Goal: Task Accomplishment & Management: Complete application form

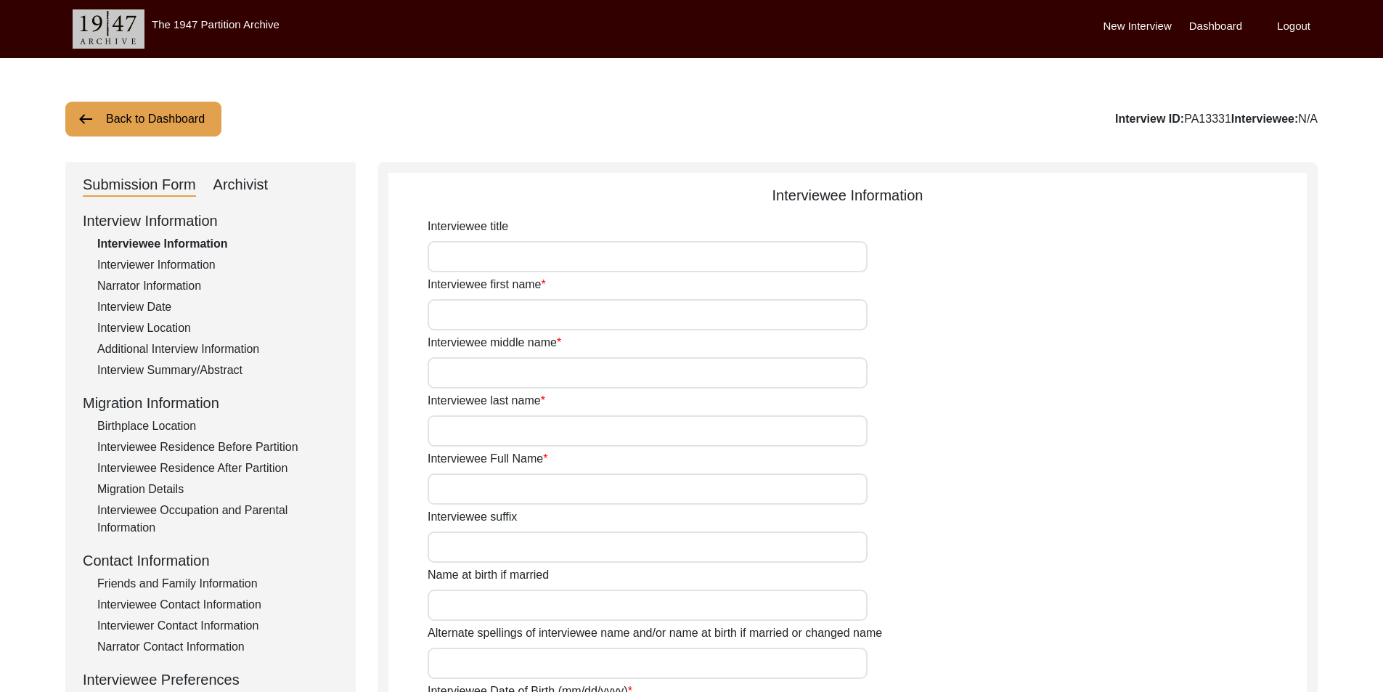
type input "Geeta"
type input "Rani"
type input "Mitra"
type input "[PERSON_NAME]"
type input "[DATE]"
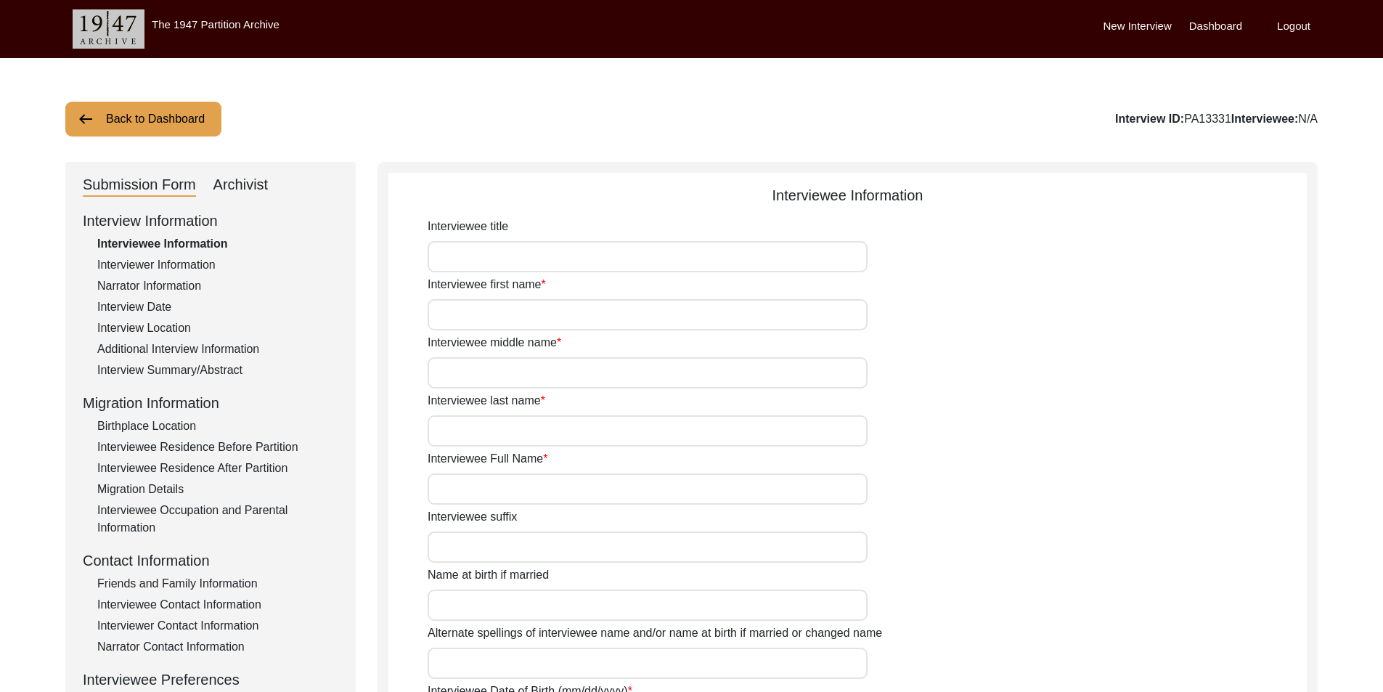
type input "89"
type input "[DEMOGRAPHIC_DATA]"
type input "Bengali"
type input "[DEMOGRAPHIC_DATA]"
type input "Bengali"
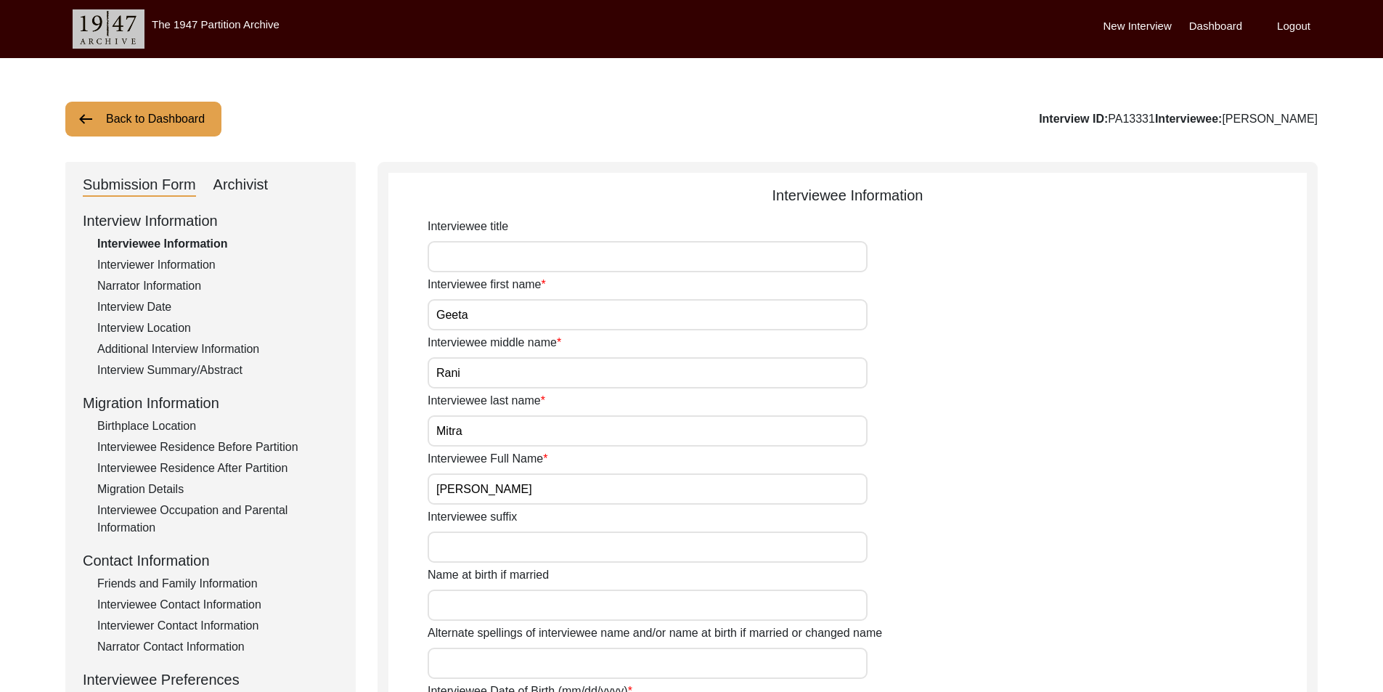
click at [250, 175] on div "Archivist" at bounding box center [240, 185] width 55 height 23
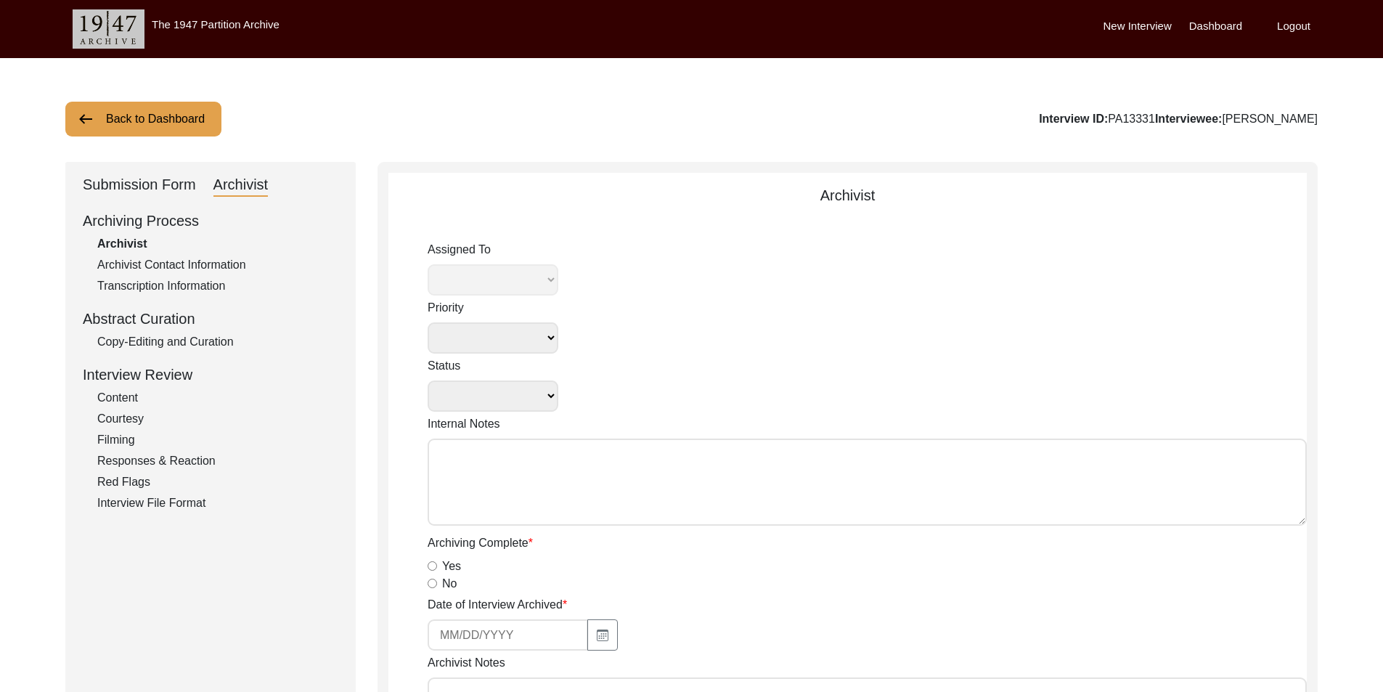
select select
select select "Archiving In Progress"
type textarea "[DATE] [GEOGRAPHIC_DATA]: Assigned to Brianna to archive. Due [DATE]. When arch…"
radio input "true"
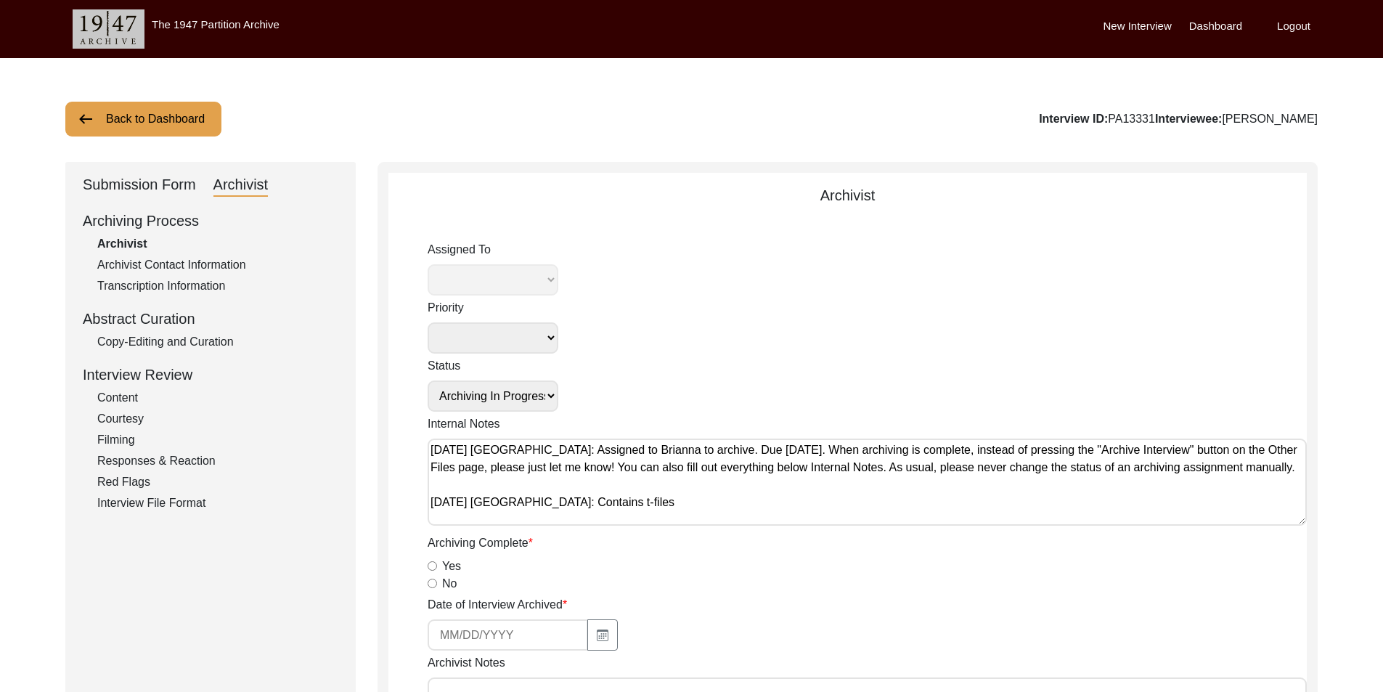
select select "442"
click at [151, 185] on div "Submission Form" at bounding box center [139, 185] width 113 height 23
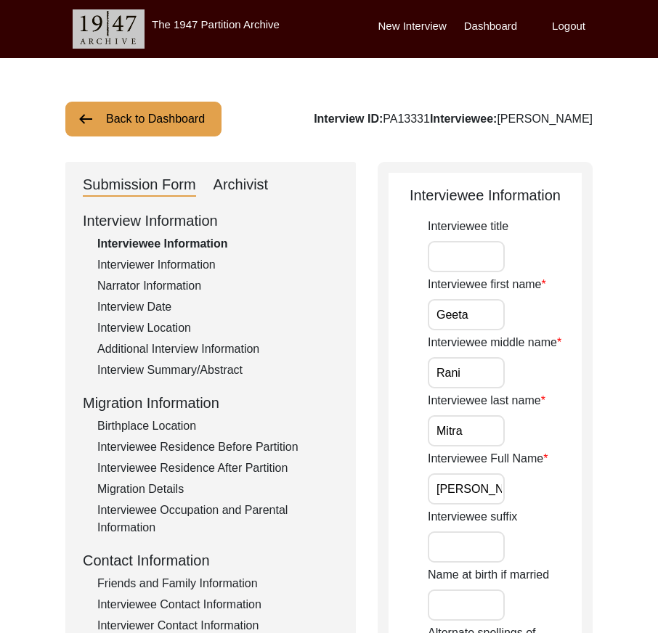
click at [224, 368] on div "Interview Summary/Abstract" at bounding box center [217, 370] width 241 height 17
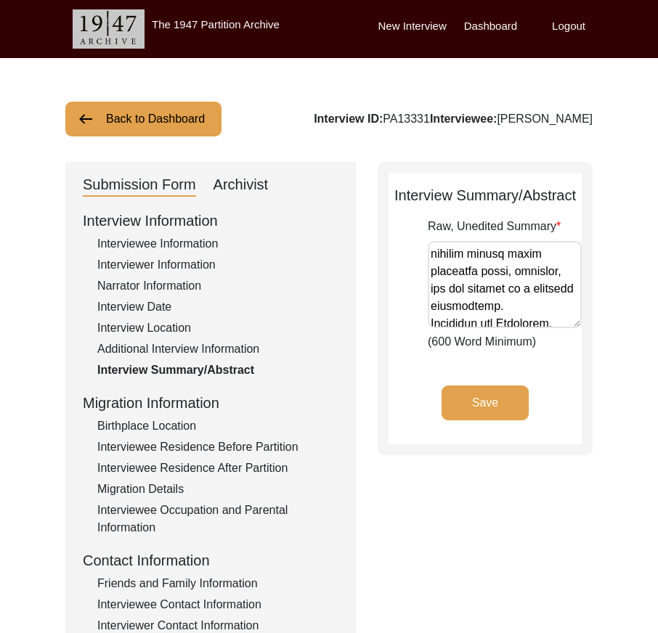
scroll to position [1307, 0]
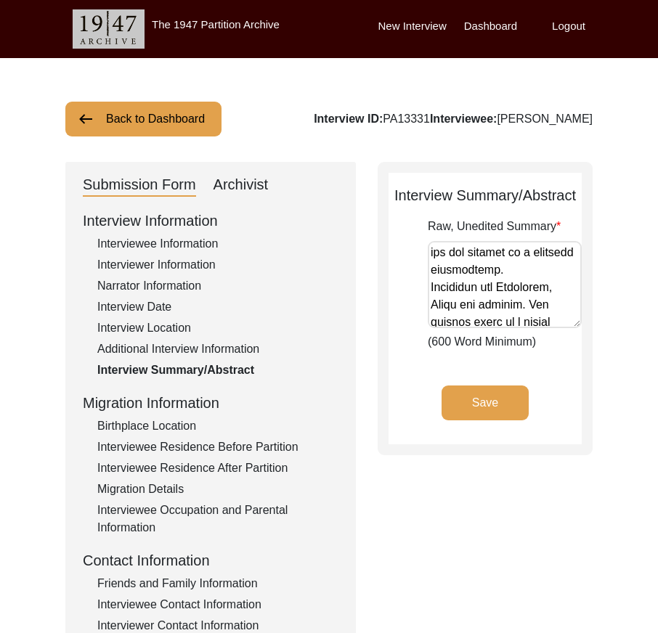
click at [532, 292] on textarea "Raw, Unedited Summary" at bounding box center [505, 284] width 154 height 87
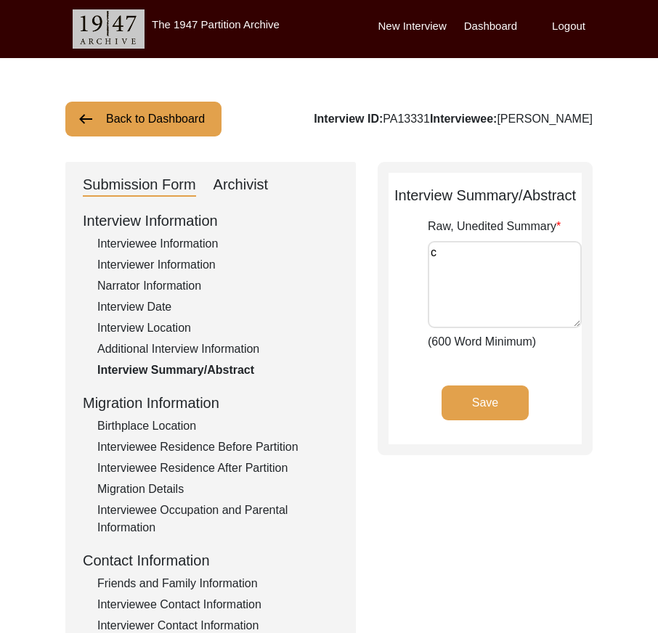
scroll to position [0, 0]
type textarea "Lorem Ipsu Dolor sit amet co Adipisci 2, 4895, el sed doeiusm te Incididuntut, …"
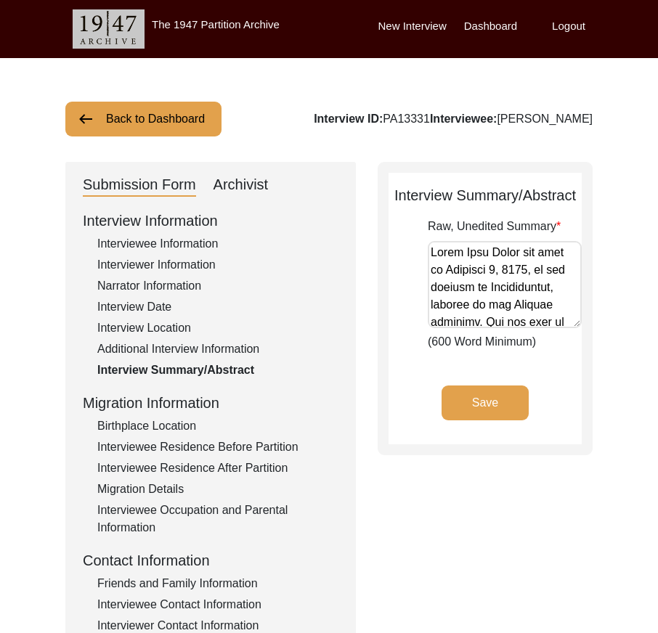
click at [232, 248] on div "Interviewee Information" at bounding box center [217, 243] width 241 height 17
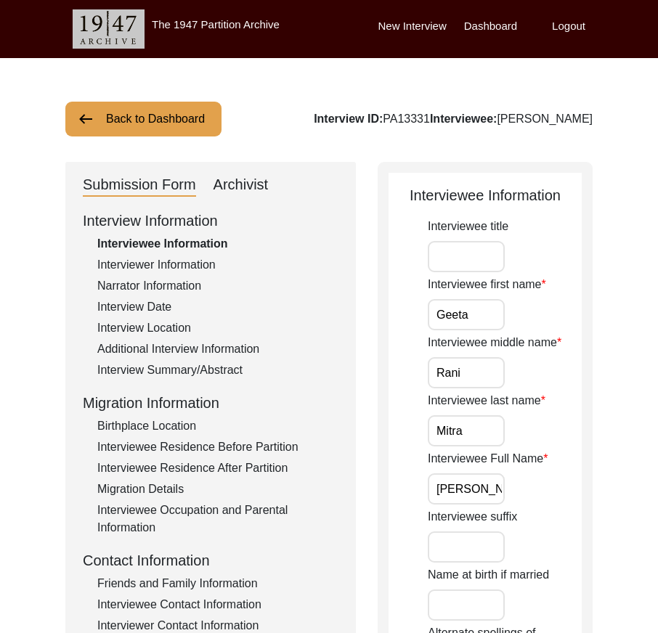
click at [447, 278] on label "Interviewee first name" at bounding box center [487, 284] width 118 height 17
click at [447, 299] on input "Geeta" at bounding box center [466, 314] width 77 height 31
click at [452, 264] on input "Interviewee title" at bounding box center [466, 256] width 77 height 31
type input "Mrs."
click at [484, 308] on input "Geeta" at bounding box center [466, 314] width 77 height 31
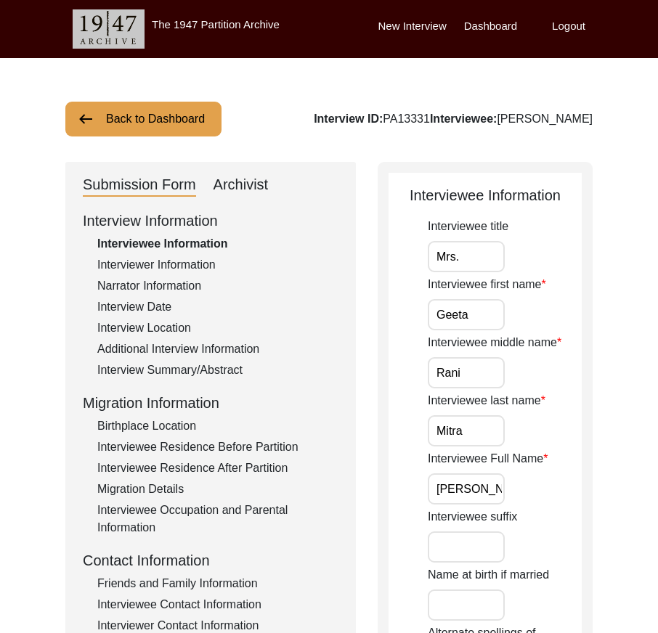
click at [486, 365] on input "Rani" at bounding box center [466, 372] width 77 height 31
click at [487, 418] on input "Mitra" at bounding box center [466, 430] width 77 height 31
drag, startPoint x: 454, startPoint y: 484, endPoint x: 571, endPoint y: 486, distance: 116.9
click at [571, 486] on div "Interviewee Full Name [PERSON_NAME]" at bounding box center [505, 477] width 154 height 54
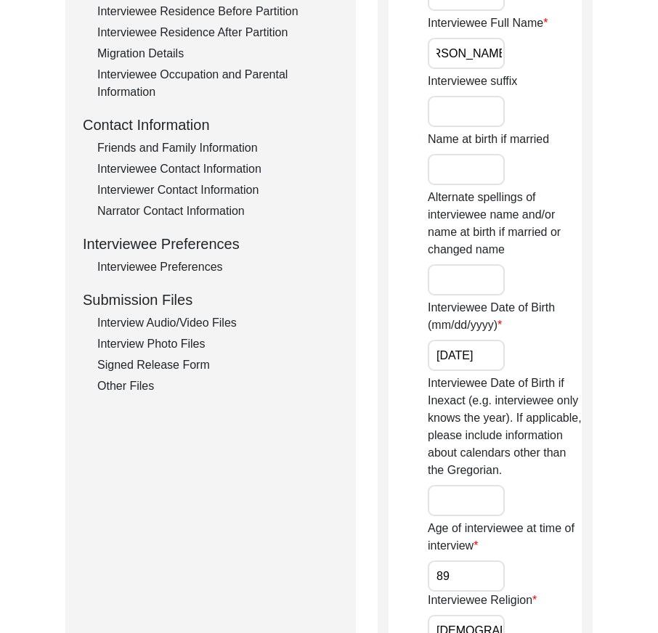
scroll to position [0, 0]
drag, startPoint x: 504, startPoint y: 351, endPoint x: 526, endPoint y: 351, distance: 21.8
click at [525, 351] on div "Interviewee Date of Birth (mm/dd/yyyy) [DEMOGRAPHIC_DATA]" at bounding box center [505, 335] width 154 height 72
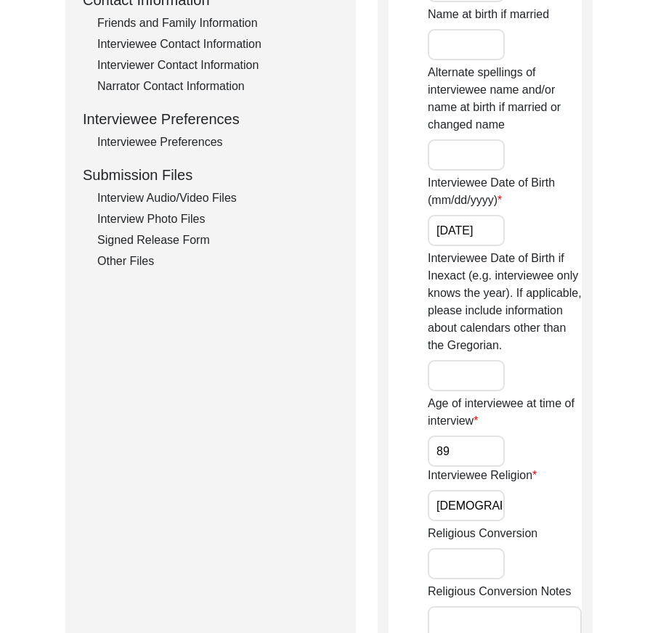
scroll to position [654, 0]
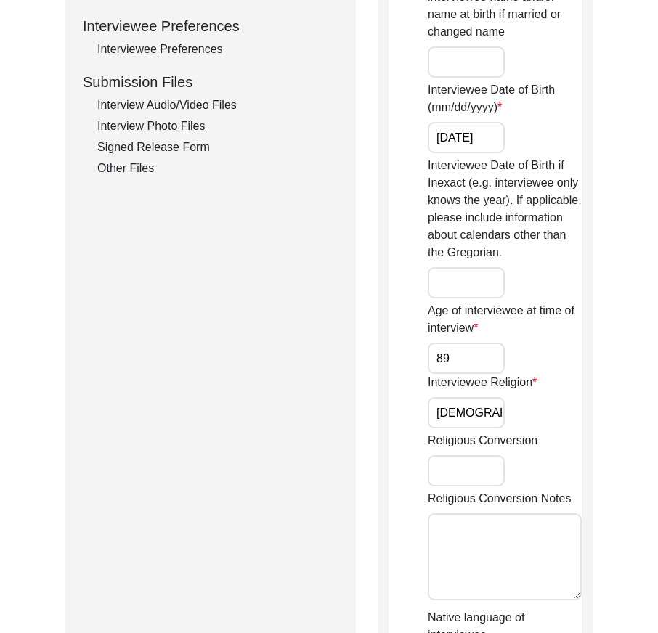
click at [472, 366] on input "89" at bounding box center [466, 358] width 77 height 31
drag, startPoint x: 349, startPoint y: 354, endPoint x: 411, endPoint y: 396, distance: 74.9
click at [348, 354] on div "Submission Form Archivist Interview Information Interviewee Information Intervi…" at bounding box center [210, 251] width 290 height 1486
click at [507, 404] on div "Interviewee Religion [DEMOGRAPHIC_DATA]" at bounding box center [505, 401] width 154 height 54
click at [484, 408] on input "[DEMOGRAPHIC_DATA]" at bounding box center [466, 412] width 77 height 31
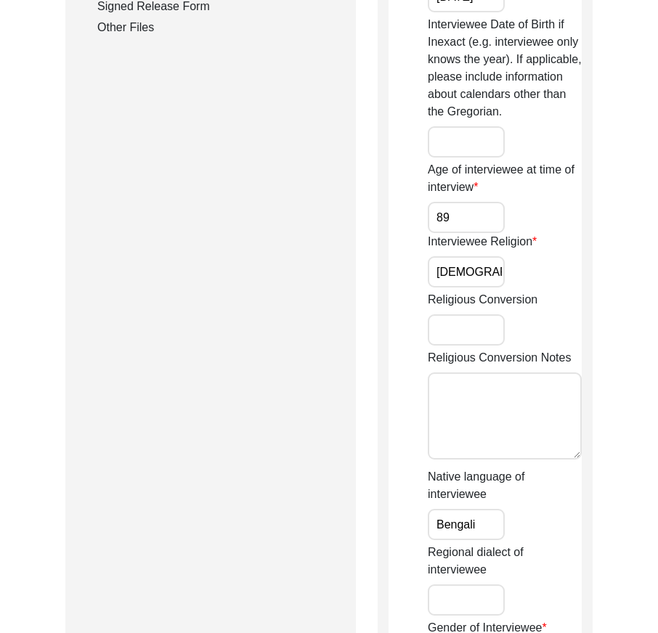
scroll to position [1017, 0]
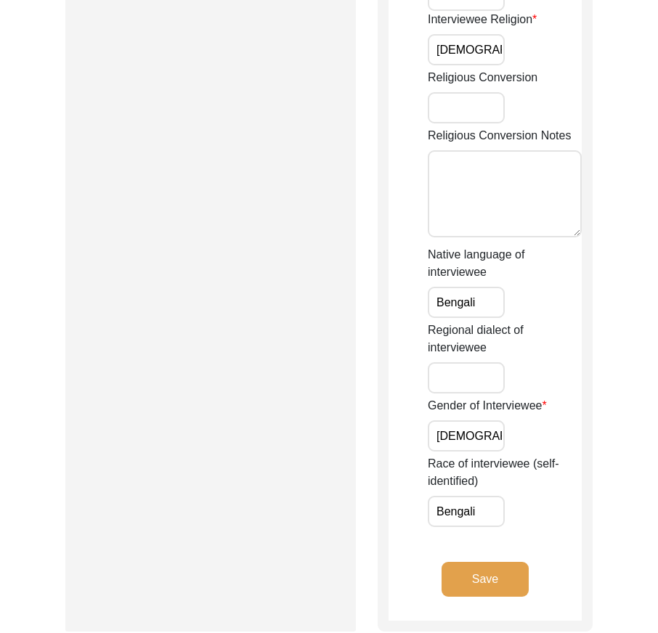
click at [487, 307] on input "Bengali" at bounding box center [466, 302] width 77 height 31
click at [487, 437] on input "[DEMOGRAPHIC_DATA]" at bounding box center [466, 435] width 77 height 31
drag, startPoint x: 492, startPoint y: 503, endPoint x: 492, endPoint y: 510, distance: 7.3
click at [492, 503] on input "Bengali" at bounding box center [466, 511] width 77 height 31
click at [500, 582] on button "Save" at bounding box center [485, 579] width 87 height 35
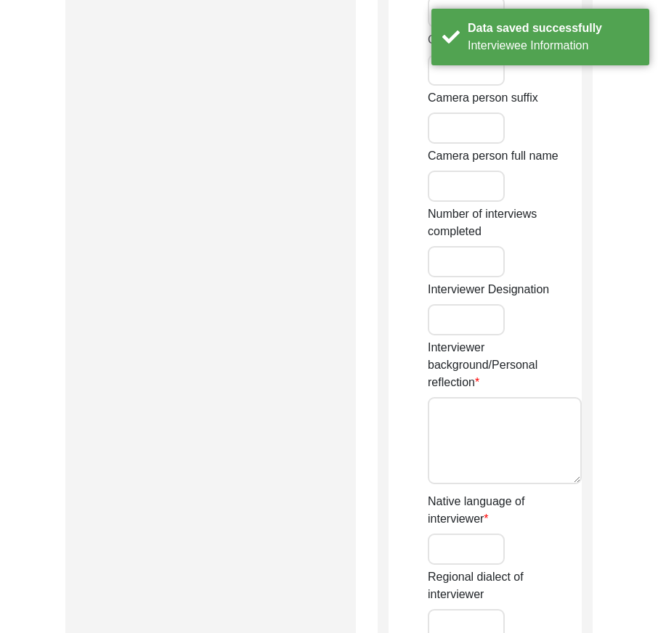
type input "Jayosree"
type input "Adhikari"
type input "[PERSON_NAME]"
type input "[DEMOGRAPHIC_DATA]"
type input "[DATE]"
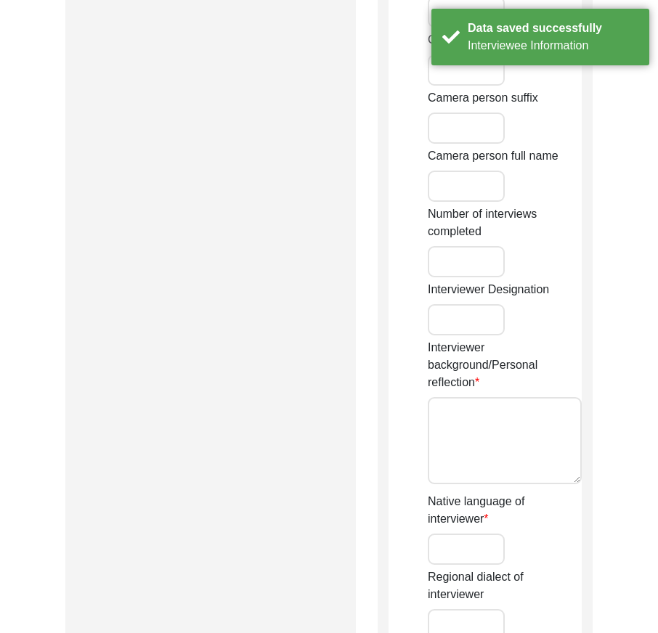
type input "Madhyamgram, [GEOGRAPHIC_DATA], [GEOGRAPHIC_DATA]"
type input "Student"
type input "Jayosree"
type input "Adhikari"
type input "[PERSON_NAME]"
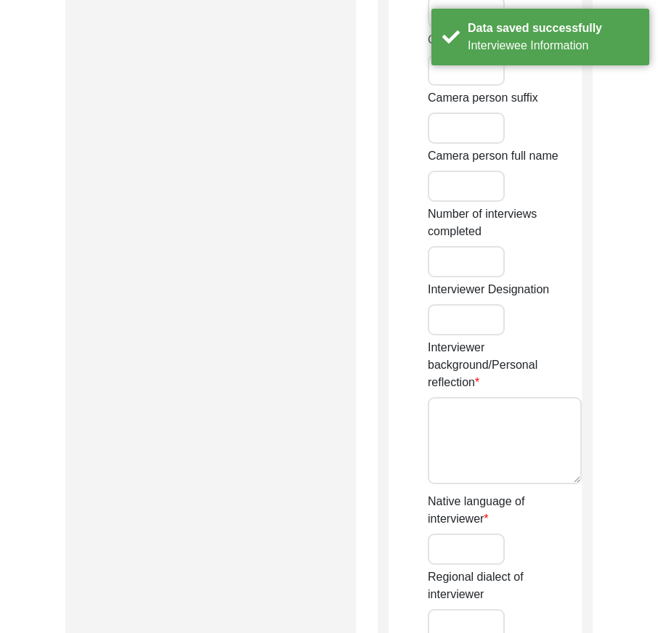
type textarea "My ancestral house is in [GEOGRAPHIC_DATA] and currently, I reside in [GEOGRAPH…"
type input "Bengali"
type input "[GEOGRAPHIC_DATA]"
type textarea "The interviewer personally connected the interviewee"
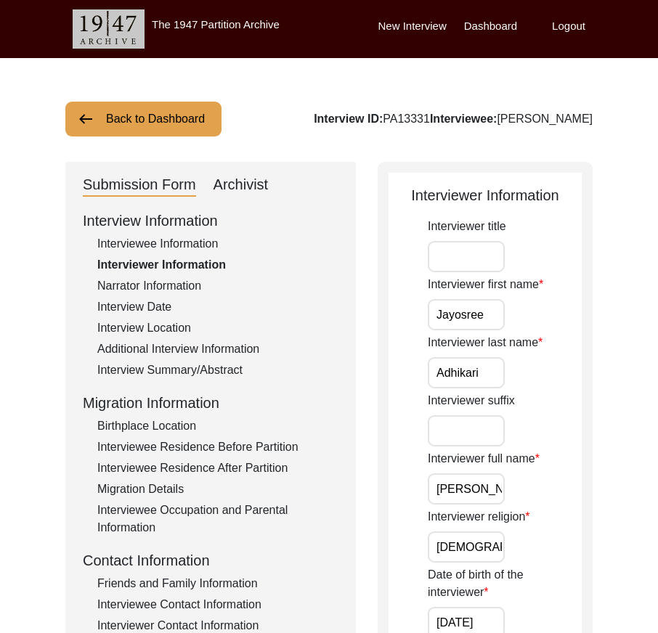
scroll to position [0, 26]
drag, startPoint x: 441, startPoint y: 492, endPoint x: 602, endPoint y: 493, distance: 161.2
click at [488, 367] on input "Adhikari" at bounding box center [466, 372] width 77 height 31
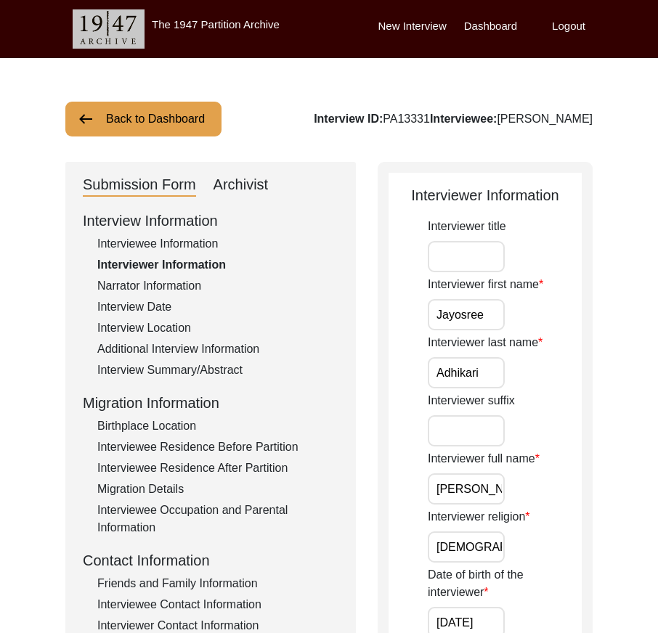
click at [490, 316] on input "Jayosree" at bounding box center [466, 314] width 77 height 31
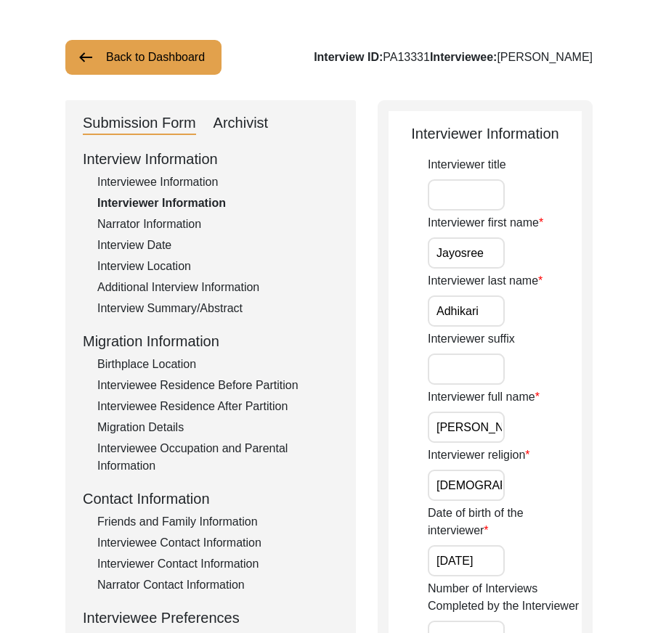
scroll to position [145, 0]
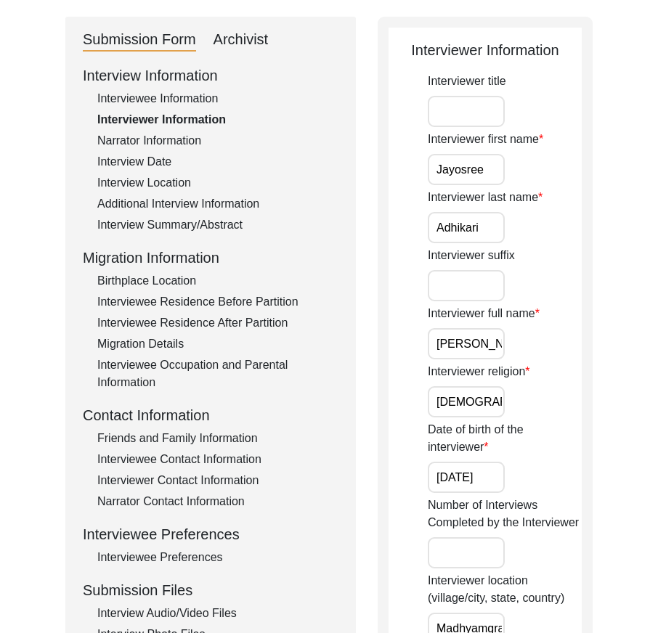
drag, startPoint x: 493, startPoint y: 404, endPoint x: 481, endPoint y: 415, distance: 16.5
click at [493, 403] on input "[DEMOGRAPHIC_DATA]" at bounding box center [466, 401] width 77 height 31
drag, startPoint x: 442, startPoint y: 473, endPoint x: 522, endPoint y: 486, distance: 80.9
click at [525, 477] on div "Date of birth of the interviewer [DATE]" at bounding box center [505, 457] width 154 height 72
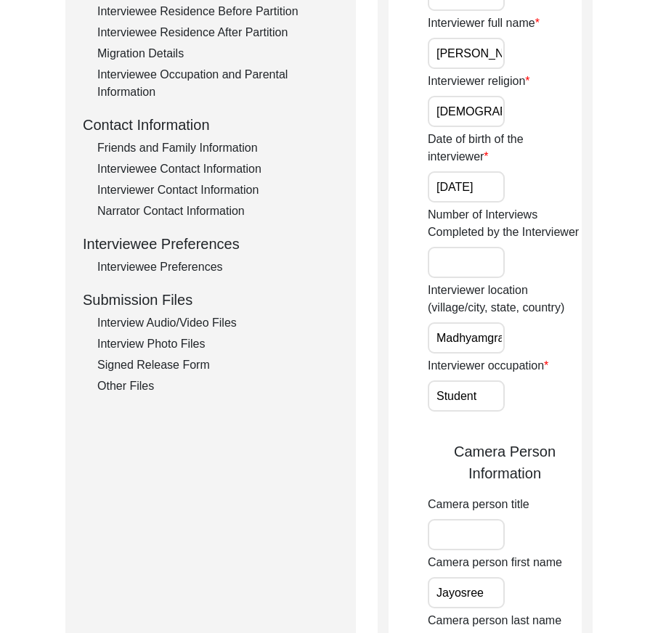
scroll to position [0, 116]
drag, startPoint x: 479, startPoint y: 344, endPoint x: 579, endPoint y: 349, distance: 101.1
click at [579, 349] on div "Interviewer location (village/city, state, country) [GEOGRAPHIC_DATA], [GEOGRAP…" at bounding box center [505, 318] width 154 height 72
click at [503, 389] on input "Student" at bounding box center [466, 396] width 77 height 31
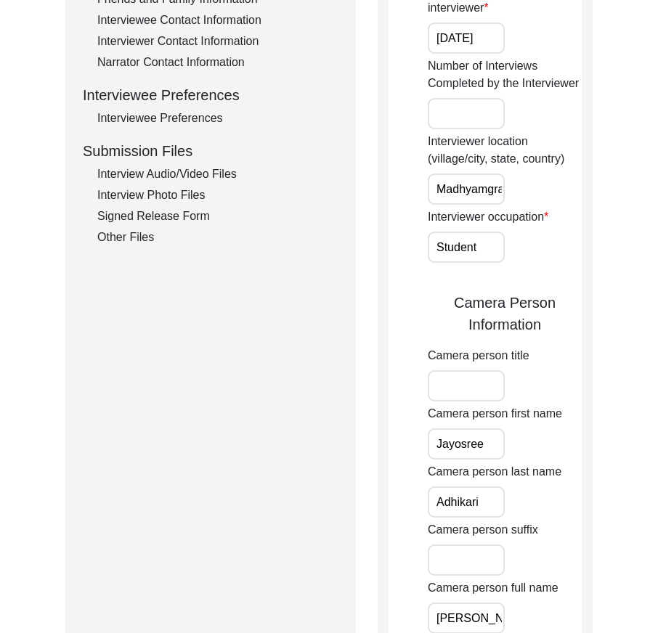
scroll to position [654, 0]
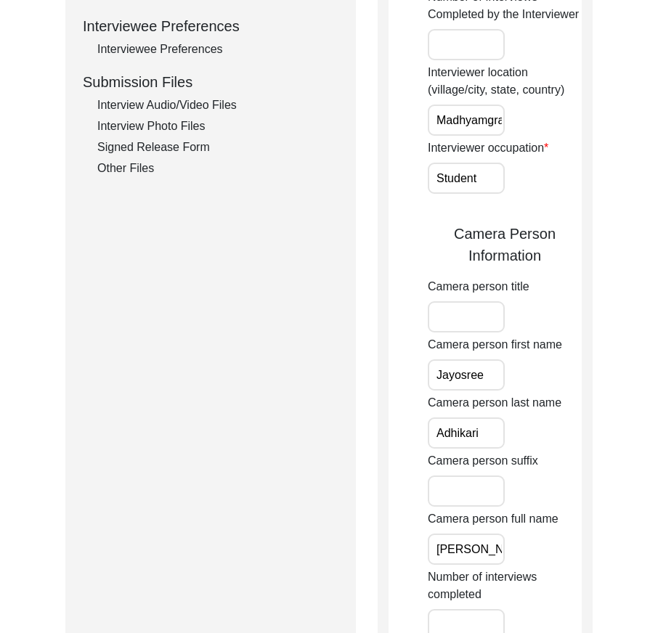
click at [494, 376] on input "Jayosree" at bounding box center [466, 374] width 77 height 31
click at [497, 431] on input "Adhikari" at bounding box center [466, 433] width 77 height 31
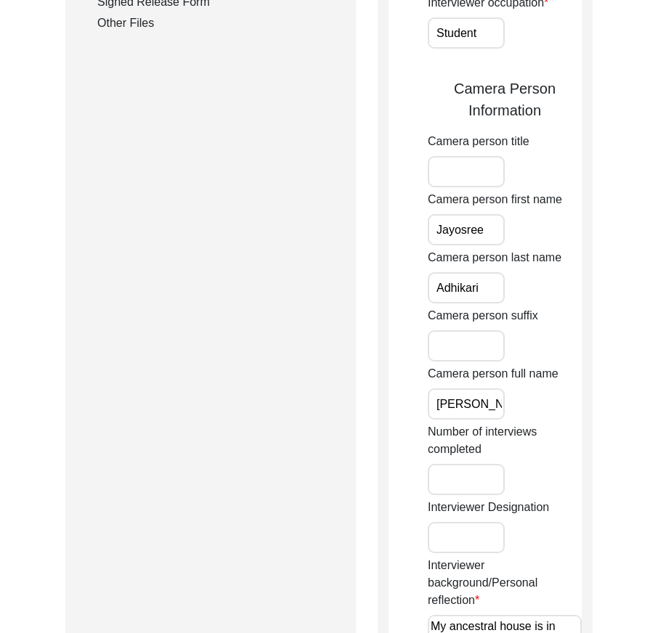
scroll to position [0, 26]
drag, startPoint x: 440, startPoint y: 406, endPoint x: 577, endPoint y: 405, distance: 137.3
click at [577, 405] on div "Camera person full name [PERSON_NAME]" at bounding box center [505, 392] width 154 height 54
click at [577, 407] on div "Camera person full name [PERSON_NAME]" at bounding box center [505, 392] width 154 height 54
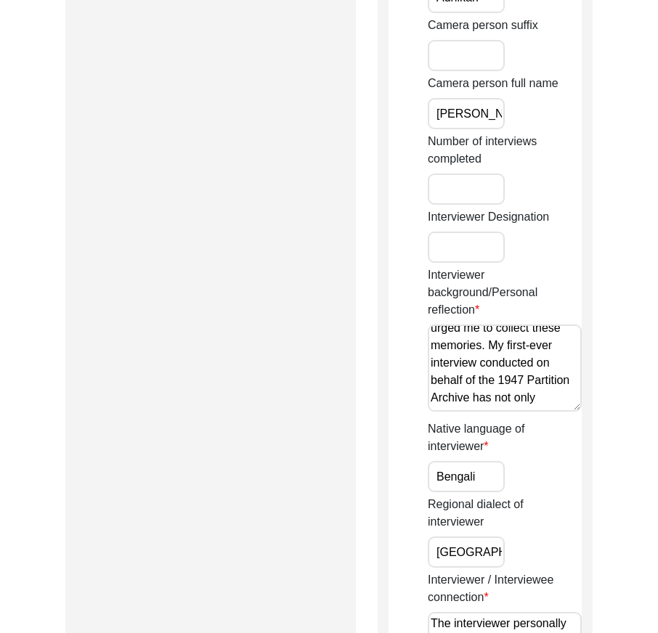
scroll to position [0, 0]
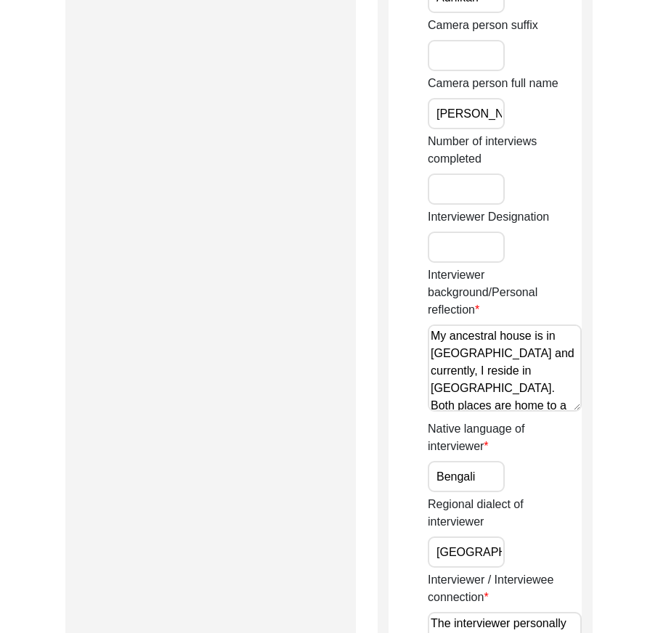
drag, startPoint x: 532, startPoint y: 406, endPoint x: 389, endPoint y: 320, distance: 166.1
click at [500, 373] on textarea "My ancestral house is in [GEOGRAPHIC_DATA] and currently, I reside in [GEOGRAPH…" at bounding box center [505, 368] width 154 height 87
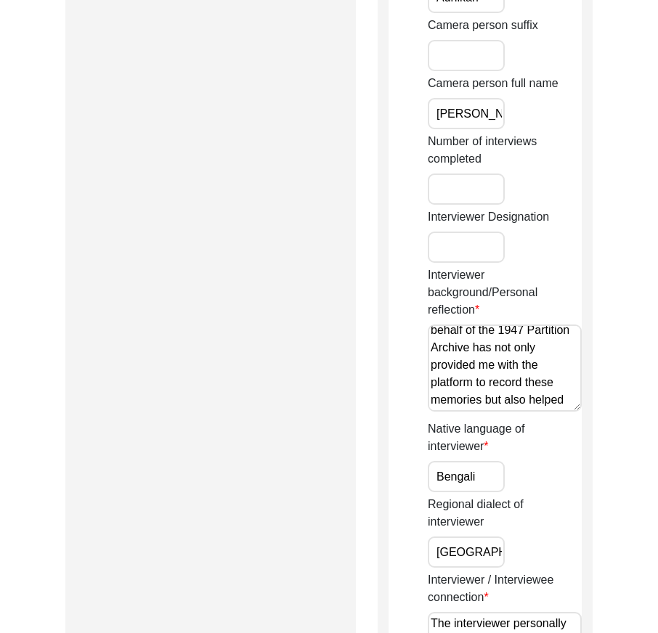
drag, startPoint x: 445, startPoint y: 404, endPoint x: 448, endPoint y: 272, distance: 131.5
click at [447, 275] on div "Interviewer background/Personal reflection My ancestral house is in [GEOGRAPHIC…" at bounding box center [505, 342] width 154 height 150
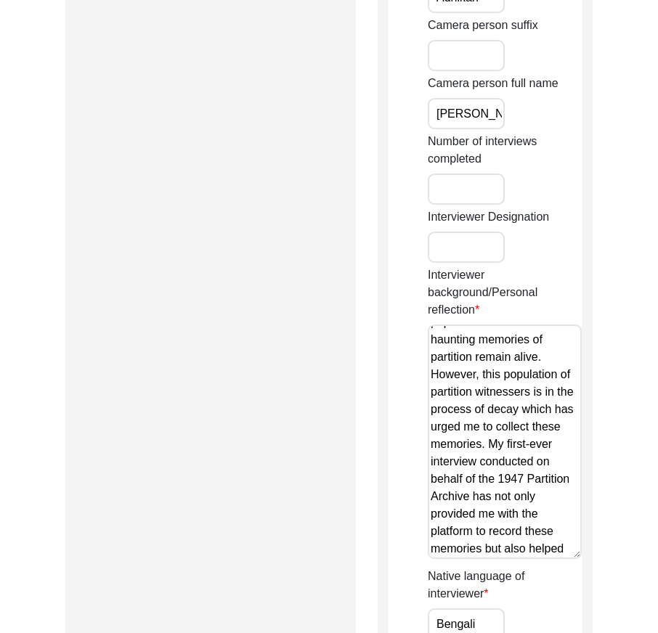
drag, startPoint x: 573, startPoint y: 402, endPoint x: 534, endPoint y: 489, distance: 94.6
click at [611, 564] on div "Back to Dashboard Interview ID: PA13331 Interviewee: [PERSON_NAME] Submission F…" at bounding box center [329, 17] width 658 height 2096
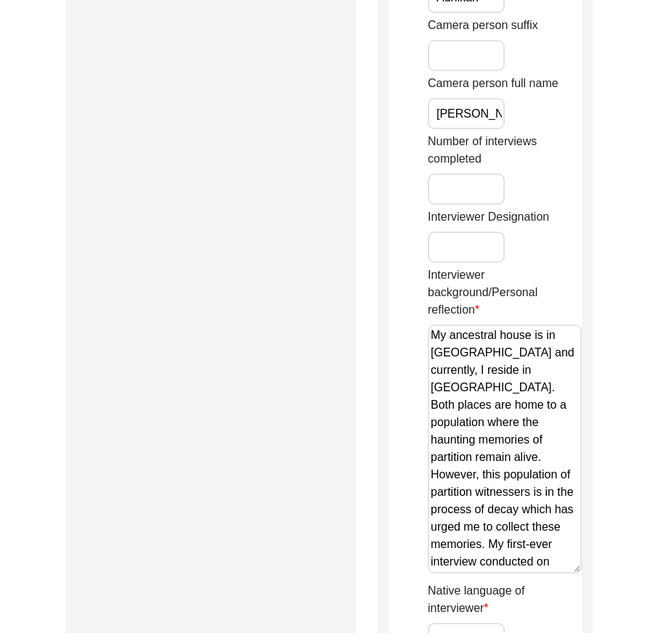
scroll to position [0, 0]
click at [433, 444] on textarea "My ancestral house is in [GEOGRAPHIC_DATA] and currently, I reside in [GEOGRAPH…" at bounding box center [505, 449] width 154 height 249
click at [435, 441] on textarea "My ancestral house is in [GEOGRAPHIC_DATA] and currently, I reside in [GEOGRAPH…" at bounding box center [505, 449] width 154 height 249
click at [450, 473] on textarea "My ancestral house is in [GEOGRAPHIC_DATA] and currently, I reside in [GEOGRAPH…" at bounding box center [505, 449] width 154 height 249
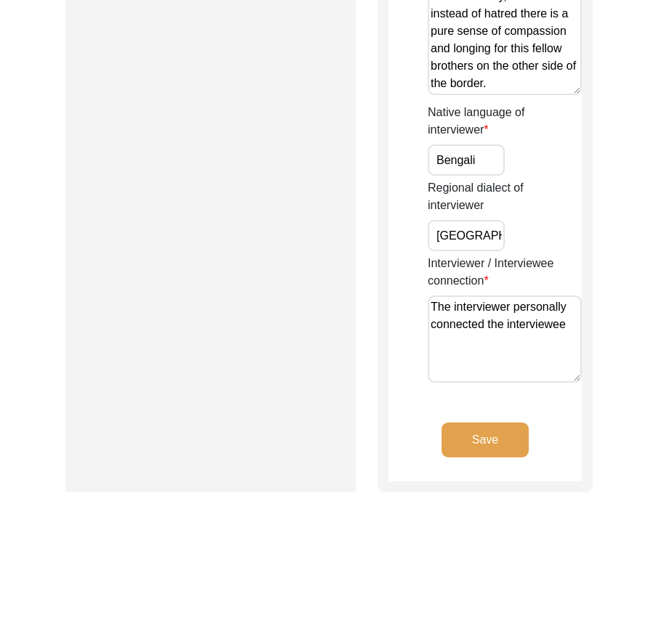
scroll to position [1489, 0]
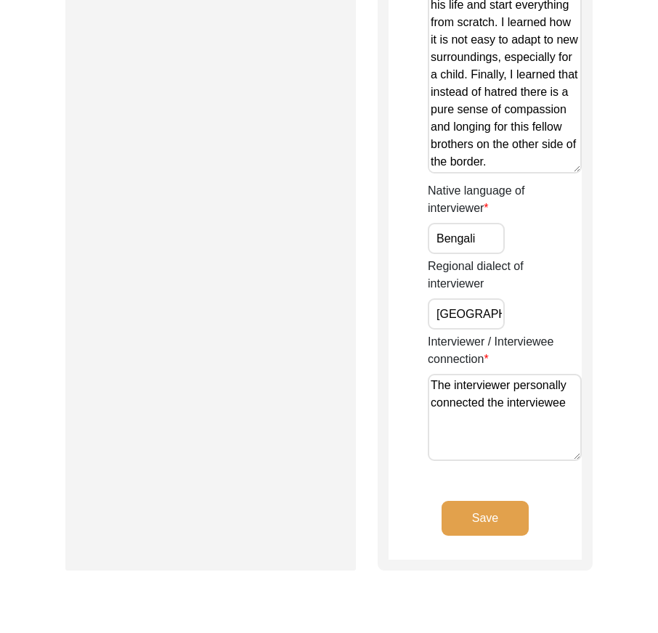
type textarea "My ancestral house is in [GEOGRAPHIC_DATA] and currently, I reside in [GEOGRAPH…"
click at [495, 232] on input "Bengali" at bounding box center [466, 238] width 77 height 31
drag, startPoint x: 475, startPoint y: 306, endPoint x: 553, endPoint y: 335, distance: 82.7
click at [553, 325] on div "Regional dialect of interviewer [GEOGRAPHIC_DATA]" at bounding box center [505, 294] width 154 height 72
drag, startPoint x: 545, startPoint y: 404, endPoint x: 396, endPoint y: 408, distance: 148.9
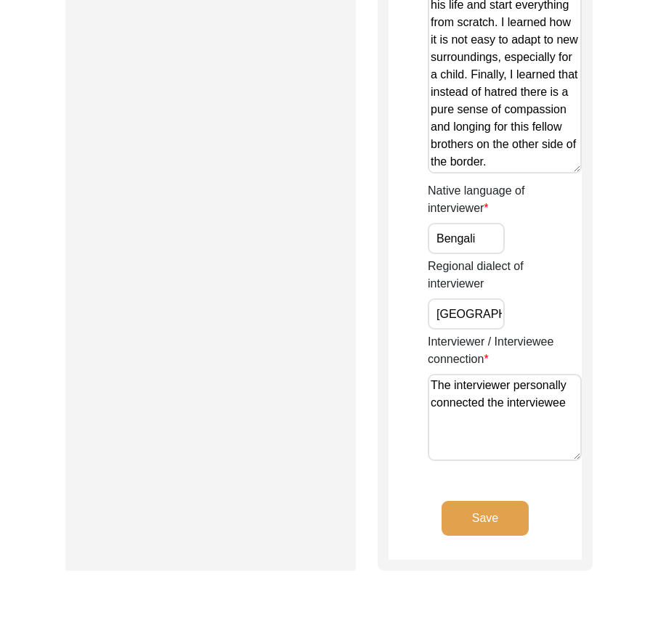
click at [500, 535] on button "Save" at bounding box center [485, 518] width 87 height 35
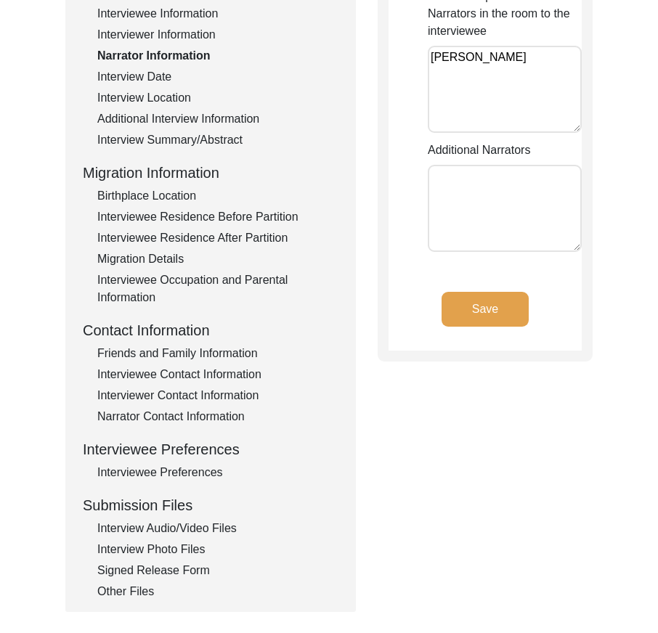
scroll to position [0, 0]
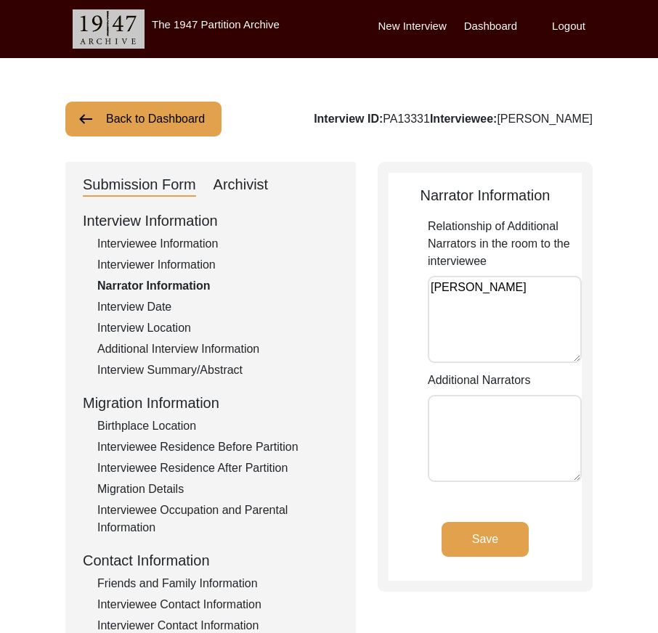
click at [541, 300] on textarea "[PERSON_NAME]" at bounding box center [505, 319] width 154 height 87
click at [527, 421] on textarea "Additional Narrators" at bounding box center [505, 438] width 154 height 87
click at [515, 536] on button "Save" at bounding box center [485, 539] width 87 height 35
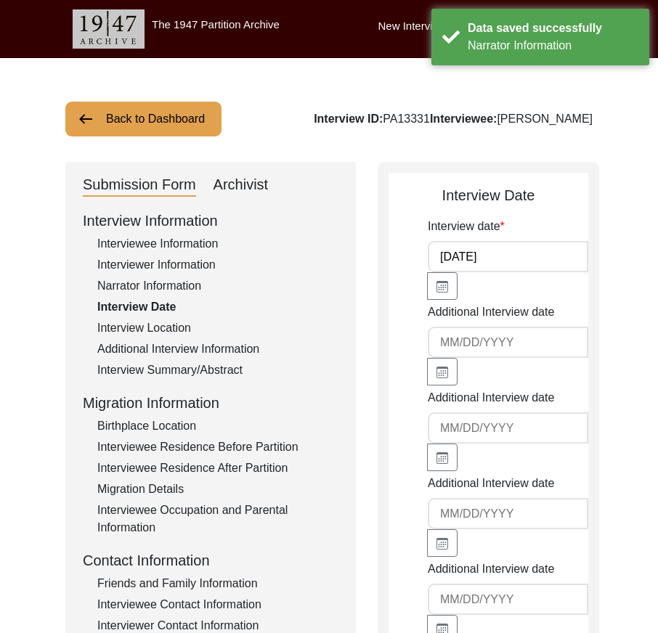
click at [503, 272] on div "[DATE]" at bounding box center [468, 270] width 81 height 59
click at [503, 270] on input "[DATE]" at bounding box center [508, 256] width 160 height 31
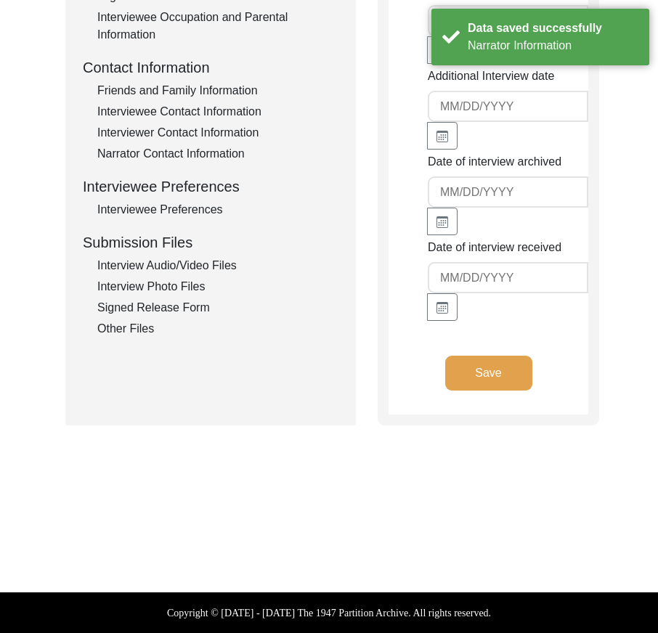
click at [492, 375] on button "Save" at bounding box center [488, 373] width 87 height 35
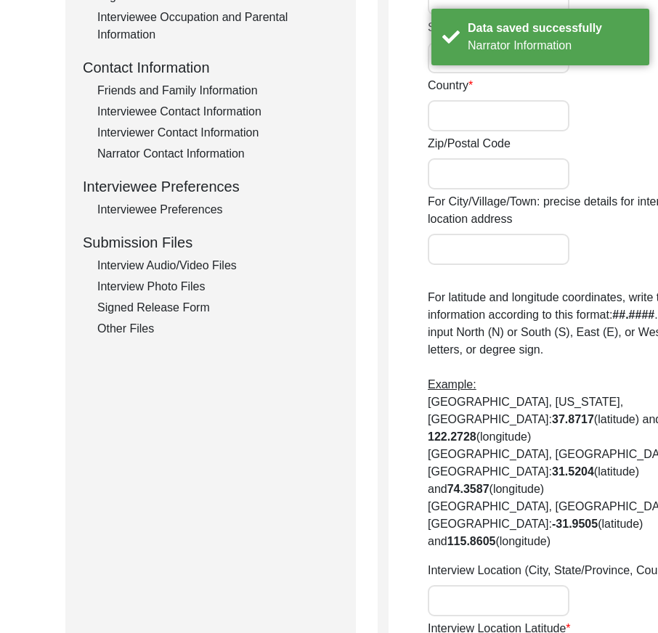
radio input "true"
type input "Rabindrapally 1st Lane"
type input "Madhyamgram"
type input "[GEOGRAPHIC_DATA]"
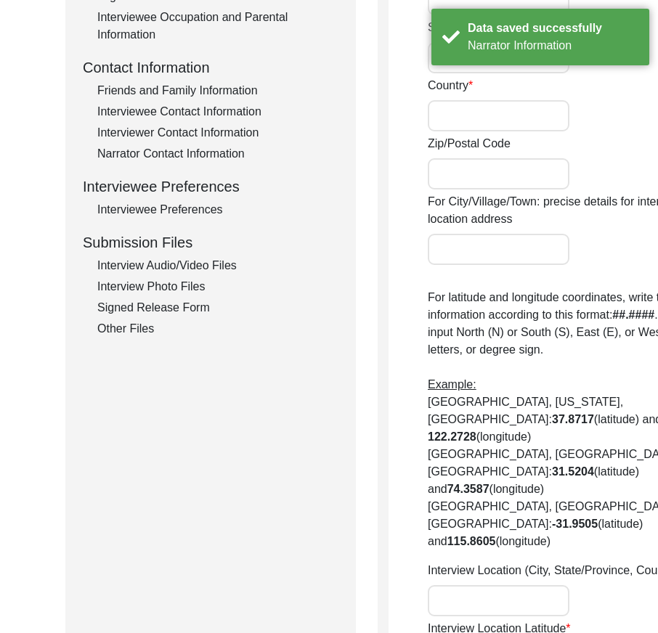
type input "700130"
type input "Madhyamgram, [GEOGRAPHIC_DATA], [GEOGRAPHIC_DATA]"
type input "22.69471"
type input "88.45224"
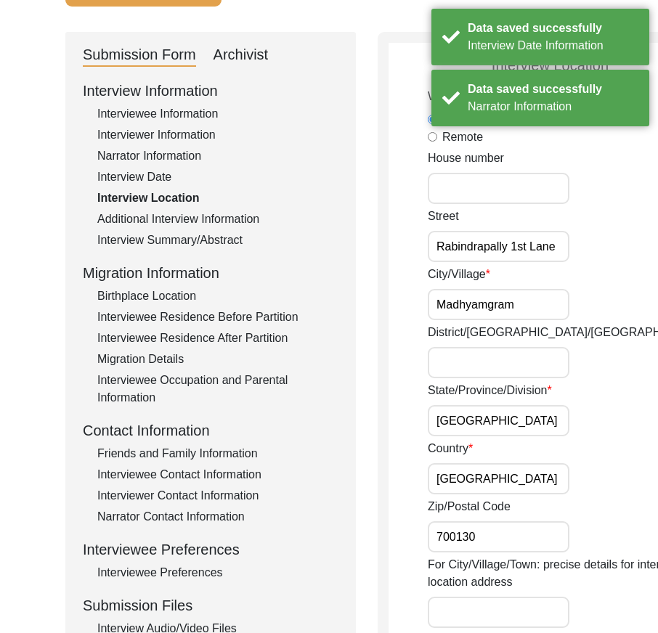
drag, startPoint x: 461, startPoint y: 274, endPoint x: 556, endPoint y: 269, distance: 94.5
click at [556, 262] on div "Street Rabindrapally [GEOGRAPHIC_DATA]" at bounding box center [570, 235] width 284 height 54
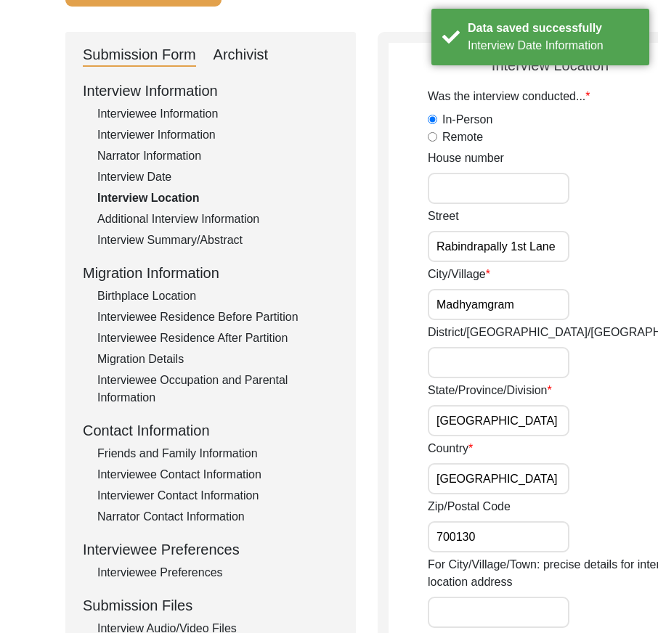
drag, startPoint x: 489, startPoint y: 317, endPoint x: 550, endPoint y: 329, distance: 62.9
click at [550, 320] on div "City/Village Madhyamgram" at bounding box center [570, 293] width 284 height 54
drag, startPoint x: 470, startPoint y: 270, endPoint x: 575, endPoint y: 273, distance: 105.3
click at [575, 262] on div "Street Rabindrapally [GEOGRAPHIC_DATA]" at bounding box center [570, 235] width 284 height 54
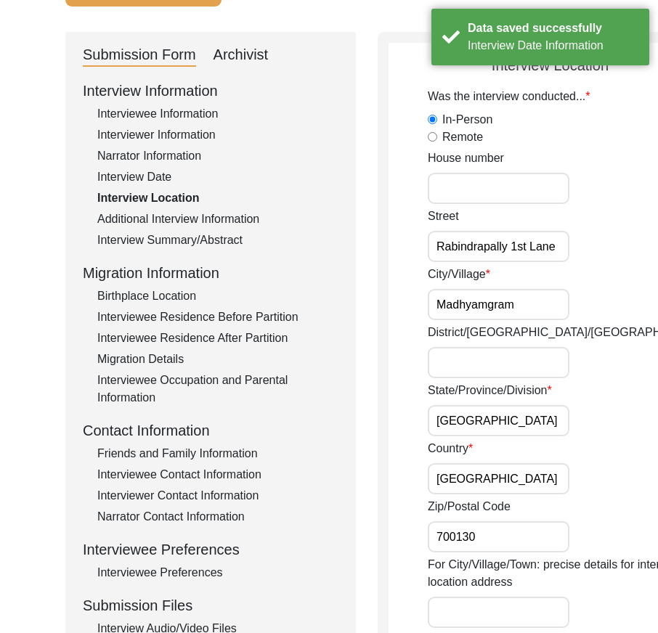
click at [575, 262] on div "Street Rabindrapally [GEOGRAPHIC_DATA]" at bounding box center [570, 235] width 284 height 54
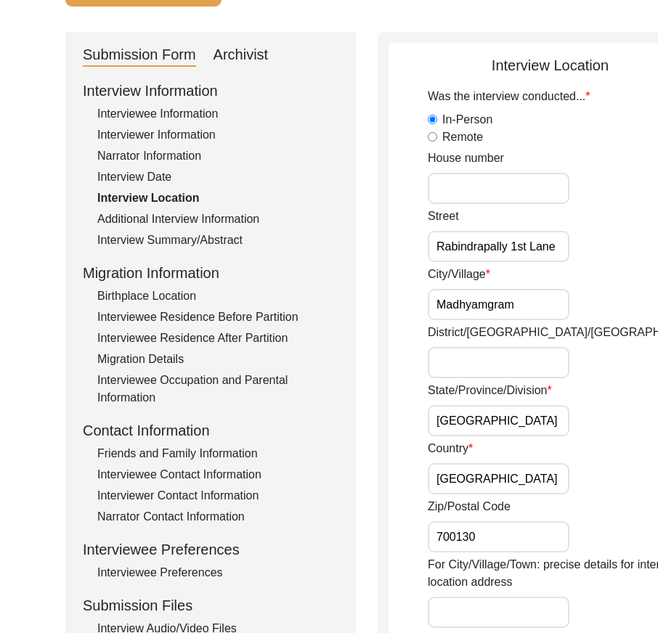
click at [491, 317] on input "Madhyamgram" at bounding box center [499, 304] width 142 height 31
click at [555, 316] on div "City/Village Madhyamgram" at bounding box center [570, 293] width 284 height 54
drag, startPoint x: 479, startPoint y: 432, endPoint x: 534, endPoint y: 439, distance: 54.9
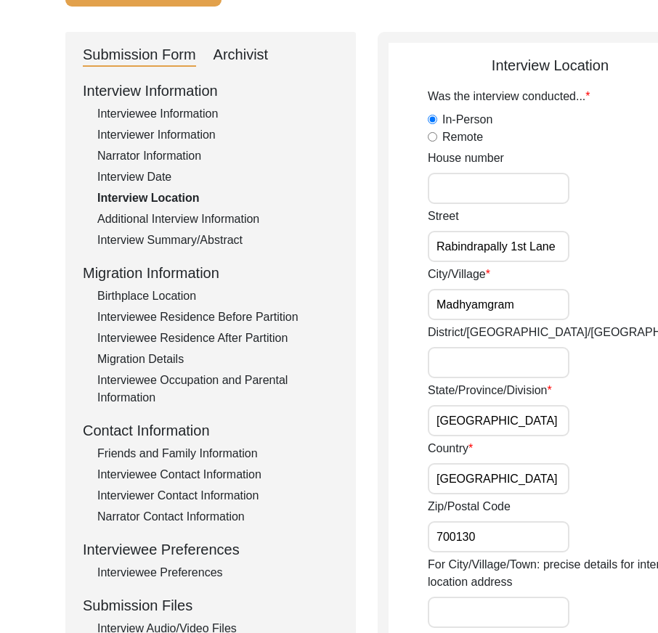
click at [534, 436] on div "State/Province/Division [GEOGRAPHIC_DATA]" at bounding box center [570, 409] width 284 height 54
click at [497, 490] on input "[GEOGRAPHIC_DATA]" at bounding box center [499, 478] width 142 height 31
click at [492, 548] on input "700130" at bounding box center [499, 536] width 142 height 31
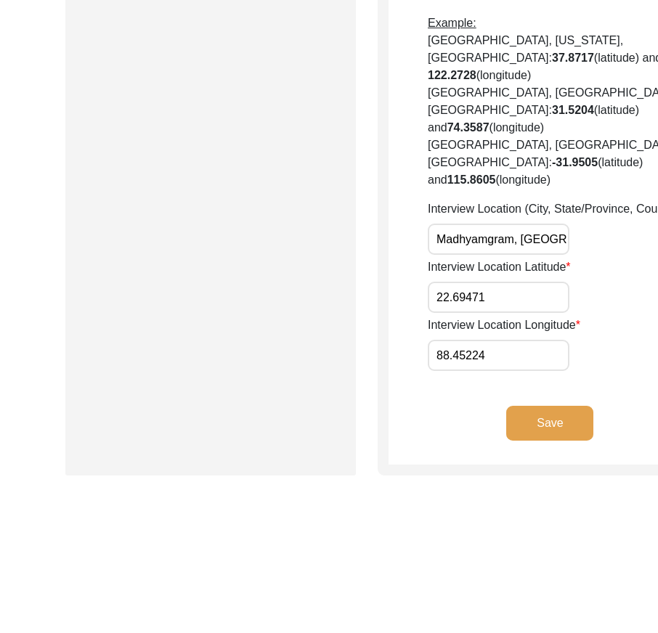
scroll to position [856, 0]
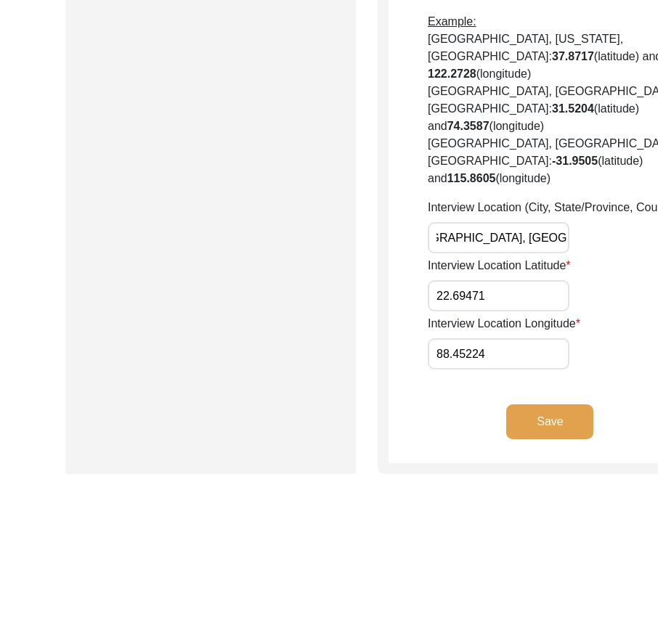
drag, startPoint x: 487, startPoint y: 344, endPoint x: 545, endPoint y: 346, distance: 58.1
click at [545, 253] on div "Interview Location (City, State/Province, Country) Madhyamgram, [GEOGRAPHIC_DAT…" at bounding box center [570, 226] width 284 height 54
click at [497, 312] on input "22.69471" at bounding box center [499, 295] width 142 height 31
click at [481, 312] on input "22.69471" at bounding box center [499, 295] width 142 height 31
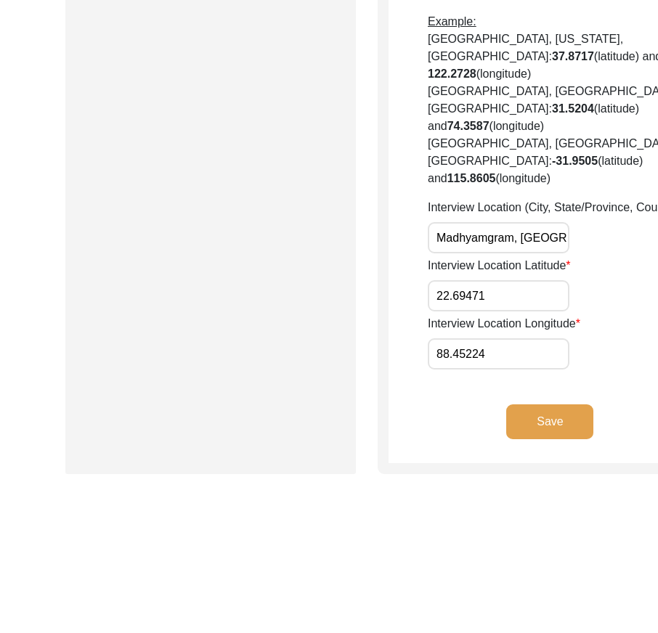
click at [481, 312] on input "22.69471" at bounding box center [499, 295] width 142 height 31
click at [488, 370] on input "88.45224" at bounding box center [499, 353] width 142 height 31
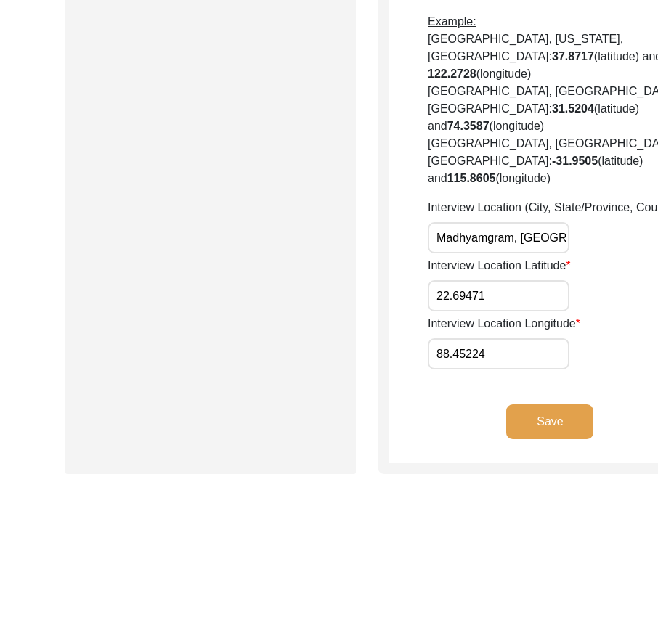
click at [501, 312] on input "22.69471" at bounding box center [499, 295] width 142 height 31
paste input "24"
type input "22.6924"
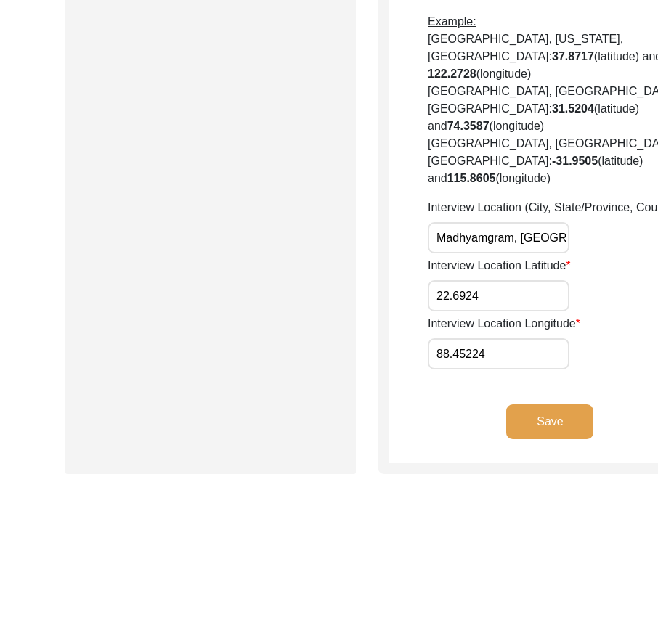
click at [473, 370] on input "88.45224" at bounding box center [499, 353] width 142 height 31
paste input "653"
type input "88.4653"
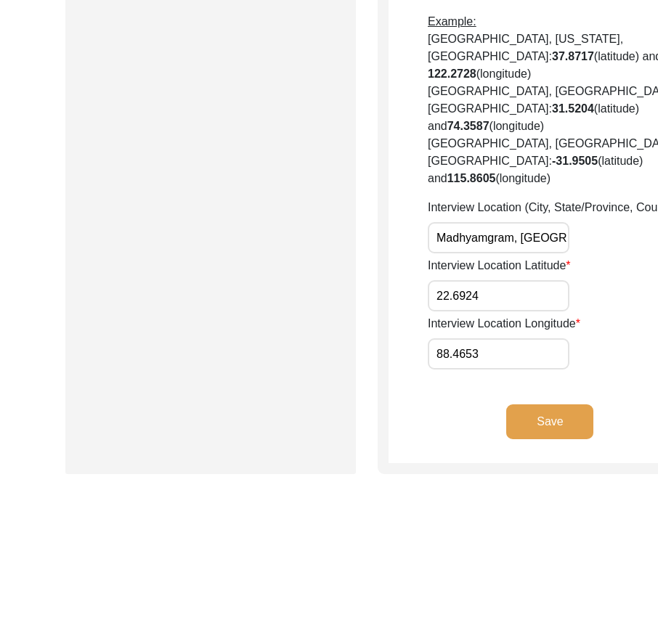
click at [548, 370] on div "Interview Location Longitude 88.4653" at bounding box center [570, 342] width 284 height 54
click at [466, 312] on input "22.6924" at bounding box center [499, 295] width 142 height 31
click at [473, 370] on input "88.4653" at bounding box center [499, 353] width 142 height 31
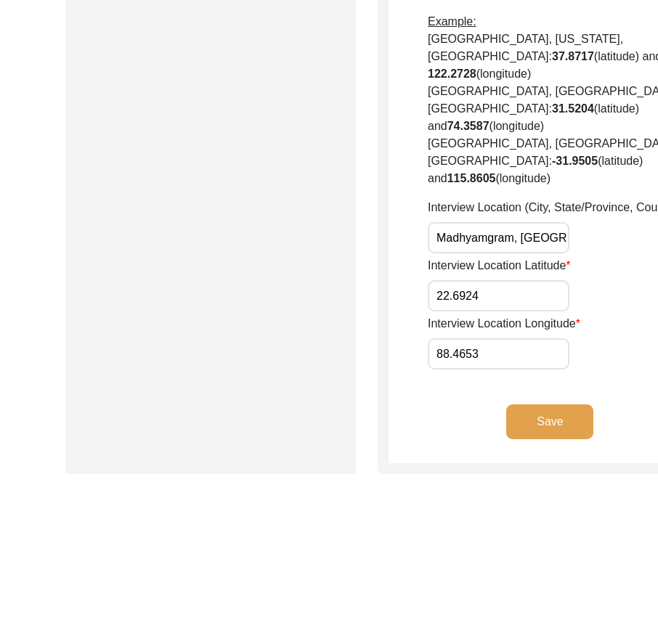
click at [473, 370] on input "88.4653" at bounding box center [499, 353] width 142 height 31
click at [506, 439] on button "Save" at bounding box center [549, 421] width 87 height 35
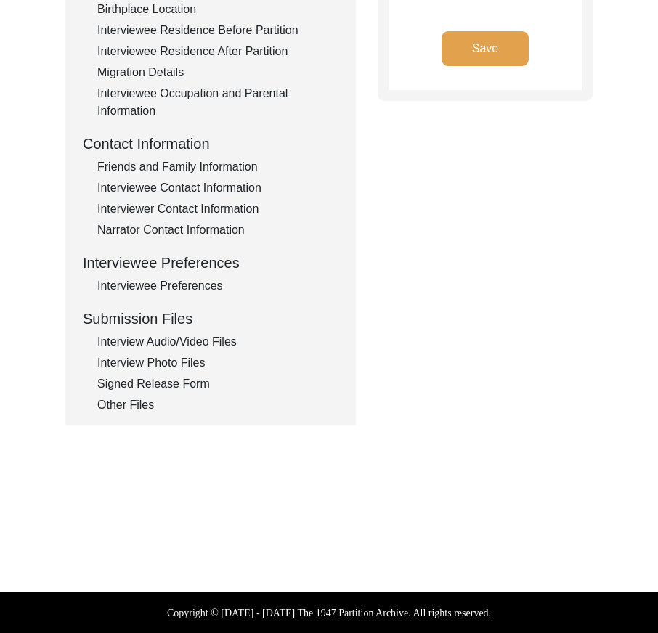
type input "Bengali"
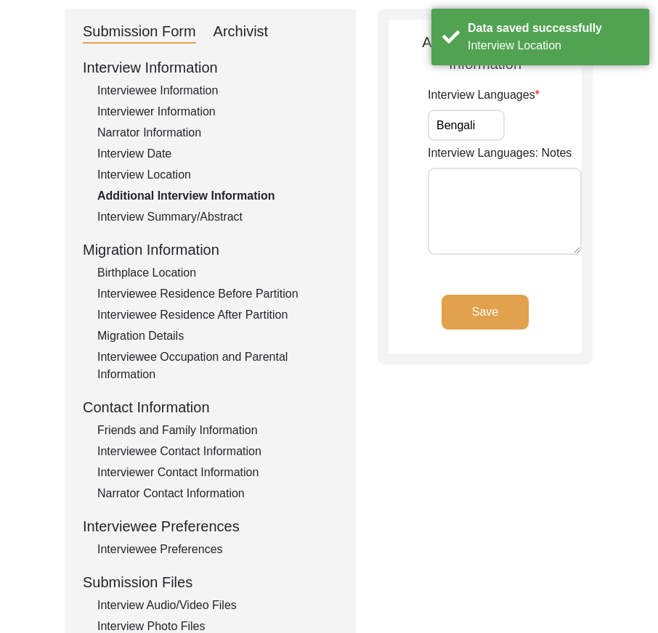
scroll to position [0, 0]
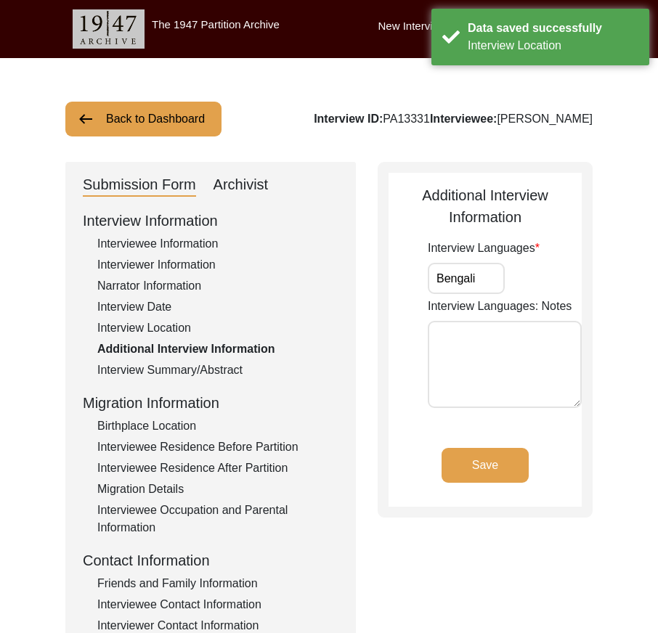
click at [490, 288] on input "Bengali" at bounding box center [466, 278] width 77 height 31
click at [509, 462] on button "Save" at bounding box center [485, 465] width 87 height 35
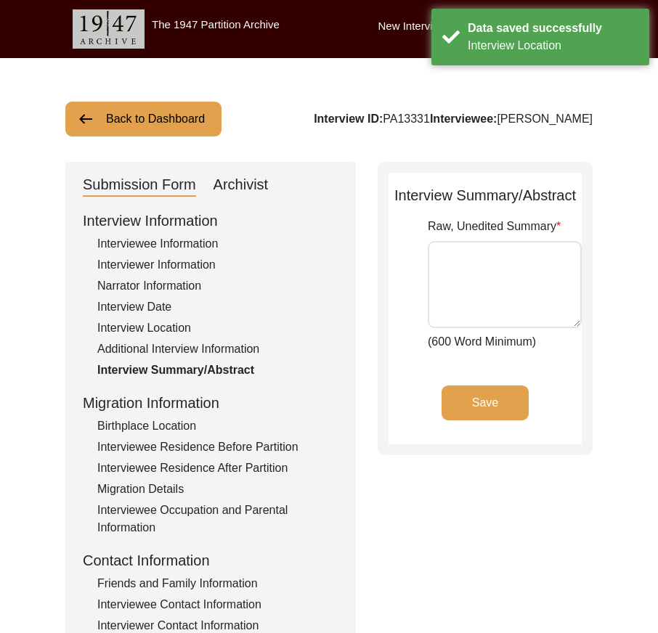
type textarea "Lorem Ipsu Dolor sit amet co Adipisci 2, 4895, el sed doeiusm te Incididuntut, …"
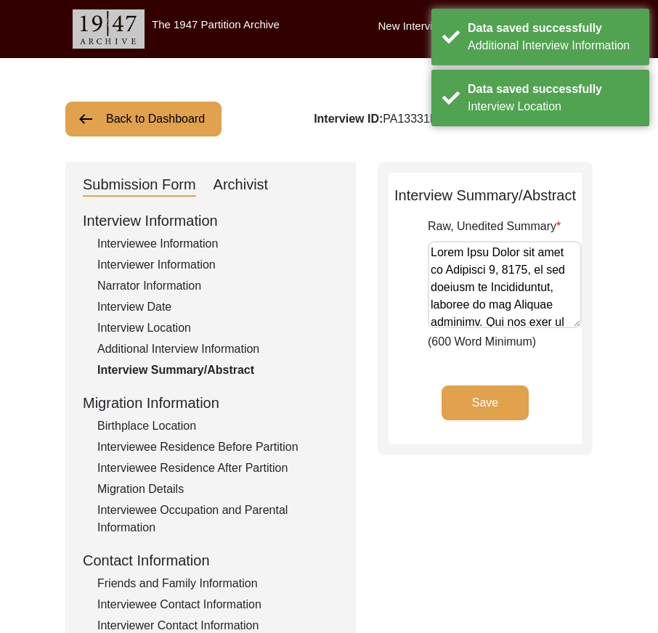
click at [158, 421] on div "Birthplace Location" at bounding box center [217, 426] width 241 height 17
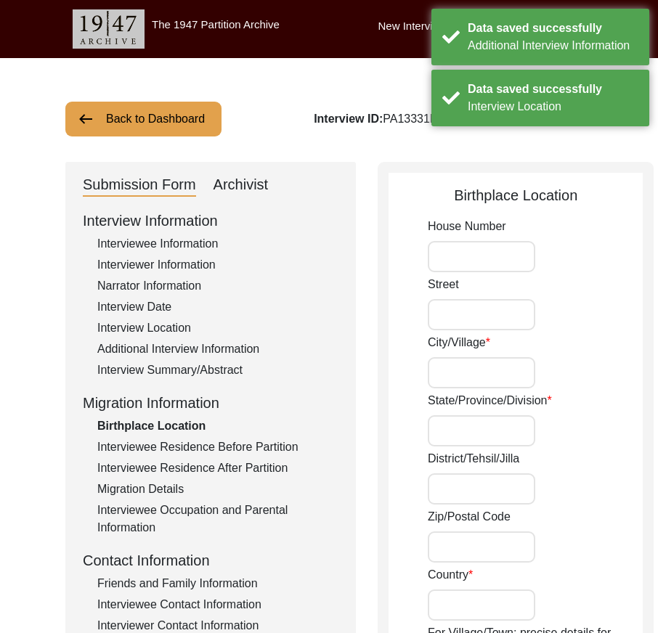
type input "Brahmandanga"
type input "Jessore"
type input "[GEOGRAPHIC_DATA]"
type input "Brahmandanga, Jessore, [GEOGRAPHIC_DATA]"
type input "23.16667"
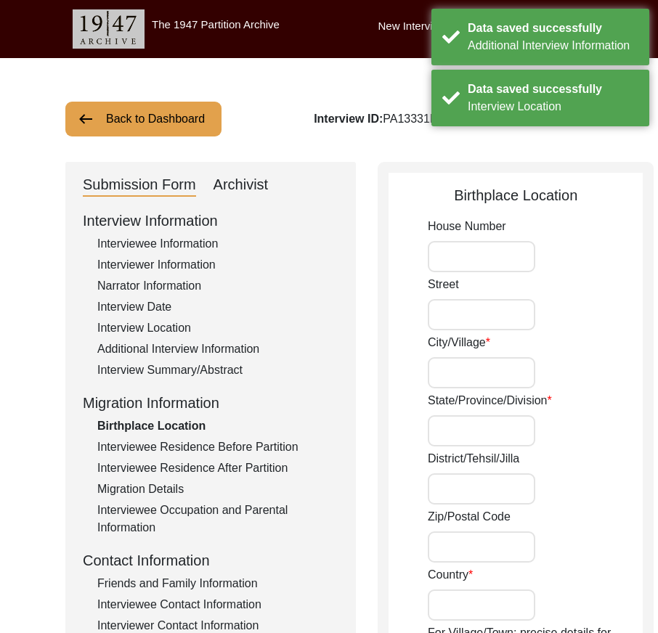
type input "89.21667"
drag, startPoint x: 457, startPoint y: 377, endPoint x: 528, endPoint y: 379, distance: 70.5
click at [528, 379] on div "City/Village [GEOGRAPHIC_DATA]" at bounding box center [535, 361] width 215 height 54
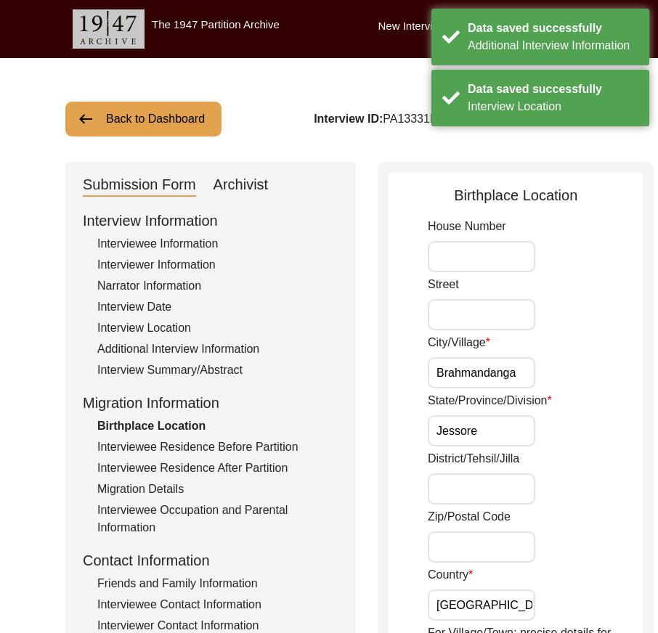
scroll to position [0, 0]
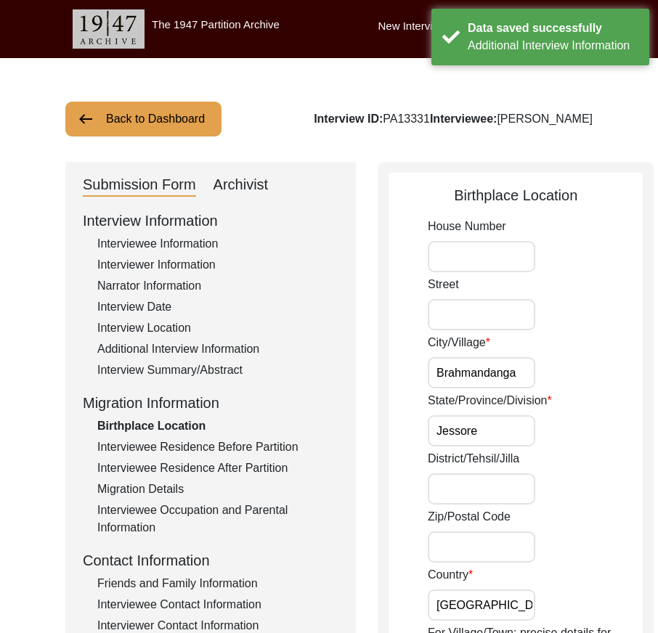
click at [497, 377] on input "Brahmandanga" at bounding box center [481, 372] width 107 height 31
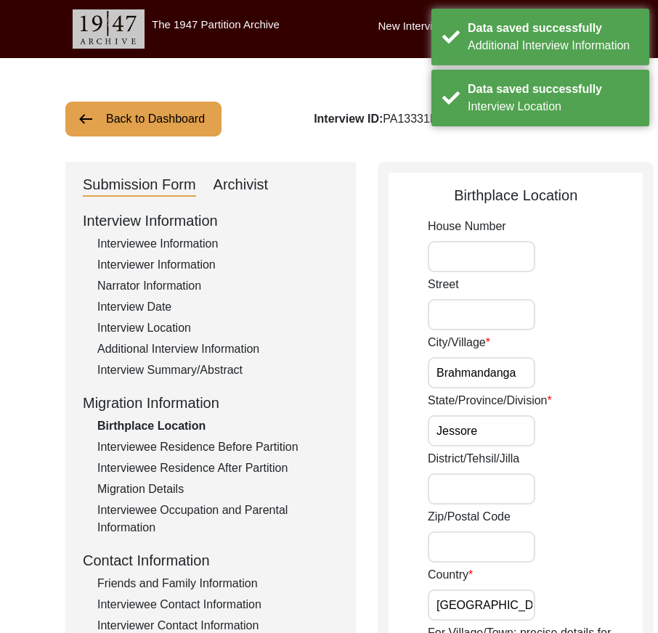
click at [497, 377] on input "Brahmandanga" at bounding box center [481, 372] width 107 height 31
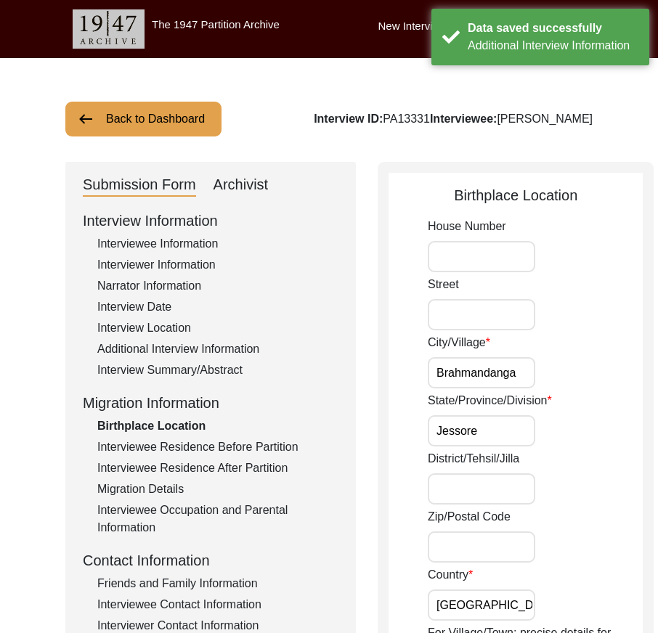
click at [537, 349] on div "City/Village [GEOGRAPHIC_DATA]" at bounding box center [535, 361] width 215 height 54
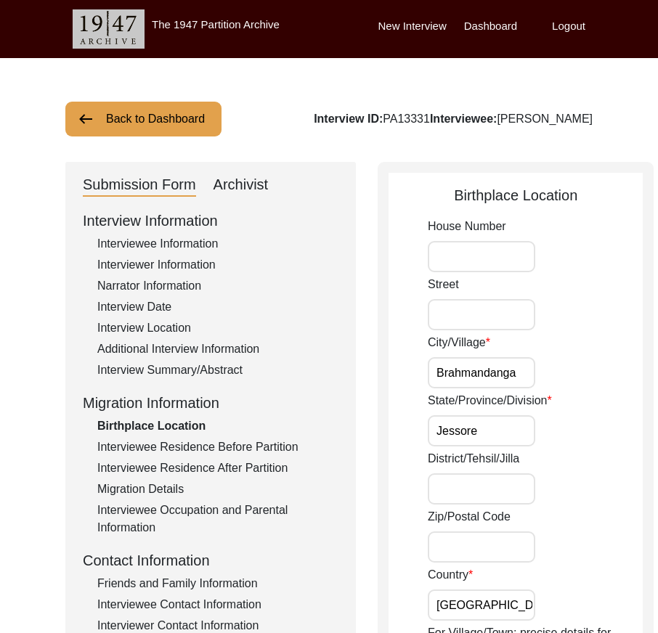
click at [439, 419] on input "Jessore" at bounding box center [481, 430] width 107 height 31
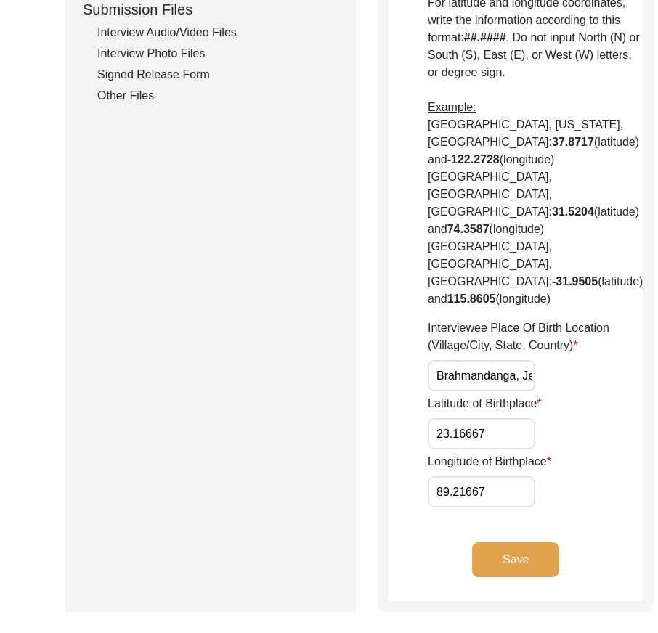
scroll to position [0, 129]
drag, startPoint x: 439, startPoint y: 391, endPoint x: 560, endPoint y: 391, distance: 121.3
click at [560, 391] on div "Interviewee Place Of Birth Location (Village/City, State, Country) [GEOGRAPHIC_…" at bounding box center [535, 356] width 215 height 72
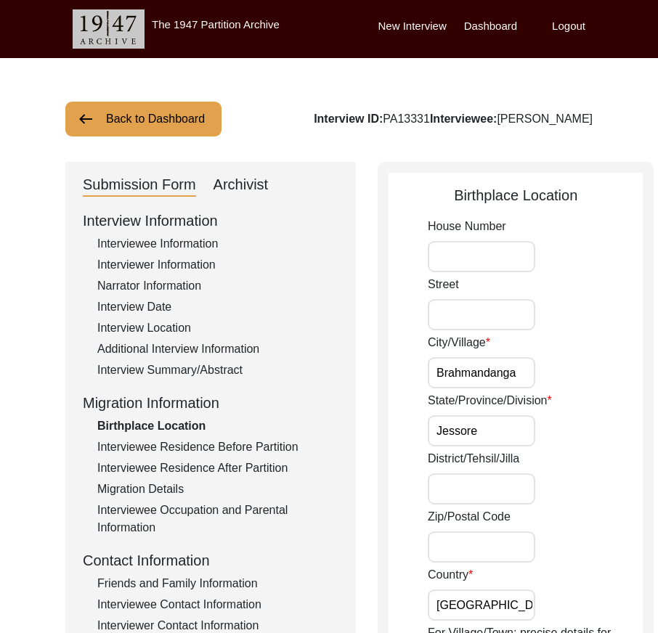
click at [464, 353] on div "City/Village [GEOGRAPHIC_DATA]" at bounding box center [535, 361] width 215 height 54
click at [465, 368] on input "Brahmandanga" at bounding box center [481, 372] width 107 height 31
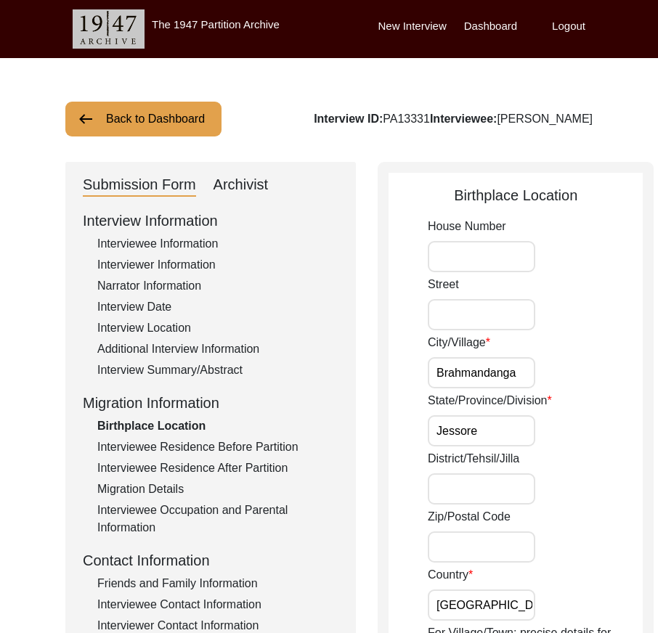
click at [534, 340] on div "City/Village [GEOGRAPHIC_DATA]" at bounding box center [535, 361] width 215 height 54
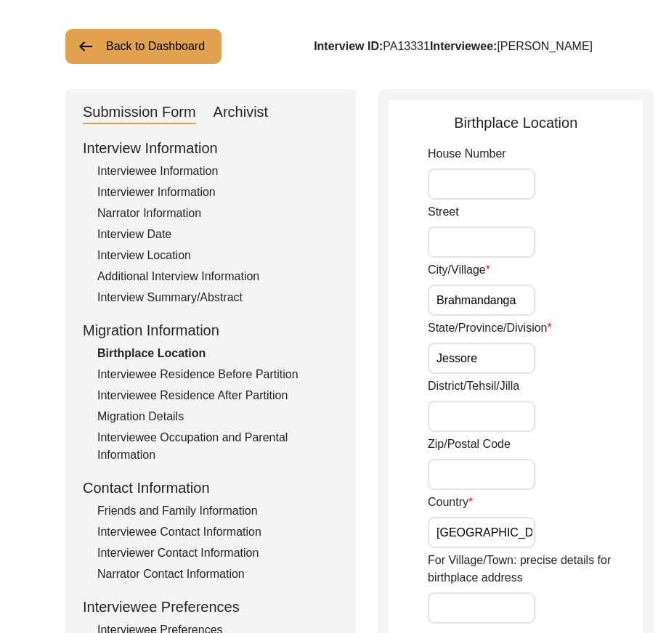
scroll to position [0, 14]
drag, startPoint x: 442, startPoint y: 307, endPoint x: 519, endPoint y: 307, distance: 77.7
click at [519, 307] on div "City/Village [GEOGRAPHIC_DATA]" at bounding box center [535, 288] width 215 height 54
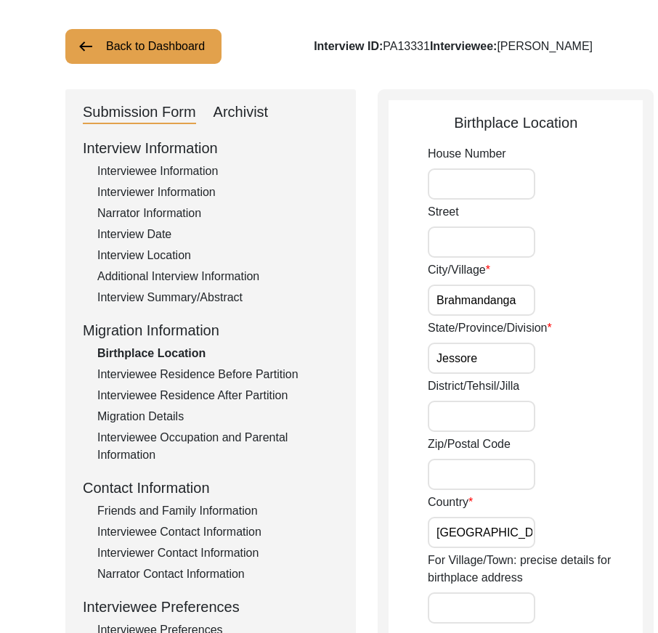
click at [511, 349] on div "State/Province/Division Jessore" at bounding box center [535, 347] width 215 height 54
click at [498, 355] on input "Jessore" at bounding box center [481, 358] width 107 height 31
drag, startPoint x: 482, startPoint y: 295, endPoint x: 537, endPoint y: 297, distance: 55.2
click at [537, 297] on div "City/Village [GEOGRAPHIC_DATA]" at bounding box center [535, 288] width 215 height 54
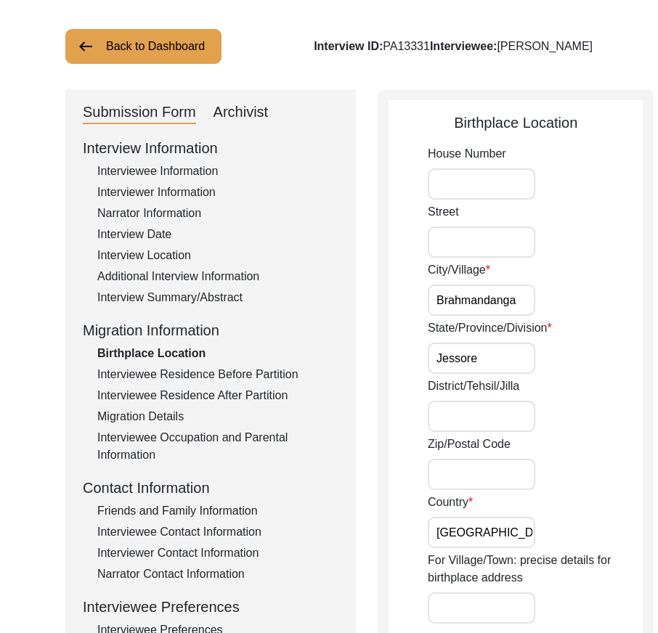
click at [537, 297] on div "City/Village [GEOGRAPHIC_DATA]" at bounding box center [535, 288] width 215 height 54
drag, startPoint x: 460, startPoint y: 301, endPoint x: 523, endPoint y: 301, distance: 62.5
click at [523, 301] on div "City/Village [GEOGRAPHIC_DATA]" at bounding box center [535, 288] width 215 height 54
click at [489, 378] on label "District/Tehsil/Jilla" at bounding box center [473, 386] width 91 height 17
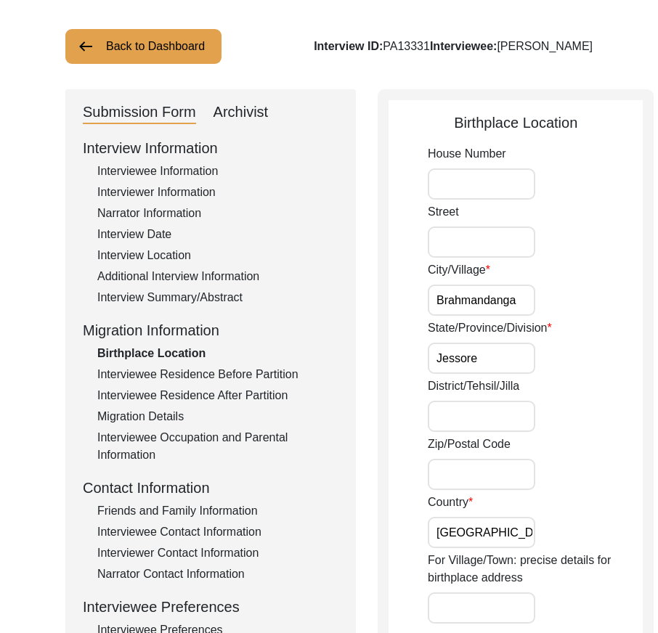
click at [489, 401] on input "District/Tehsil/Jilla" at bounding box center [481, 416] width 107 height 31
click at [489, 371] on input "Jessore" at bounding box center [481, 358] width 107 height 31
click at [457, 365] on input "Jessore" at bounding box center [481, 358] width 107 height 31
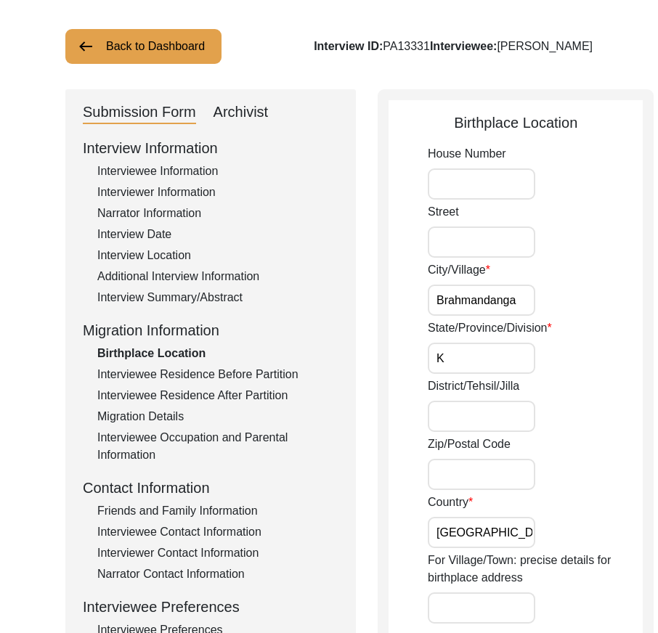
type input "Khulna"
click at [470, 411] on input "District/Tehsil/Jilla" at bounding box center [481, 416] width 107 height 31
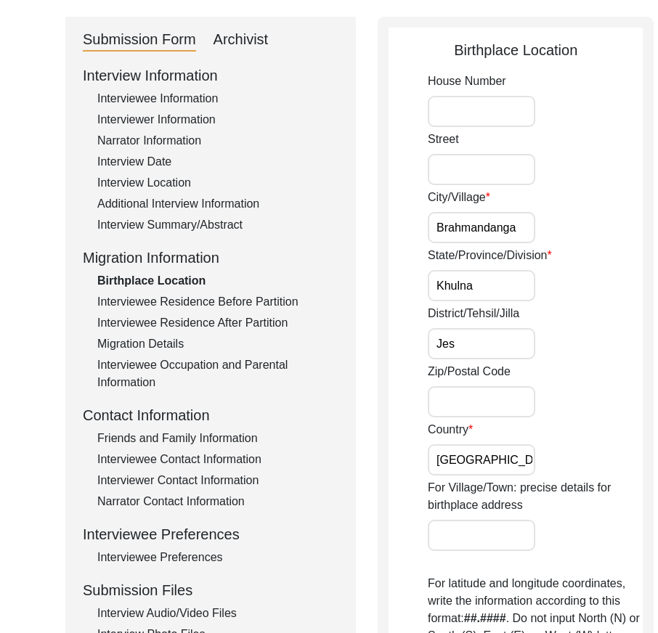
click at [466, 341] on input "Jes" at bounding box center [481, 343] width 107 height 31
type input "Jessore"
click at [473, 405] on input "Zip/Postal Code" at bounding box center [481, 401] width 107 height 31
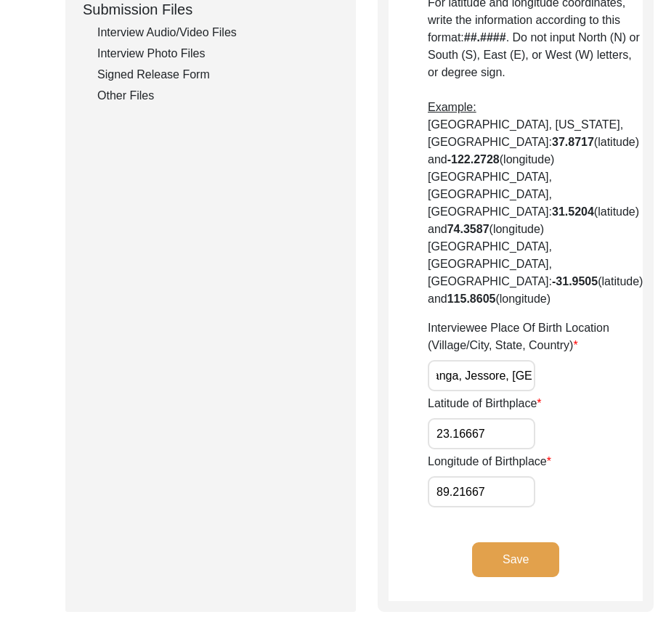
scroll to position [0, 129]
drag, startPoint x: 439, startPoint y: 395, endPoint x: 507, endPoint y: 394, distance: 68.3
click at [507, 391] on div "Interviewee Place Of Birth Location (Village/City, State, Country) [GEOGRAPHIC_…" at bounding box center [535, 356] width 215 height 72
click at [510, 391] on div "Interviewee Place Of Birth Location (Village/City, State, Country) [GEOGRAPHIC_…" at bounding box center [535, 356] width 215 height 72
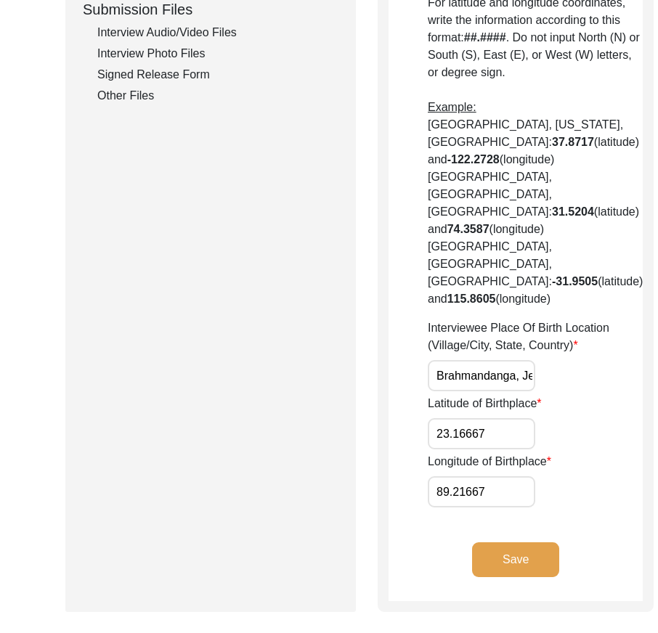
drag, startPoint x: 499, startPoint y: 395, endPoint x: 422, endPoint y: 396, distance: 77.0
click at [422, 396] on app-birthplace-location "Birthplace Location House [GEOGRAPHIC_DATA]/Village [GEOGRAPHIC_DATA]/Province/…" at bounding box center [516, 29] width 254 height 1143
click at [471, 391] on input "Brahmandanga, Jessore, [GEOGRAPHIC_DATA]" at bounding box center [481, 375] width 107 height 31
click at [486, 391] on input "Brahmandanga, Jessore, [GEOGRAPHIC_DATA]" at bounding box center [481, 375] width 107 height 31
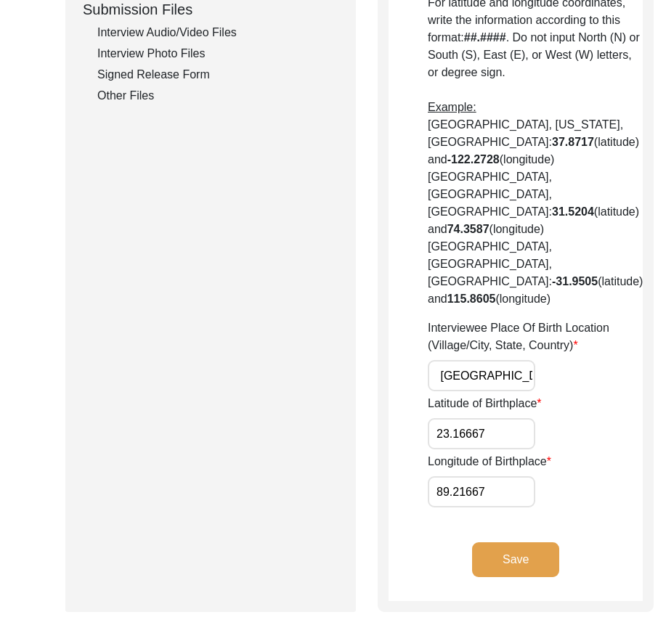
drag, startPoint x: 487, startPoint y: 390, endPoint x: 517, endPoint y: 394, distance: 30.0
click at [517, 391] on div "Interviewee Place Of Birth Location (Village/City, State, Country) [GEOGRAPHIC_…" at bounding box center [535, 356] width 215 height 72
type input "Brahmandanga, Khulna Division, [GEOGRAPHIC_DATA]"
click at [517, 391] on div "Interviewee Place Of Birth Location (Village/City, State, Country) [GEOGRAPHIC_…" at bounding box center [535, 356] width 215 height 72
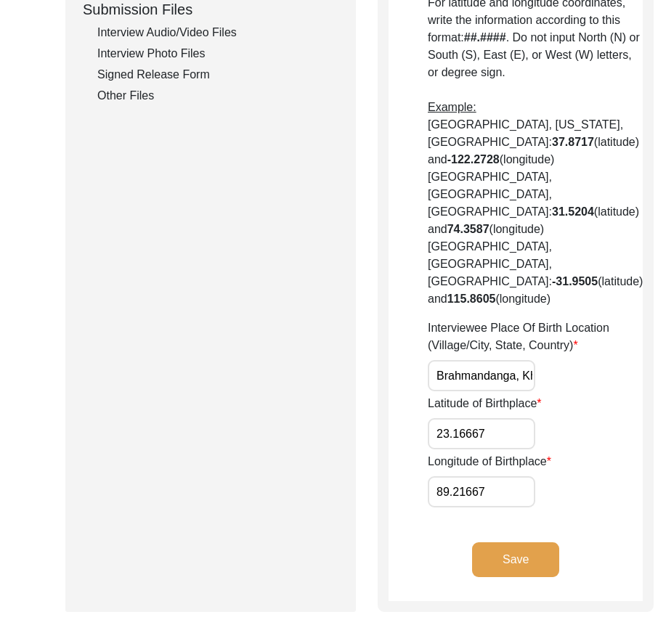
click at [494, 450] on input "23.16667" at bounding box center [481, 433] width 107 height 31
click at [574, 450] on div "Latitude of Birthplace 23.16667" at bounding box center [535, 422] width 215 height 54
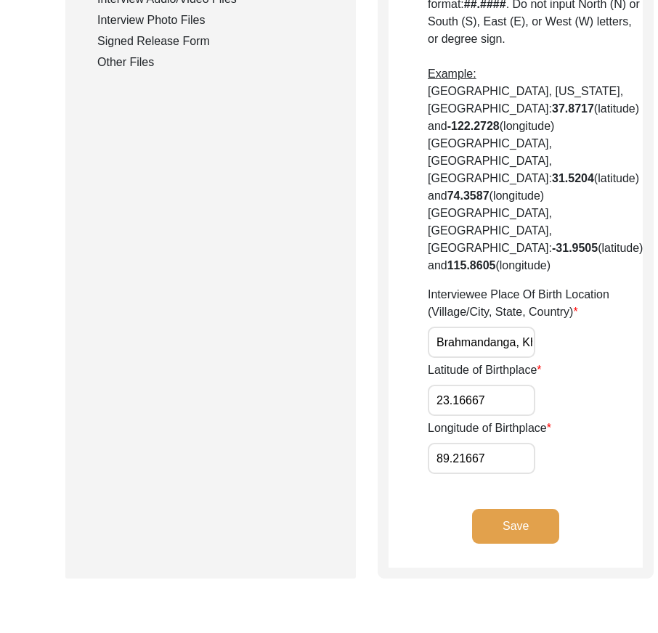
scroll to position [785, 0]
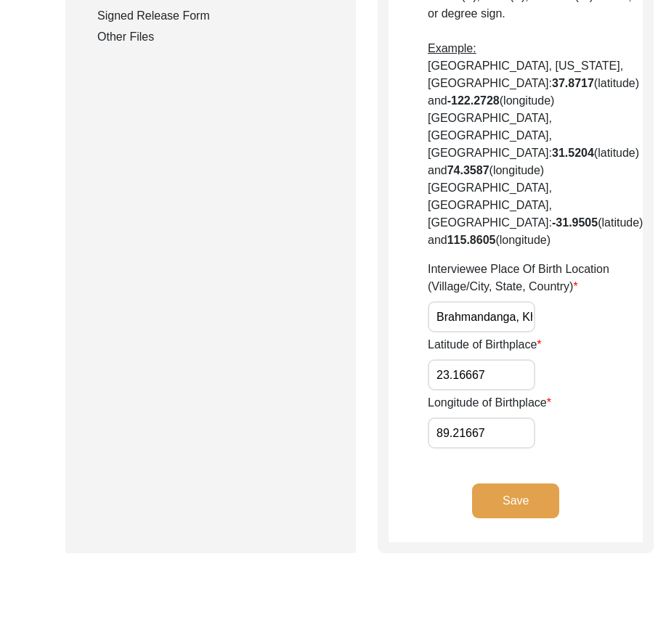
drag, startPoint x: 491, startPoint y: 396, endPoint x: 454, endPoint y: 396, distance: 37.0
click at [454, 391] on input "23.16667" at bounding box center [481, 374] width 107 height 31
type input "23.0789"
drag, startPoint x: 491, startPoint y: 450, endPoint x: 466, endPoint y: 454, distance: 25.1
click at [466, 449] on input "89.21667" at bounding box center [481, 433] width 107 height 31
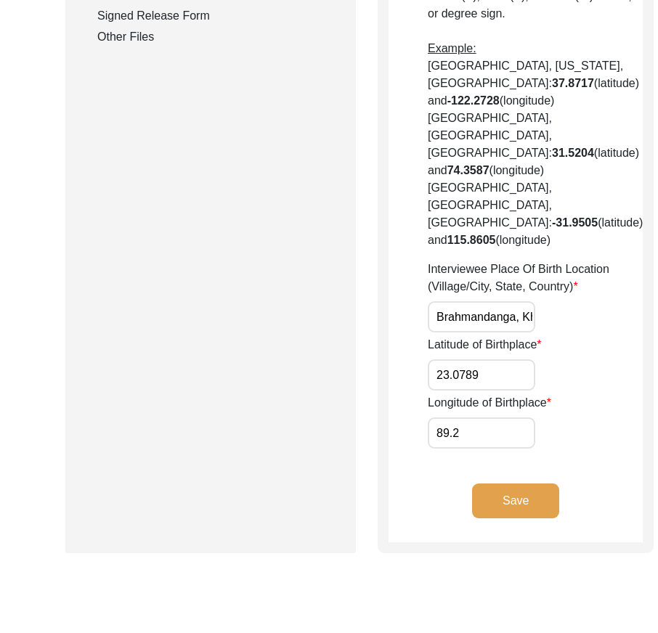
type input "89.2"
drag, startPoint x: 480, startPoint y: 396, endPoint x: 468, endPoint y: 396, distance: 12.4
click at [468, 391] on input "23.074" at bounding box center [481, 374] width 107 height 31
type input "23.0738"
click at [479, 449] on input "89.2" at bounding box center [481, 433] width 107 height 31
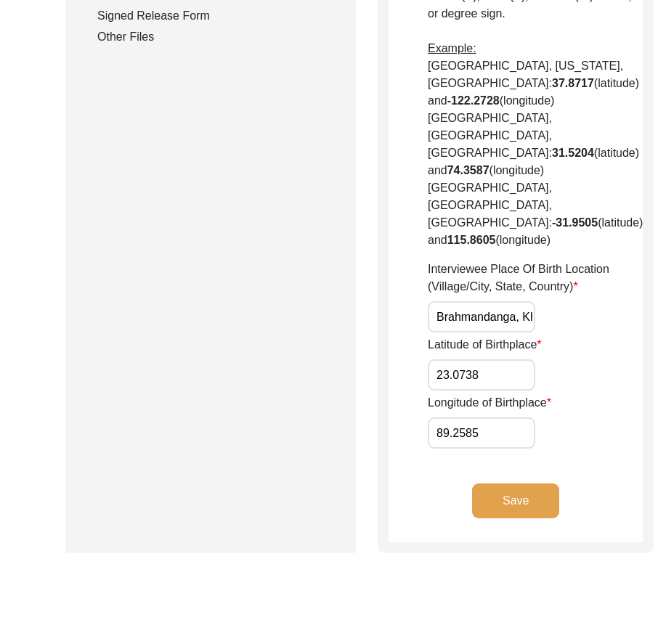
type input "89.2585"
click at [529, 449] on div "Longitude of Birthplace 89.2585" at bounding box center [535, 421] width 215 height 54
drag, startPoint x: 464, startPoint y: 330, endPoint x: 535, endPoint y: 330, distance: 71.2
click at [535, 330] on div "Interviewee Place Of Birth Location (Village/City, State, Country) [GEOGRAPHIC_…" at bounding box center [535, 297] width 215 height 72
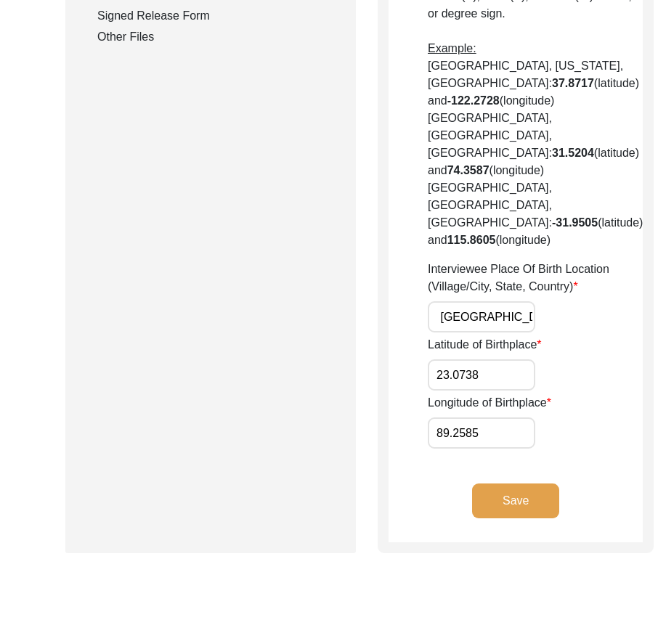
scroll to position [0, 0]
click at [535, 330] on div "Interviewee Place Of Birth Location (Village/City, State, Country) [GEOGRAPHIC_…" at bounding box center [535, 297] width 215 height 72
click at [488, 333] on input "Brahmandanga, Khulna Division, [GEOGRAPHIC_DATA]" at bounding box center [481, 316] width 107 height 31
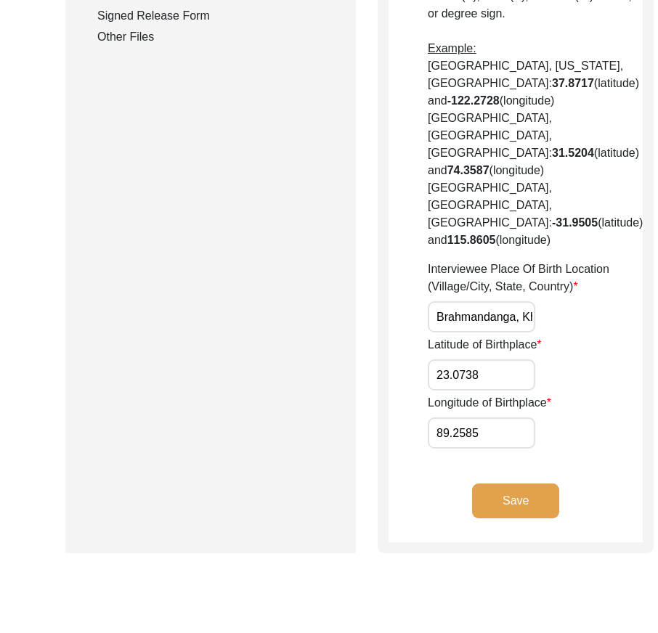
click at [491, 382] on input "23.0738" at bounding box center [481, 374] width 107 height 31
click at [485, 449] on input "89.2585" at bounding box center [481, 433] width 107 height 31
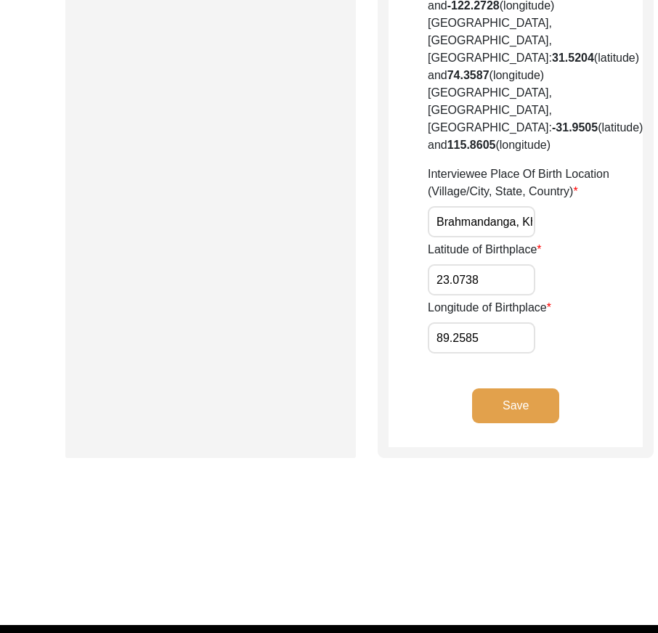
scroll to position [858, 0]
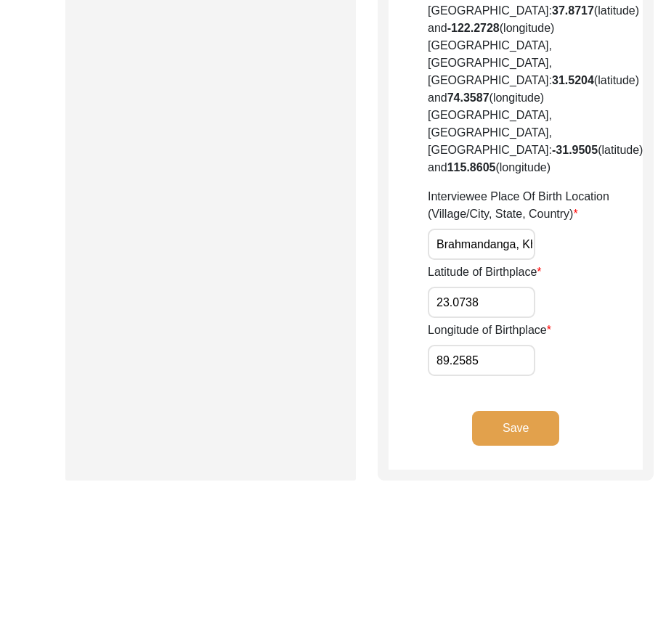
click at [472, 441] on button "Save" at bounding box center [515, 428] width 87 height 35
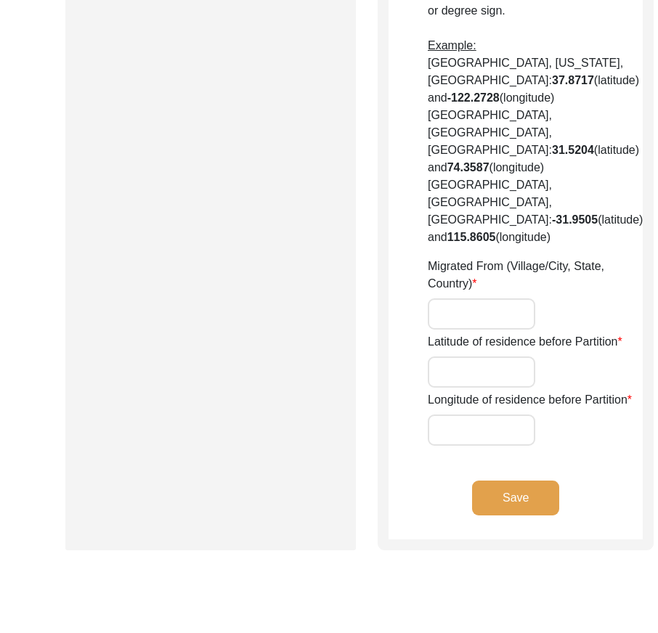
type input "Brahmandanga"
type input "Jessore"
type input "[GEOGRAPHIC_DATA]"
type input "Brahmandanga, Jessore, [GEOGRAPHIC_DATA]"
type input "23.16667"
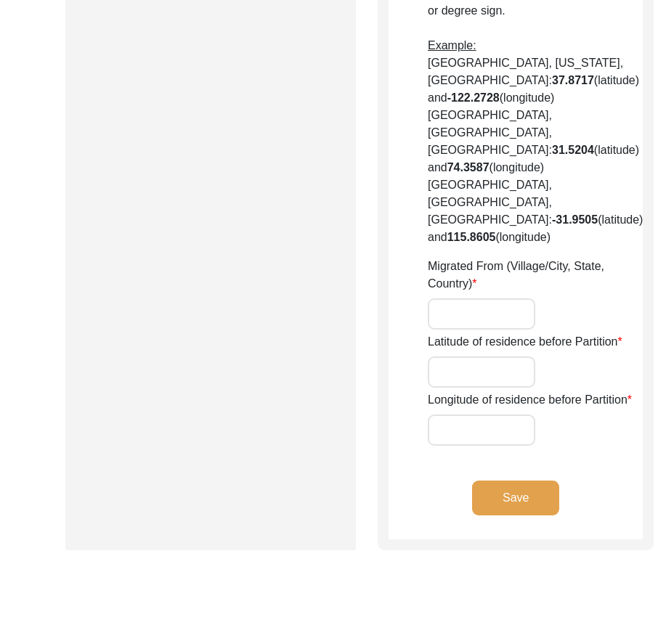
type input "89.21667"
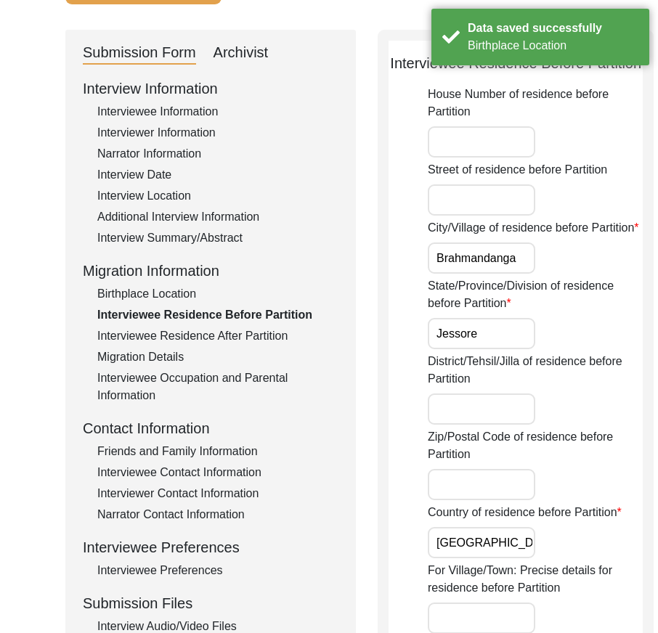
scroll to position [145, 0]
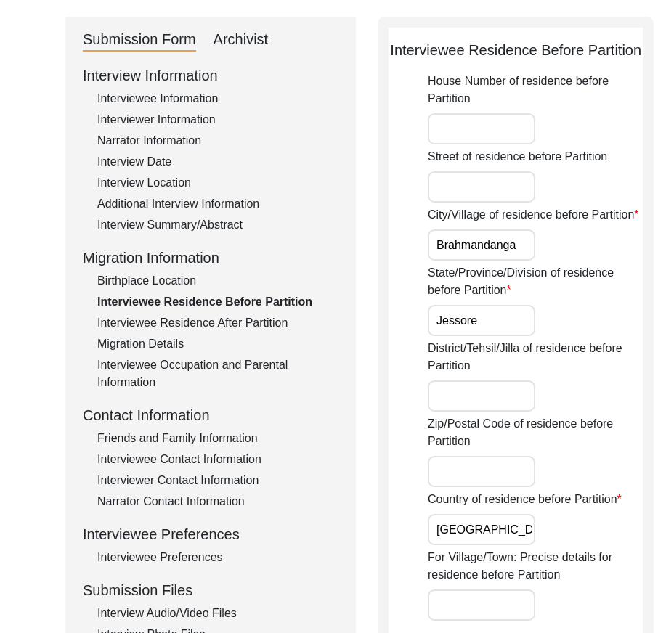
click at [486, 336] on input "Jessore" at bounding box center [481, 320] width 107 height 31
click at [488, 336] on input "Khulna" at bounding box center [481, 320] width 107 height 31
type input "Khulna"
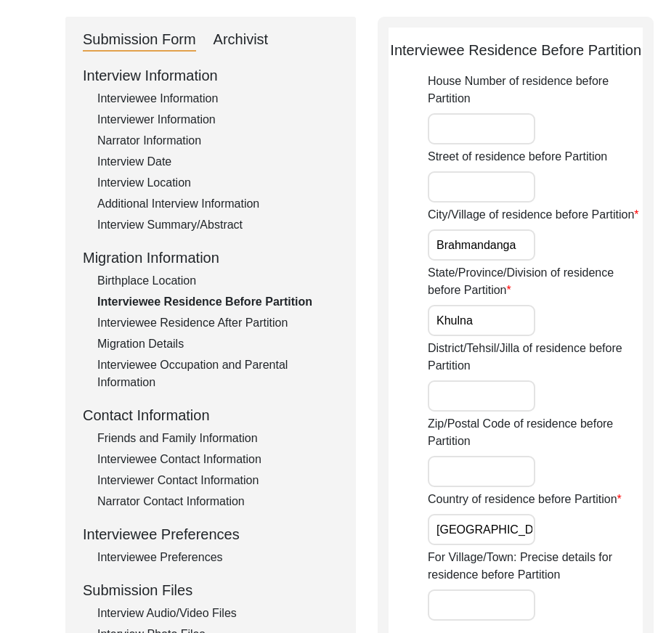
click at [520, 450] on label "Zip/Postal Code of residence before Partition" at bounding box center [535, 432] width 215 height 35
click at [520, 475] on input "Zip/Postal Code of residence before Partition" at bounding box center [481, 471] width 107 height 31
click at [479, 412] on input "District/Tehsil/Jilla of residence before Partition" at bounding box center [481, 396] width 107 height 31
type input "Jessore"
click at [536, 412] on div "District/Tehsil/Jilla of residence before Partition Jessore" at bounding box center [535, 376] width 215 height 72
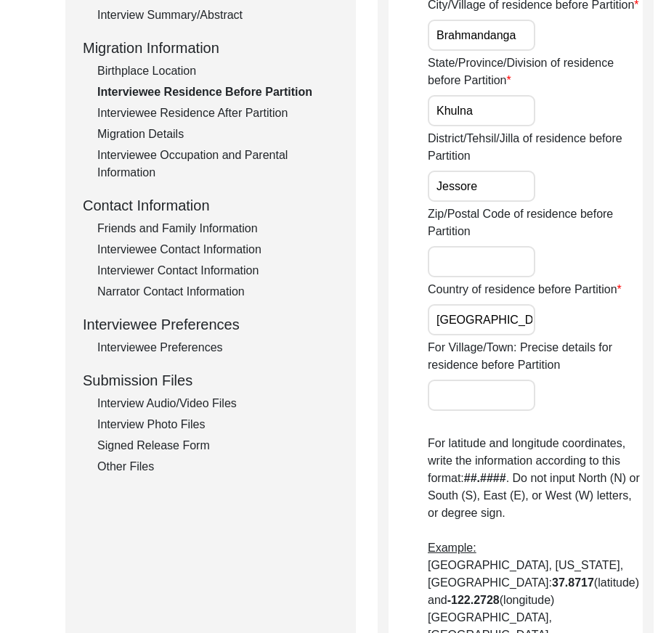
scroll to position [363, 0]
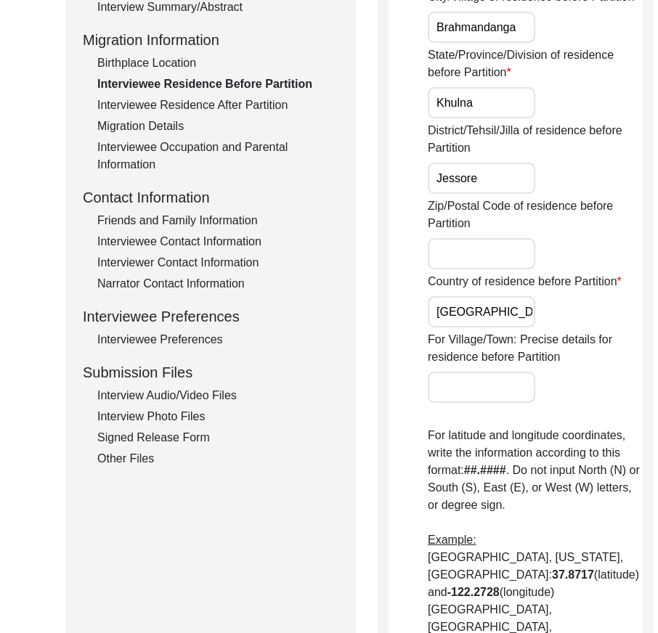
click at [503, 328] on input "[GEOGRAPHIC_DATA]" at bounding box center [481, 311] width 107 height 31
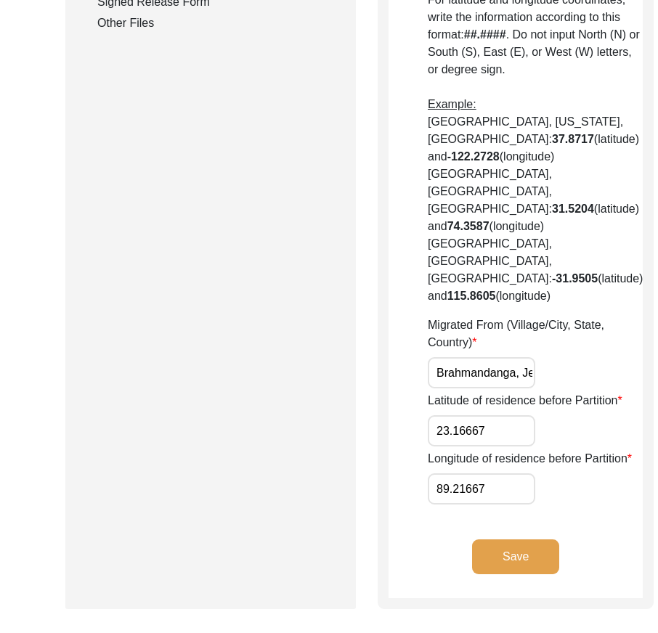
scroll to position [0, 129]
drag, startPoint x: 433, startPoint y: 465, endPoint x: 609, endPoint y: 484, distance: 177.4
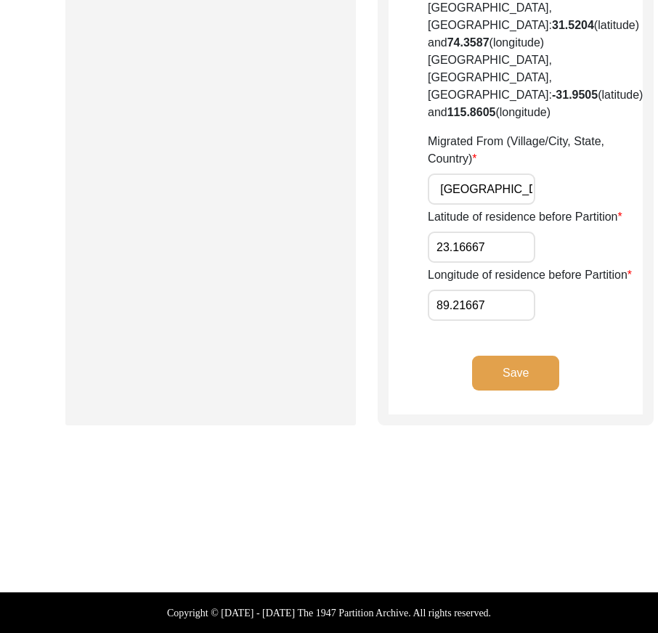
scroll to position [0, 0]
click at [481, 263] on input "23.16667" at bounding box center [481, 247] width 107 height 31
paste input "0046"
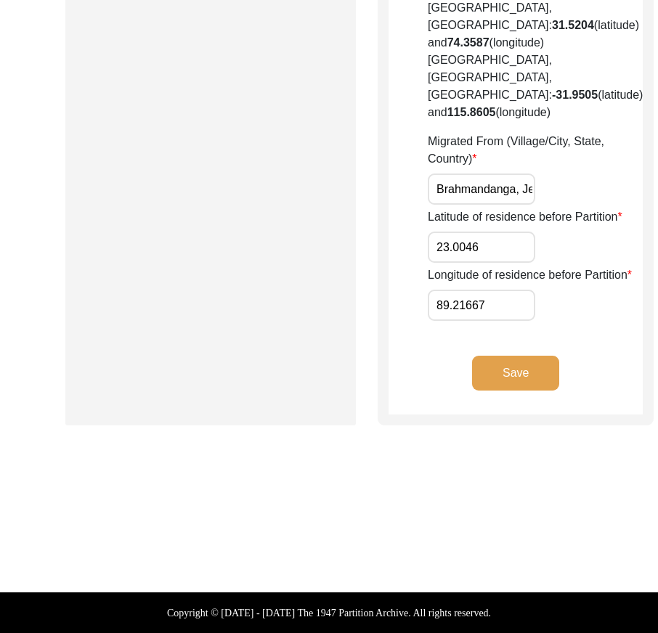
type input "23.0046"
click at [503, 321] on input "89.21667" at bounding box center [481, 305] width 107 height 31
paste input "4274"
type input "89.4274"
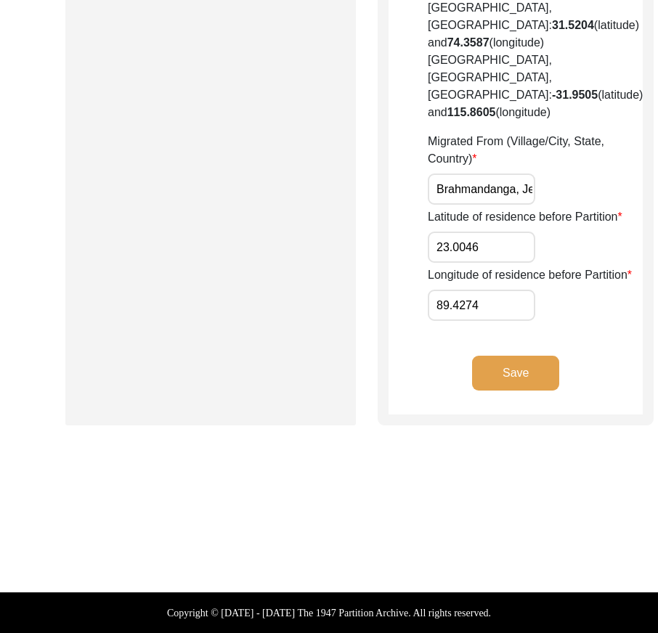
drag, startPoint x: 545, startPoint y: 423, endPoint x: 542, endPoint y: 431, distance: 8.5
click at [516, 391] on button "Save" at bounding box center [515, 373] width 87 height 35
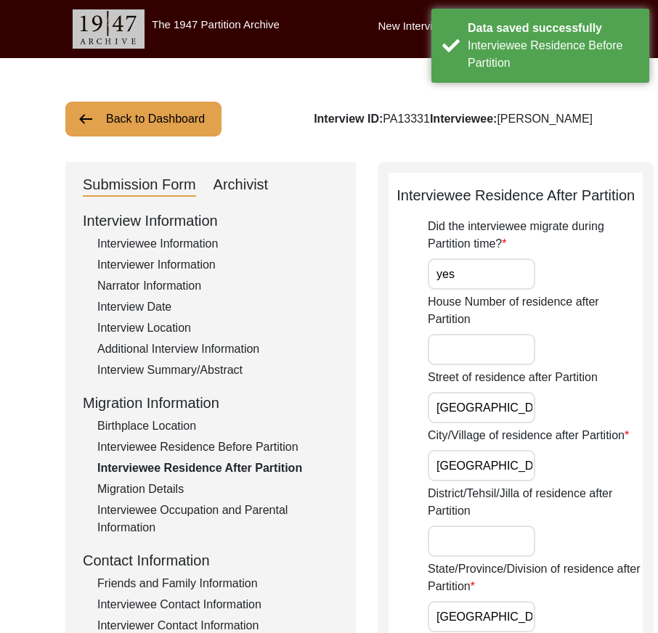
click at [477, 290] on input "yes" at bounding box center [481, 274] width 107 height 31
type input "Yes"
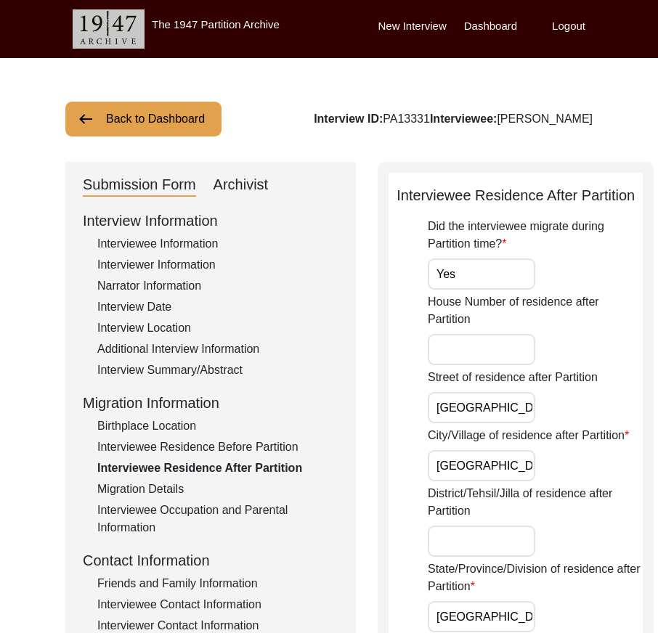
scroll to position [0, 9]
drag, startPoint x: 472, startPoint y: 452, endPoint x: 536, endPoint y: 452, distance: 63.9
click at [536, 423] on div "Street of residence after Partition [GEOGRAPHIC_DATA]" at bounding box center [535, 396] width 215 height 54
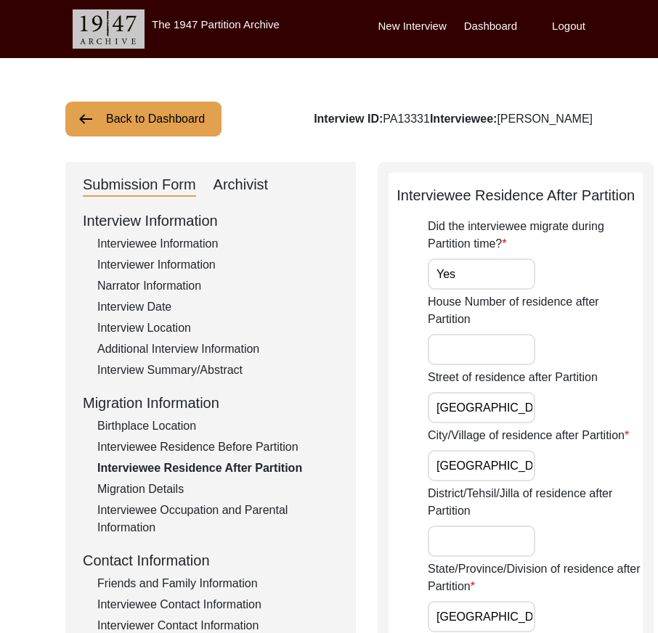
click at [497, 481] on input "[GEOGRAPHIC_DATA]" at bounding box center [481, 465] width 107 height 31
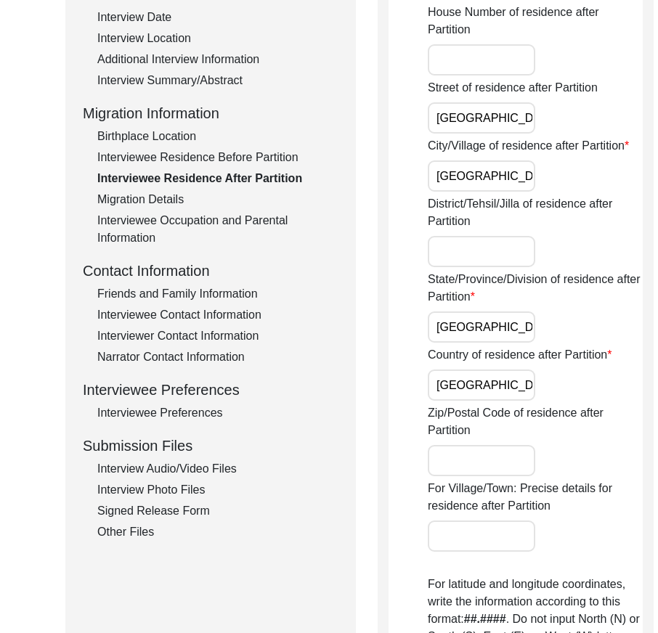
scroll to position [290, 0]
drag, startPoint x: 475, startPoint y: 392, endPoint x: 497, endPoint y: 451, distance: 62.7
click at [540, 404] on div "Did the interviewee migrate during Partition time? Yes House Number of residenc…" at bounding box center [535, 499] width 215 height 1144
click at [486, 400] on input "[GEOGRAPHIC_DATA]" at bounding box center [481, 384] width 107 height 31
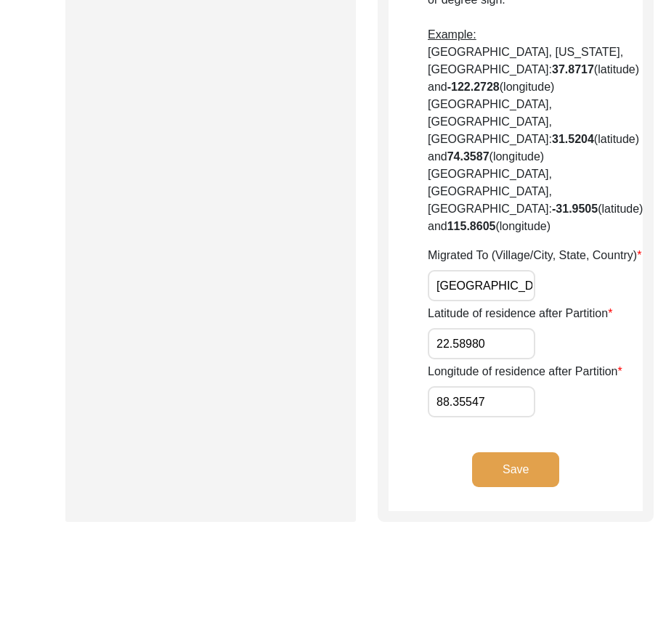
scroll to position [0, 113]
drag, startPoint x: 455, startPoint y: 389, endPoint x: 533, endPoint y: 390, distance: 78.4
click at [533, 301] on div "Migrated To (Village/City, State, Country) [GEOGRAPHIC_DATA], [GEOGRAPHIC_DATA]" at bounding box center [535, 274] width 215 height 54
drag, startPoint x: 456, startPoint y: 399, endPoint x: 507, endPoint y: 396, distance: 51.0
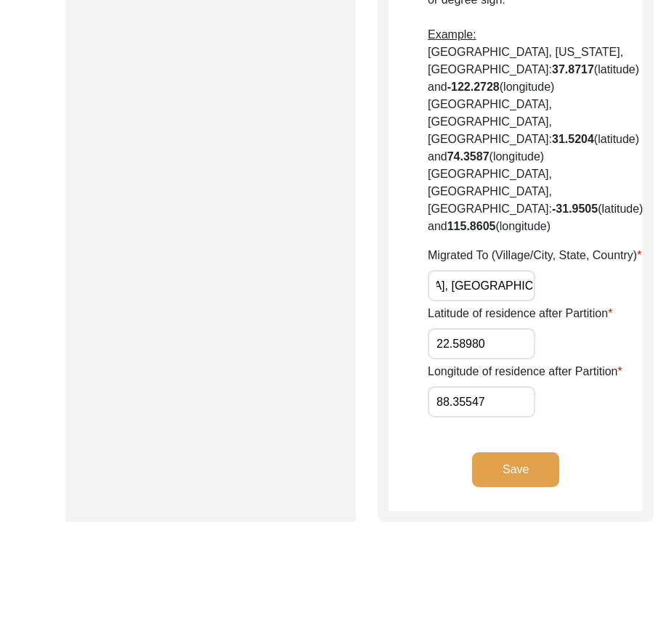
click at [501, 301] on input "[GEOGRAPHIC_DATA], [GEOGRAPHIC_DATA]" at bounding box center [481, 285] width 107 height 31
click at [525, 301] on div "Migrated To (Village/City, State, Country) [GEOGRAPHIC_DATA], [GEOGRAPHIC_DATA]" at bounding box center [535, 274] width 215 height 54
click at [460, 301] on input "[GEOGRAPHIC_DATA], [GEOGRAPHIC_DATA]" at bounding box center [481, 285] width 107 height 31
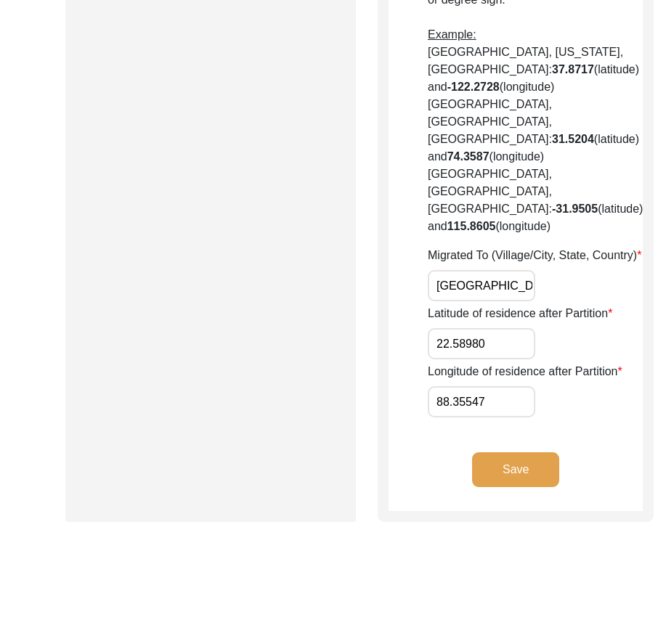
click at [460, 301] on input "[GEOGRAPHIC_DATA], [GEOGRAPHIC_DATA]" at bounding box center [481, 285] width 107 height 31
paste input "[GEOGRAPHIC_DATA]"
type input "[GEOGRAPHIC_DATA], [GEOGRAPHIC_DATA], [GEOGRAPHIC_DATA]"
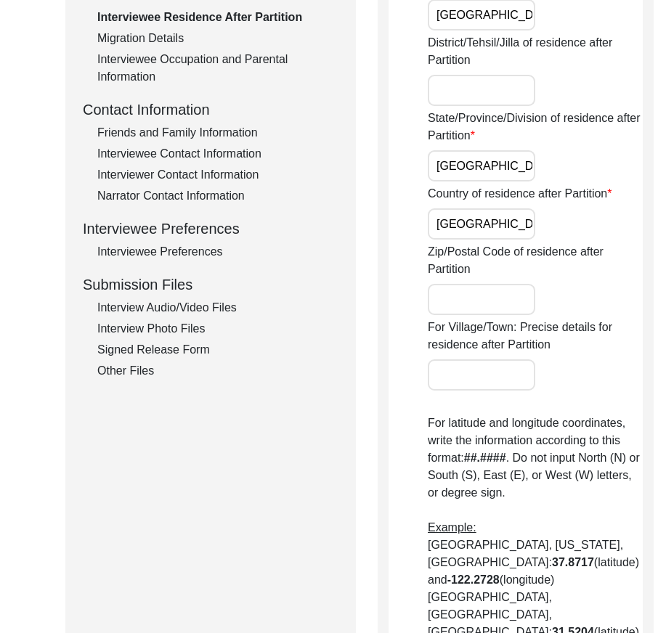
scroll to position [436, 0]
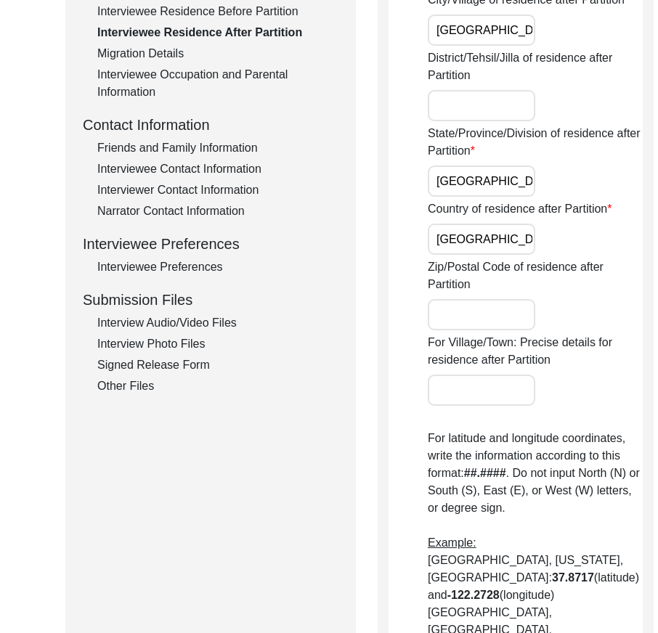
drag, startPoint x: 468, startPoint y: 237, endPoint x: 559, endPoint y: 259, distance: 93.5
click at [559, 259] on div "Did the interviewee migrate during Partition time? Yes House Number of residenc…" at bounding box center [535, 354] width 215 height 1144
click at [469, 255] on input "[GEOGRAPHIC_DATA]" at bounding box center [481, 239] width 107 height 31
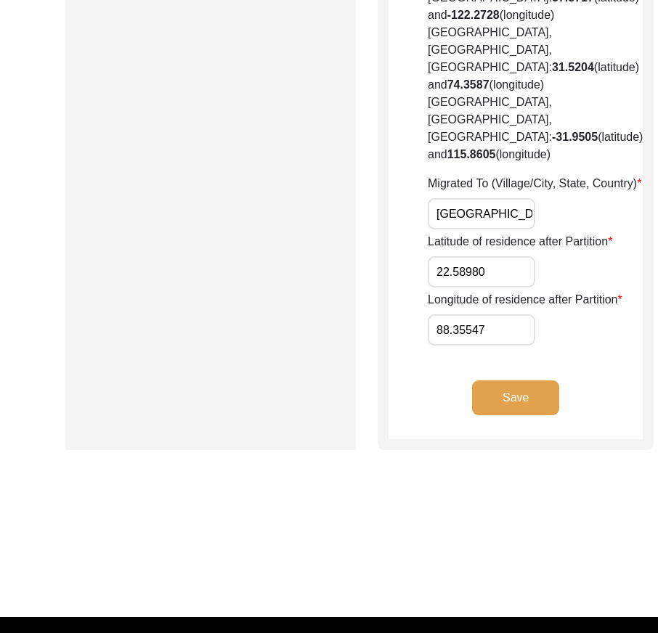
scroll to position [1017, 0]
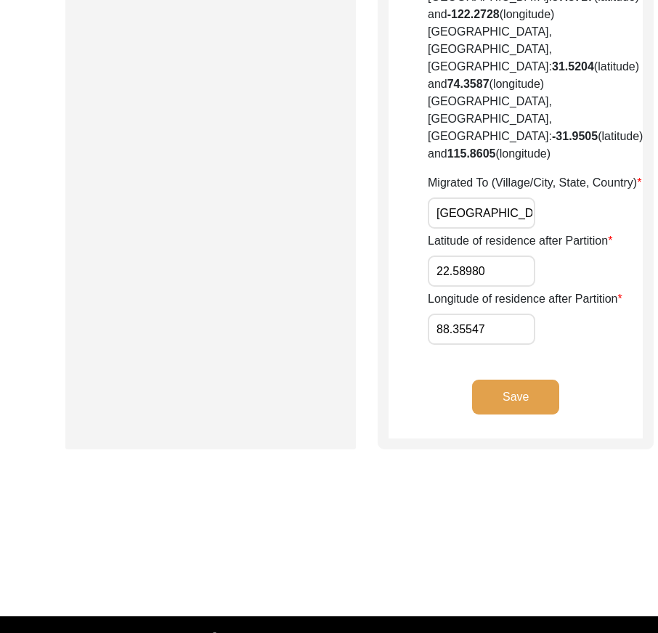
drag, startPoint x: 482, startPoint y: 411, endPoint x: 426, endPoint y: 407, distance: 56.8
click at [480, 345] on input "88.35547" at bounding box center [481, 329] width 107 height 31
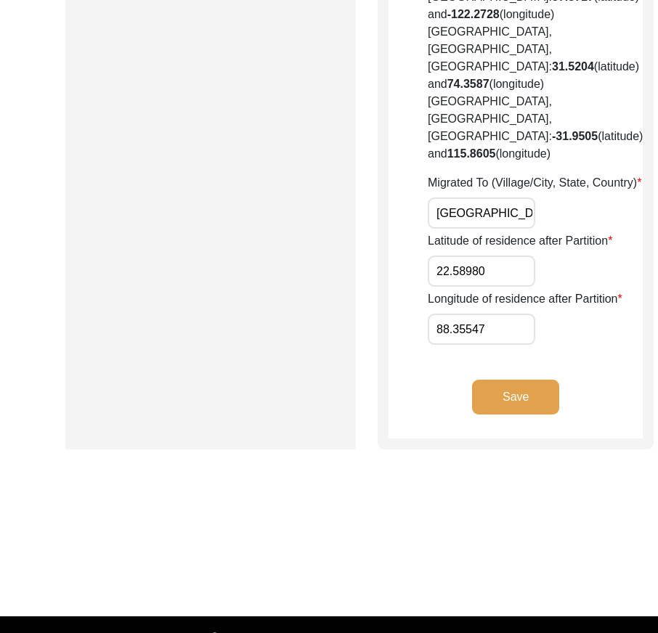
click at [473, 287] on input "22.58980" at bounding box center [481, 271] width 107 height 31
paste input "726"
type input "22.5726"
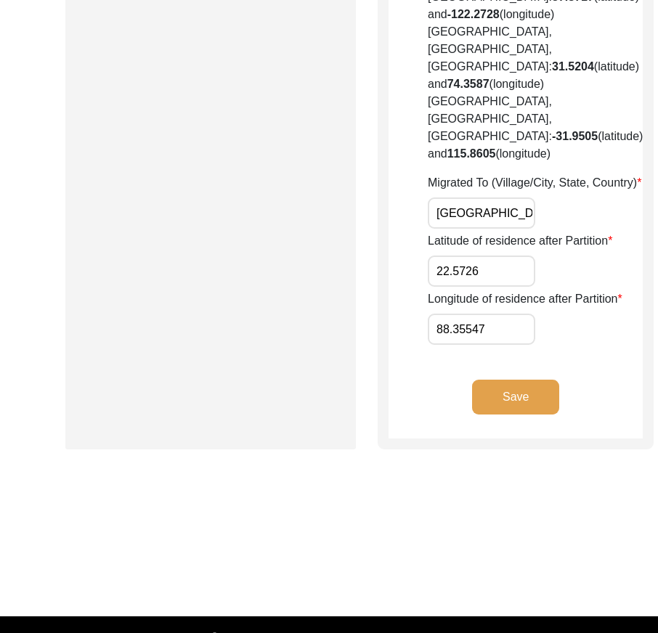
drag, startPoint x: 530, startPoint y: 404, endPoint x: 625, endPoint y: 381, distance: 97.9
click at [532, 287] on div "Latitude of residence after Partition 22.5726" at bounding box center [535, 259] width 215 height 54
click at [483, 345] on div "Longitude of residence after Partition 88.35547" at bounding box center [535, 317] width 215 height 54
click at [482, 345] on input "88.35547" at bounding box center [481, 329] width 107 height 31
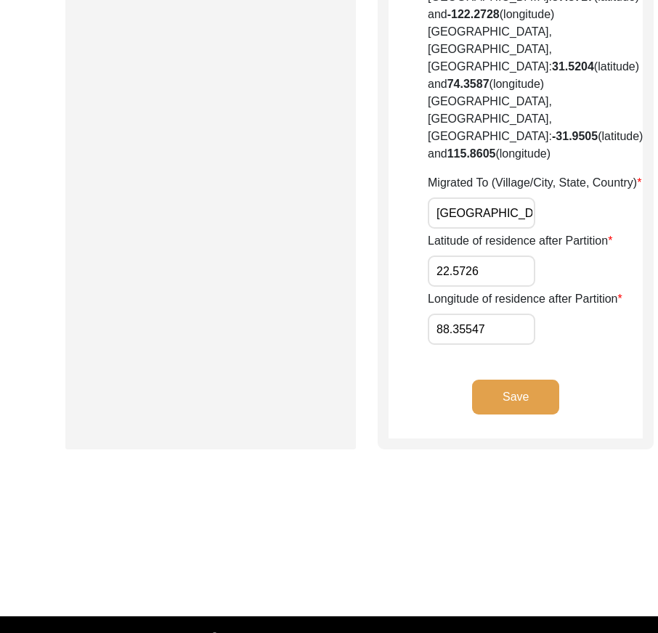
click at [482, 345] on input "88.35547" at bounding box center [481, 329] width 107 height 31
paste input "639"
type input "88.3639"
click at [539, 345] on div "Longitude of residence after Partition 88.3639" at bounding box center [535, 317] width 215 height 54
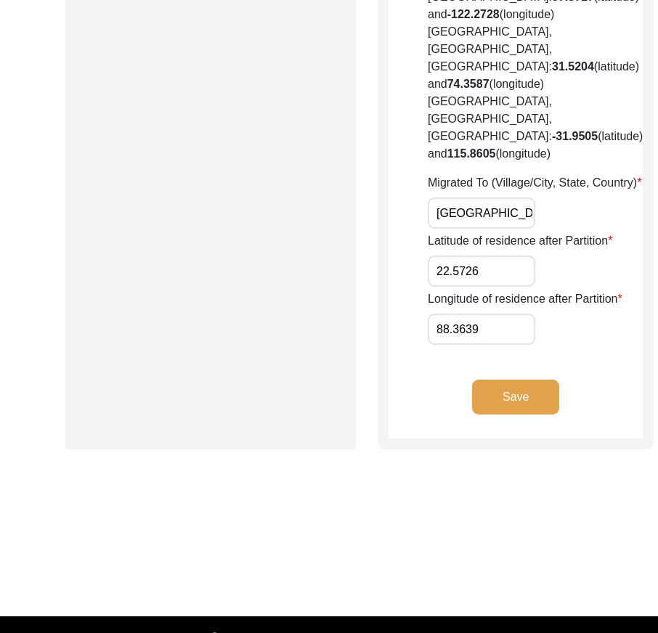
click at [467, 287] on input "22.5726" at bounding box center [481, 271] width 107 height 31
click at [494, 345] on input "88.3639" at bounding box center [481, 329] width 107 height 31
click at [493, 345] on input "88.3639" at bounding box center [481, 329] width 107 height 31
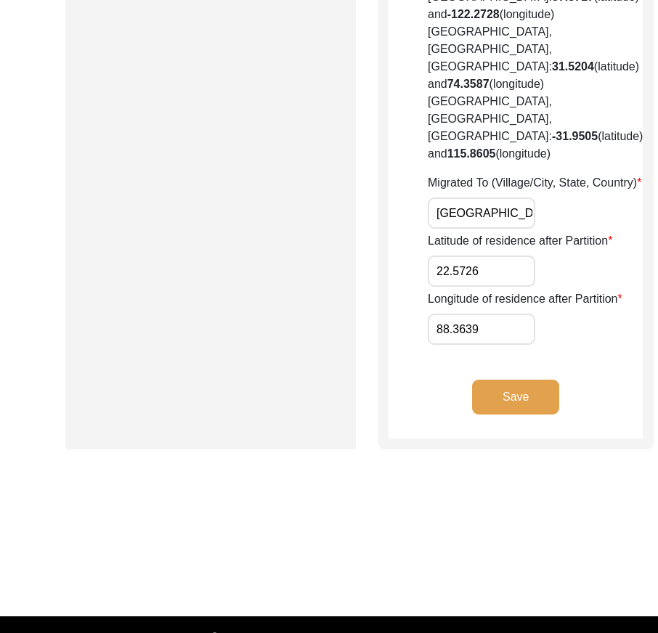
click at [493, 345] on input "88.3639" at bounding box center [481, 329] width 107 height 31
click at [523, 415] on button "Save" at bounding box center [515, 397] width 87 height 35
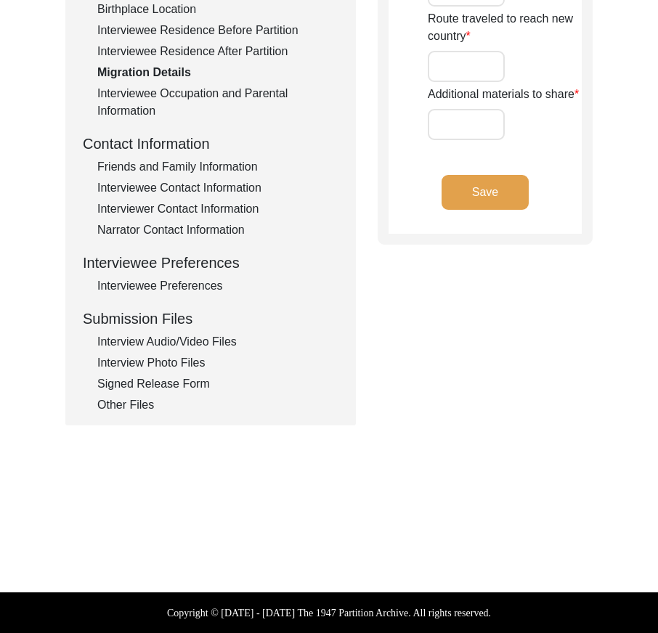
type input "n/a"
type input "none"
type input "n/a"
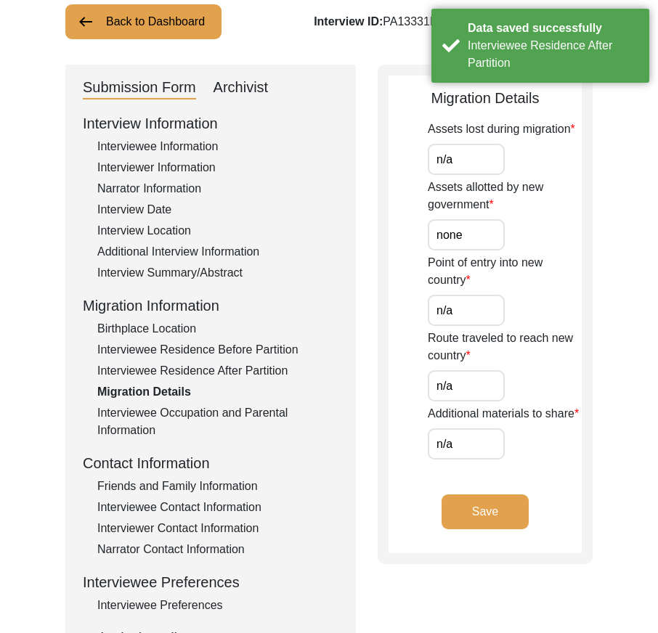
scroll to position [0, 0]
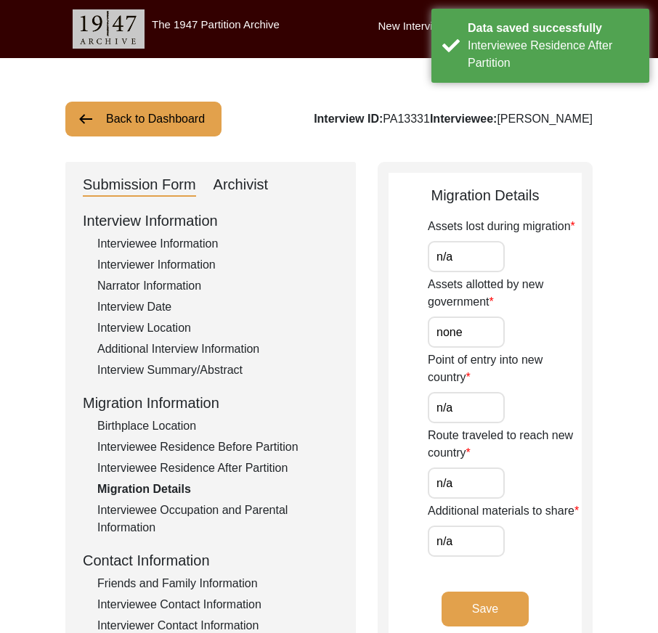
click at [464, 264] on input "n/a" at bounding box center [466, 256] width 77 height 31
type input "N/A"
click at [477, 332] on input "none" at bounding box center [466, 332] width 77 height 31
click at [476, 408] on input "n/a" at bounding box center [466, 407] width 77 height 31
click at [478, 341] on input "None" at bounding box center [466, 332] width 77 height 31
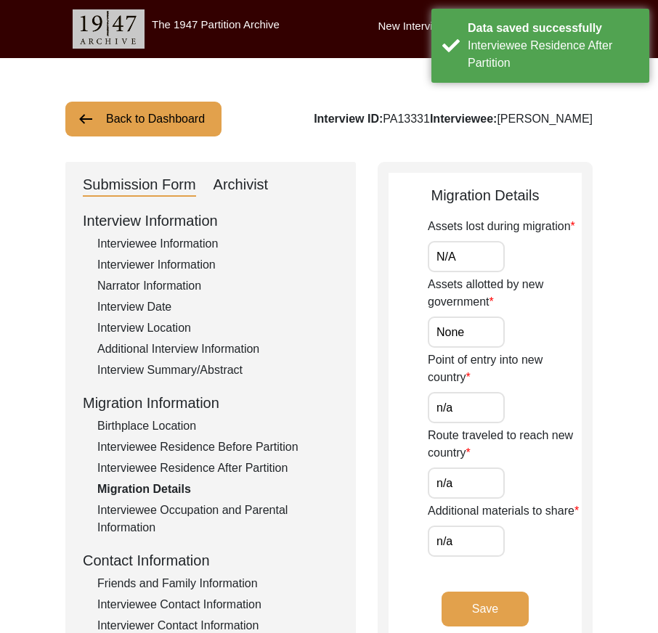
drag, startPoint x: 478, startPoint y: 341, endPoint x: 449, endPoint y: 340, distance: 29.1
click at [449, 340] on input "None" at bounding box center [466, 332] width 77 height 31
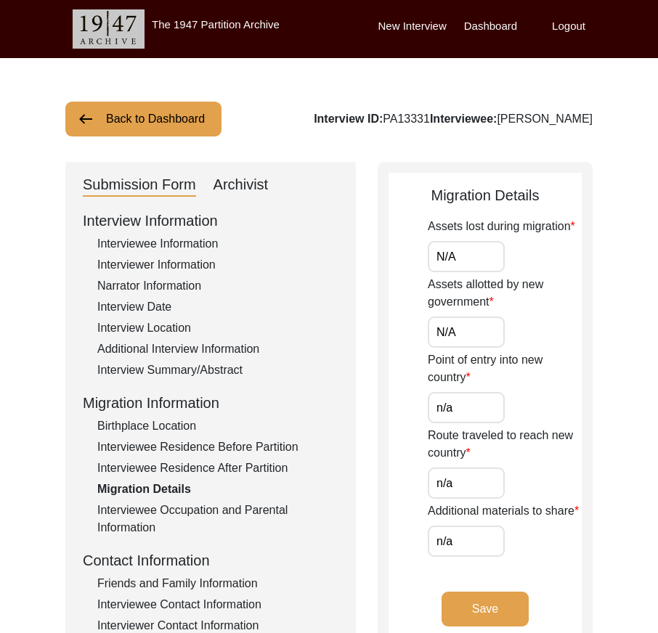
type input "N/A"
click at [480, 398] on input "n/a" at bounding box center [466, 407] width 77 height 31
type input "N/A"
click at [478, 489] on input "n/a" at bounding box center [466, 483] width 77 height 31
type input "N/A"
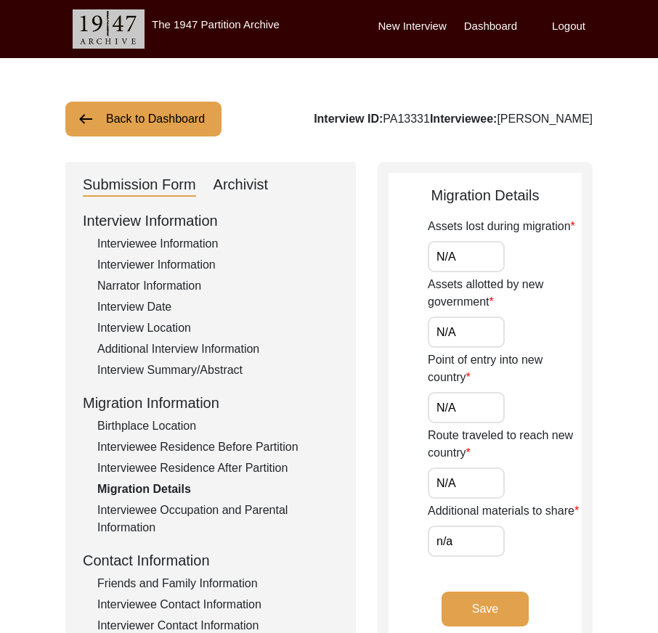
click at [483, 542] on input "n/a" at bounding box center [466, 541] width 77 height 31
type input "N/A"
click at [518, 532] on div "Additional materials to share N/A" at bounding box center [505, 530] width 154 height 54
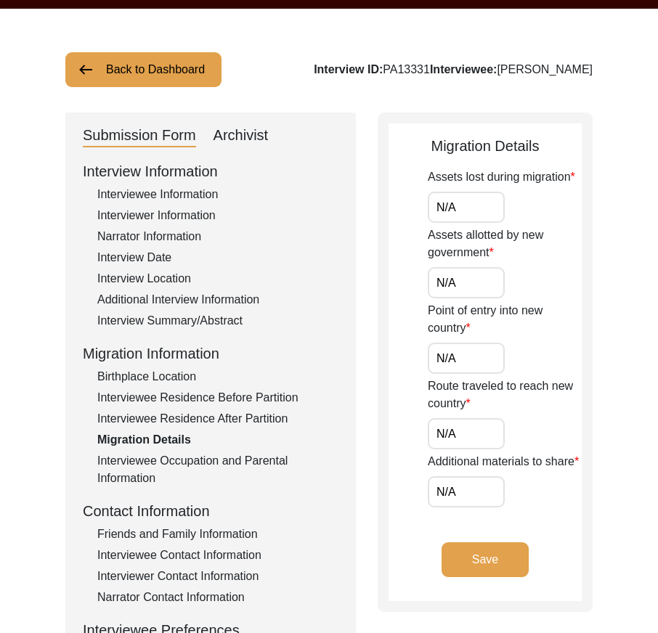
scroll to position [73, 0]
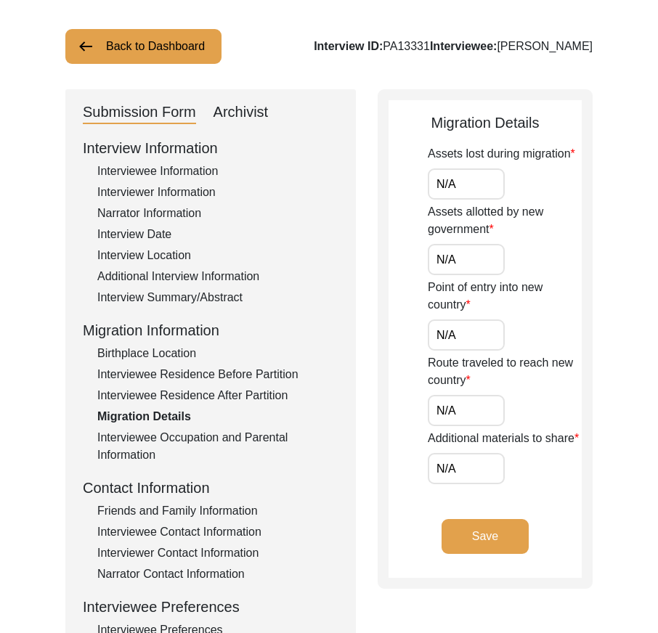
click at [511, 518] on app-migration-details "Migration Details Assets lost during migration N/A Assets allotted by new gover…" at bounding box center [485, 345] width 193 height 466
click at [520, 528] on button "Save" at bounding box center [485, 536] width 87 height 35
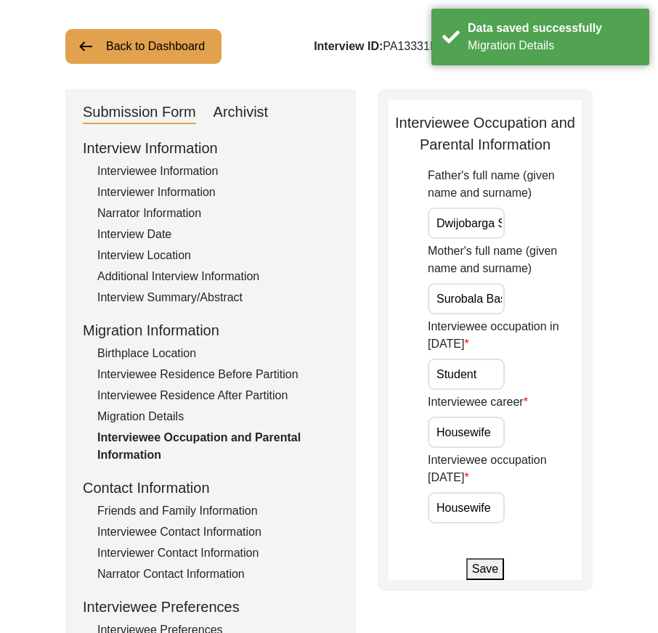
scroll to position [0, 44]
drag, startPoint x: 471, startPoint y: 216, endPoint x: 614, endPoint y: 229, distance: 143.7
click at [614, 229] on div "Back to Dashboard Interview ID: PA13331 Interviewee: [PERSON_NAME] Submission F…" at bounding box center [329, 431] width 658 height 893
drag, startPoint x: 447, startPoint y: 298, endPoint x: 554, endPoint y: 376, distance: 132.5
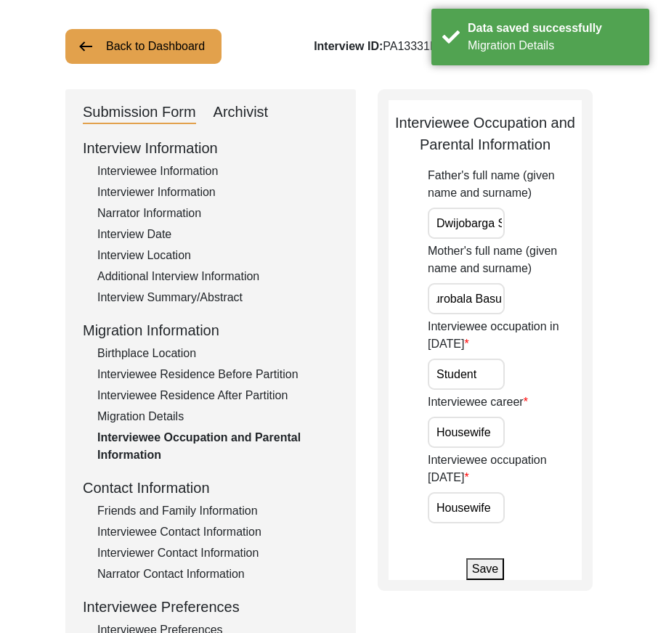
click at [605, 306] on div "Back to Dashboard Interview ID: PA13331 Interviewee: [PERSON_NAME] Submission F…" at bounding box center [329, 431] width 658 height 893
click at [498, 380] on input "Student" at bounding box center [466, 374] width 77 height 31
click at [404, 415] on app-parental-information "Interviewee Occupation and Parental Information Father's full name (given name …" at bounding box center [485, 346] width 193 height 468
drag, startPoint x: 433, startPoint y: 434, endPoint x: 546, endPoint y: 456, distance: 115.4
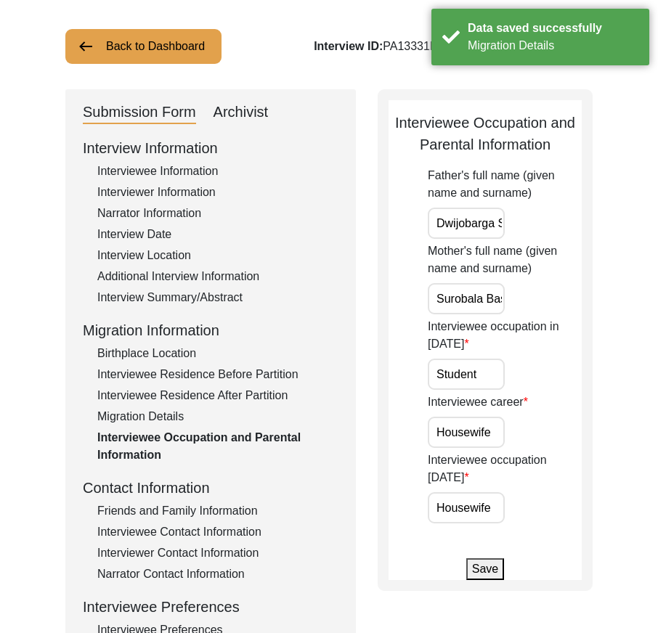
click at [547, 452] on div "Father's full name (given name and surname) [PERSON_NAME] Mother's full name (g…" at bounding box center [505, 345] width 154 height 357
drag, startPoint x: 481, startPoint y: 510, endPoint x: 516, endPoint y: 513, distance: 35.0
click at [516, 513] on div "Interviewee occupation [DATE] Housewife" at bounding box center [505, 488] width 154 height 72
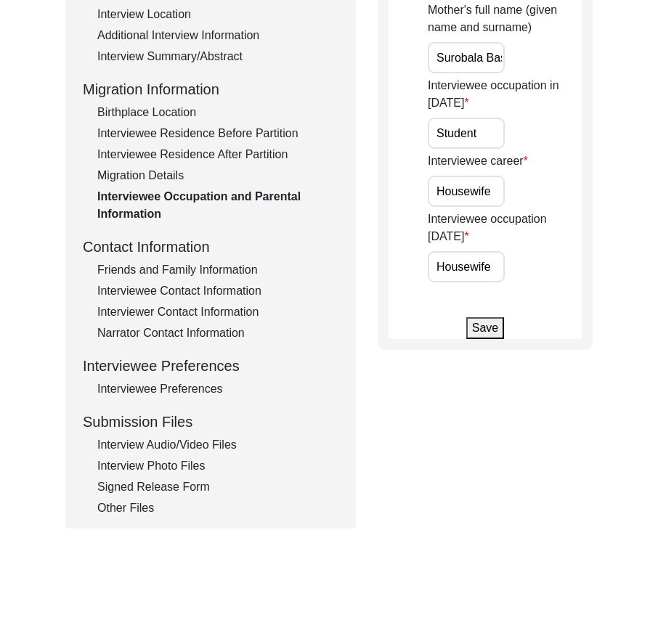
scroll to position [290, 0]
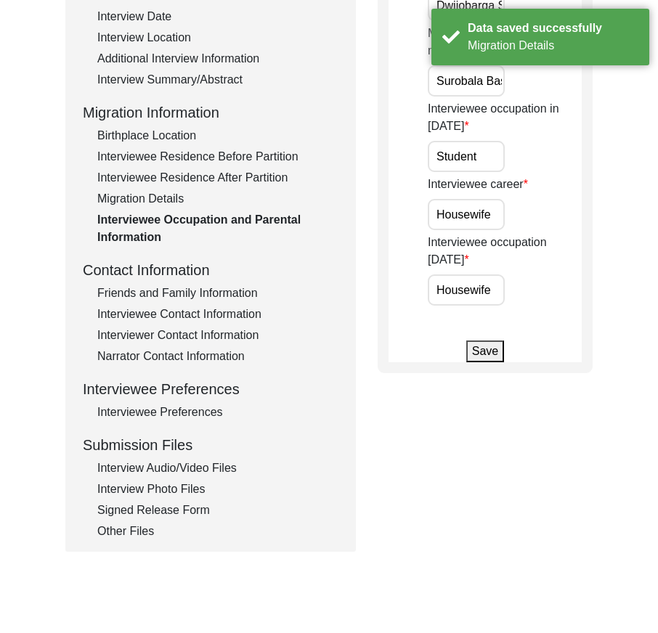
click at [215, 286] on div "Friends and Family Information" at bounding box center [217, 293] width 241 height 17
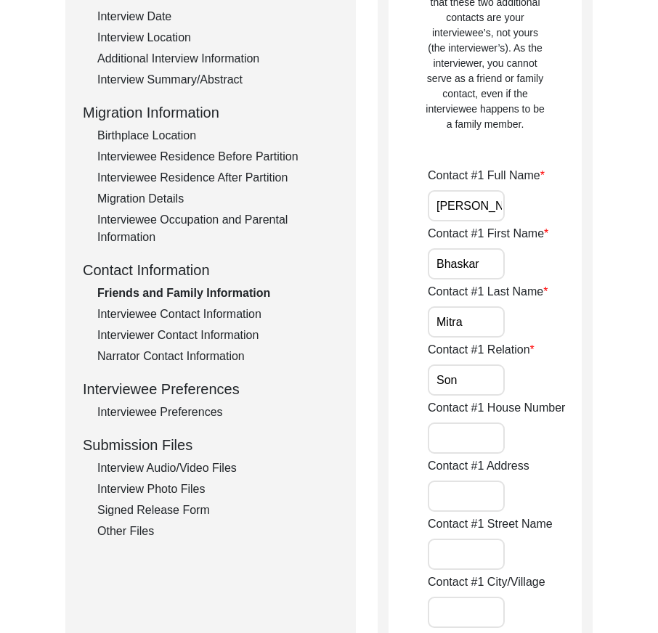
scroll to position [0, 7]
drag, startPoint x: 429, startPoint y: 199, endPoint x: 585, endPoint y: 202, distance: 155.4
click at [499, 253] on input "Bhaskar" at bounding box center [466, 263] width 77 height 31
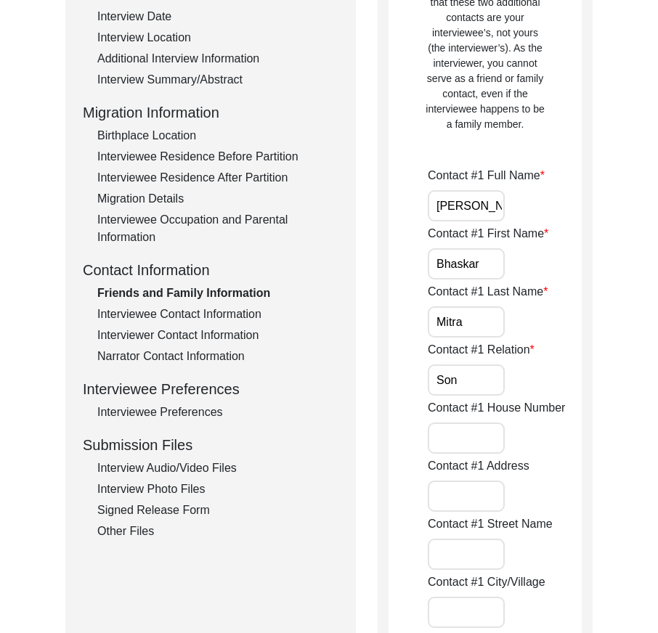
click at [468, 314] on input "Mitra" at bounding box center [466, 321] width 77 height 31
click at [468, 371] on input "Son" at bounding box center [466, 380] width 77 height 31
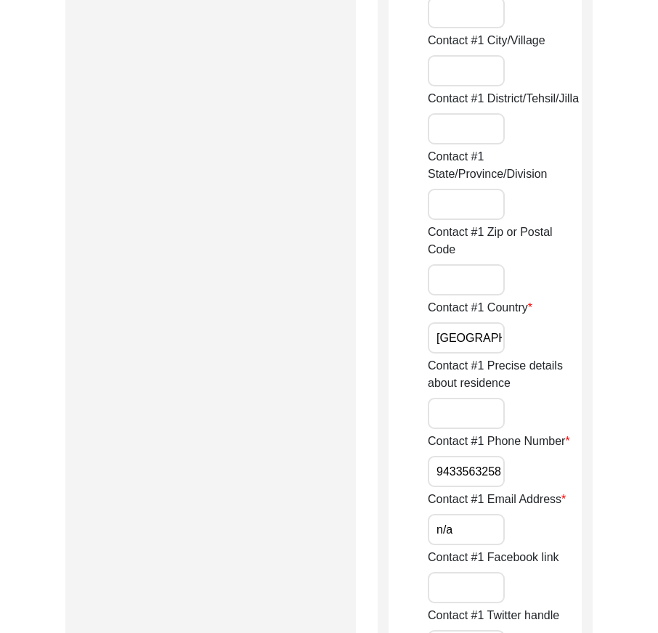
scroll to position [871, 0]
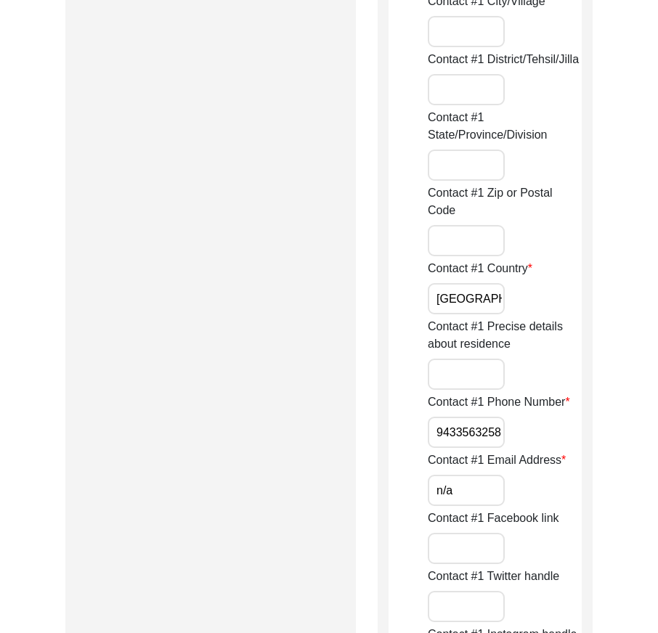
click at [478, 313] on input "[GEOGRAPHIC_DATA]" at bounding box center [466, 298] width 77 height 31
click at [439, 431] on input "9433563258" at bounding box center [466, 432] width 77 height 31
paste input "+91"
drag, startPoint x: 439, startPoint y: 431, endPoint x: 585, endPoint y: 455, distance: 148.6
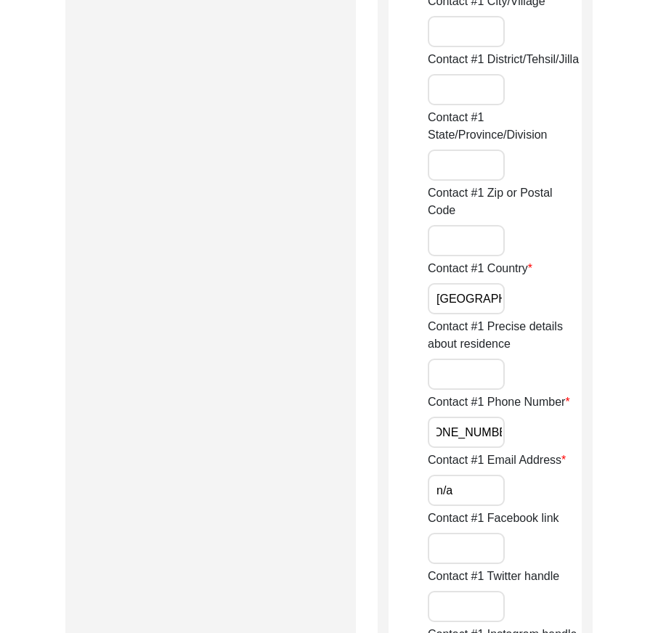
type input "[PHONE_NUMBER]"
drag, startPoint x: 477, startPoint y: 484, endPoint x: 493, endPoint y: 455, distance: 32.5
click at [477, 484] on input "n/a" at bounding box center [466, 490] width 77 height 31
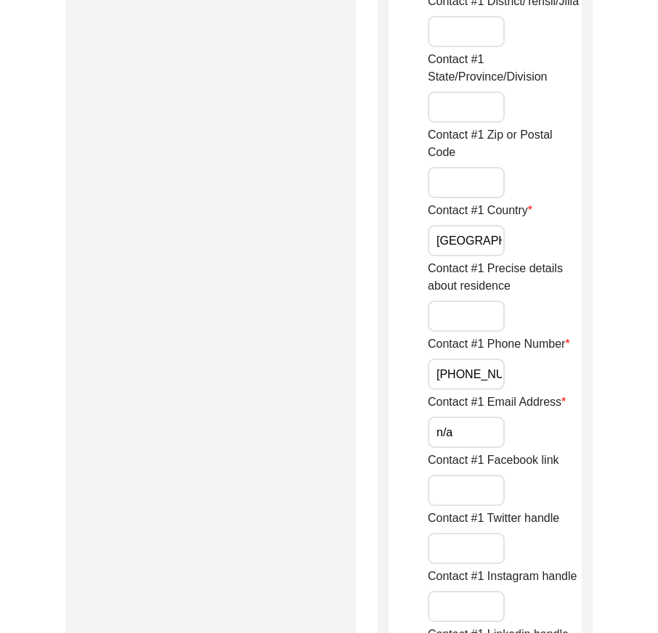
scroll to position [1307, 0]
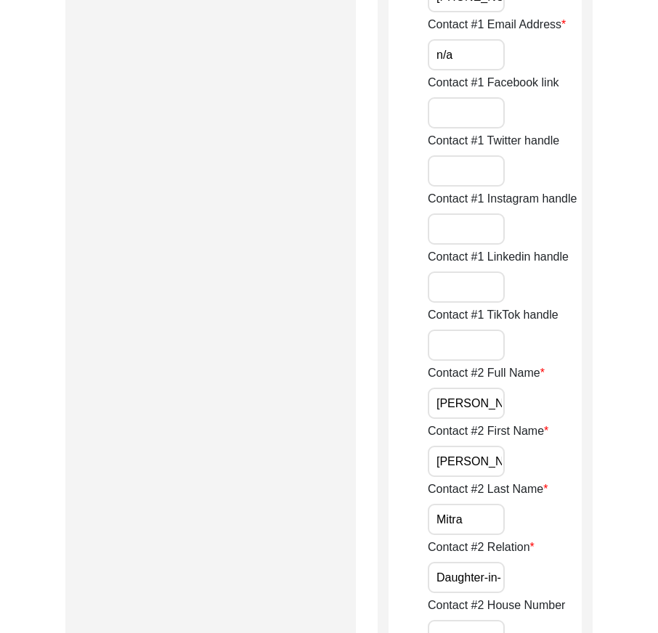
click at [497, 404] on input "[PERSON_NAME]" at bounding box center [466, 403] width 77 height 31
drag, startPoint x: 451, startPoint y: 404, endPoint x: 438, endPoint y: 415, distance: 17.0
click at [429, 404] on input "[PERSON_NAME]" at bounding box center [466, 403] width 77 height 31
drag, startPoint x: 480, startPoint y: 445, endPoint x: 406, endPoint y: 452, distance: 74.4
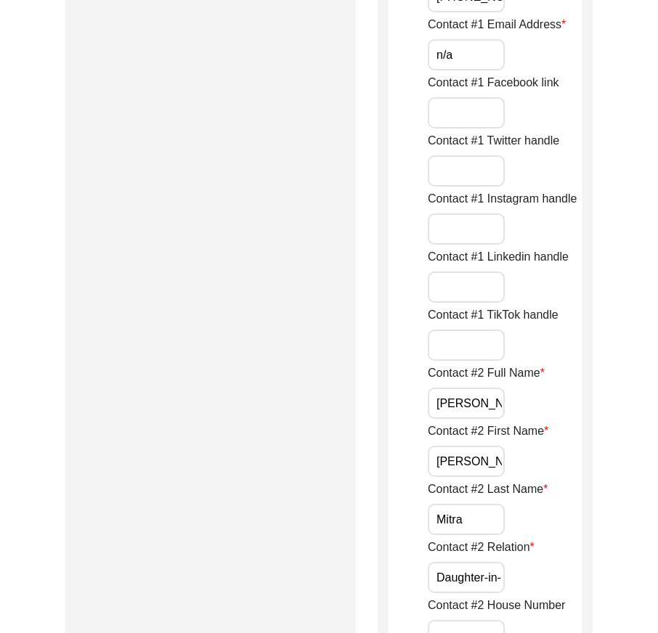
drag, startPoint x: 456, startPoint y: 453, endPoint x: 452, endPoint y: 490, distance: 37.2
drag, startPoint x: 474, startPoint y: 511, endPoint x: 370, endPoint y: 513, distance: 103.9
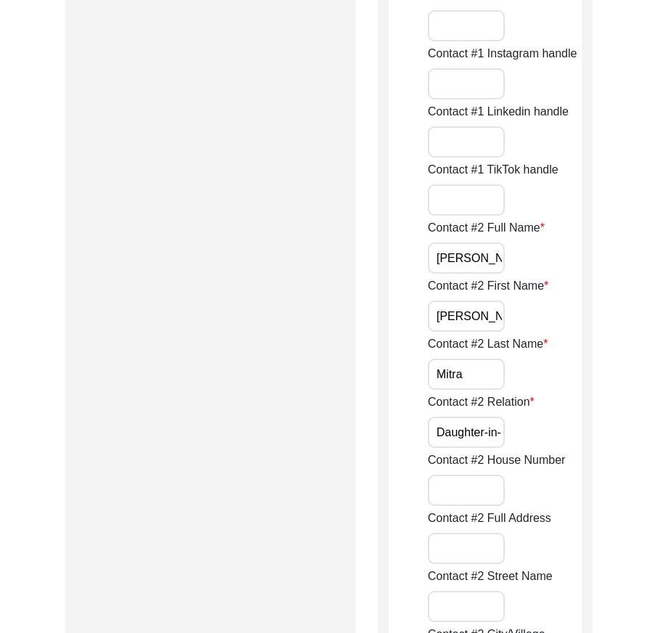
scroll to position [0, 17]
drag, startPoint x: 431, startPoint y: 430, endPoint x: 632, endPoint y: 442, distance: 200.8
click at [505, 355] on div "Contact #2 Last Name [PERSON_NAME]" at bounding box center [505, 362] width 154 height 54
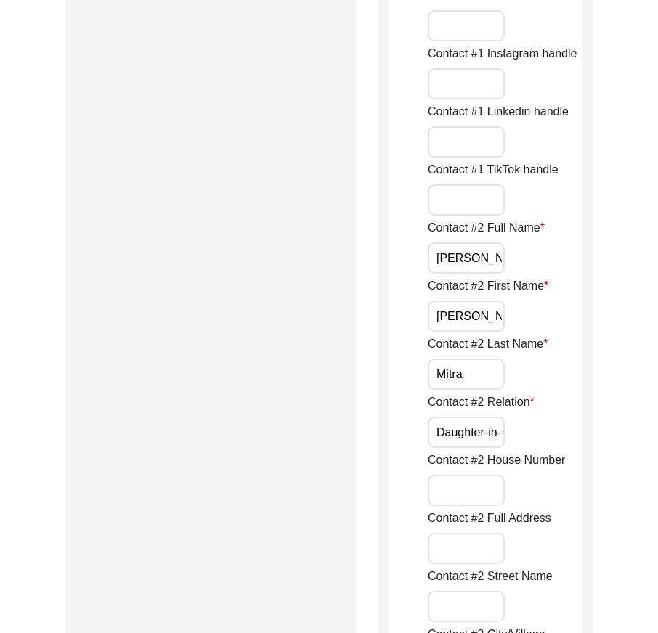
scroll to position [0, 17]
drag, startPoint x: 479, startPoint y: 431, endPoint x: 537, endPoint y: 436, distance: 58.3
click at [537, 436] on div "Contact #2 Relation Daughter-in-law" at bounding box center [505, 421] width 154 height 54
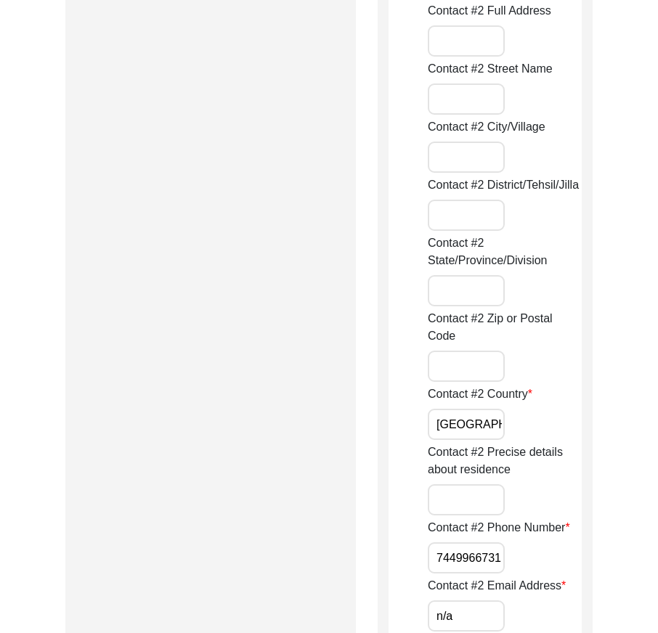
scroll to position [1961, 0]
drag, startPoint x: 475, startPoint y: 429, endPoint x: 473, endPoint y: 437, distance: 8.3
click at [475, 429] on input "[GEOGRAPHIC_DATA]" at bounding box center [466, 423] width 77 height 31
click at [438, 563] on input "7449966731" at bounding box center [466, 557] width 77 height 31
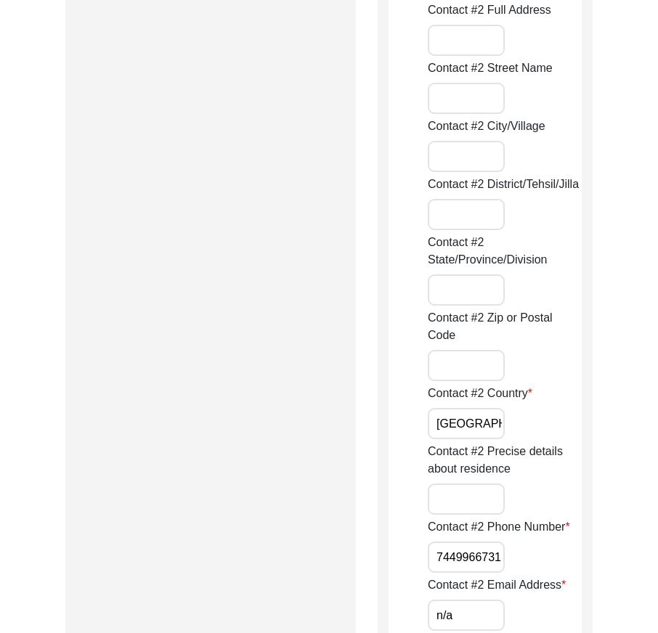
paste input "+91"
drag, startPoint x: 438, startPoint y: 562, endPoint x: 576, endPoint y: 567, distance: 138.1
click at [576, 567] on div "Contact #2 Phone Number [PHONE_NUMBER]" at bounding box center [505, 545] width 154 height 54
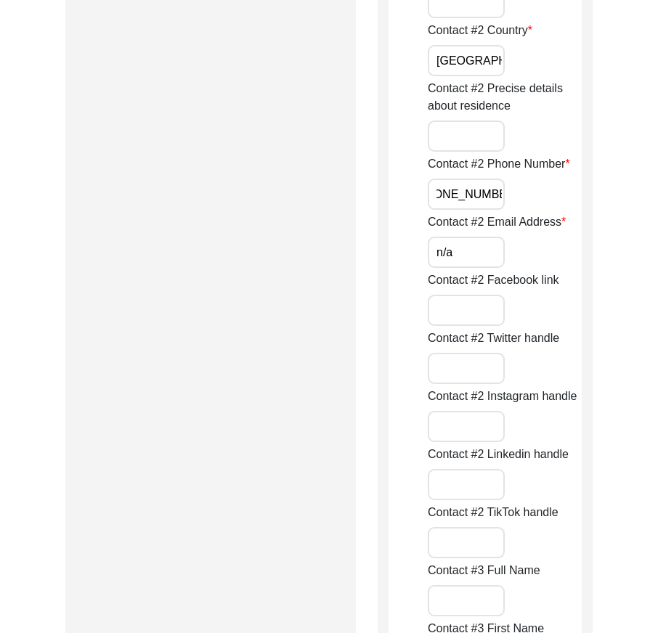
type input "[PHONE_NUMBER]"
click at [488, 259] on input "n/a" at bounding box center [466, 252] width 77 height 31
drag, startPoint x: 593, startPoint y: 248, endPoint x: 594, endPoint y: 272, distance: 24.0
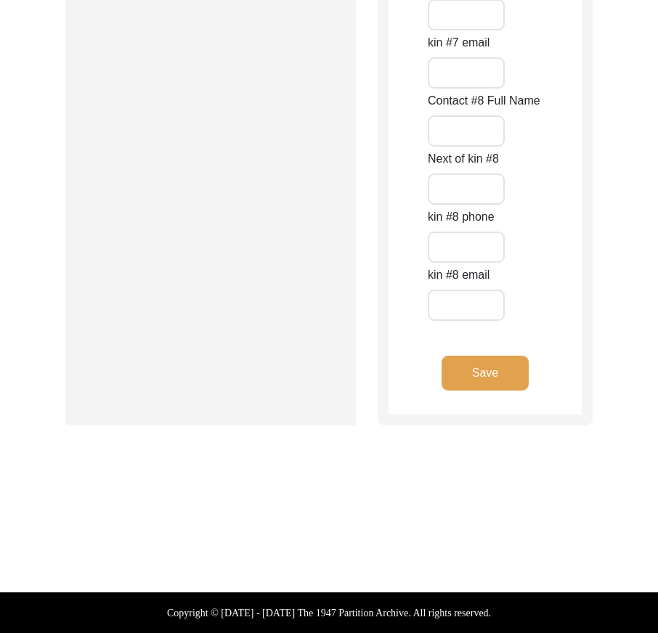
click at [489, 386] on button "Save" at bounding box center [485, 373] width 87 height 35
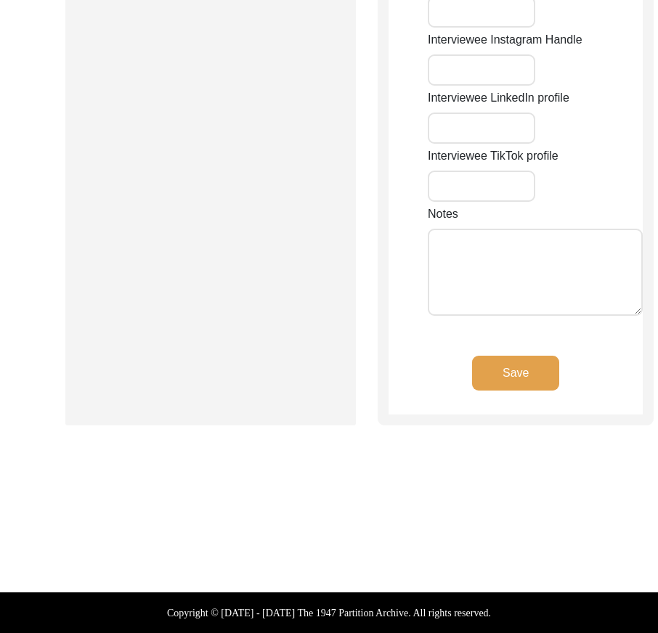
type input "n/a"
type input "Rabindrapally 1st Lane"
type input "Madhyamgram"
type input "[GEOGRAPHIC_DATA]"
type input "North 24 Parganas"
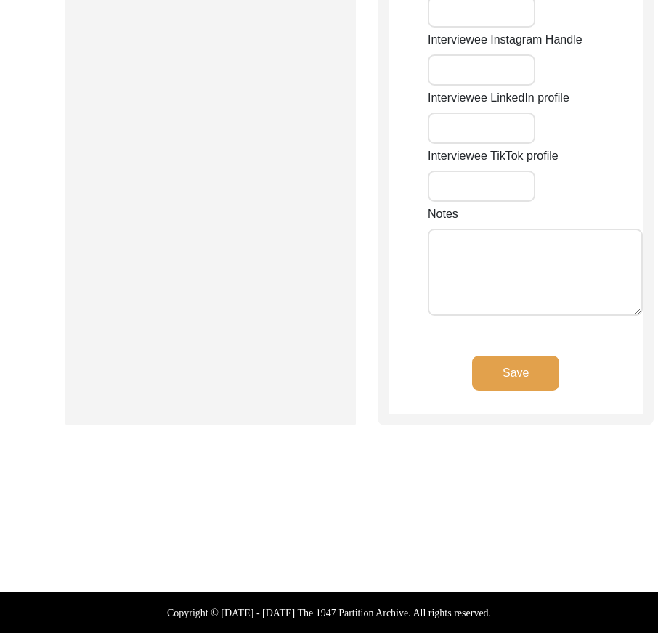
type input "700130"
type input "[GEOGRAPHIC_DATA]"
type input "Madhyamgram, [GEOGRAPHIC_DATA], [GEOGRAPHIC_DATA]"
type input "22.69471"
type input "88.45224"
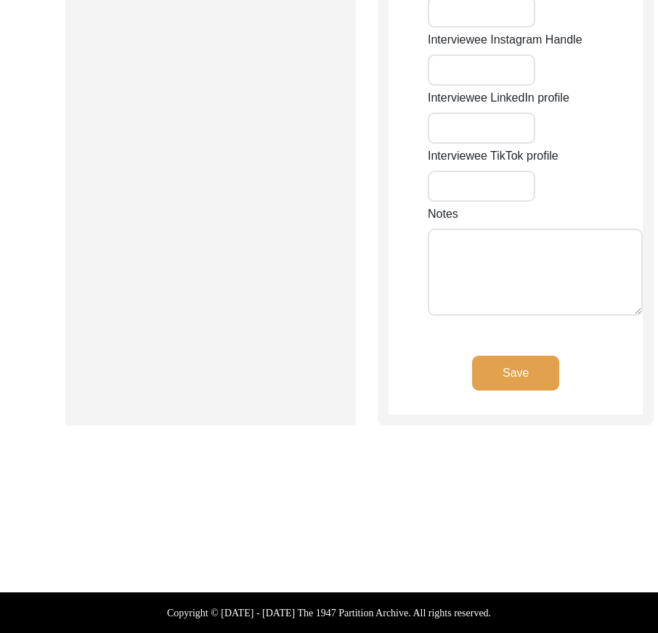
type input "n/a"
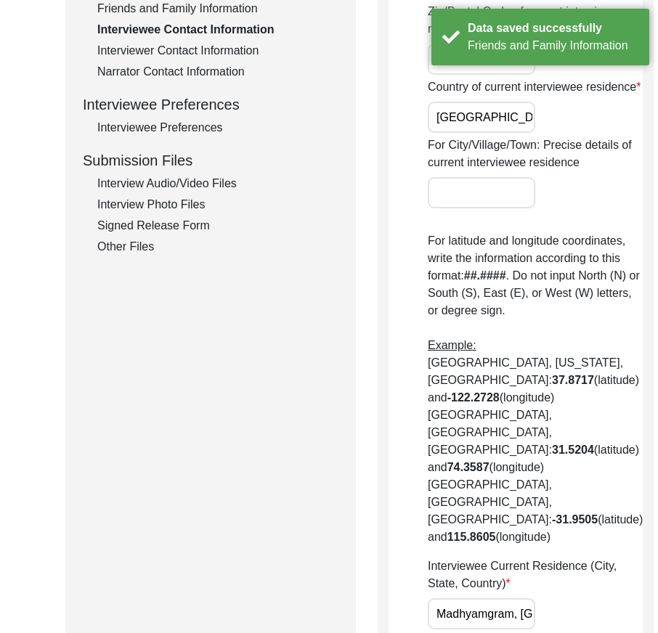
scroll to position [72, 0]
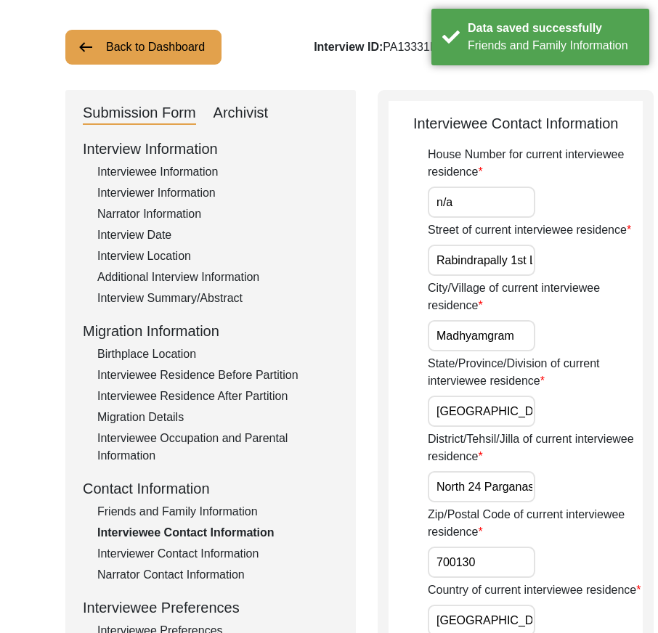
click at [468, 211] on input "n/a" at bounding box center [481, 202] width 107 height 31
drag, startPoint x: 444, startPoint y: 301, endPoint x: 583, endPoint y: 309, distance: 139.7
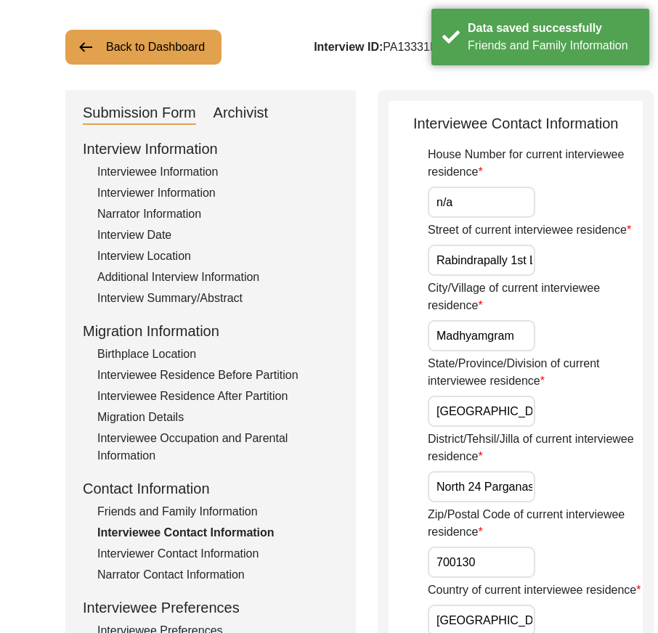
scroll to position [0, 12]
drag, startPoint x: 436, startPoint y: 376, endPoint x: 537, endPoint y: 418, distance: 110.0
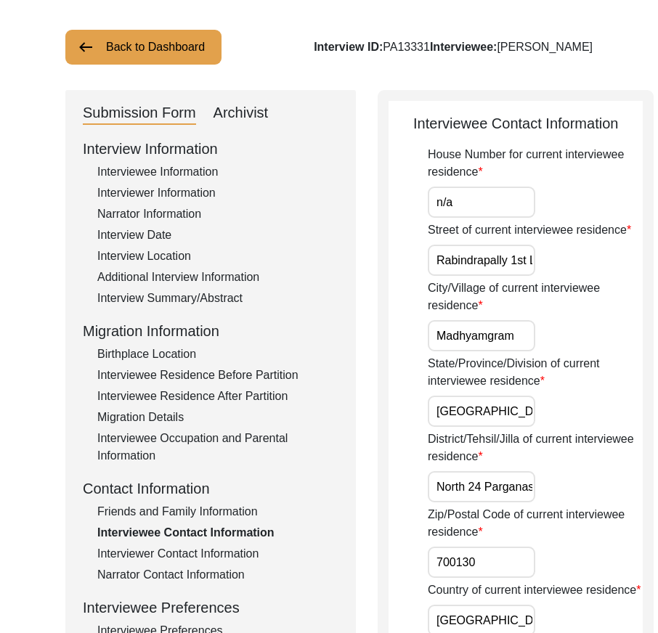
drag, startPoint x: 435, startPoint y: 474, endPoint x: 561, endPoint y: 489, distance: 126.6
drag, startPoint x: 434, startPoint y: 550, endPoint x: 574, endPoint y: 553, distance: 140.2
click at [574, 503] on div "District/Tehsil/Jilla of current interviewee residence North 24 Parganas" at bounding box center [535, 467] width 215 height 72
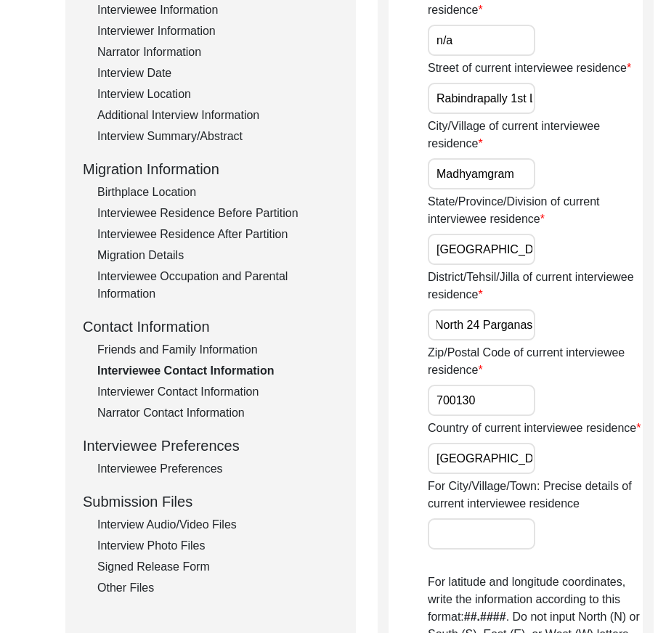
scroll to position [362, 0]
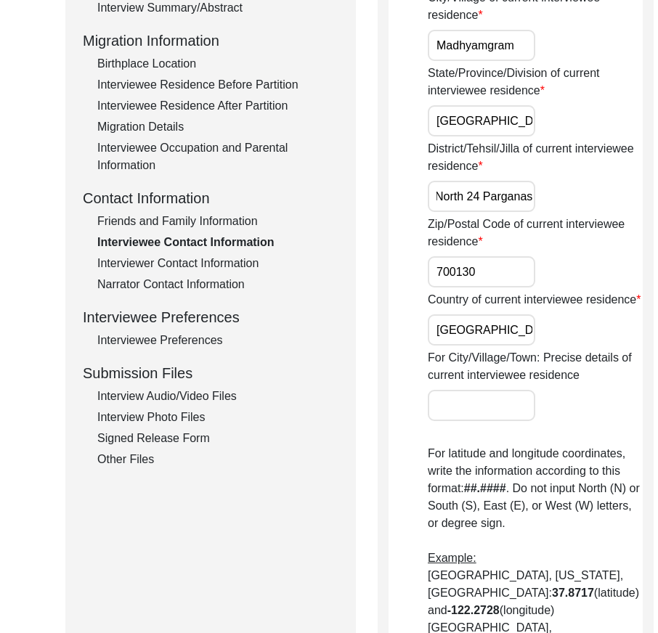
click at [487, 288] on input "700130" at bounding box center [481, 271] width 107 height 31
click at [477, 346] on input "[GEOGRAPHIC_DATA]" at bounding box center [481, 329] width 107 height 31
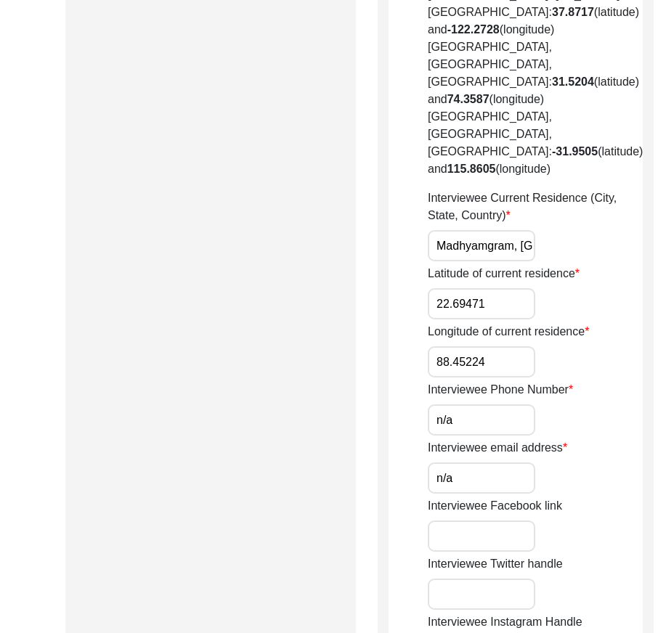
scroll to position [0, 116]
drag, startPoint x: 437, startPoint y: 364, endPoint x: 556, endPoint y: 363, distance: 118.4
click at [556, 261] on div "Interviewee Current Residence (City, State, Country) Madhyamgram, [GEOGRAPHIC_D…" at bounding box center [535, 226] width 215 height 72
click at [490, 320] on input "22.69471" at bounding box center [481, 303] width 107 height 31
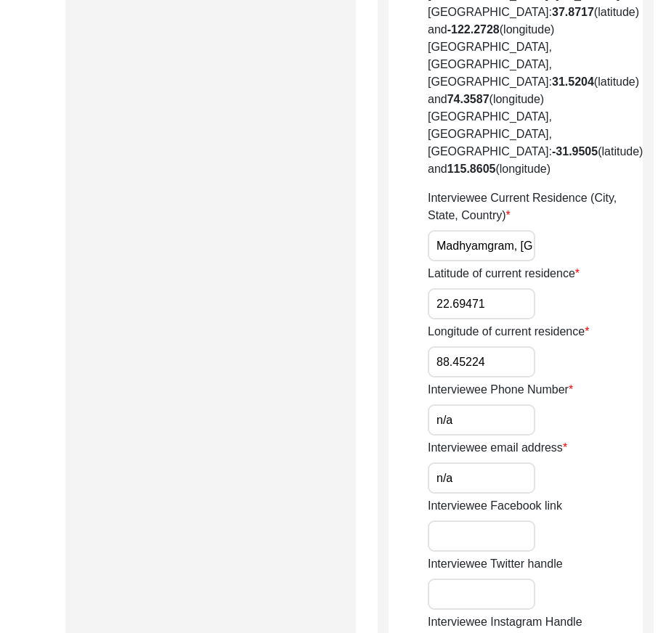
click at [490, 320] on input "22.69471" at bounding box center [481, 303] width 107 height 31
paste input "24"
type input "22.6924"
click at [481, 378] on input "88.45224" at bounding box center [481, 361] width 107 height 31
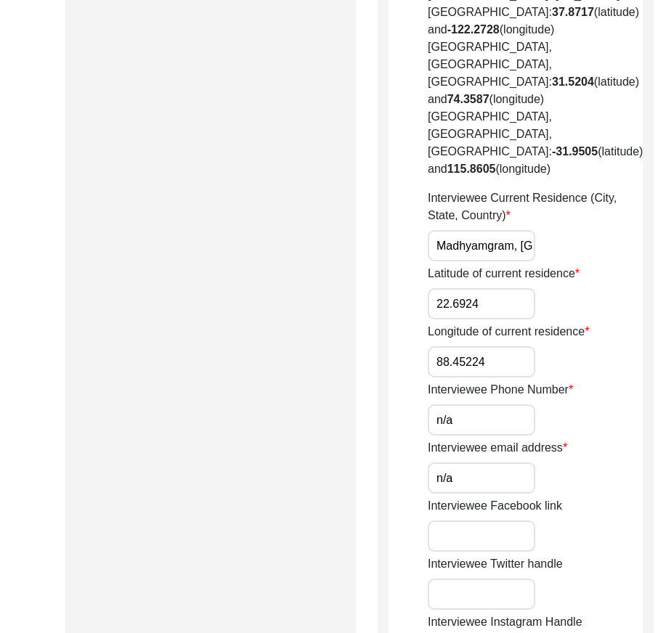
click at [481, 378] on input "88.45224" at bounding box center [481, 361] width 107 height 31
paste input "653"
type input "88.4653"
click at [477, 436] on input "n/a" at bounding box center [481, 419] width 107 height 31
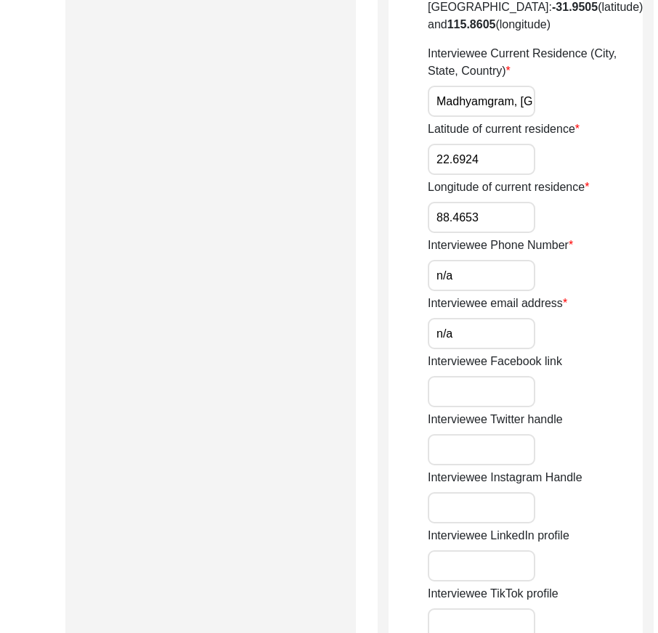
scroll to position [1089, 0]
drag, startPoint x: 471, startPoint y: 450, endPoint x: 416, endPoint y: 458, distance: 55.8
click at [471, 349] on input "n/a" at bounding box center [481, 332] width 107 height 31
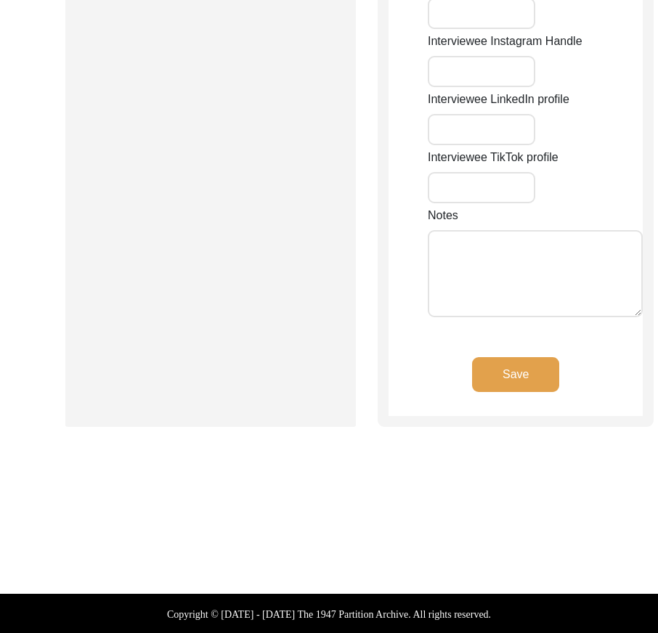
click at [485, 392] on button "Save" at bounding box center [515, 374] width 87 height 35
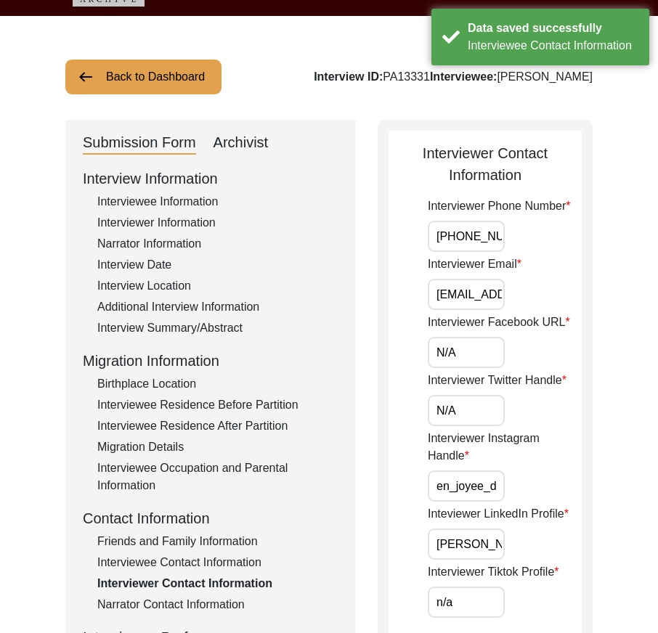
scroll to position [0, 19]
drag, startPoint x: 444, startPoint y: 232, endPoint x: 573, endPoint y: 240, distance: 128.7
click at [573, 240] on div "Interviewer Phone Number [PHONE_NUMBER]" at bounding box center [505, 225] width 154 height 54
drag, startPoint x: 446, startPoint y: 300, endPoint x: 566, endPoint y: 330, distance: 124.3
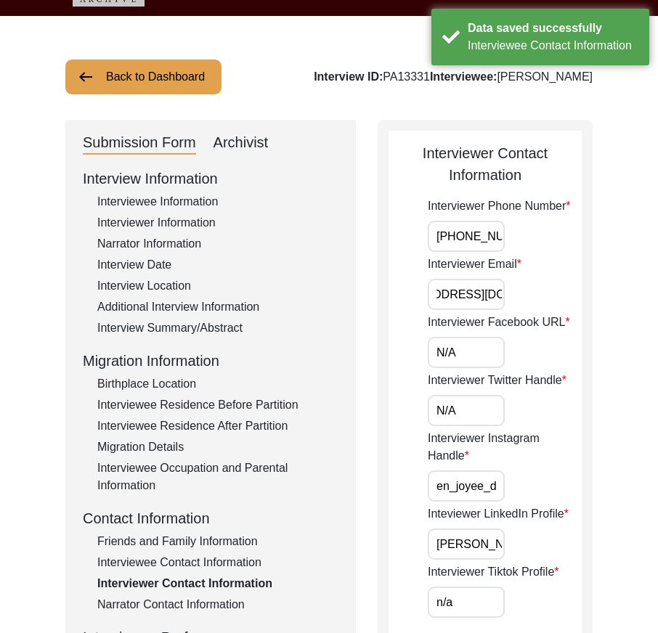
click at [476, 354] on input "N/A" at bounding box center [466, 352] width 77 height 31
type input "N/A"
drag, startPoint x: 416, startPoint y: 394, endPoint x: 436, endPoint y: 402, distance: 21.6
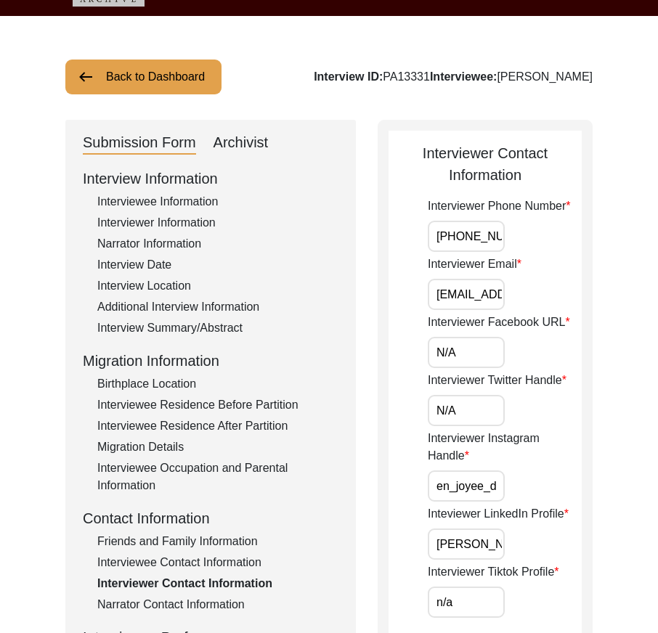
click at [473, 407] on input "N/A" at bounding box center [466, 410] width 77 height 31
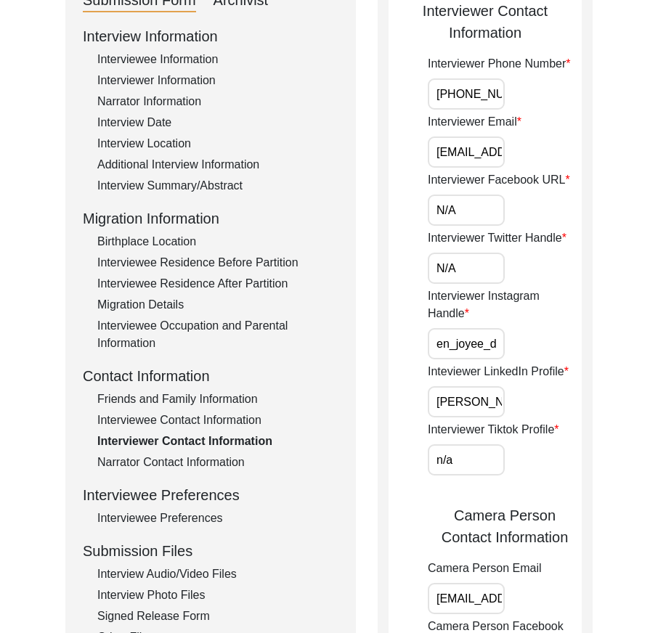
scroll to position [187, 0]
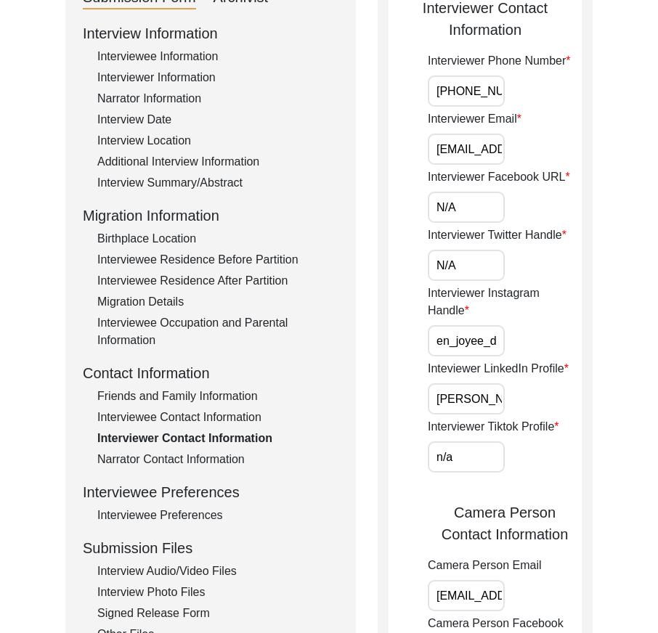
drag, startPoint x: 434, startPoint y: 338, endPoint x: 544, endPoint y: 367, distance: 114.1
click at [561, 354] on div "Interviewer Instagram Handle en_joyee_d" at bounding box center [505, 321] width 154 height 72
drag, startPoint x: 432, startPoint y: 396, endPoint x: 526, endPoint y: 448, distance: 107.9
click at [611, 403] on div "Back to Dashboard Interview ID: PA13331 Interviewee: [PERSON_NAME] Submission F…" at bounding box center [329, 566] width 658 height 1390
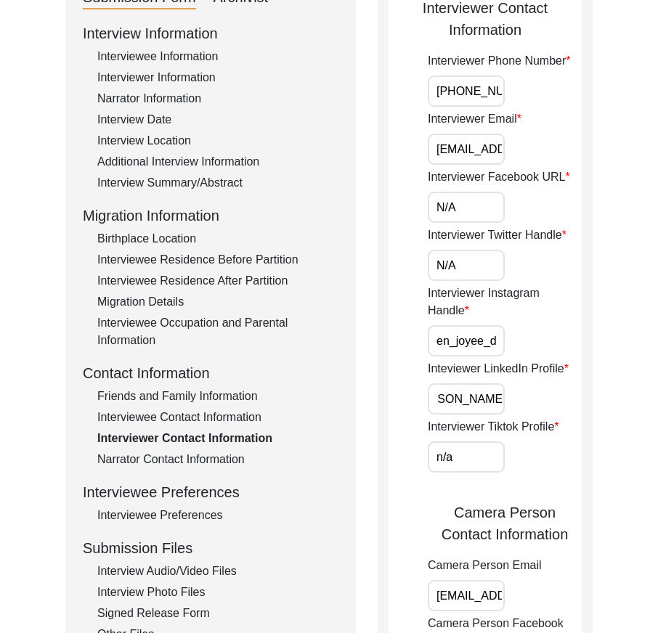
scroll to position [0, 0]
click at [495, 455] on input "n/a" at bounding box center [466, 457] width 77 height 31
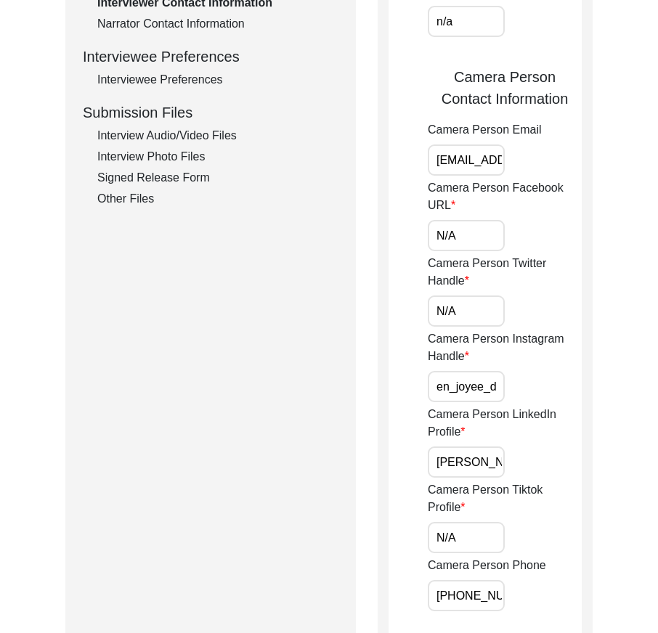
scroll to position [0, 56]
drag, startPoint x: 436, startPoint y: 158, endPoint x: 573, endPoint y: 163, distance: 136.6
click at [573, 162] on div "Camera Person Email [EMAIL_ADDRESS][DOMAIN_NAME]" at bounding box center [505, 148] width 154 height 54
click at [489, 222] on input "N/A" at bounding box center [466, 235] width 77 height 31
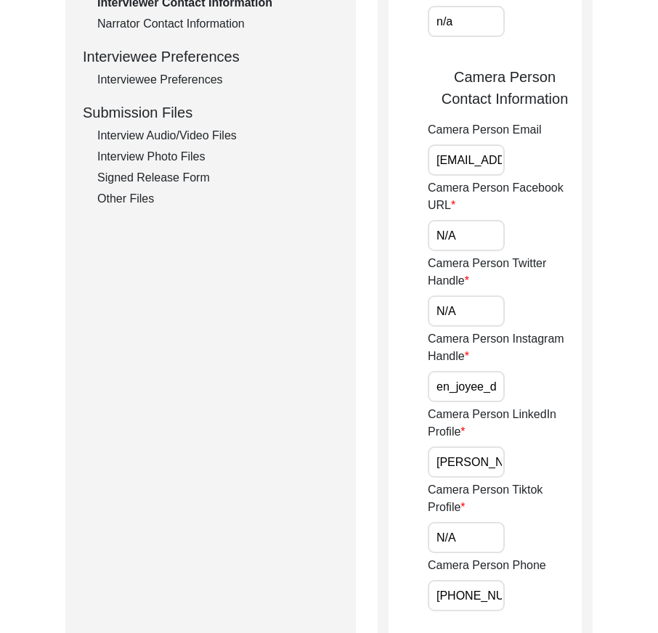
type input "N/A"
click at [402, 280] on app-interviewer-contact-information "Interviewer Contact Information Interviewer Phone Number [PHONE_NUMBER] Intervi…" at bounding box center [485, 133] width 193 height 1144
click at [451, 314] on input "N/A" at bounding box center [466, 311] width 77 height 31
click at [468, 317] on input "N/A" at bounding box center [466, 311] width 77 height 31
type input "N/A"
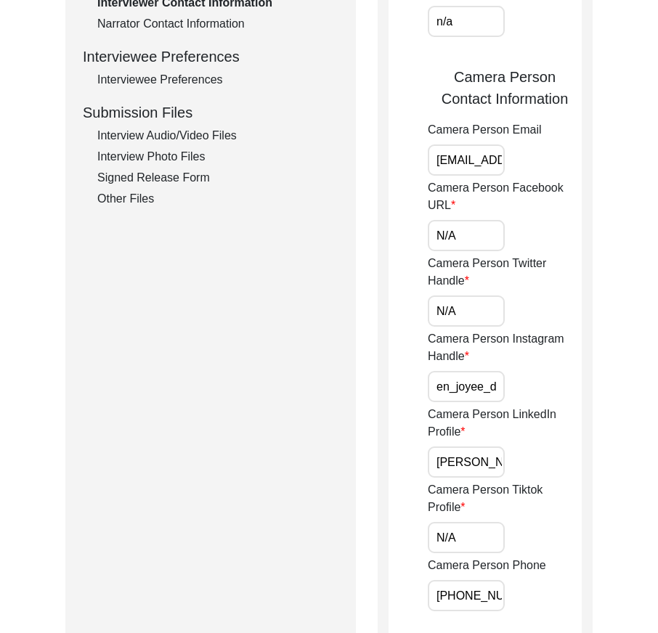
click at [432, 382] on input "en_joyee_d" at bounding box center [466, 386] width 77 height 31
drag, startPoint x: 438, startPoint y: 391, endPoint x: 558, endPoint y: 444, distance: 132.0
click at [578, 412] on div "Interviewer Phone Number [PHONE_NUMBER] Interviewer Email [EMAIL_ADDRESS][DOMAI…" at bounding box center [505, 114] width 154 height 995
drag, startPoint x: 428, startPoint y: 463, endPoint x: 593, endPoint y: 484, distance: 166.9
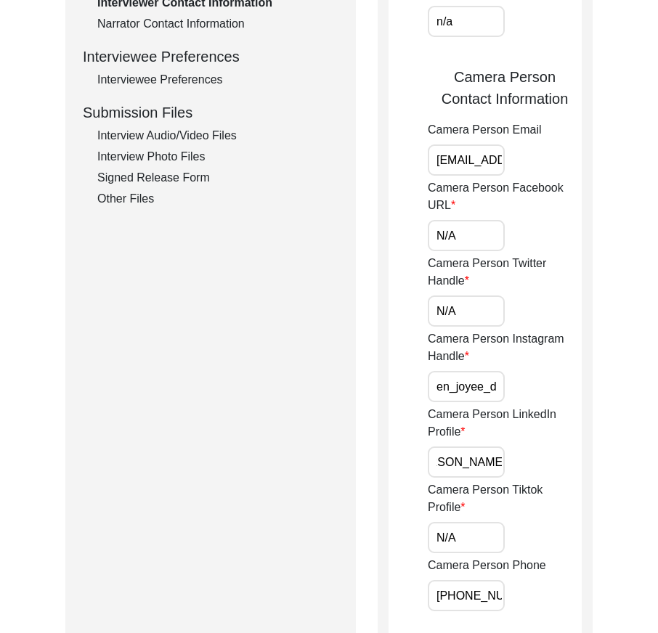
click at [617, 468] on div "Back to Dashboard Interview ID: PA13331 Interviewee: [PERSON_NAME] Submission F…" at bounding box center [329, 130] width 658 height 1390
click at [503, 536] on input "N/A" at bounding box center [466, 537] width 77 height 31
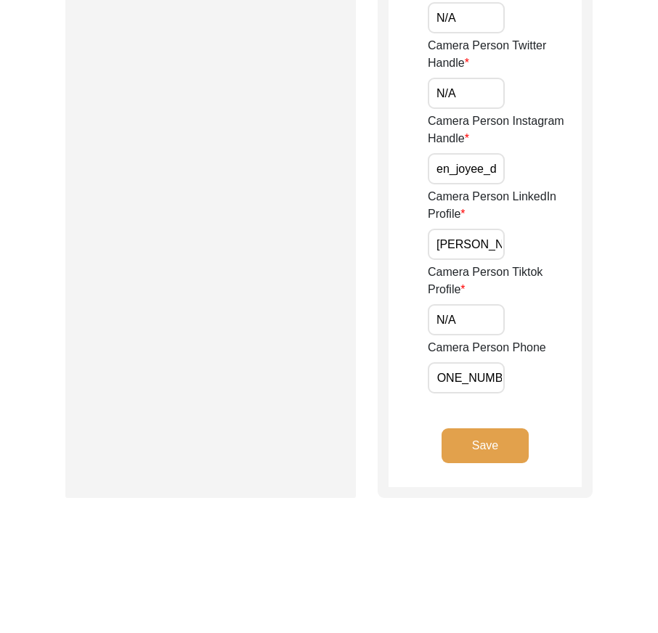
drag, startPoint x: 429, startPoint y: 381, endPoint x: 584, endPoint y: 429, distance: 162.1
click at [530, 456] on div "Save" at bounding box center [485, 457] width 193 height 59
click at [526, 454] on button "Save" at bounding box center [485, 445] width 87 height 35
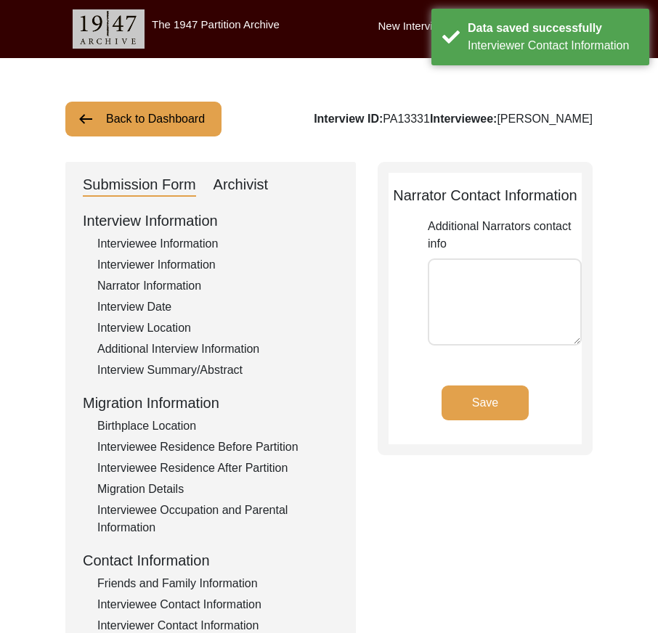
click at [492, 270] on textarea "Additional Narrators contact info" at bounding box center [505, 302] width 154 height 87
click at [479, 393] on button "Save" at bounding box center [485, 403] width 87 height 35
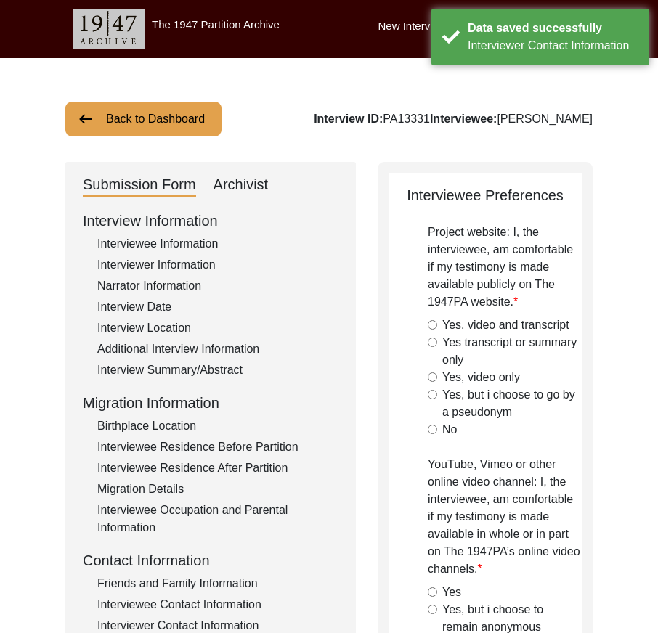
radio input "true"
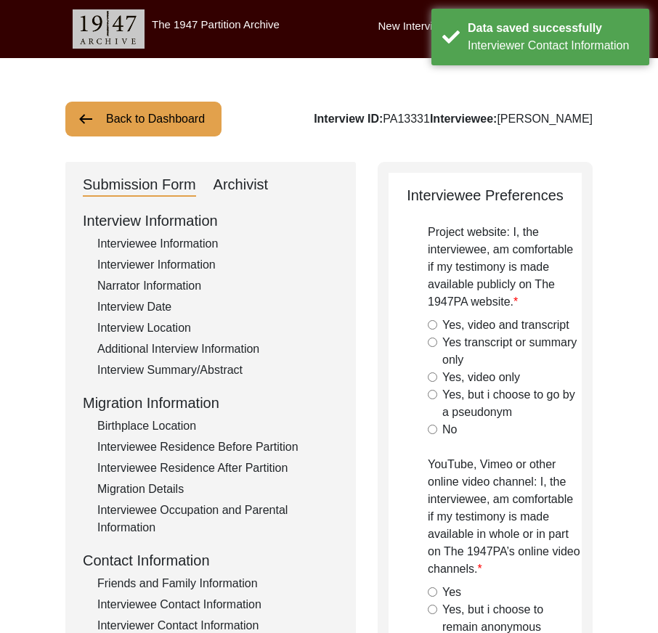
radio input "true"
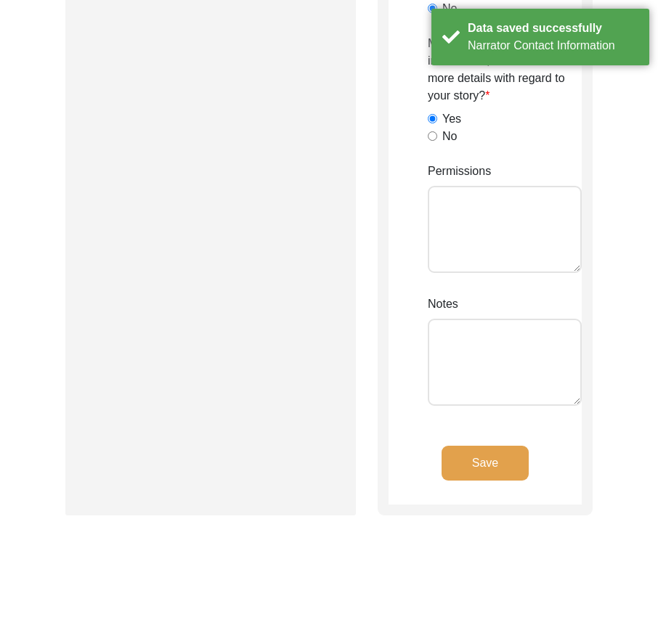
click at [484, 451] on button "Save" at bounding box center [485, 463] width 87 height 35
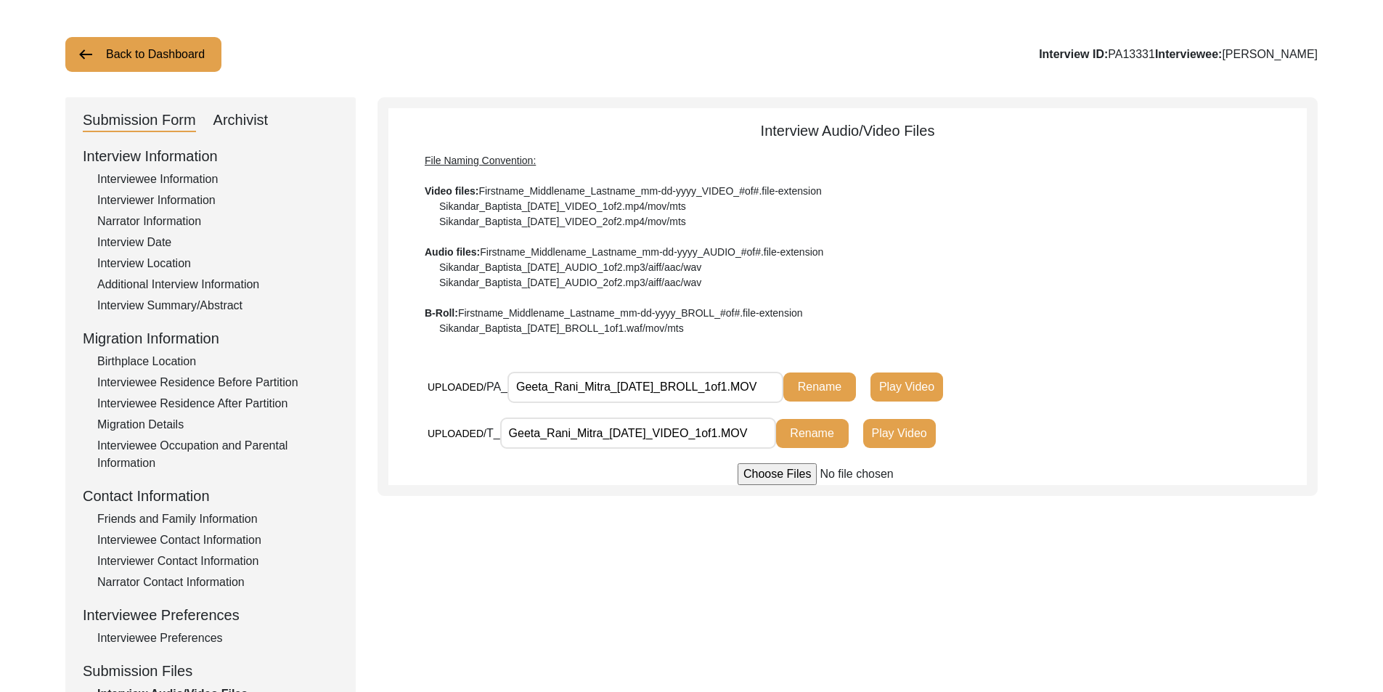
drag, startPoint x: 518, startPoint y: 388, endPoint x: 775, endPoint y: 410, distance: 257.3
click at [800, 394] on div "UPLOADED/ PA_ Geeta_Rani_Mitra_[DATE]_BROLL_1of1.MOV Rename Play Video" at bounding box center [736, 387] width 616 height 32
drag, startPoint x: 517, startPoint y: 434, endPoint x: 693, endPoint y: 503, distance: 188.8
click at [800, 440] on div "UPLOADED/ T_ Geeta_Rani_Mitra_[DATE]_VIDEO_1of1.MOV Rename Play Video" at bounding box center [736, 434] width 616 height 32
click at [619, 527] on div "Submission Form Archivist Interview Information Interviewee Information Intervi…" at bounding box center [691, 437] width 1253 height 680
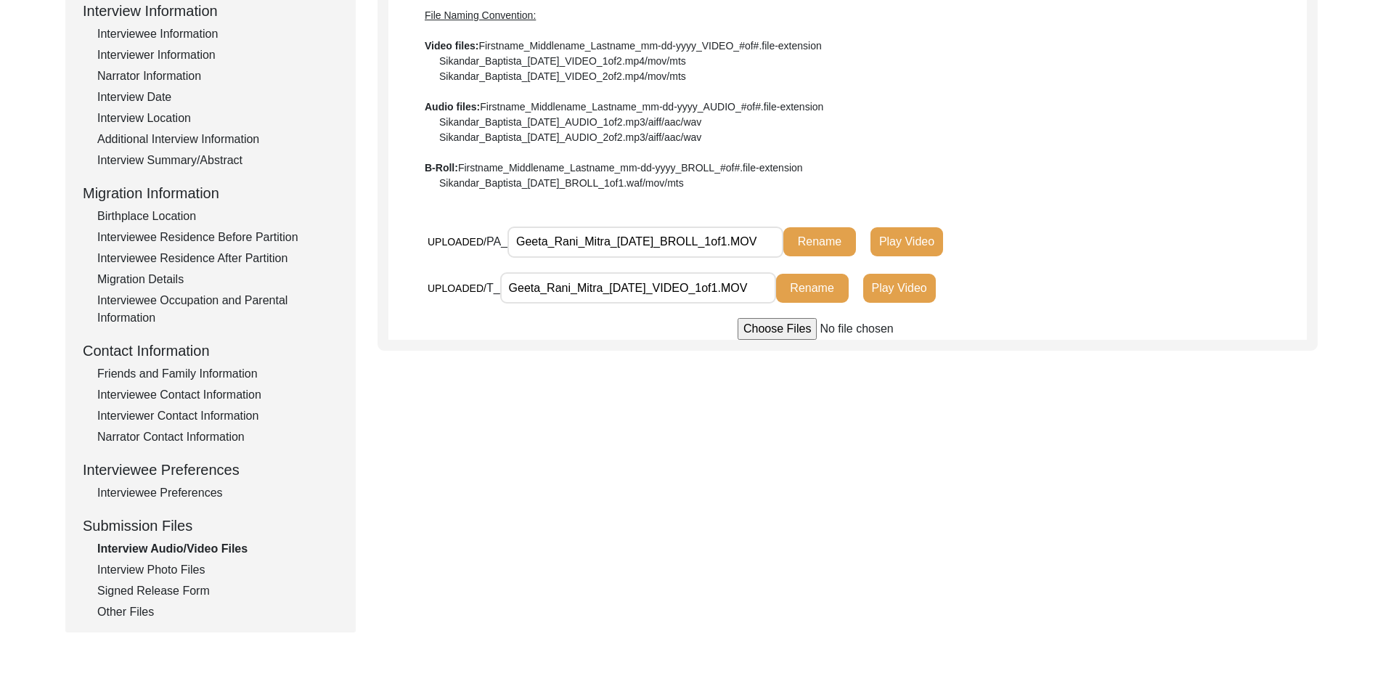
click at [163, 576] on div "Interview Photo Files" at bounding box center [217, 569] width 241 height 17
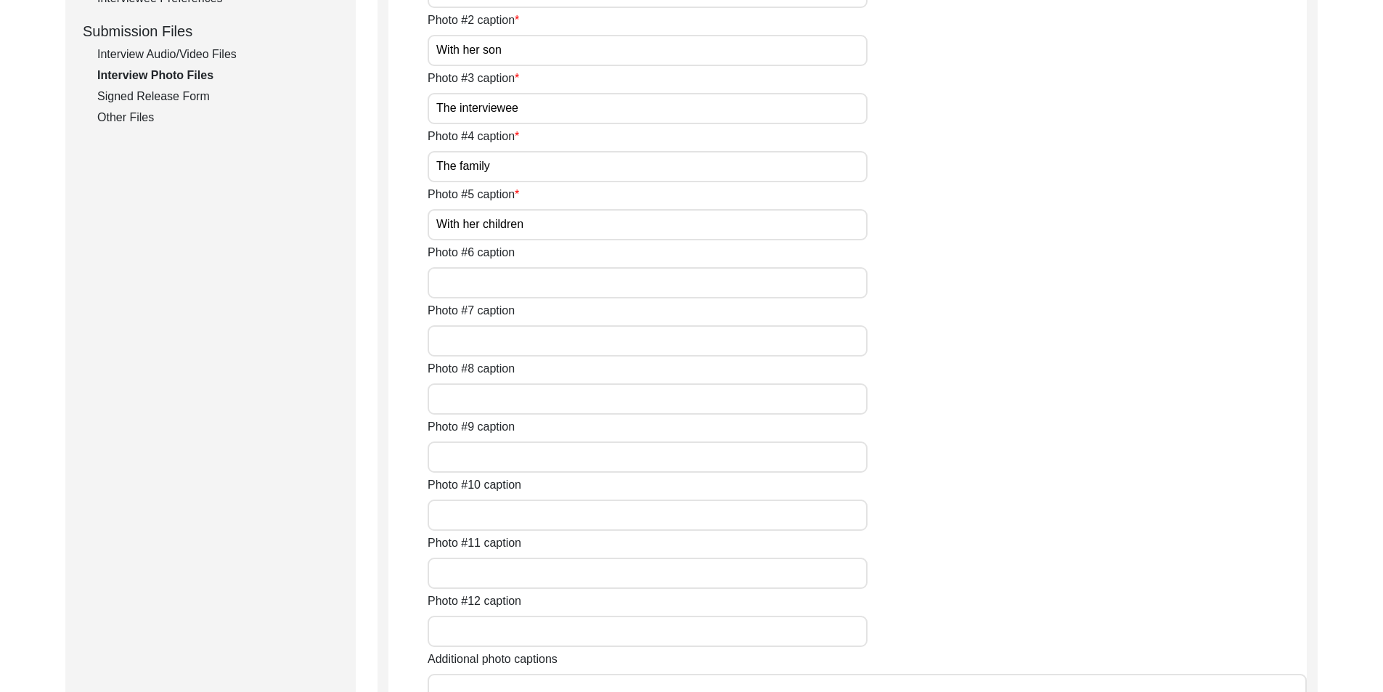
scroll to position [1149, 0]
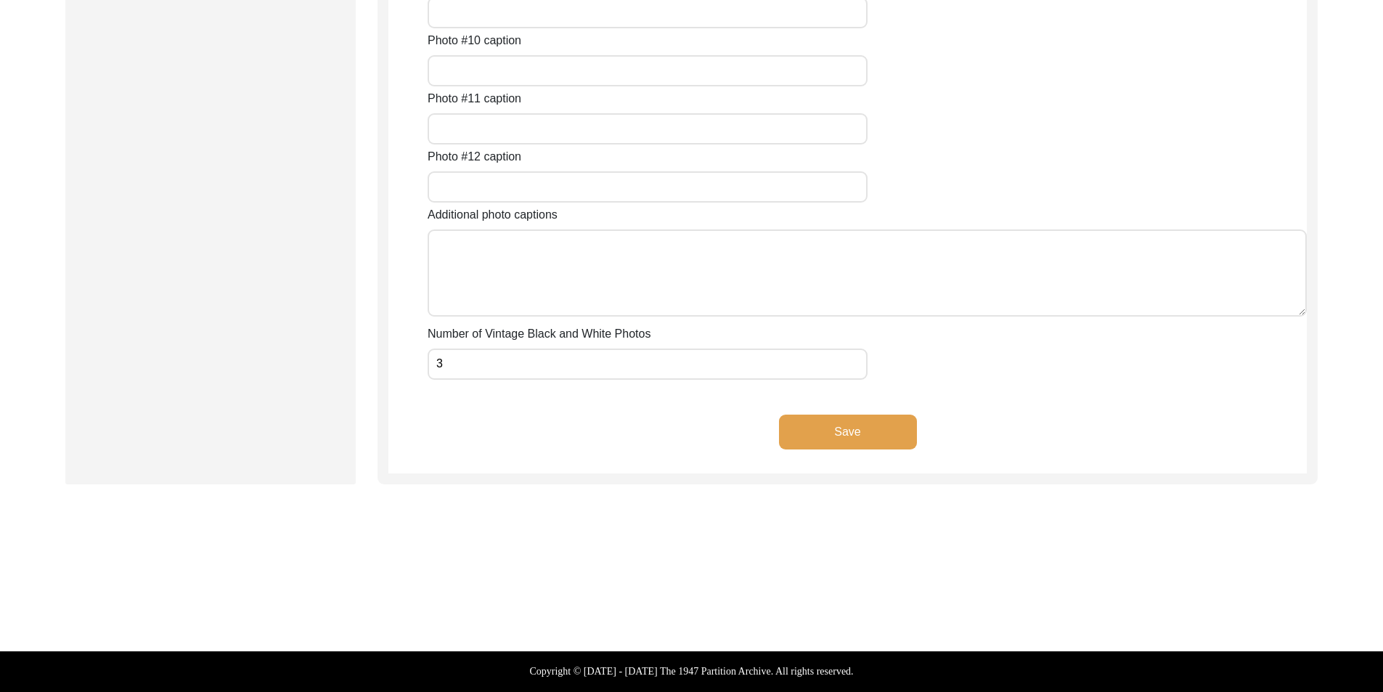
click at [476, 373] on input "3" at bounding box center [648, 364] width 440 height 31
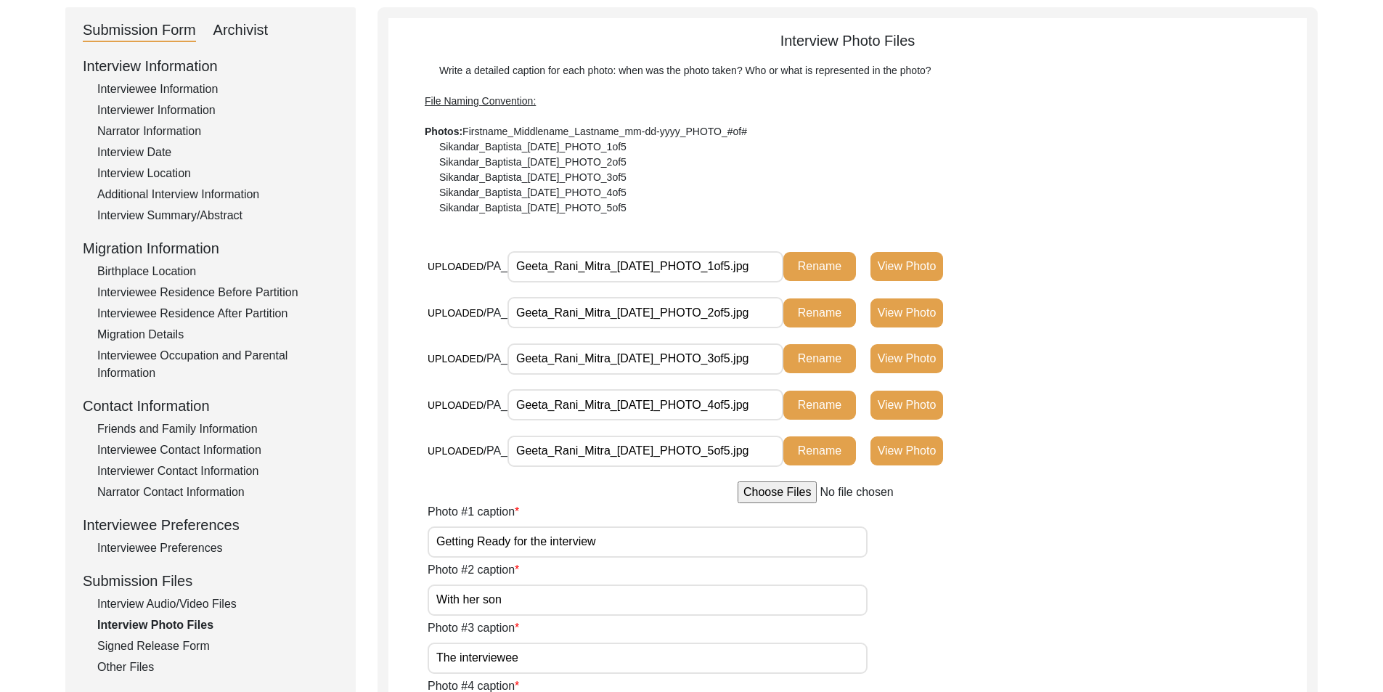
scroll to position [132, 0]
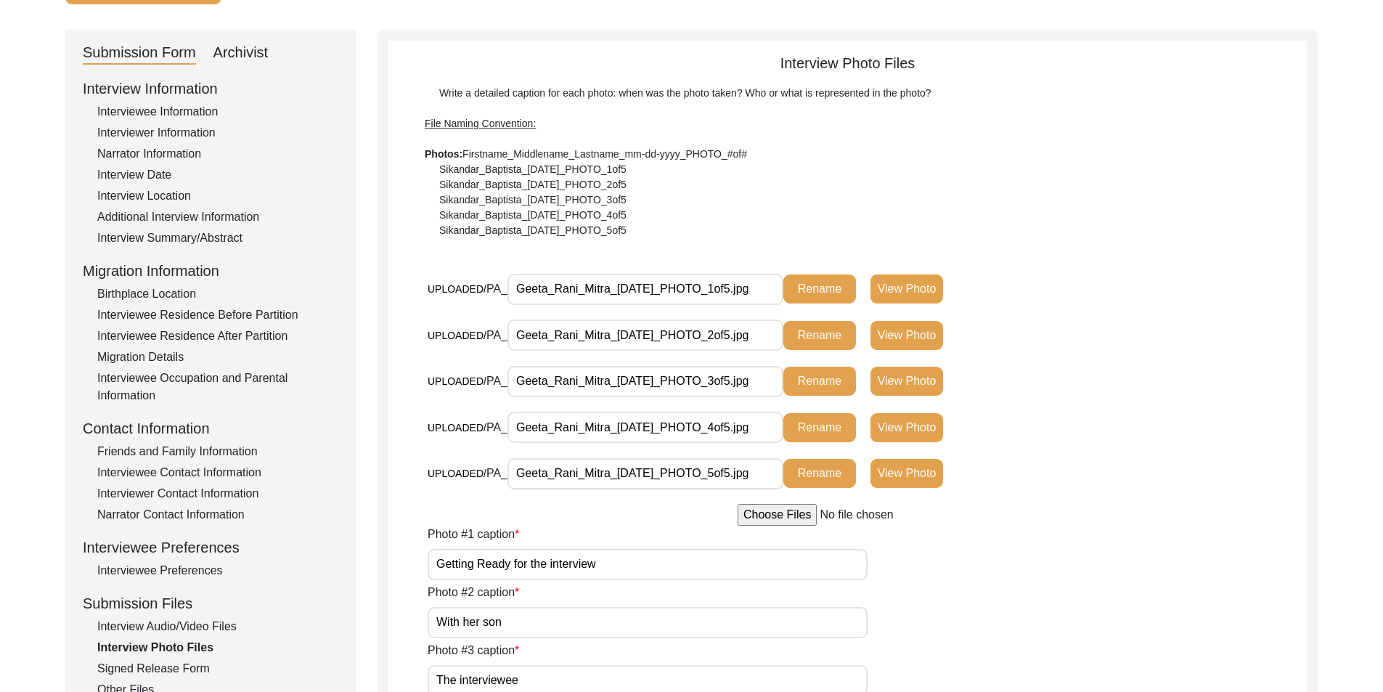
drag, startPoint x: 516, startPoint y: 285, endPoint x: 752, endPoint y: 327, distance: 240.3
click at [808, 302] on div "UPLOADED/ PA_ Geeta_Rani_Mitra_[DATE]_PHOTO_1of5.jpg Rename View Photo" at bounding box center [736, 289] width 616 height 32
drag, startPoint x: 521, startPoint y: 336, endPoint x: 793, endPoint y: 354, distance: 272.9
click at [800, 351] on div "UPLOADED/ PA_ Geeta_Rani_Mitra_[DATE]_PHOTO_2of5.jpg Rename View Photo" at bounding box center [736, 341] width 616 height 43
drag, startPoint x: 513, startPoint y: 385, endPoint x: 744, endPoint y: 424, distance: 233.5
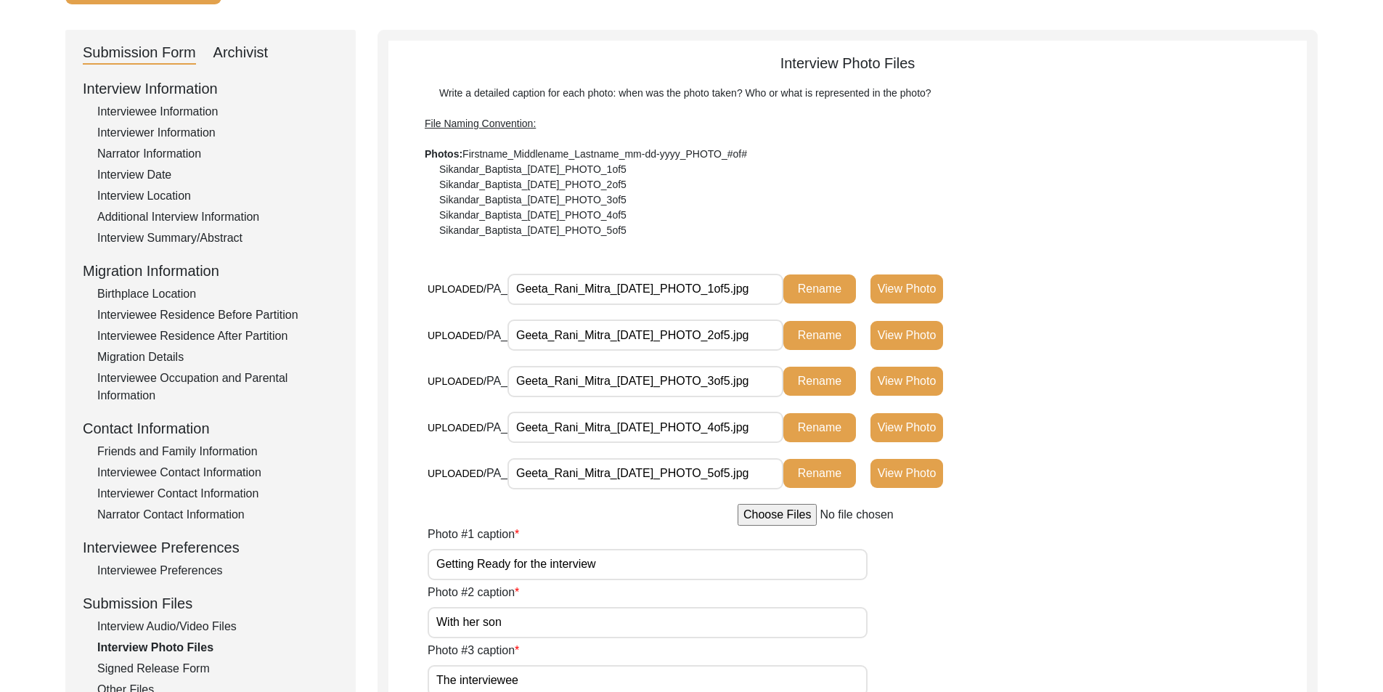
click at [820, 406] on div "UPLOADED/ PA_ Geeta_Rani_Mitra_[DATE]_PHOTO_3of5.jpg Rename View Photo" at bounding box center [736, 386] width 616 height 43
drag, startPoint x: 519, startPoint y: 428, endPoint x: 824, endPoint y: 434, distance: 305.0
click at [824, 434] on div "UPLOADED/ PA_ Geeta_Rani_Mitra_[DATE]_PHOTO_4of5.jpg Rename View Photo" at bounding box center [736, 428] width 616 height 32
drag, startPoint x: 514, startPoint y: 466, endPoint x: 781, endPoint y: 467, distance: 267.2
click at [776, 468] on input "Geeta_Rani_Mitra_[DATE]_PHOTO_5of5.jpg" at bounding box center [646, 473] width 276 height 31
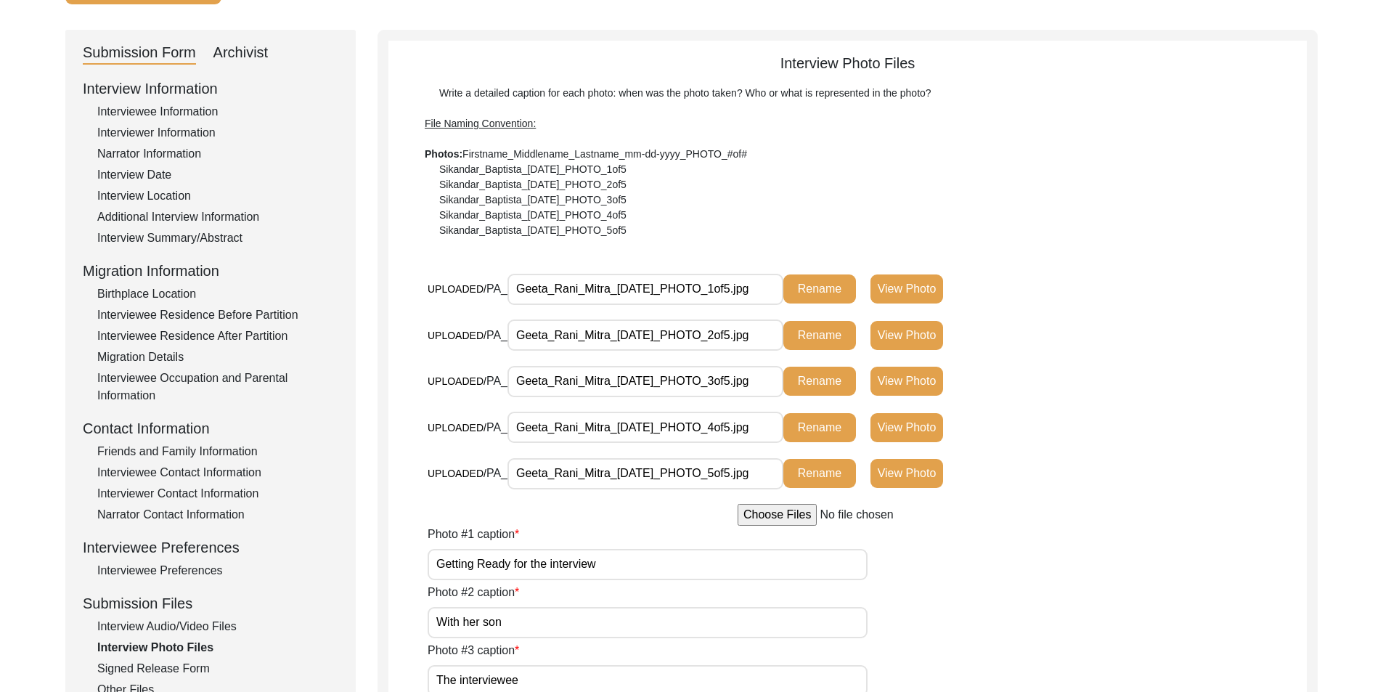
click at [1082, 369] on div "UPLOADED/ PA_ Geeta_Rani_Mitra_[DATE]_PHOTO_3of5.jpg Rename View Photo" at bounding box center [867, 388] width 879 height 46
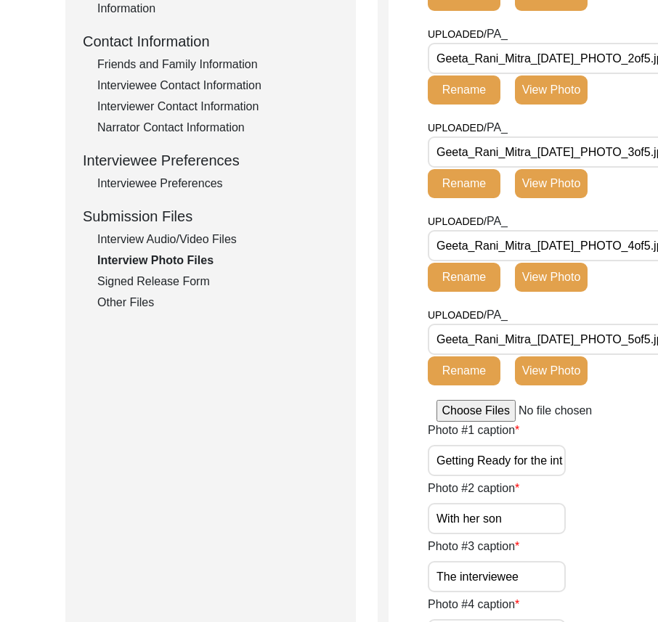
scroll to position [495, 0]
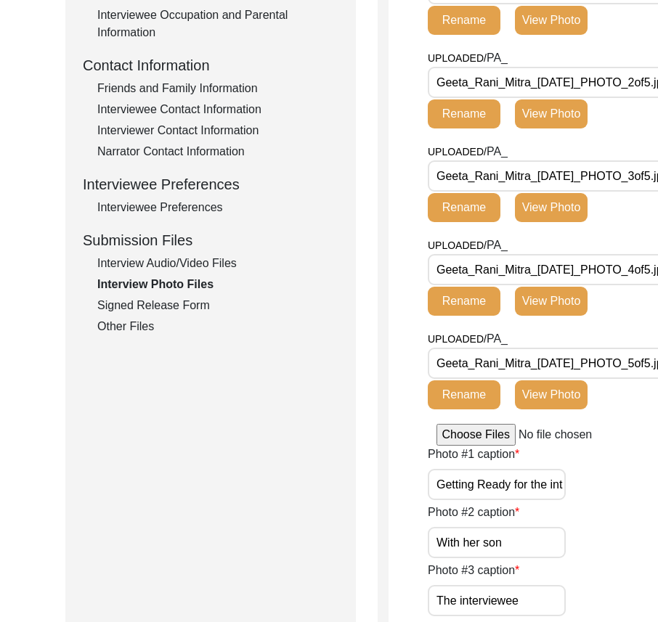
click at [545, 482] on input "Getting Ready for the interview" at bounding box center [497, 484] width 138 height 31
click at [543, 552] on input "With her son" at bounding box center [497, 542] width 138 height 31
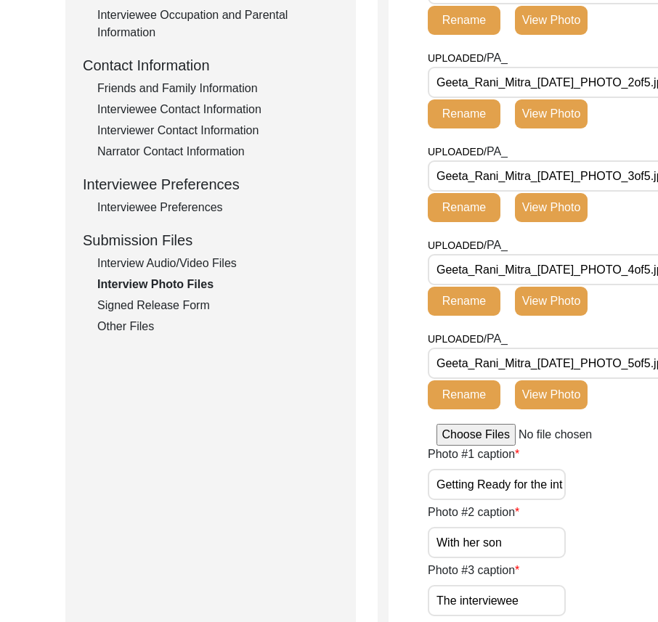
click at [543, 552] on input "With her son" at bounding box center [497, 542] width 138 height 31
click at [550, 589] on div "Photo #3 caption The interviewee" at bounding box center [566, 589] width 276 height 54
click at [551, 591] on input "The interviewee" at bounding box center [497, 600] width 138 height 31
click at [563, 592] on input "The interviewee" at bounding box center [497, 600] width 138 height 31
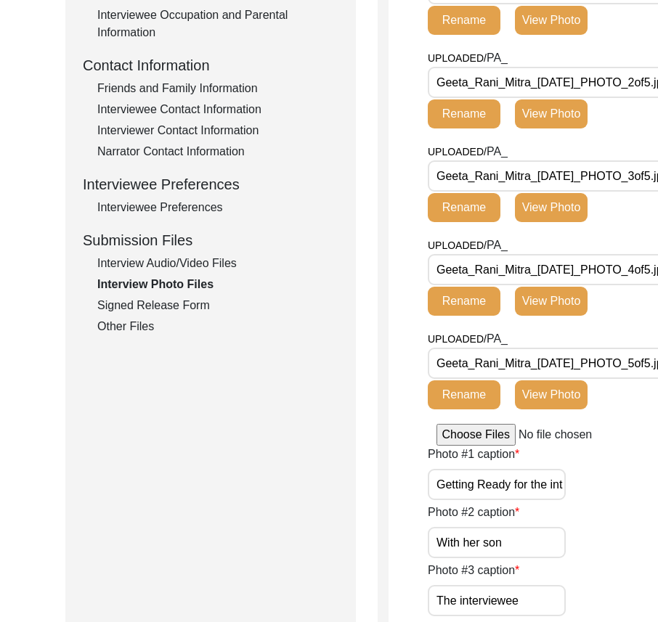
click at [563, 592] on input "The interviewee" at bounding box center [497, 600] width 138 height 31
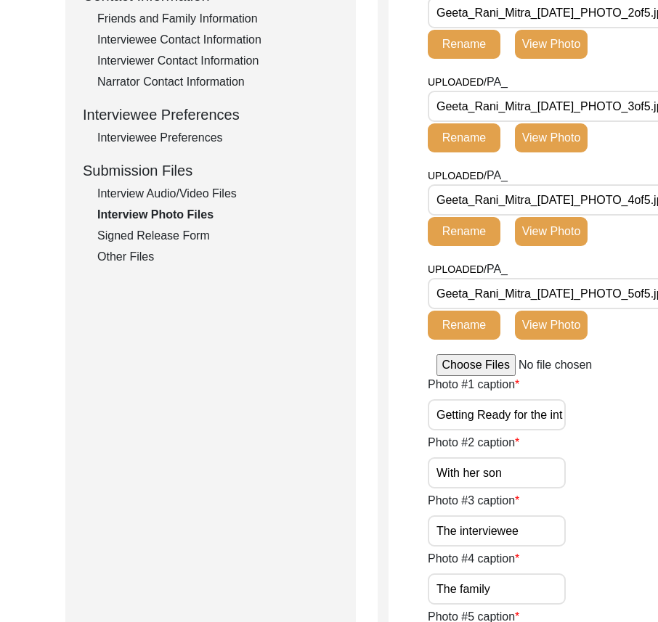
scroll to position [713, 0]
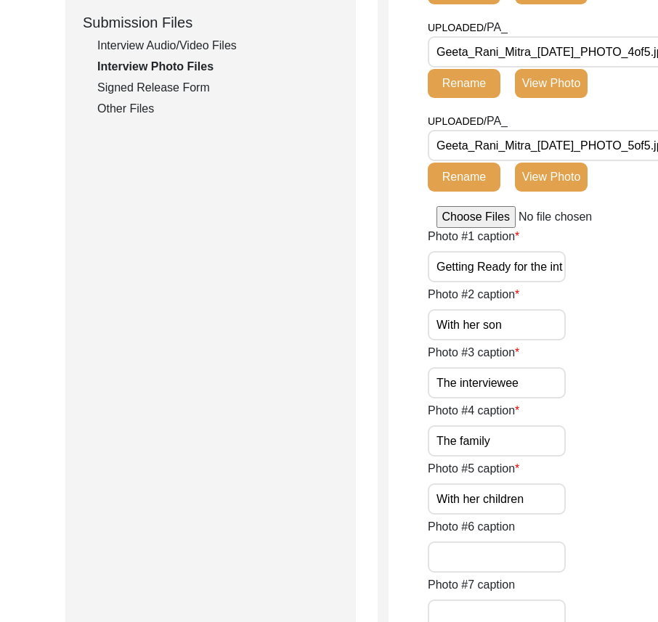
click at [502, 466] on label "Photo #5 caption" at bounding box center [473, 468] width 91 height 17
click at [502, 484] on input "With her children" at bounding box center [497, 499] width 138 height 31
click at [502, 450] on input "The family" at bounding box center [497, 441] width 138 height 31
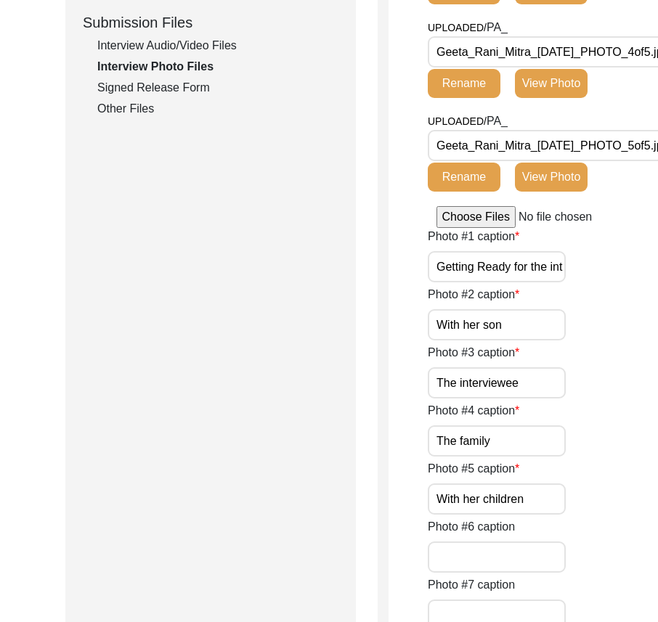
click at [546, 499] on input "With her children" at bounding box center [497, 499] width 138 height 31
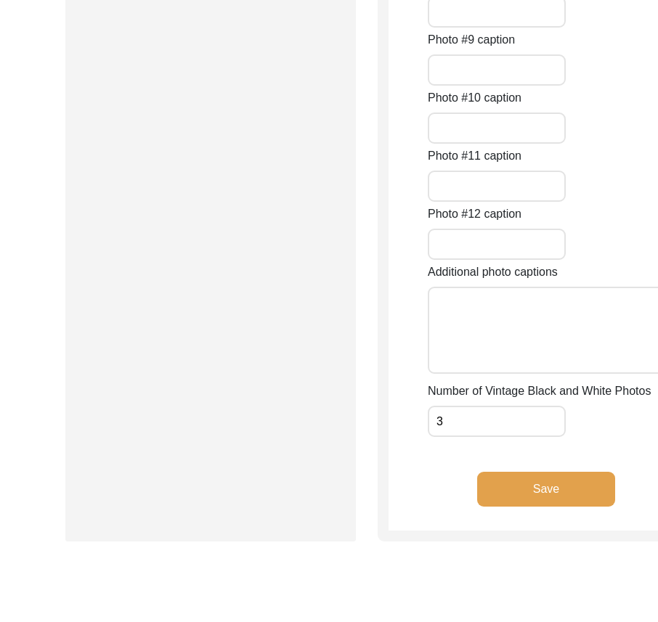
scroll to position [1439, 0]
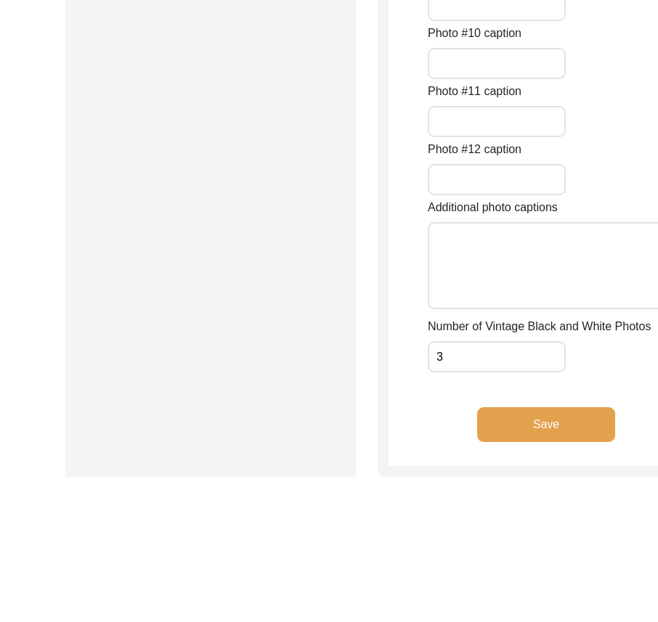
drag, startPoint x: 558, startPoint y: 603, endPoint x: 561, endPoint y: 619, distance: 15.7
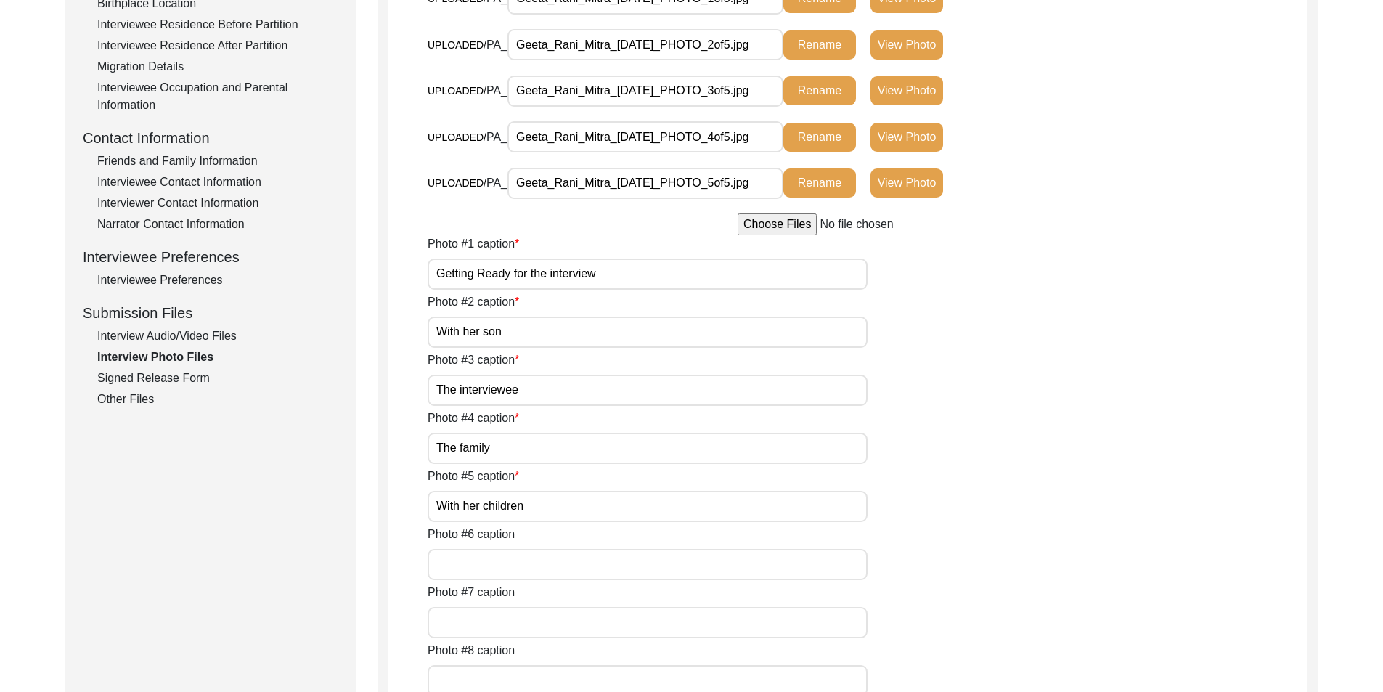
scroll to position [60, 0]
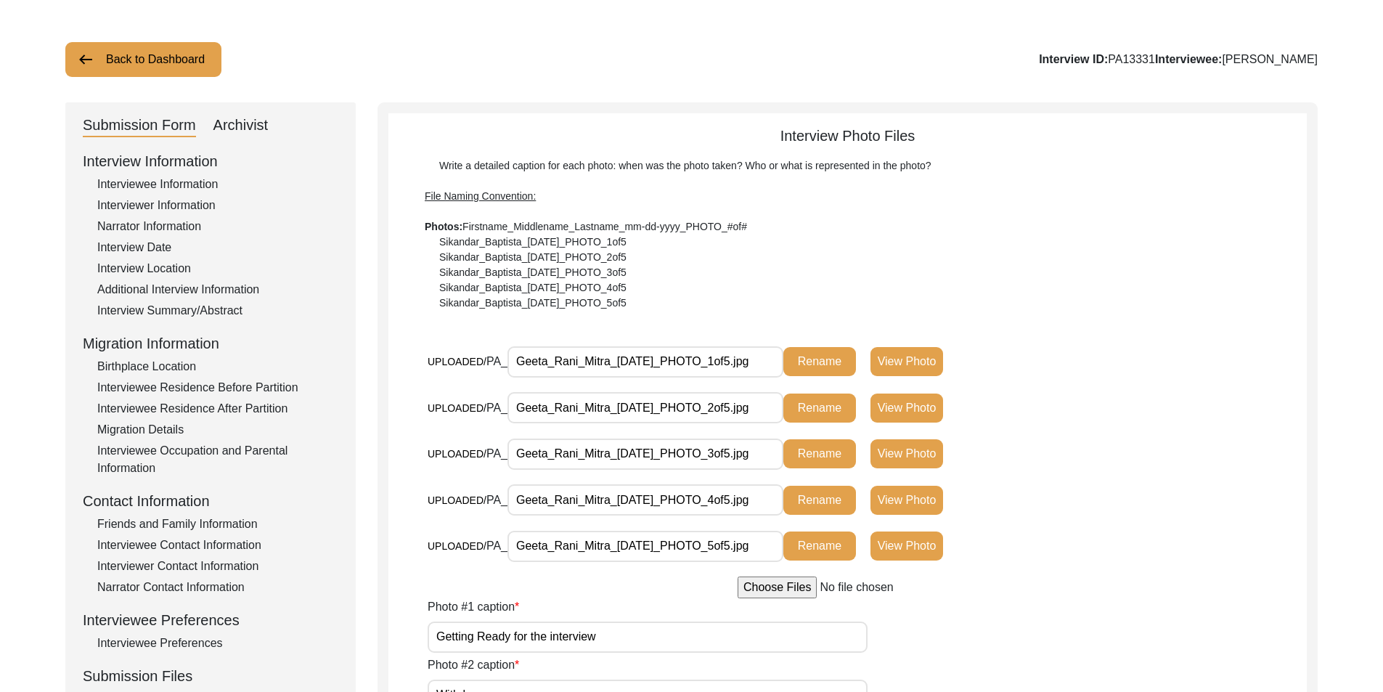
click at [886, 349] on button "View Photo" at bounding box center [907, 361] width 73 height 29
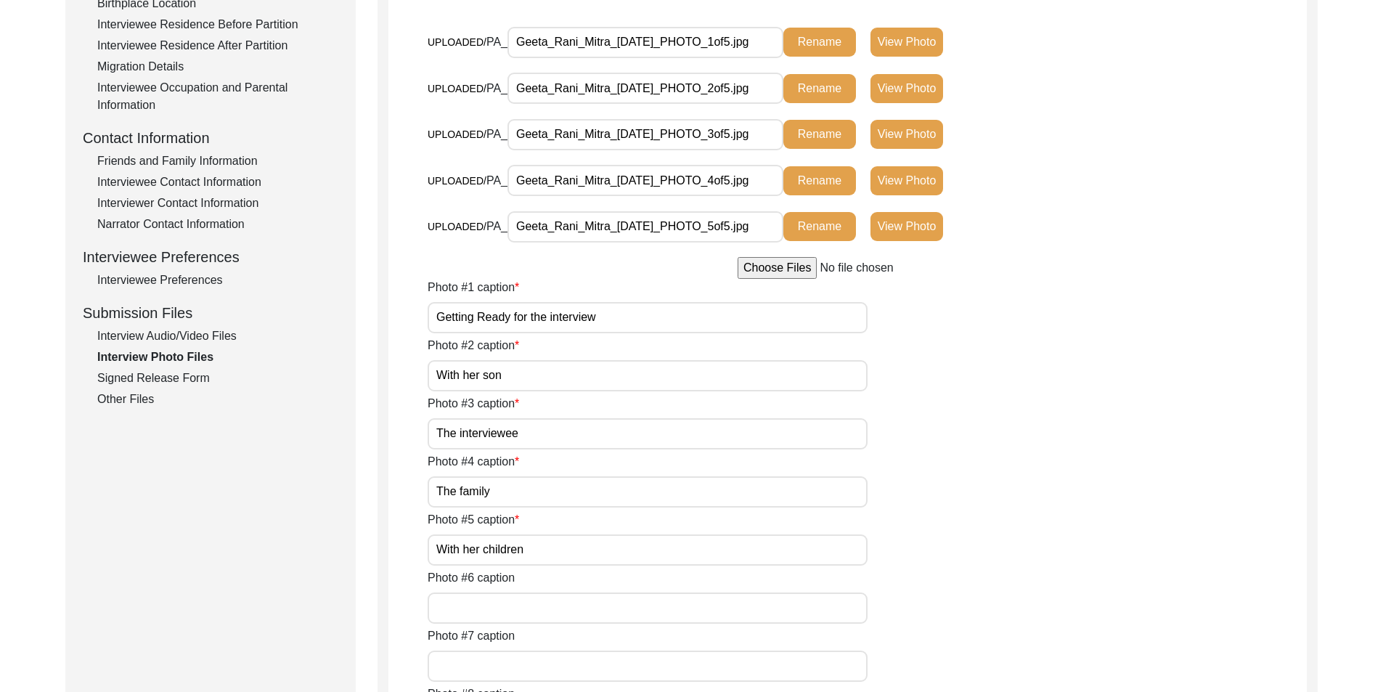
scroll to position [640, 0]
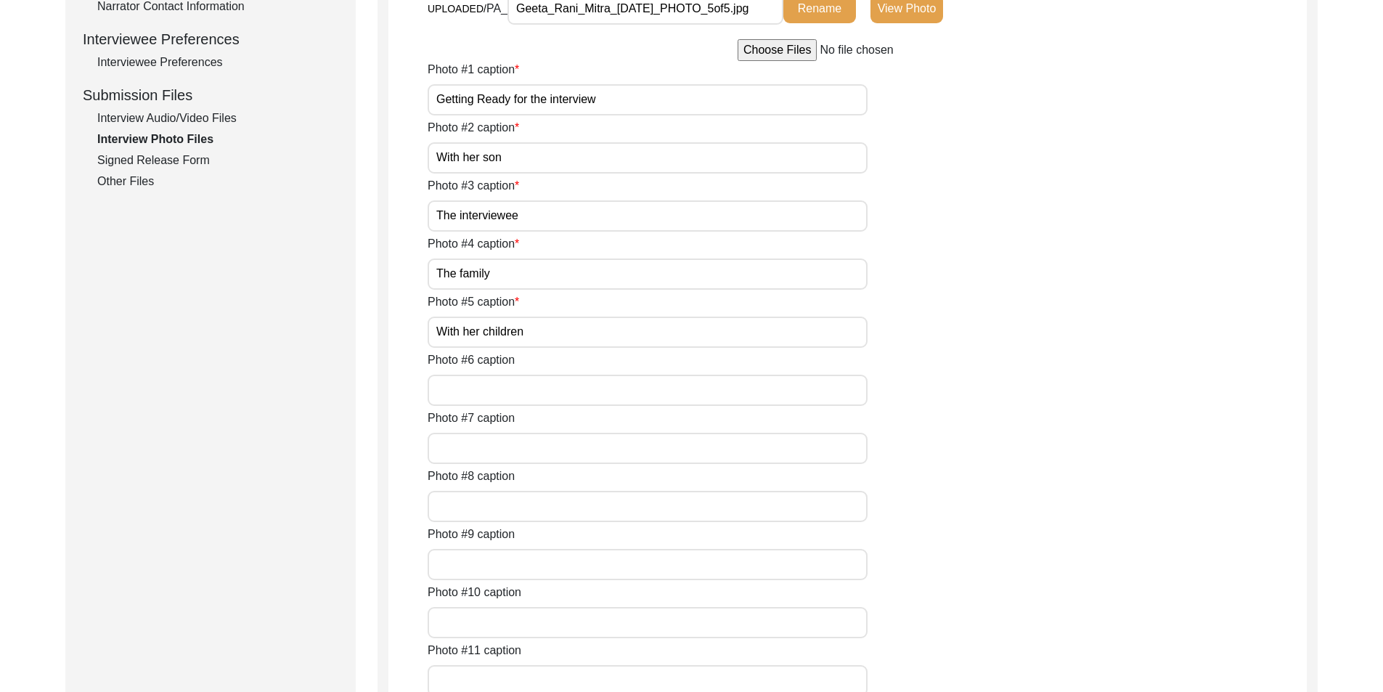
click at [604, 115] on div "Photo #1 caption Getting Ready for the interview" at bounding box center [867, 88] width 879 height 54
click at [608, 115] on input "Getting Ready for the interview" at bounding box center [648, 99] width 440 height 31
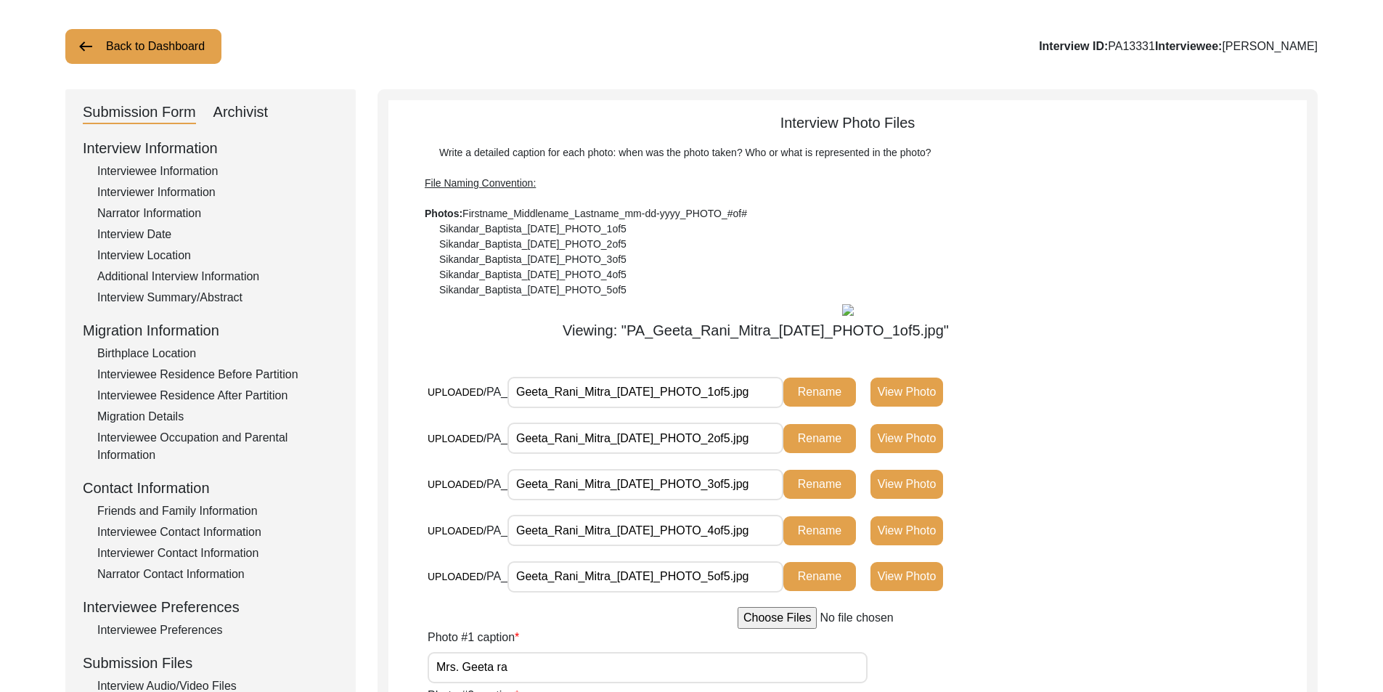
scroll to position [583, 0]
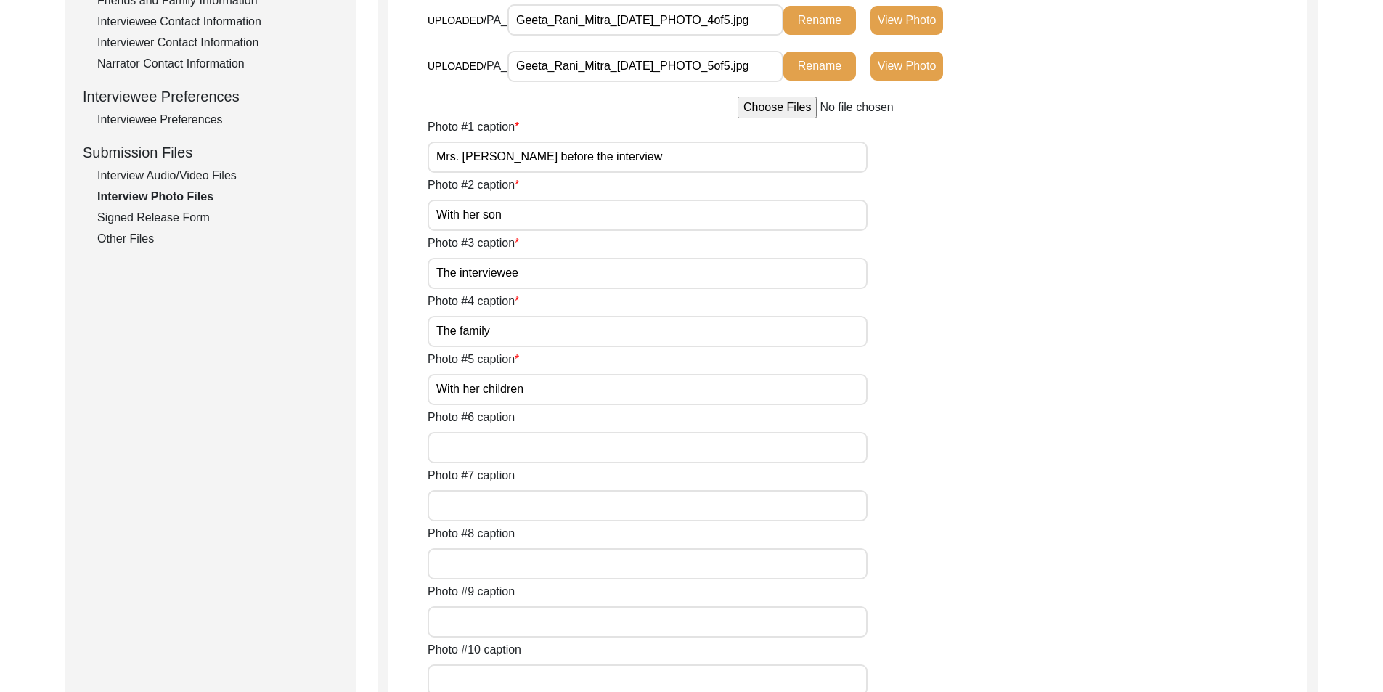
type input "Mrs. [PERSON_NAME] before the interview"
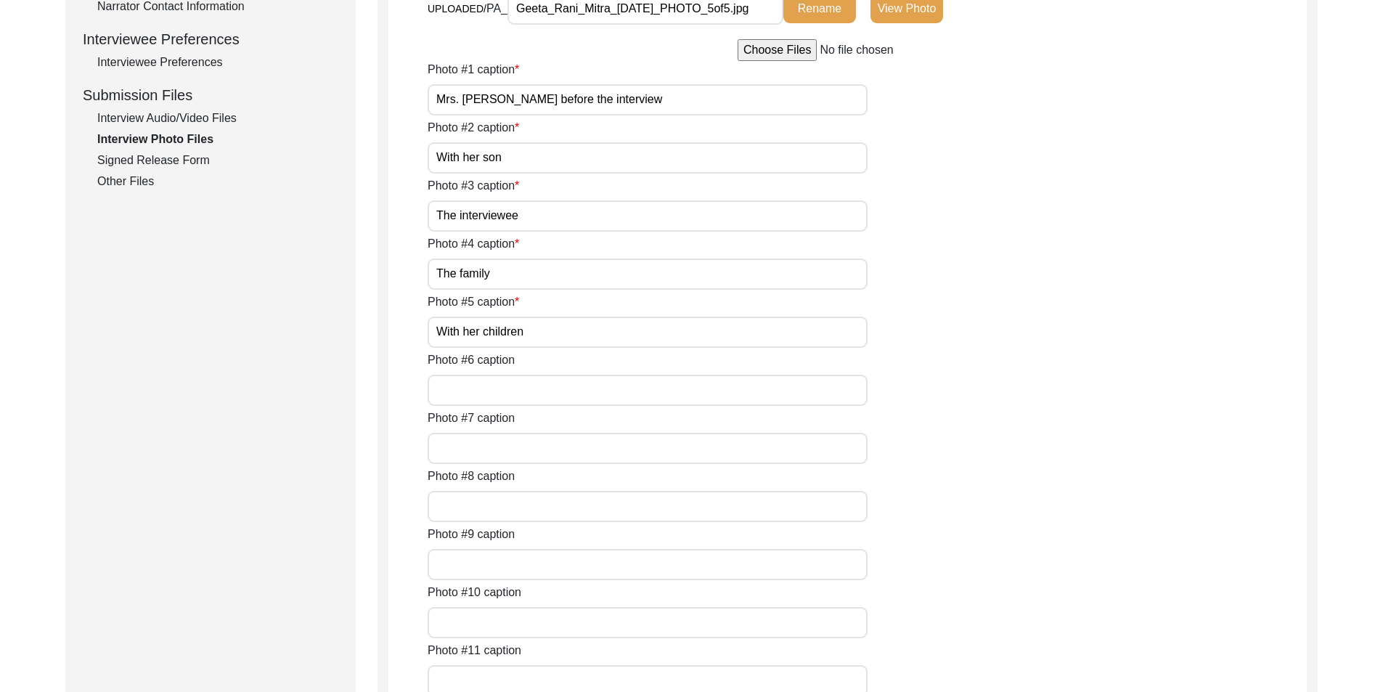
scroll to position [728, 0]
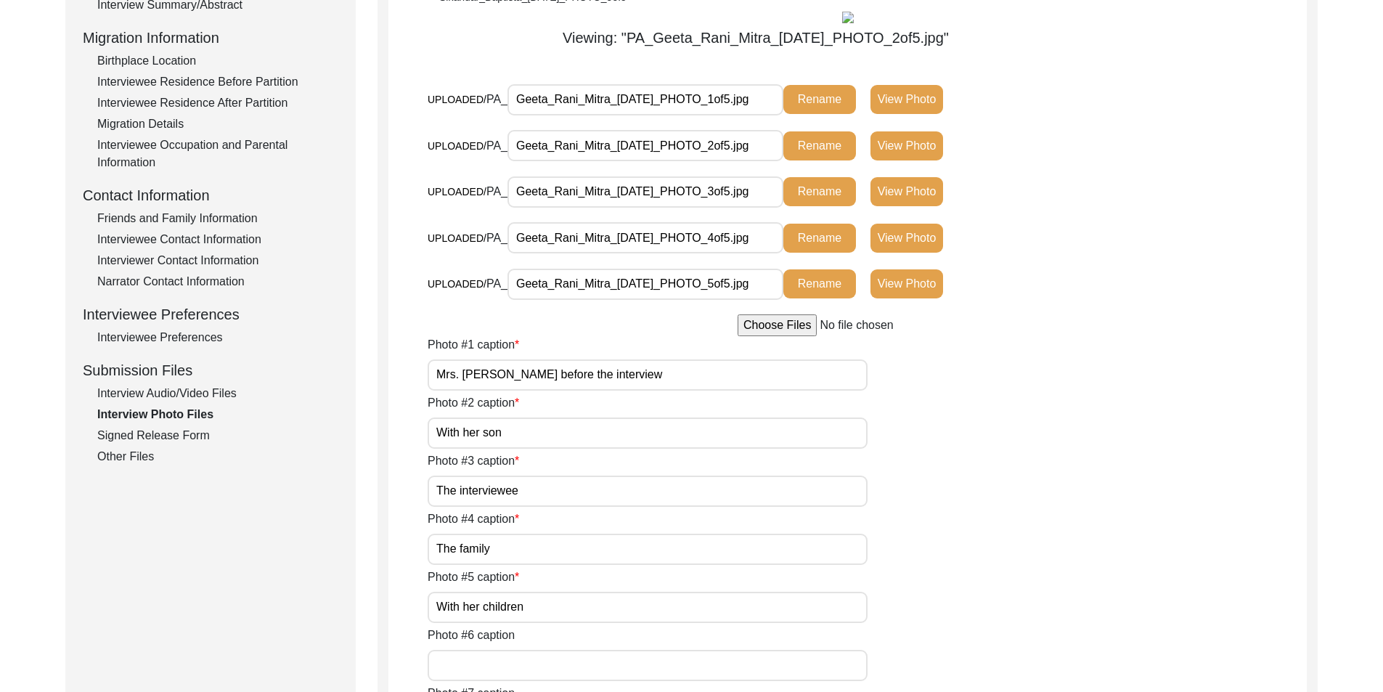
scroll to position [801, 0]
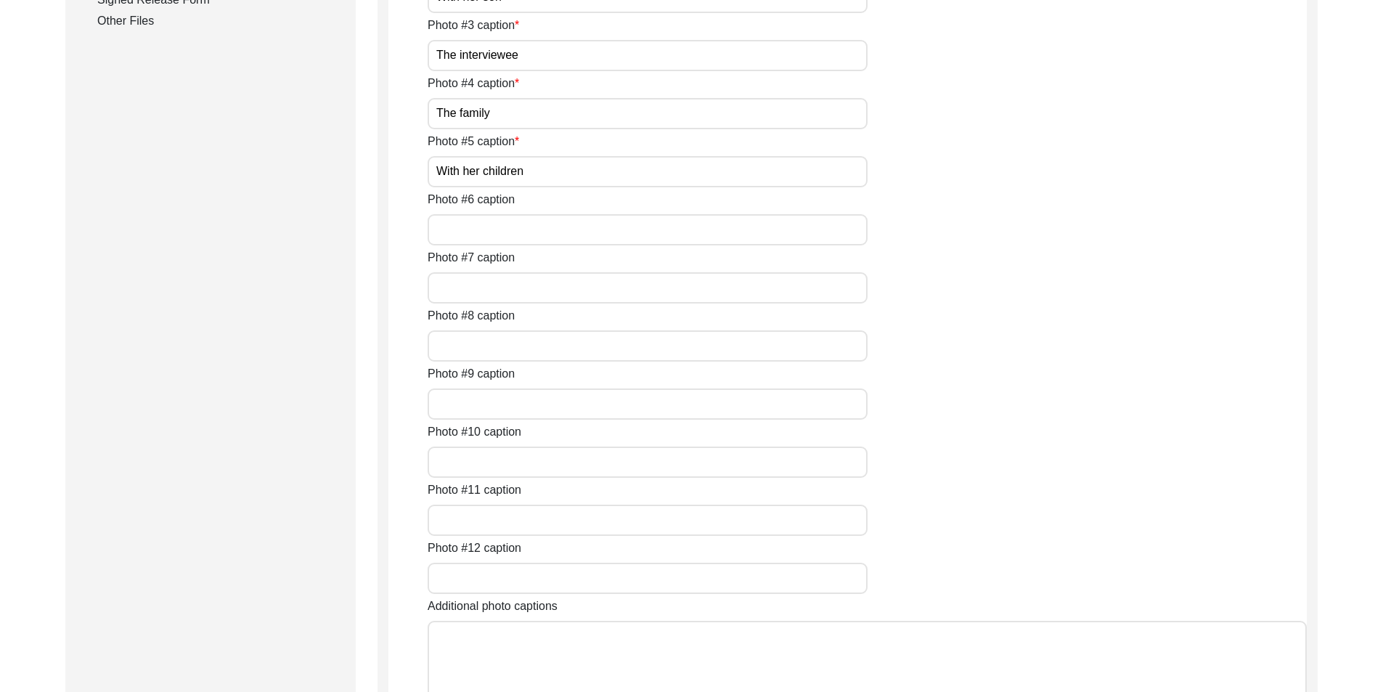
type input "[PERSON_NAME] with her son"
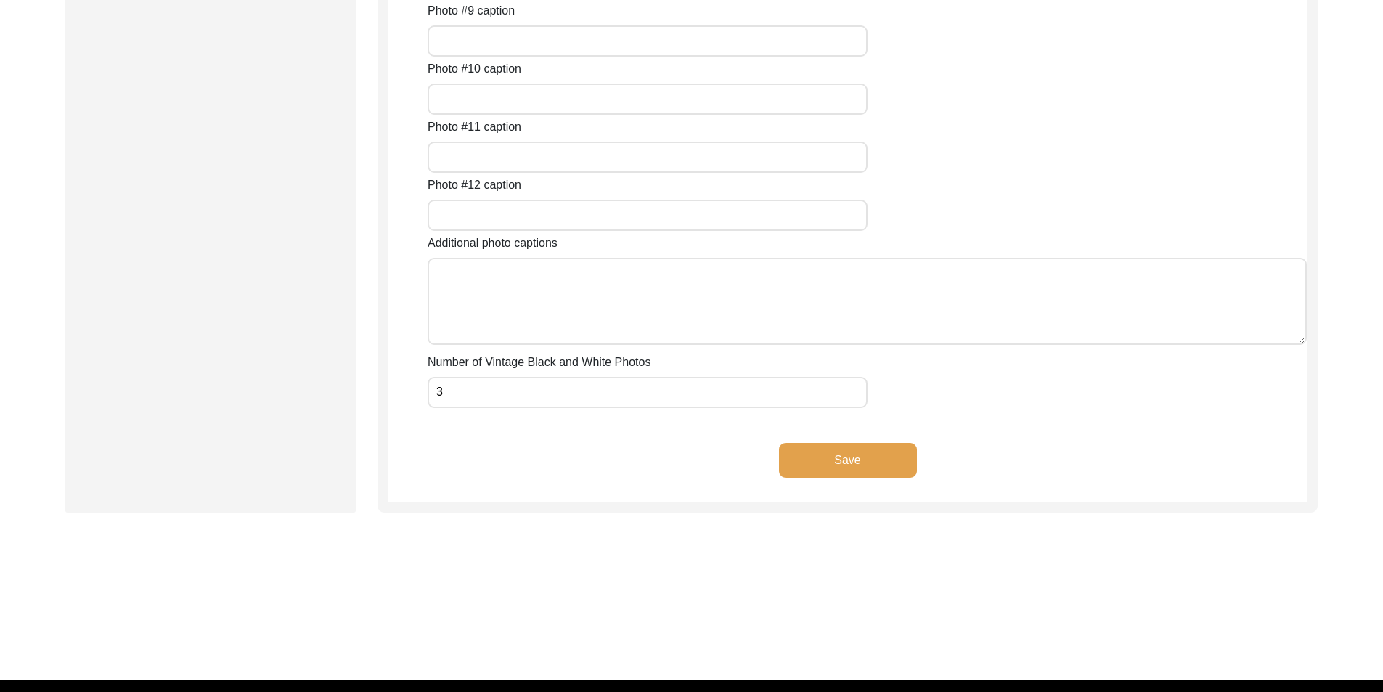
scroll to position [1455, 0]
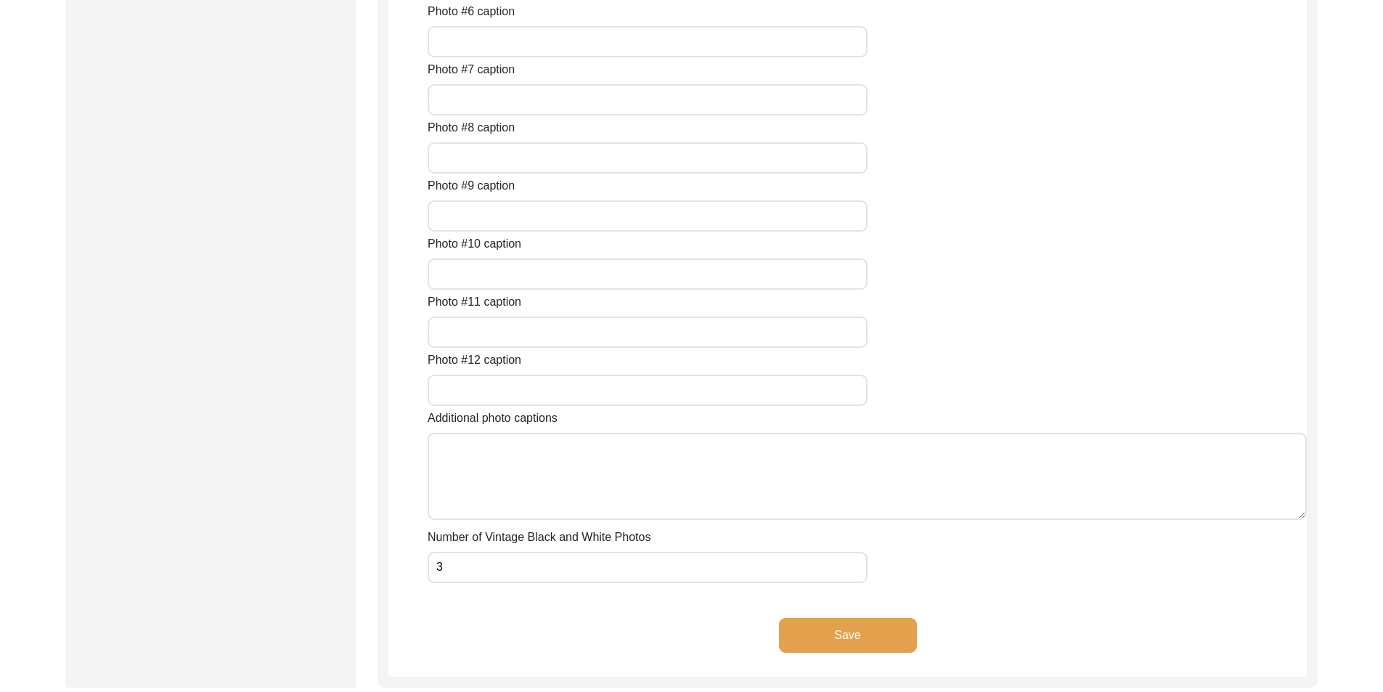
scroll to position [988, 0]
type input "A photo of [PERSON_NAME]"
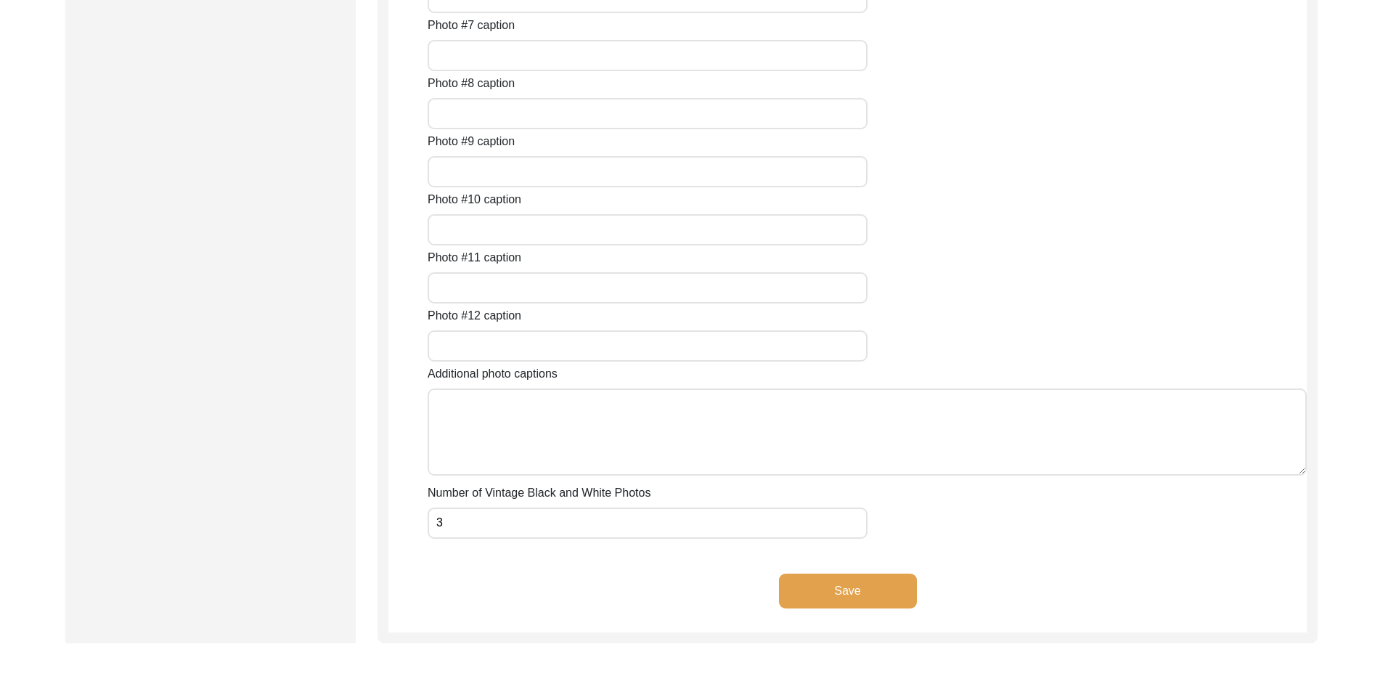
scroll to position [1351, 0]
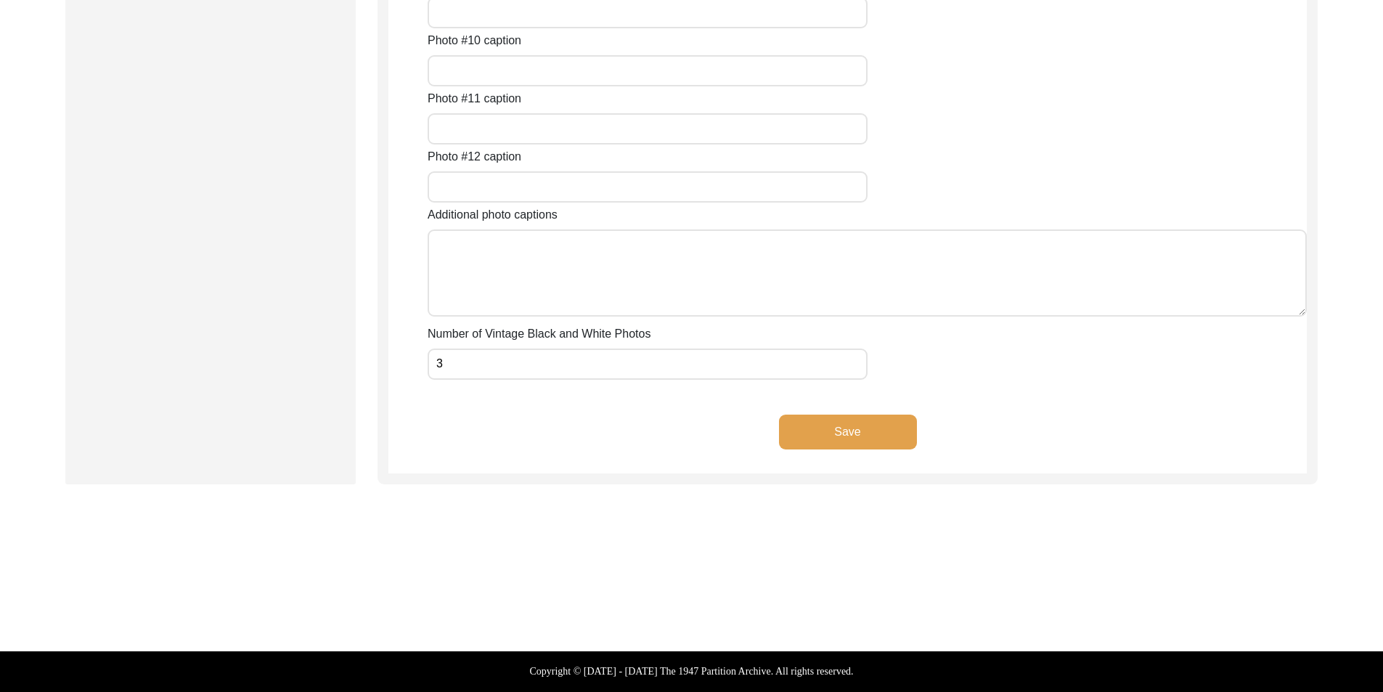
type input "Old photographs of [PERSON_NAME] family"
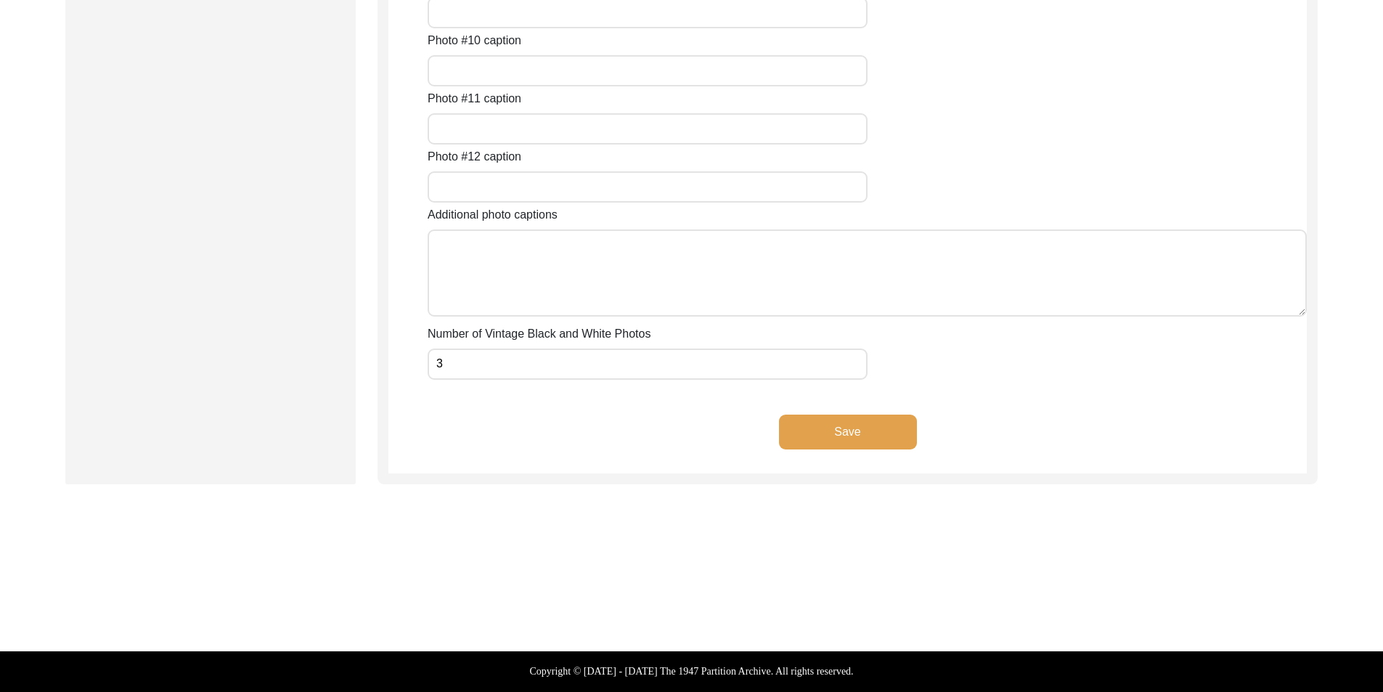
scroll to position [1628, 0]
drag, startPoint x: 538, startPoint y: 319, endPoint x: 542, endPoint y: 310, distance: 9.7
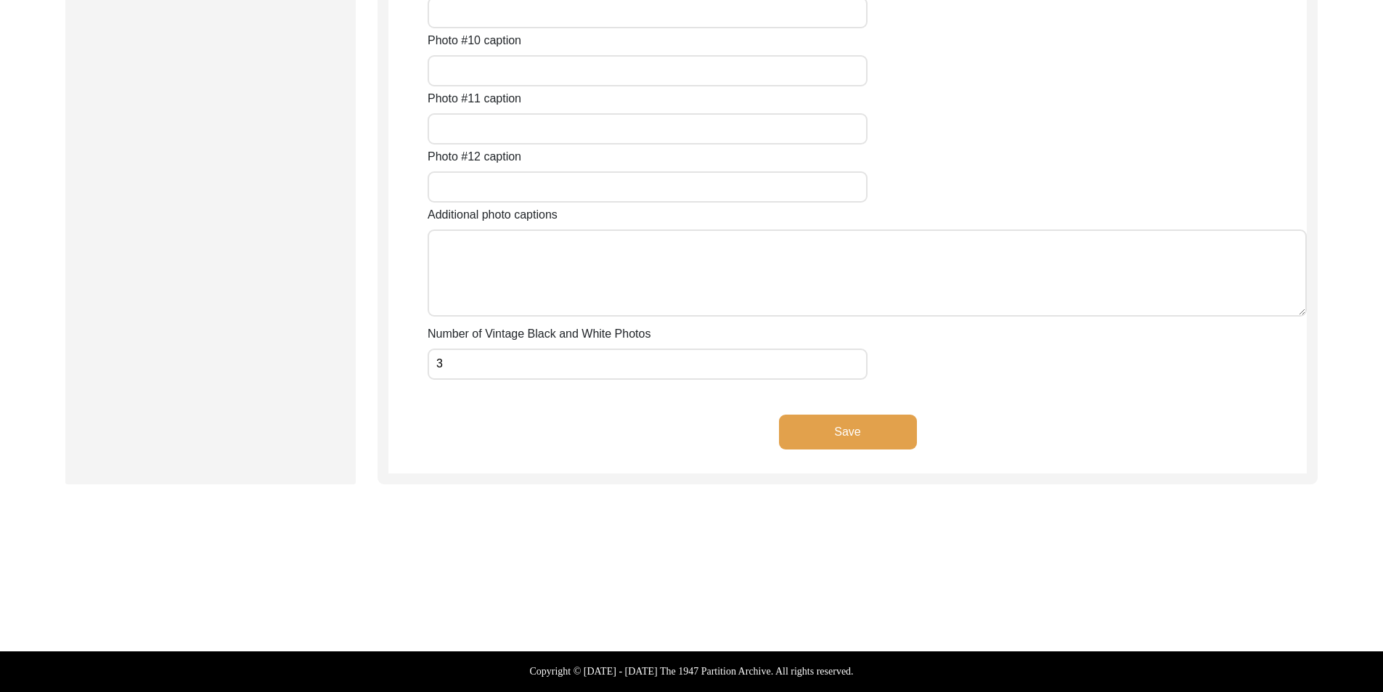
type input "An old photograph of [PERSON_NAME] children"
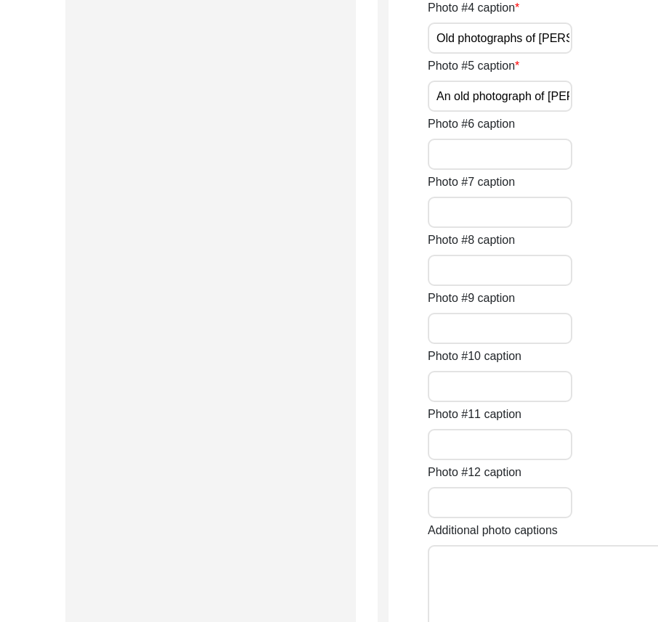
scroll to position [975, 0]
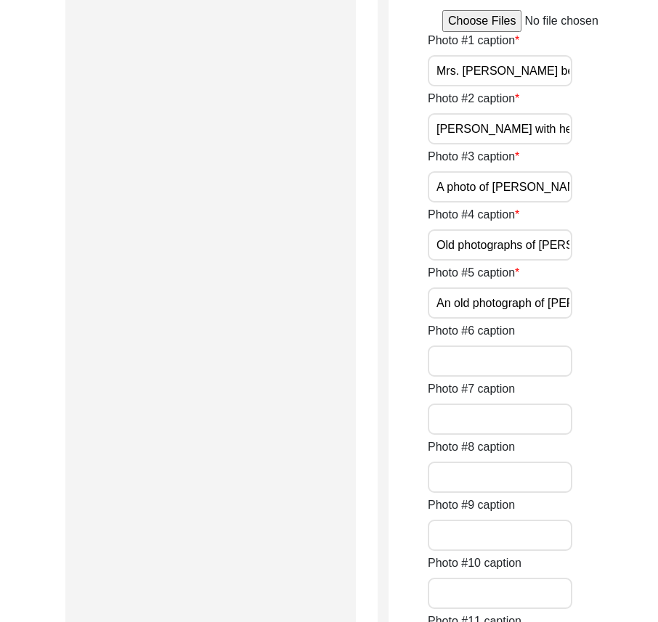
click at [470, 86] on input "Mrs. [PERSON_NAME] before the interview" at bounding box center [500, 70] width 145 height 31
click at [493, 145] on input "[PERSON_NAME] with her son" at bounding box center [500, 128] width 145 height 31
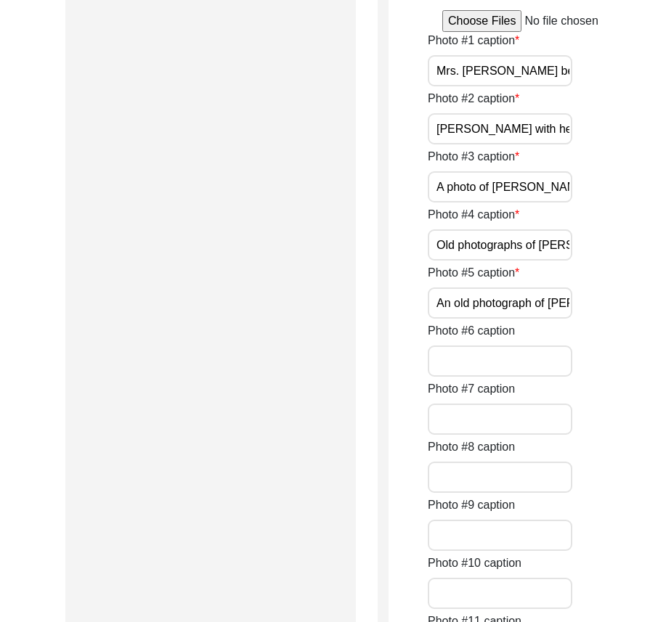
click at [493, 145] on input "[PERSON_NAME] with her son" at bounding box center [500, 128] width 145 height 31
click at [450, 203] on input "A photo of [PERSON_NAME]" at bounding box center [500, 186] width 145 height 31
click at [493, 261] on input "Old photographs of [PERSON_NAME] family" at bounding box center [500, 244] width 145 height 31
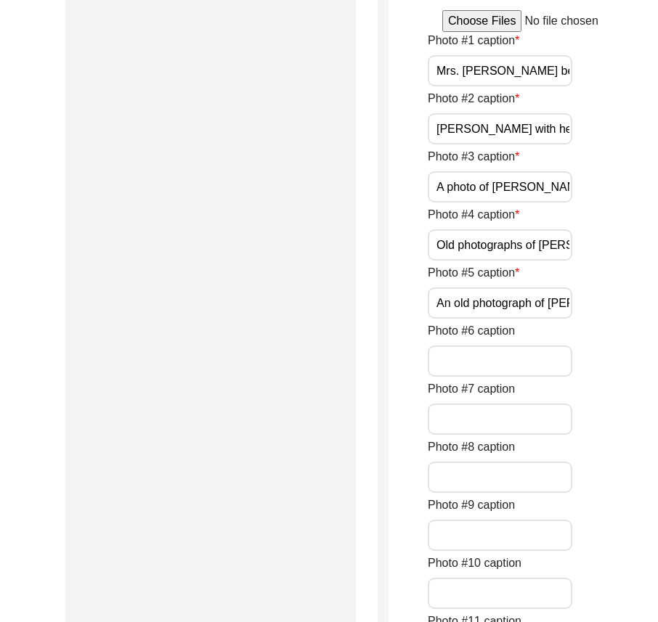
click at [493, 261] on input "Old photographs of [PERSON_NAME] family" at bounding box center [500, 244] width 145 height 31
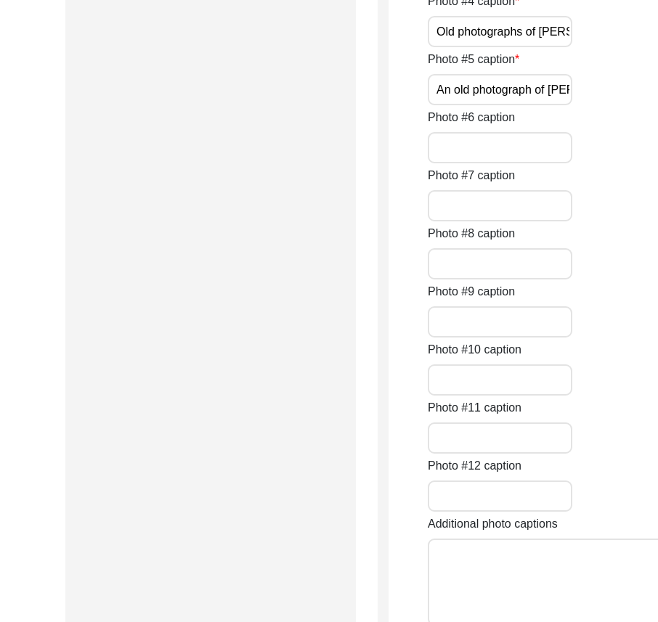
scroll to position [1192, 0]
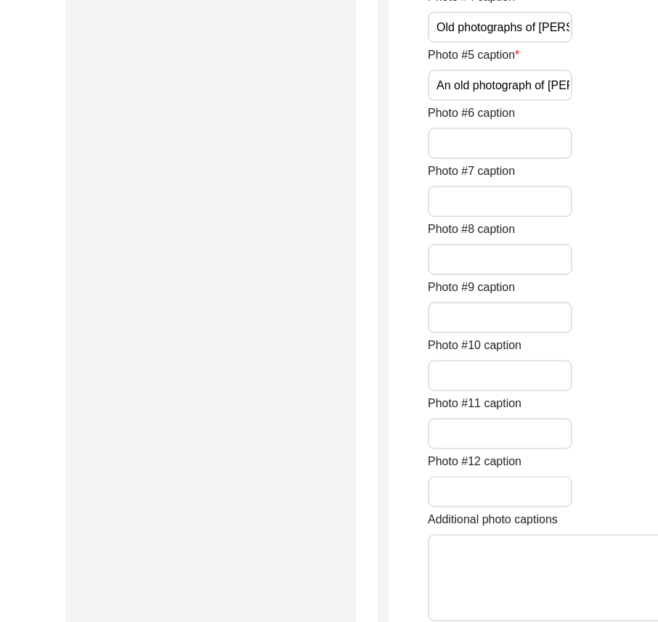
click at [475, 122] on label "Photo #6 caption" at bounding box center [471, 113] width 87 height 17
click at [475, 159] on input "Photo #6 caption" at bounding box center [500, 143] width 145 height 31
click at [473, 101] on input "An old photograph of [PERSON_NAME] children" at bounding box center [500, 85] width 145 height 31
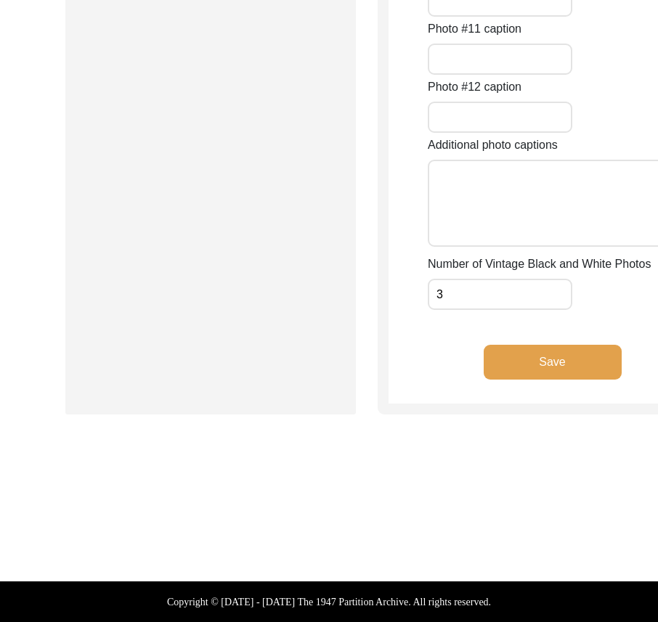
click at [585, 349] on button "Save" at bounding box center [553, 362] width 138 height 35
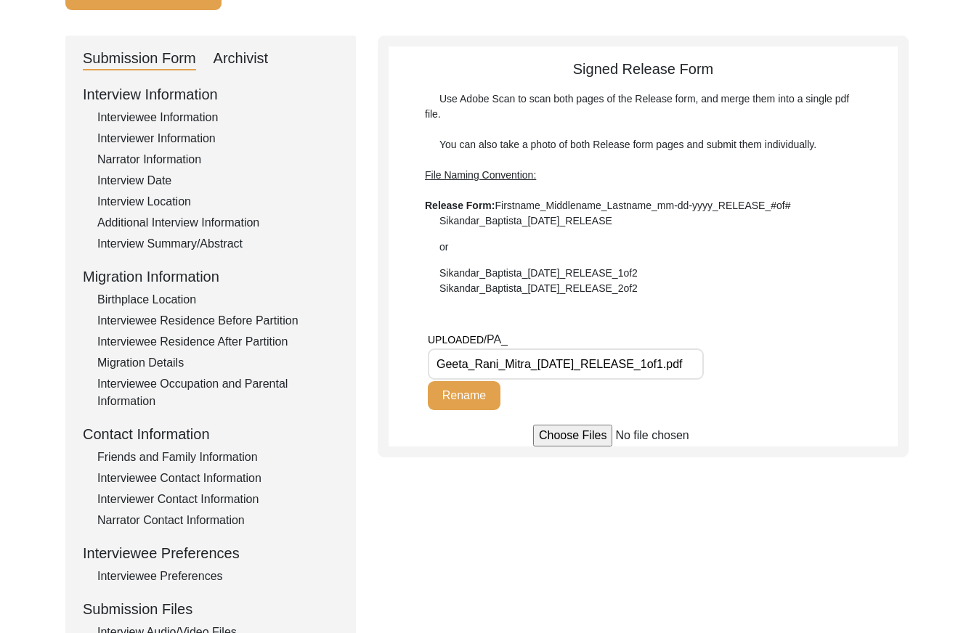
scroll to position [0, 4]
drag, startPoint x: 439, startPoint y: 365, endPoint x: 780, endPoint y: 362, distance: 340.6
click at [784, 362] on div "UPLOADED/ PA_ Geeta_Rani_Mitra_[DATE]_RELEASE_1of1.pdf Rename" at bounding box center [663, 378] width 470 height 94
click at [616, 360] on input "Geeta_Rani_Mitra_[DATE]_RELEASE_1of1.pdf" at bounding box center [566, 364] width 276 height 31
drag, startPoint x: 653, startPoint y: 365, endPoint x: 680, endPoint y: 367, distance: 27.7
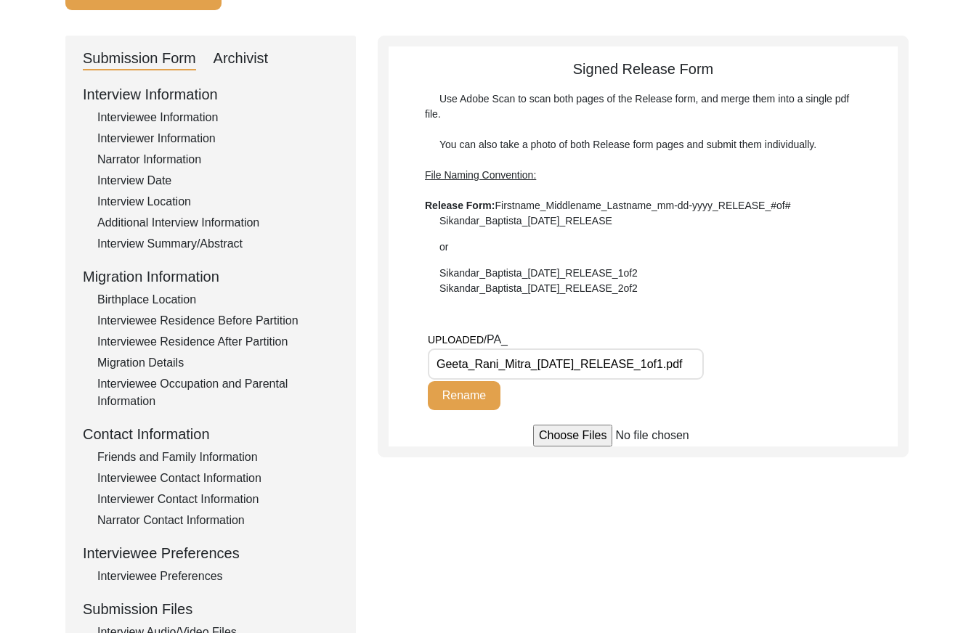
click at [680, 367] on input "Geeta_Rani_Mitra_[DATE]_RELEASE_1of1.pdf" at bounding box center [566, 364] width 276 height 31
type input "Geeta_Rani_Mitra_[DATE]_RELEASE.pdf"
click at [482, 399] on button "Rename" at bounding box center [464, 395] width 73 height 29
click at [193, 201] on div "Interview Location" at bounding box center [217, 201] width 241 height 17
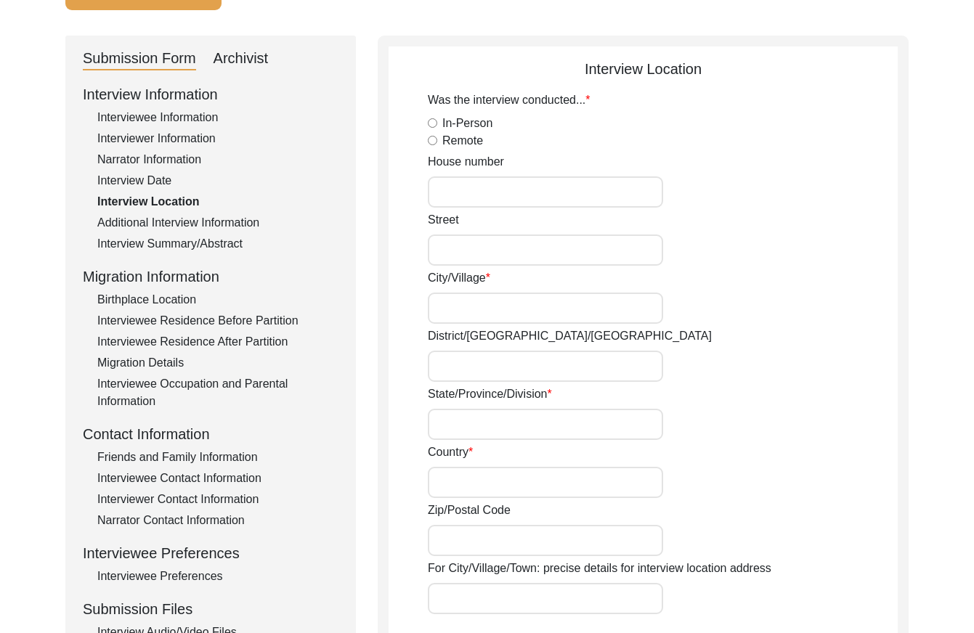
radio input "true"
type input "Rabindrapally 1st Lane"
type input "Madhyamgram"
type input "[GEOGRAPHIC_DATA]"
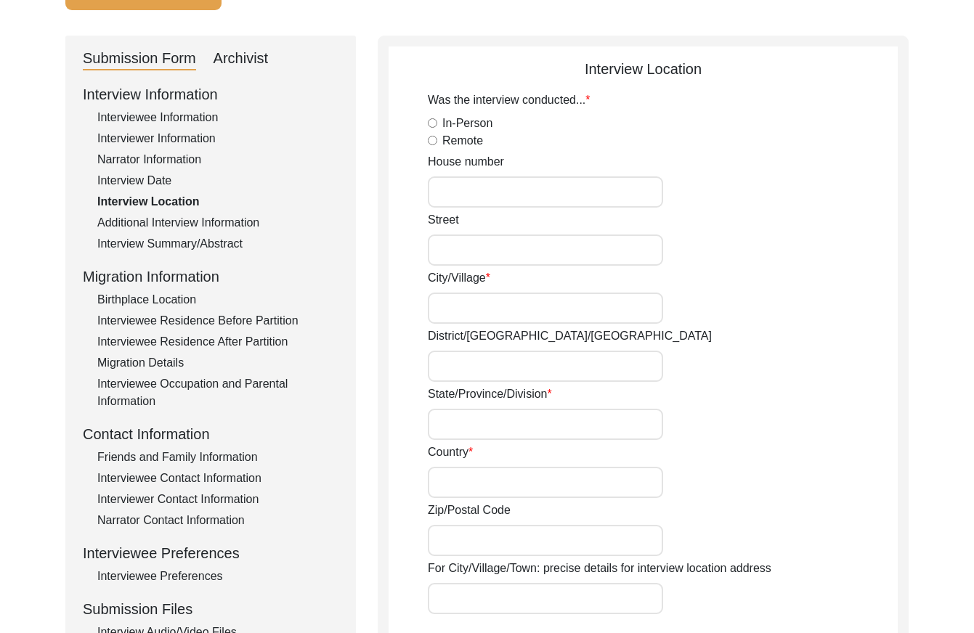
type input "700130"
type input "Madhyamgram, [GEOGRAPHIC_DATA], [GEOGRAPHIC_DATA]"
type input "22.6924"
type input "88.4653"
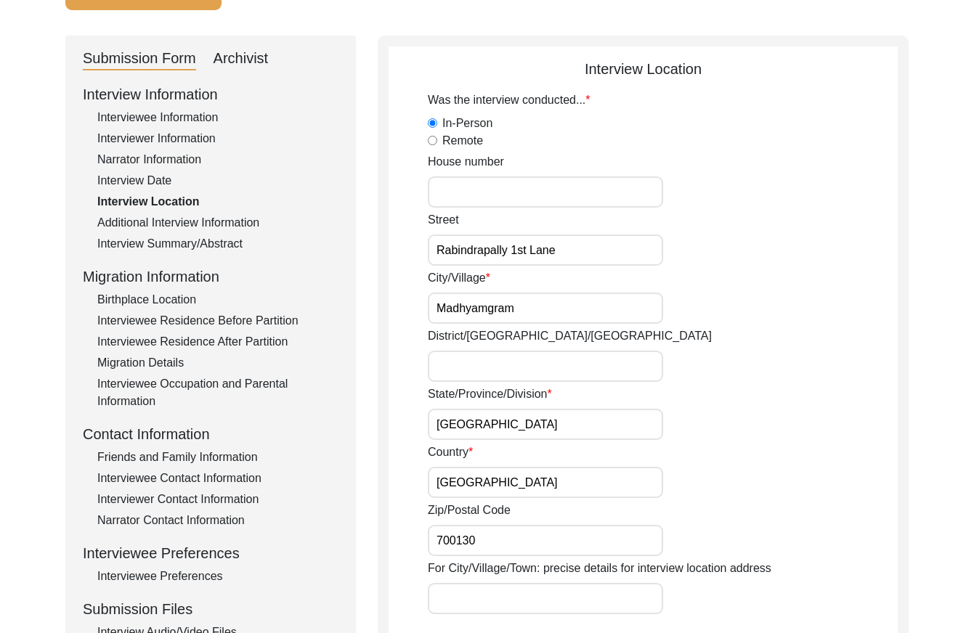
click at [191, 243] on div "Interview Summary/Abstract" at bounding box center [217, 243] width 241 height 17
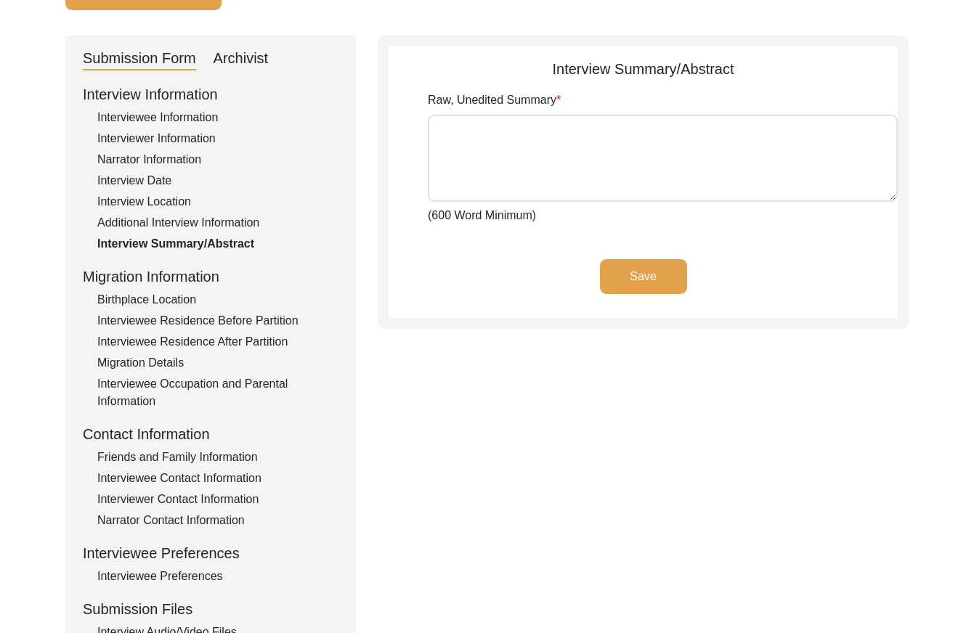
type textarea "Lorem Ipsu Dolor sit amet co Adipisci 2, 4895, el sed doeiusm te Incididuntut, …"
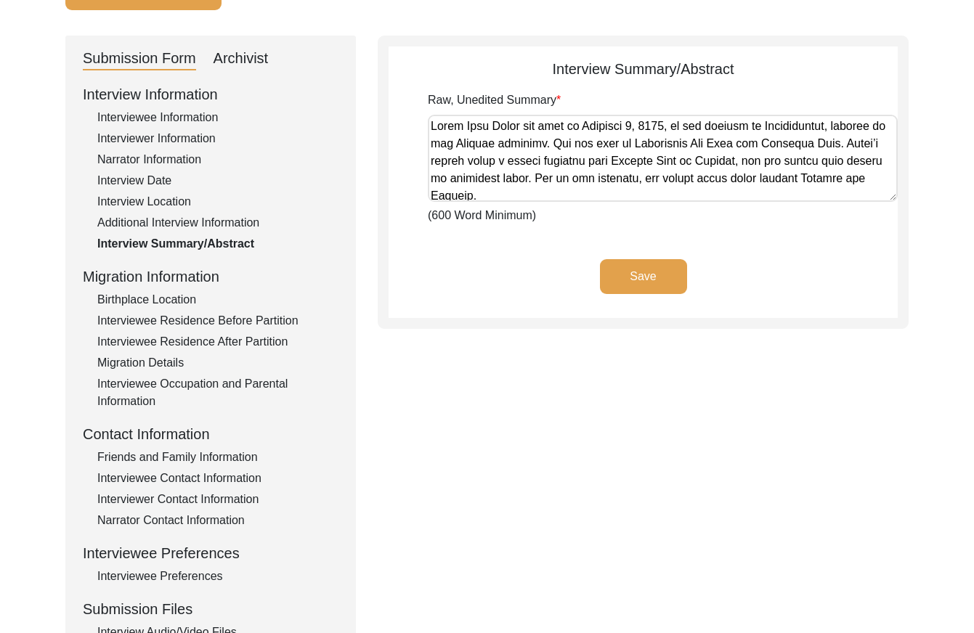
click at [538, 157] on textarea "Raw, Unedited Summary" at bounding box center [663, 158] width 470 height 87
click at [522, 442] on div "Submission Form Archivist Interview Information Interviewee Information Intervi…" at bounding box center [486, 376] width 843 height 680
click at [438, 400] on div "Submission Form Archivist Interview Information Interviewee Information Intervi…" at bounding box center [486, 376] width 843 height 680
click at [278, 71] on div "Submission Form Archivist Interview Information Interviewee Information Intervi…" at bounding box center [210, 376] width 290 height 680
click at [251, 60] on div "Archivist" at bounding box center [240, 58] width 55 height 23
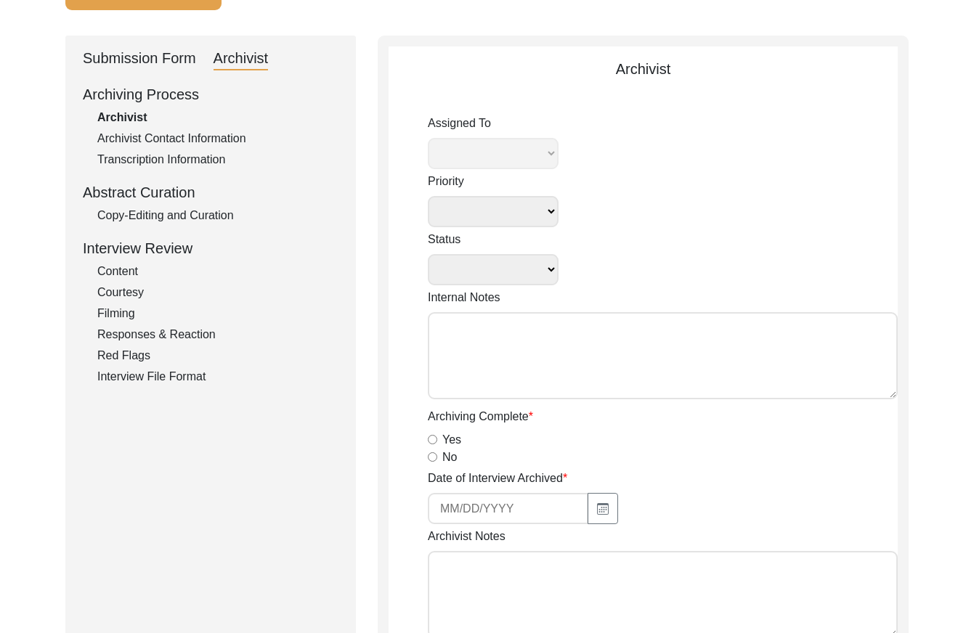
select select
select select "Archiving In Progress"
type textarea "[DATE] [GEOGRAPHIC_DATA]: Assigned to Brianna to archive. Due [DATE]. When arch…"
radio input "true"
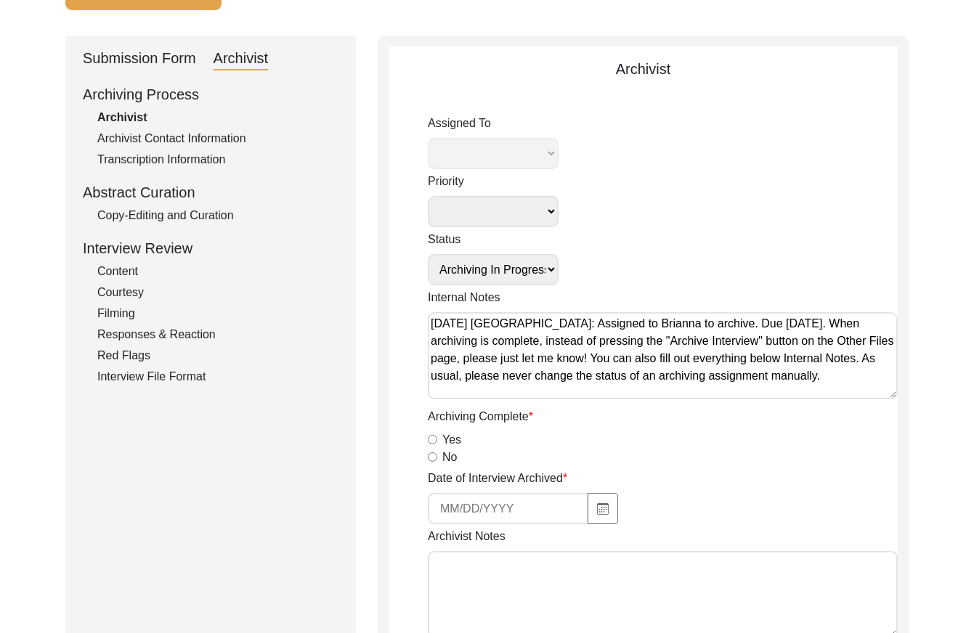
select select "442"
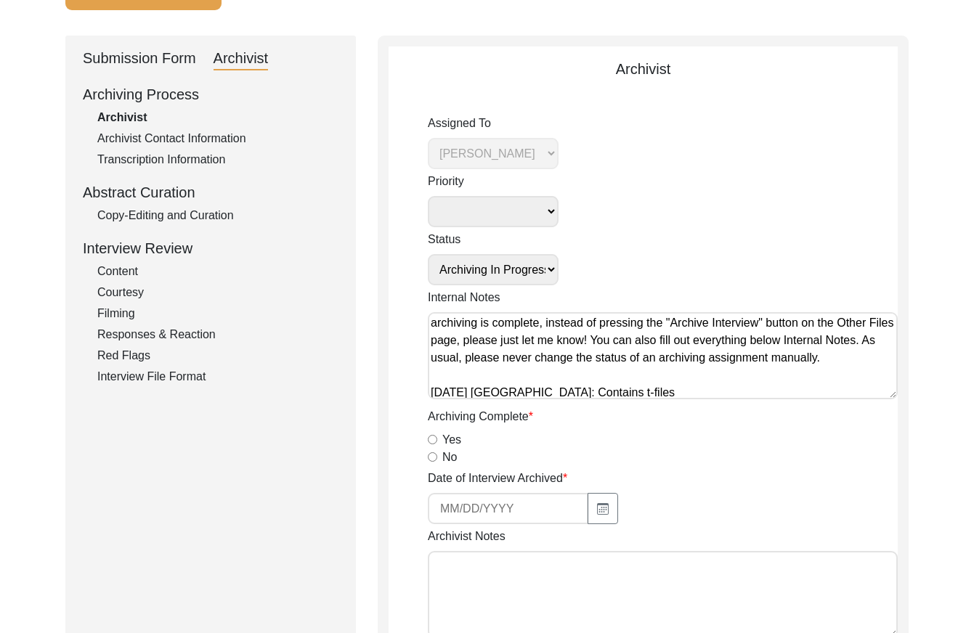
scroll to position [23, 0]
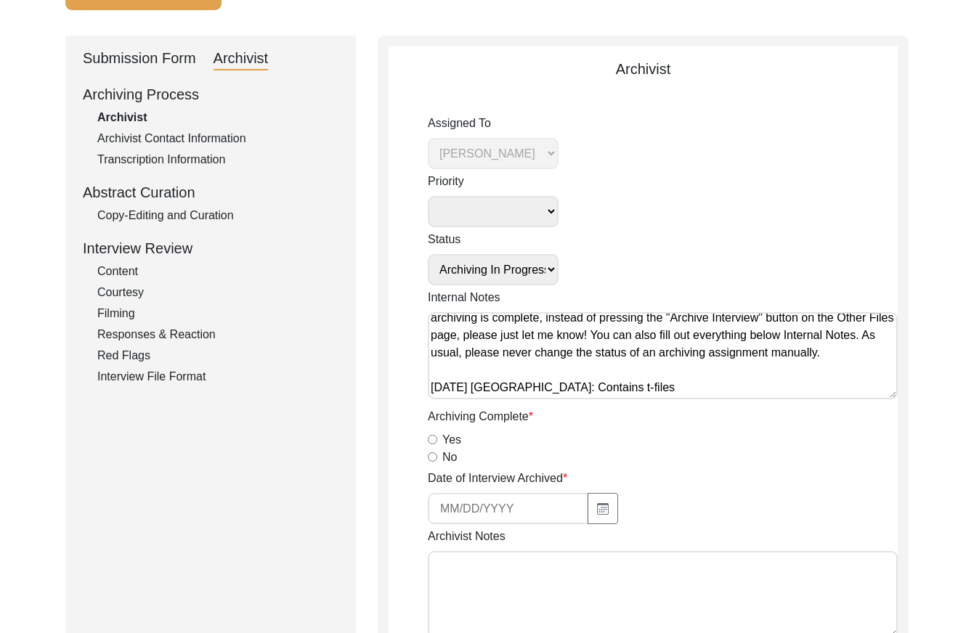
click at [434, 439] on input "Yes" at bounding box center [432, 439] width 9 height 9
radio input "true"
click at [617, 516] on div at bounding box center [545, 508] width 235 height 31
click at [612, 516] on button "button" at bounding box center [602, 508] width 30 height 31
select select "8"
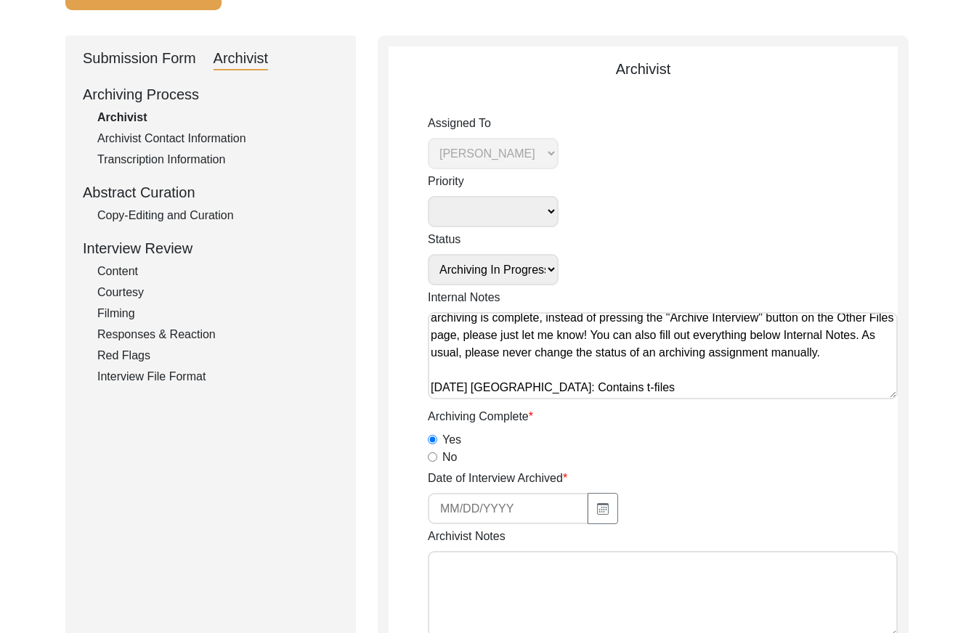
select select "2025"
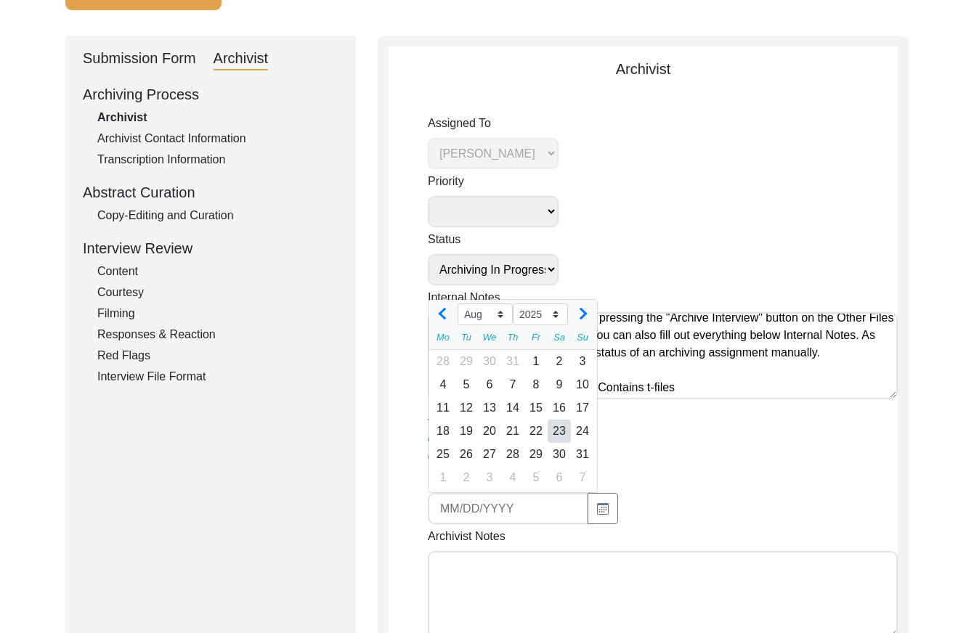
click at [555, 431] on div "23" at bounding box center [559, 431] width 23 height 23
type input "[DATE]"
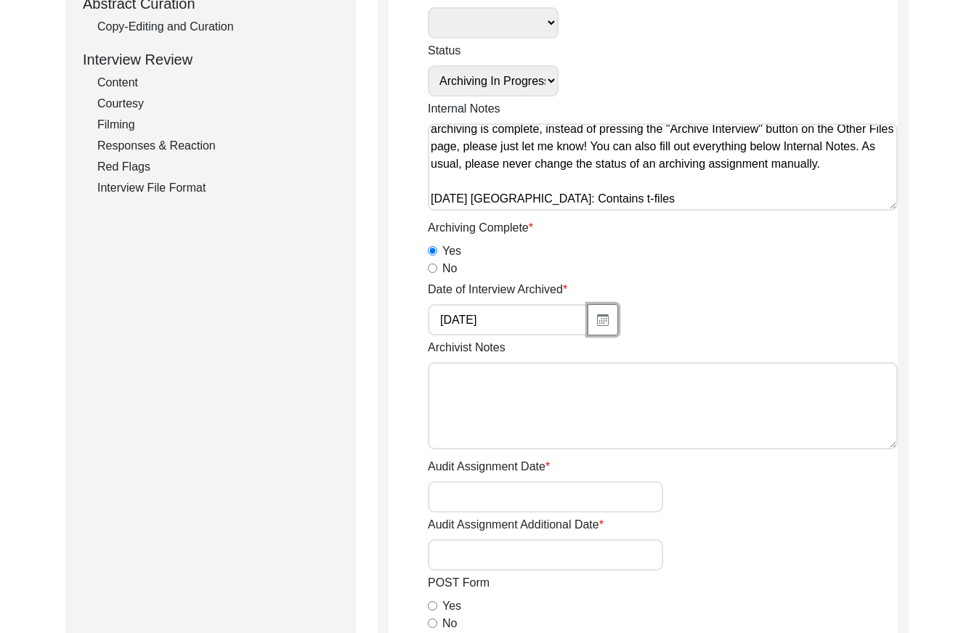
scroll to position [417, 0]
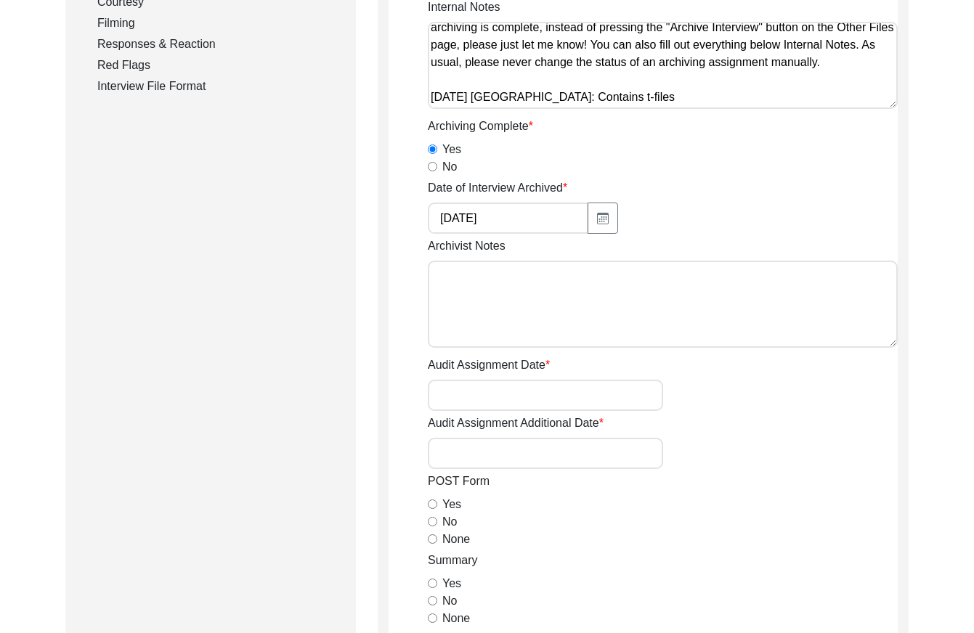
click at [522, 351] on div "Archivist Notes" at bounding box center [663, 294] width 470 height 115
click at [520, 334] on textarea "Archivist Notes" at bounding box center [663, 304] width 470 height 87
paste textarea "Loremipsumd Sitam: Conse Adi. Elitseddoei Temporinci: Utlaboreetd Magnaaliq Eni…"
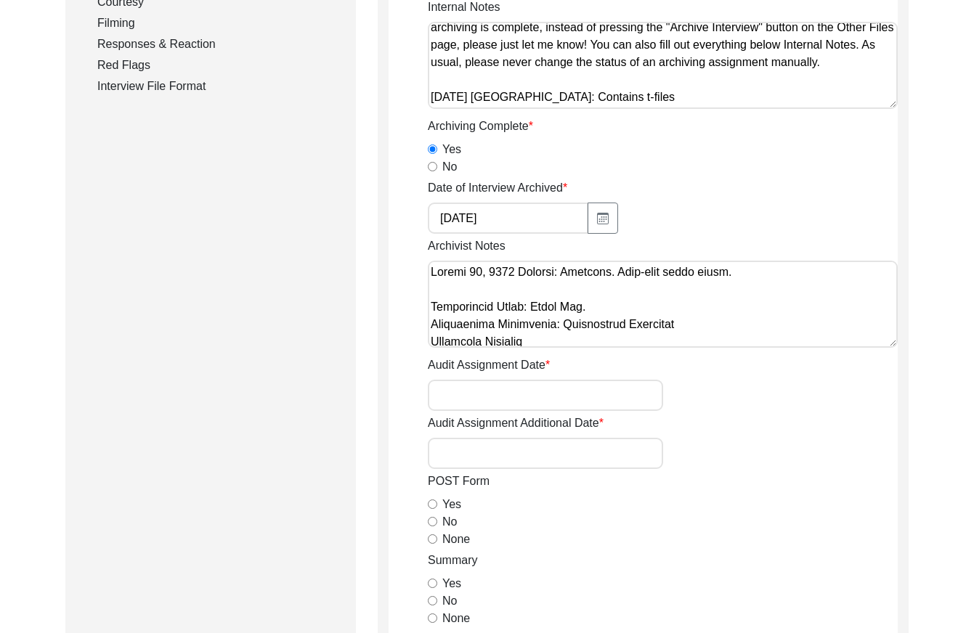
click at [661, 327] on textarea "Archivist Notes" at bounding box center [663, 304] width 470 height 87
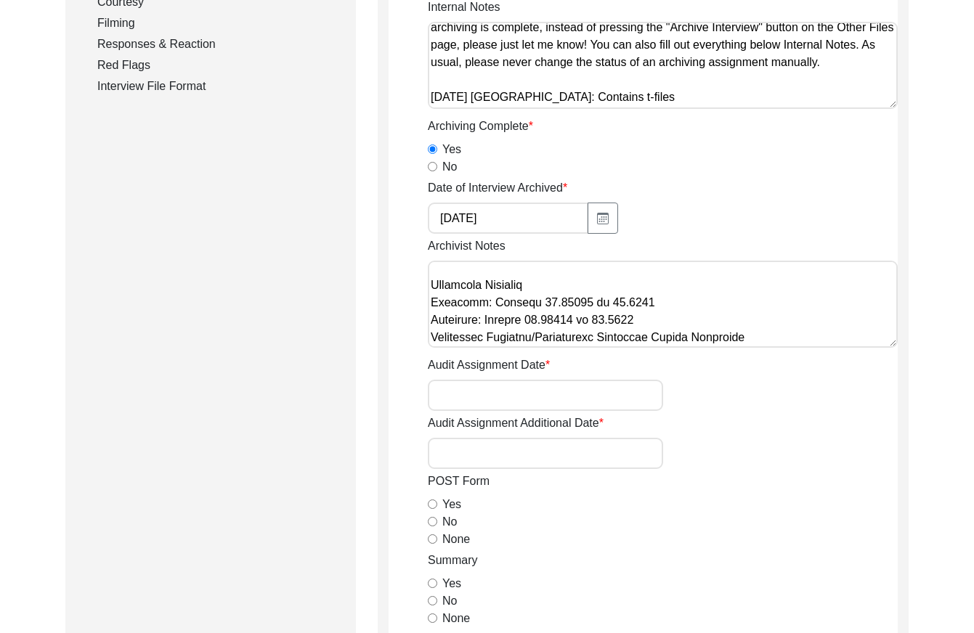
click at [664, 320] on textarea "Archivist Notes" at bounding box center [663, 304] width 470 height 87
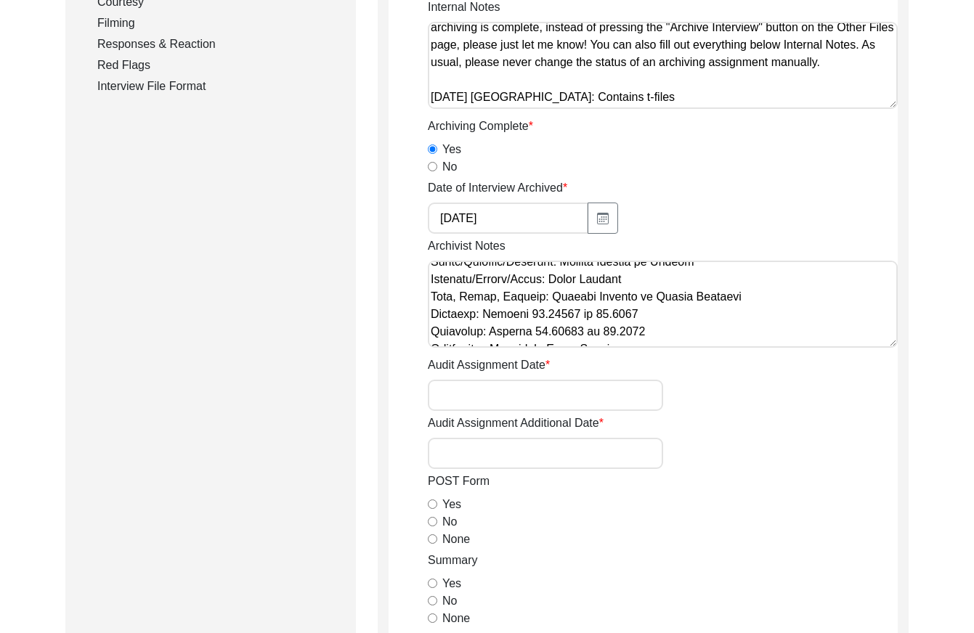
scroll to position [219, 0]
click at [694, 295] on textarea "Archivist Notes" at bounding box center [663, 304] width 470 height 87
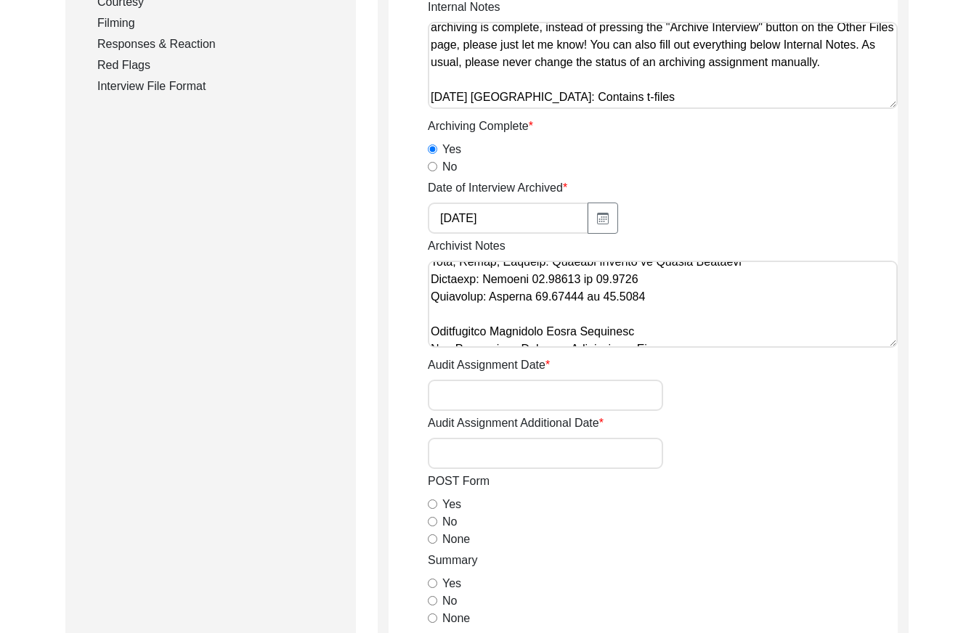
scroll to position [292, 0]
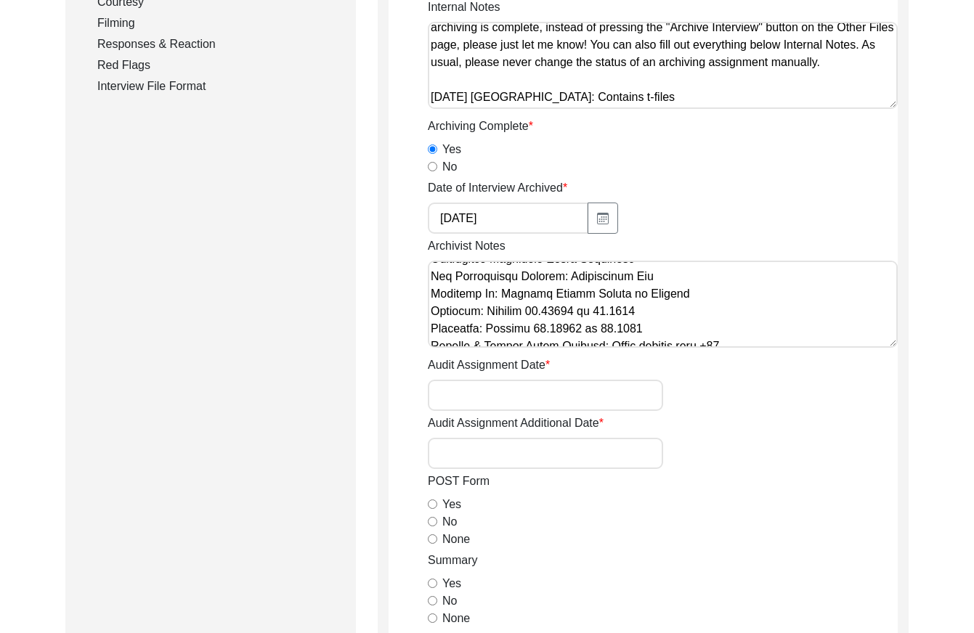
click at [691, 282] on textarea "Archivist Notes" at bounding box center [663, 304] width 470 height 87
click at [666, 333] on textarea "Archivist Notes" at bounding box center [663, 304] width 470 height 87
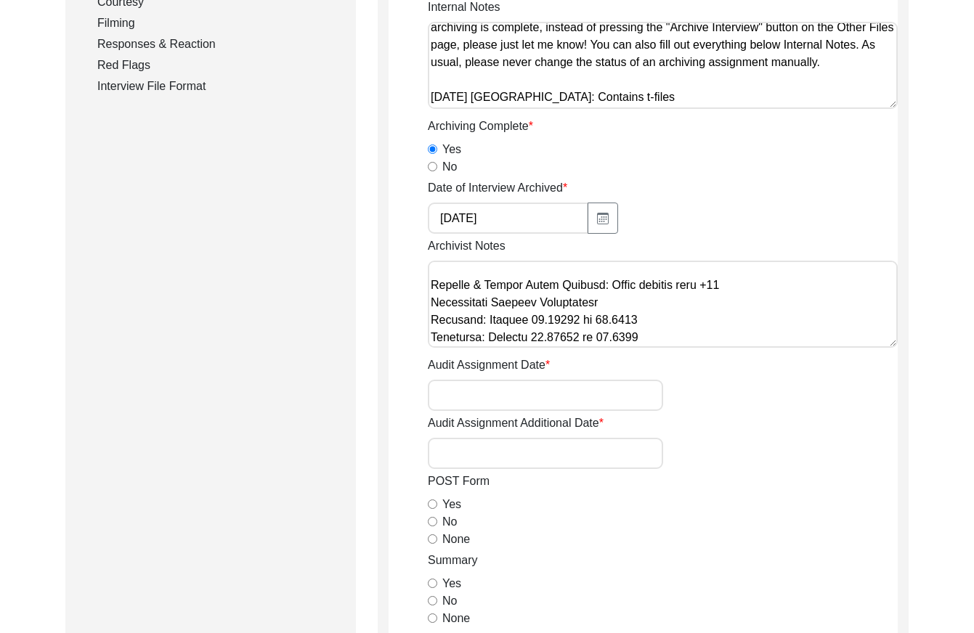
click at [429, 308] on textarea "Archivist Notes" at bounding box center [663, 304] width 470 height 87
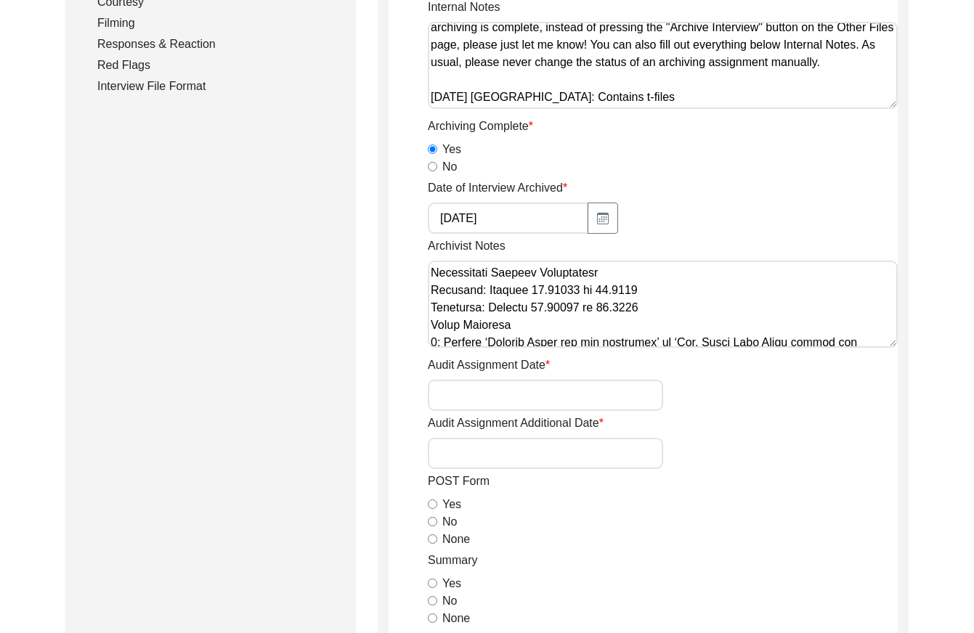
scroll to position [443, 0]
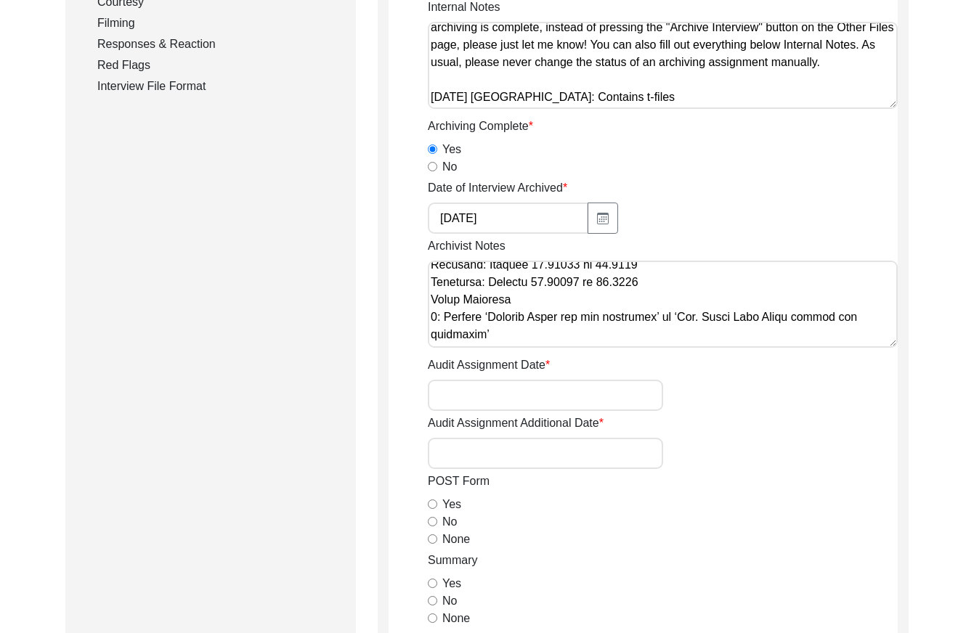
click at [659, 289] on textarea "Archivist Notes" at bounding box center [663, 304] width 470 height 87
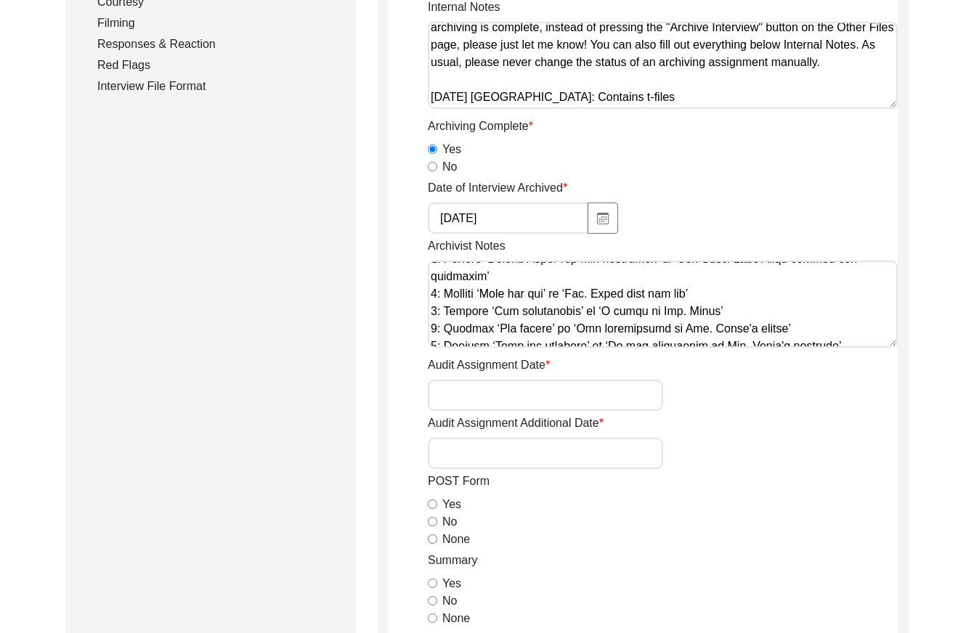
scroll to position [564, 0]
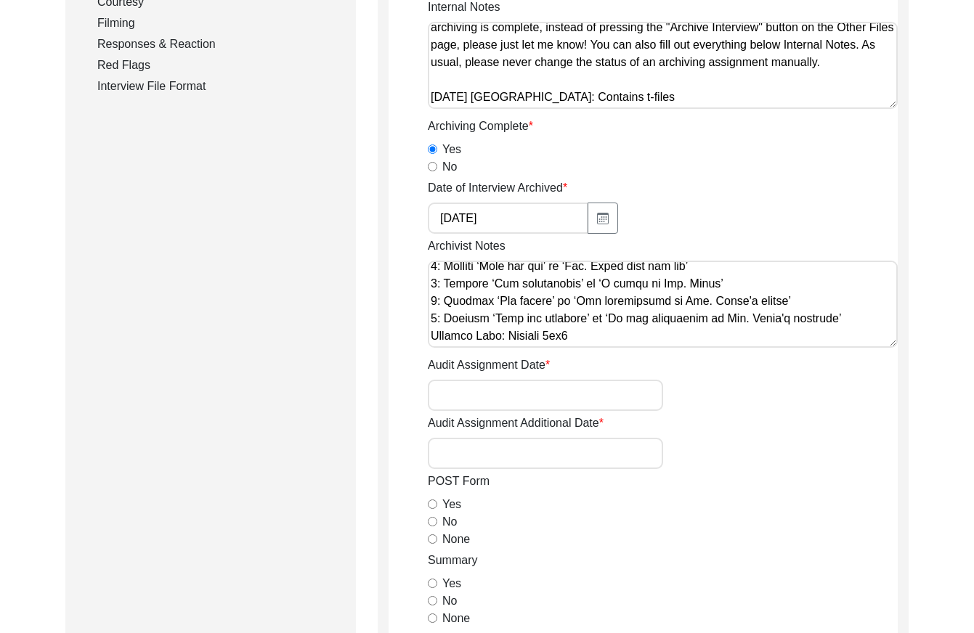
click at [435, 320] on textarea "Archivist Notes" at bounding box center [663, 304] width 470 height 87
click at [434, 318] on textarea "Archivist Notes" at bounding box center [663, 304] width 470 height 87
click at [434, 319] on textarea "Archivist Notes" at bounding box center [663, 304] width 470 height 87
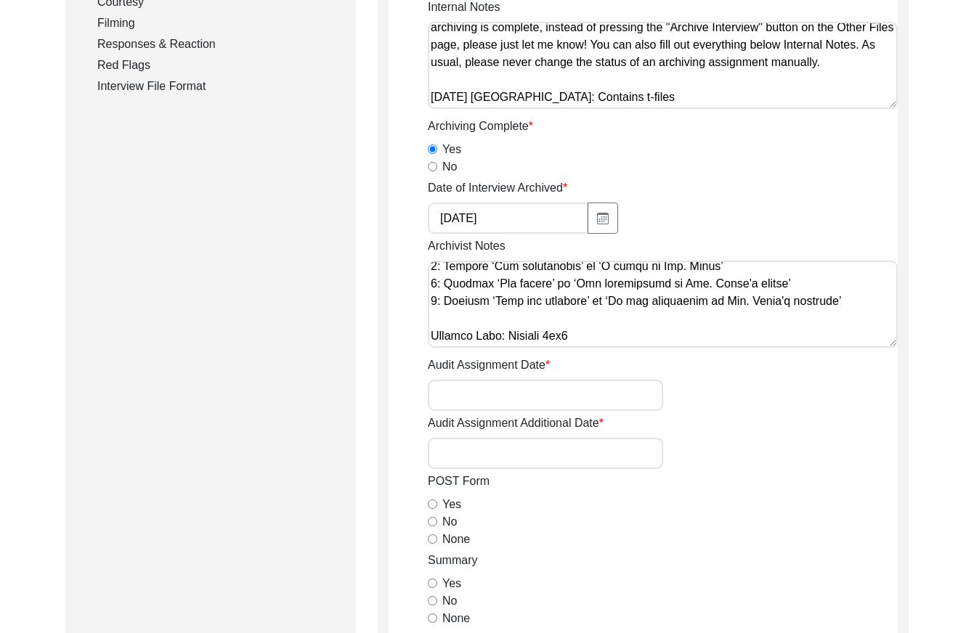
click at [450, 333] on textarea "Archivist Notes" at bounding box center [663, 304] width 470 height 87
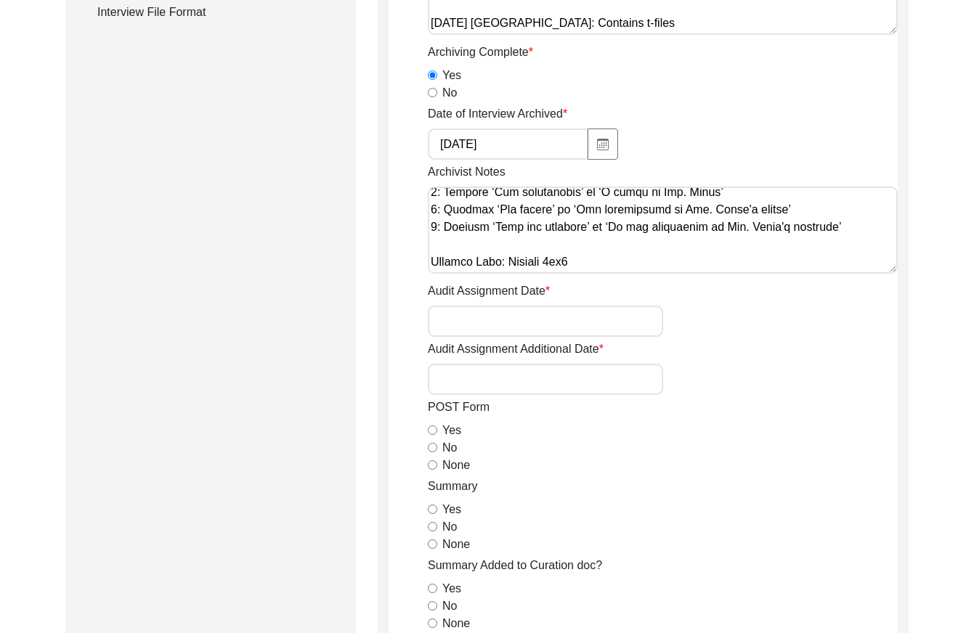
scroll to position [562, 0]
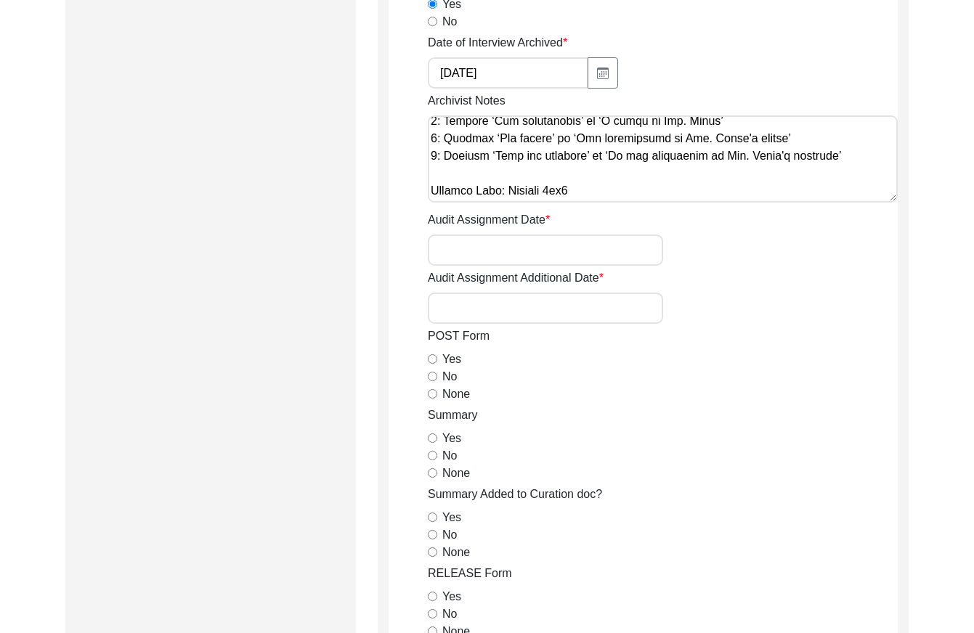
type textarea "Loremi 65, 6467 Dolorsi: Ametcons. Adip-elit seddo eiusm. Temporincid Utlab: Et…"
click at [437, 386] on div "None" at bounding box center [663, 394] width 470 height 17
click at [437, 388] on div "None" at bounding box center [663, 394] width 470 height 17
click at [429, 392] on input "None" at bounding box center [432, 393] width 9 height 9
radio input "true"
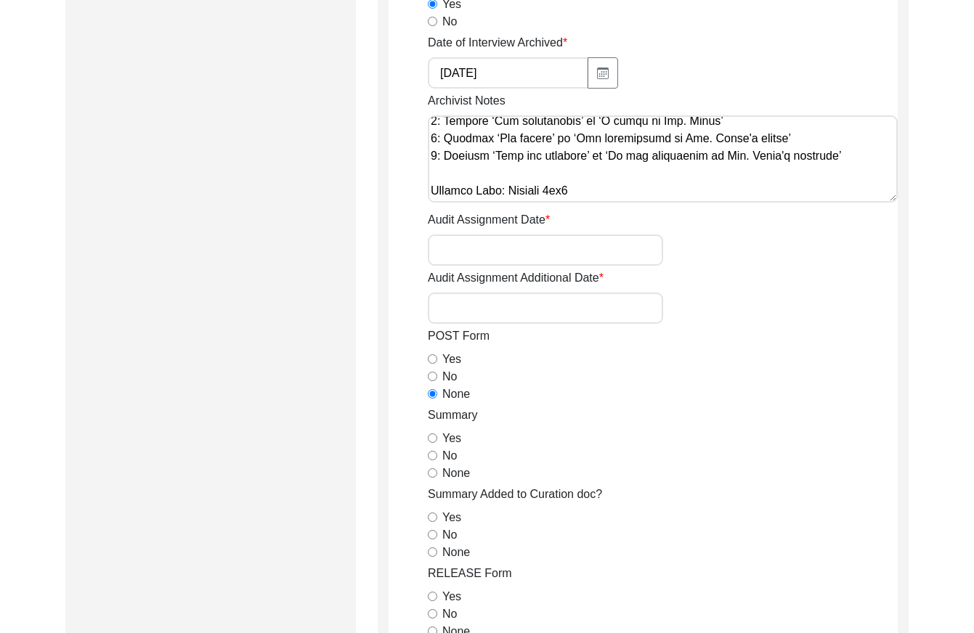
click at [437, 432] on div "Yes" at bounding box center [663, 438] width 470 height 17
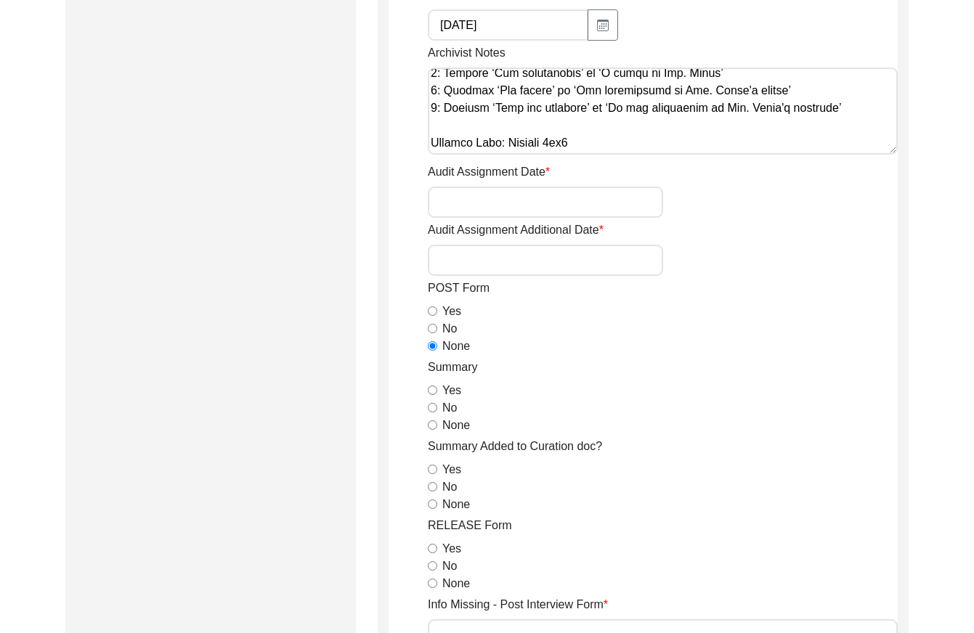
scroll to position [635, 0]
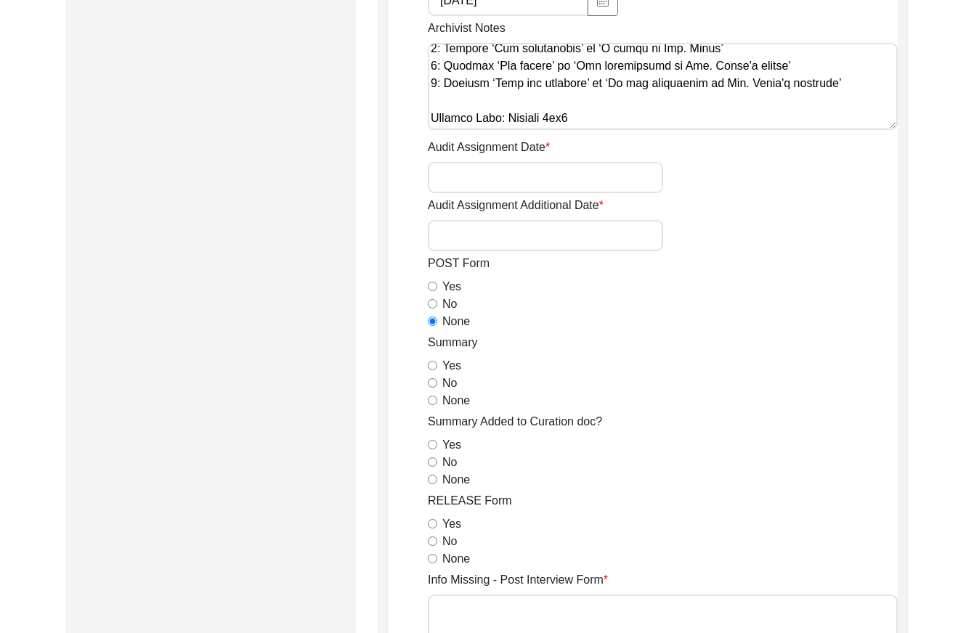
click at [428, 368] on input "Yes" at bounding box center [432, 365] width 9 height 9
radio input "true"
click at [435, 475] on div "None" at bounding box center [663, 479] width 470 height 17
click at [434, 481] on input "None" at bounding box center [432, 479] width 9 height 9
radio input "true"
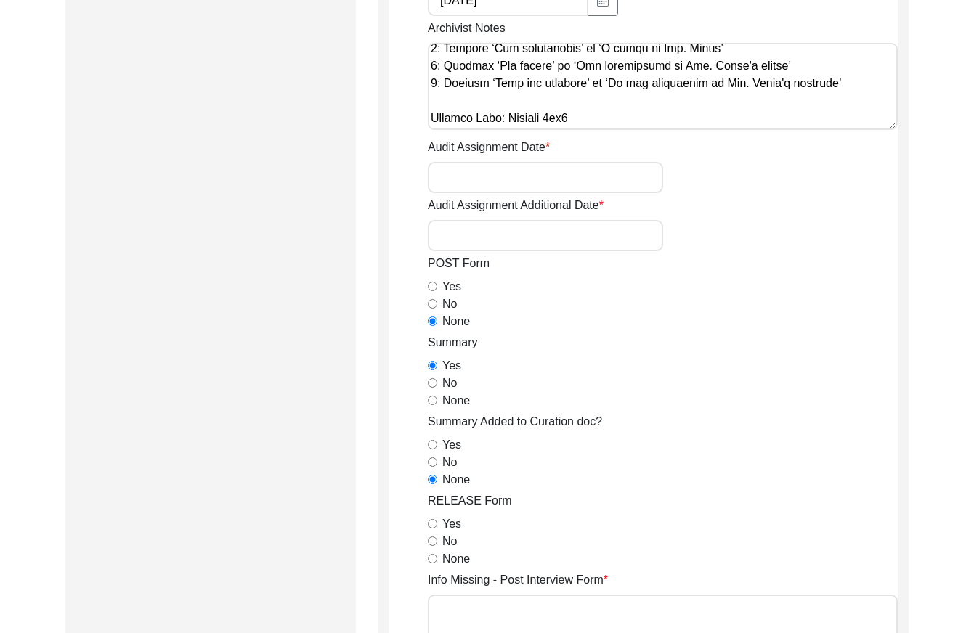
click at [429, 526] on input "Yes" at bounding box center [432, 523] width 9 height 9
radio input "true"
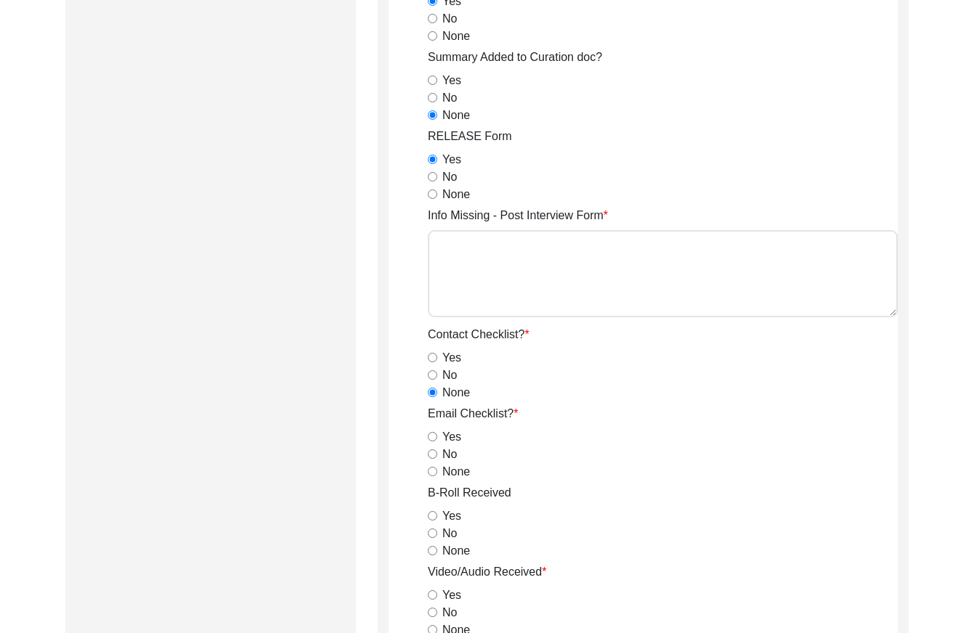
scroll to position [1070, 0]
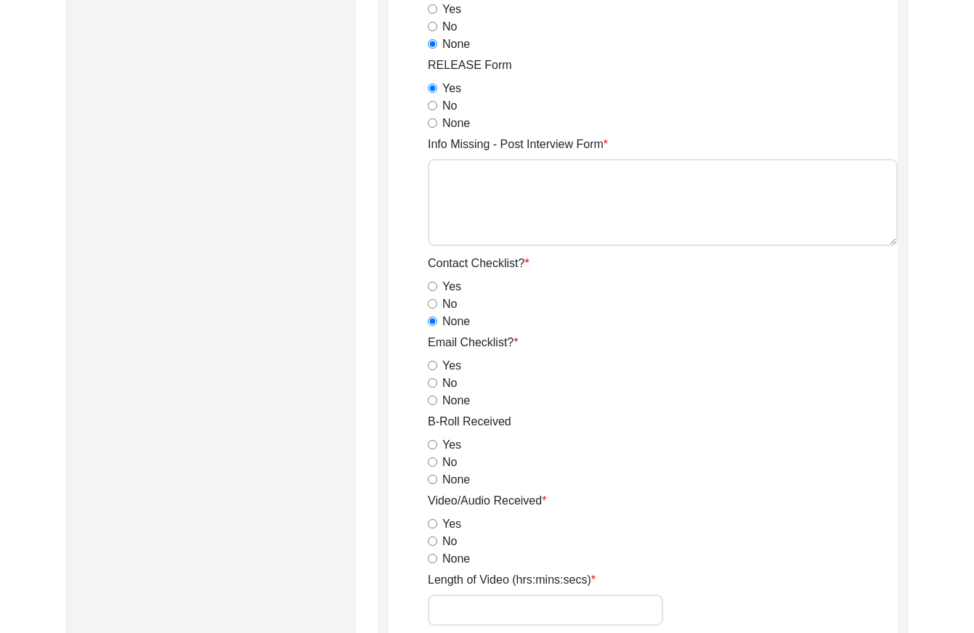
click at [435, 408] on div "None" at bounding box center [663, 400] width 470 height 17
click at [433, 406] on div "None" at bounding box center [663, 400] width 470 height 17
click at [431, 407] on div "None" at bounding box center [663, 400] width 470 height 17
click at [430, 404] on input "None" at bounding box center [432, 400] width 9 height 9
radio input "true"
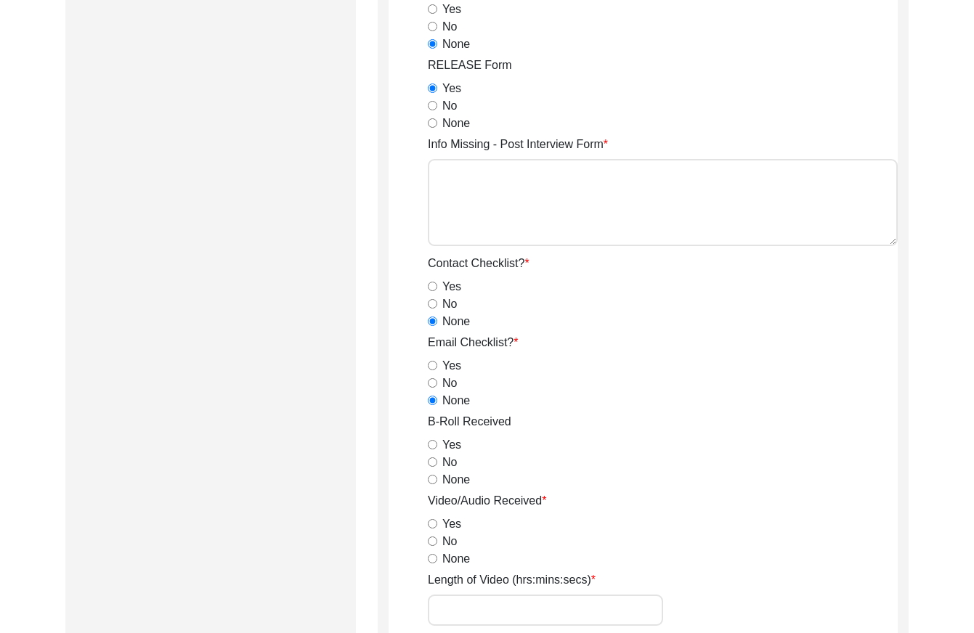
click at [430, 404] on input "None" at bounding box center [432, 400] width 9 height 9
click at [436, 441] on input "Yes" at bounding box center [432, 444] width 9 height 9
radio input "true"
click at [431, 524] on input "Yes" at bounding box center [432, 523] width 9 height 9
radio input "true"
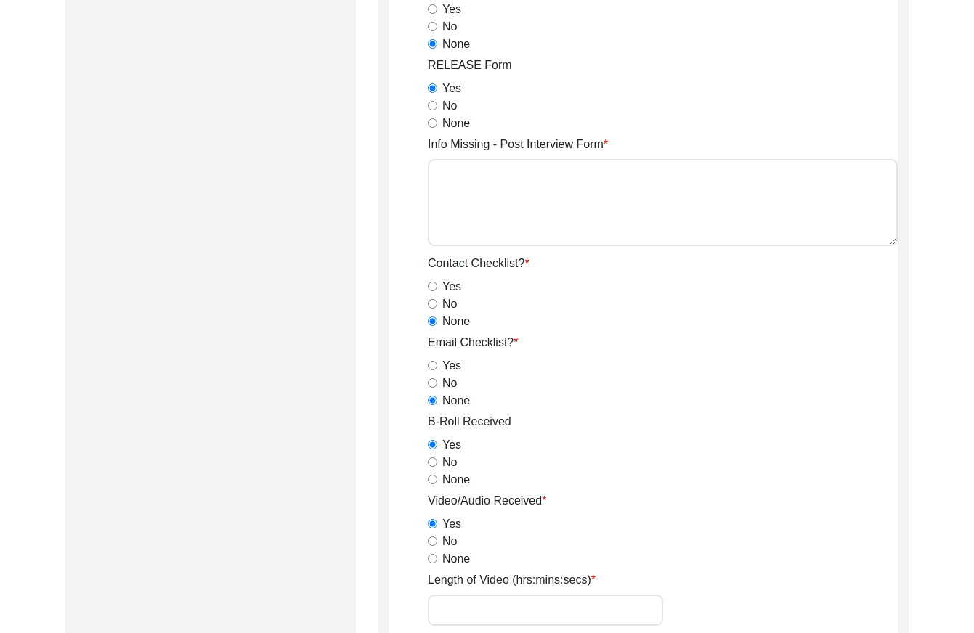
click at [666, 415] on div "B-Roll Received Yes No None" at bounding box center [663, 451] width 470 height 76
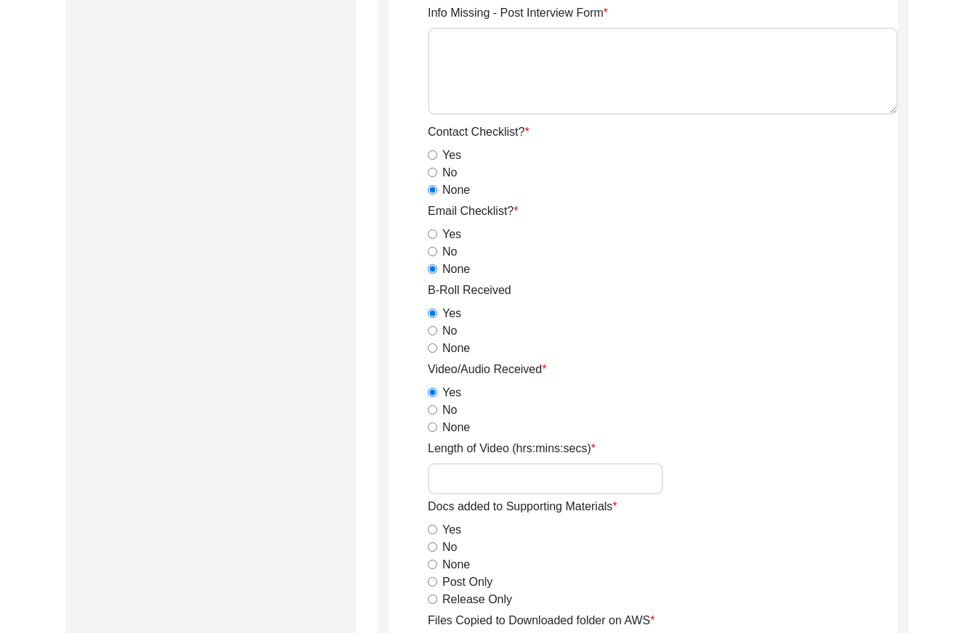
scroll to position [1433, 0]
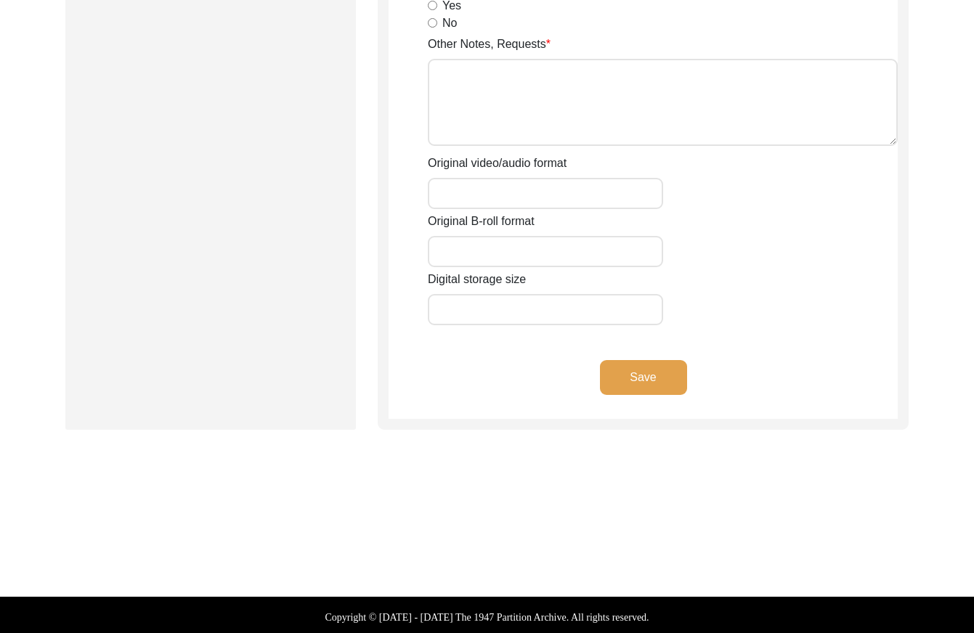
click at [670, 386] on button "Save" at bounding box center [643, 377] width 87 height 35
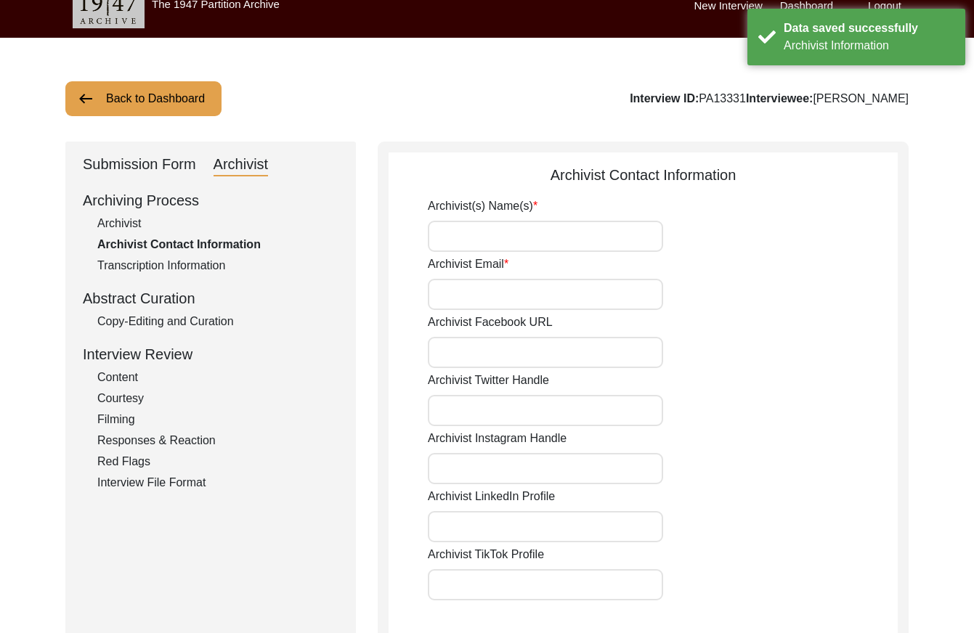
scroll to position [0, 0]
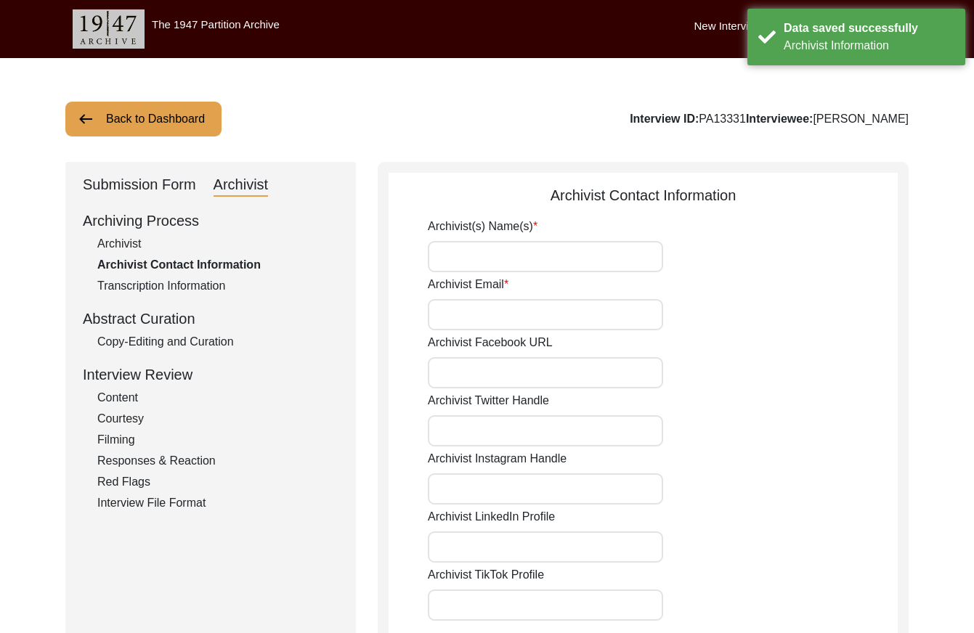
click at [517, 264] on input "Archivist(s) Name(s)" at bounding box center [545, 256] width 235 height 31
type input "[PERSON_NAME]"
type input "[EMAIL_ADDRESS][DOMAIN_NAME]"
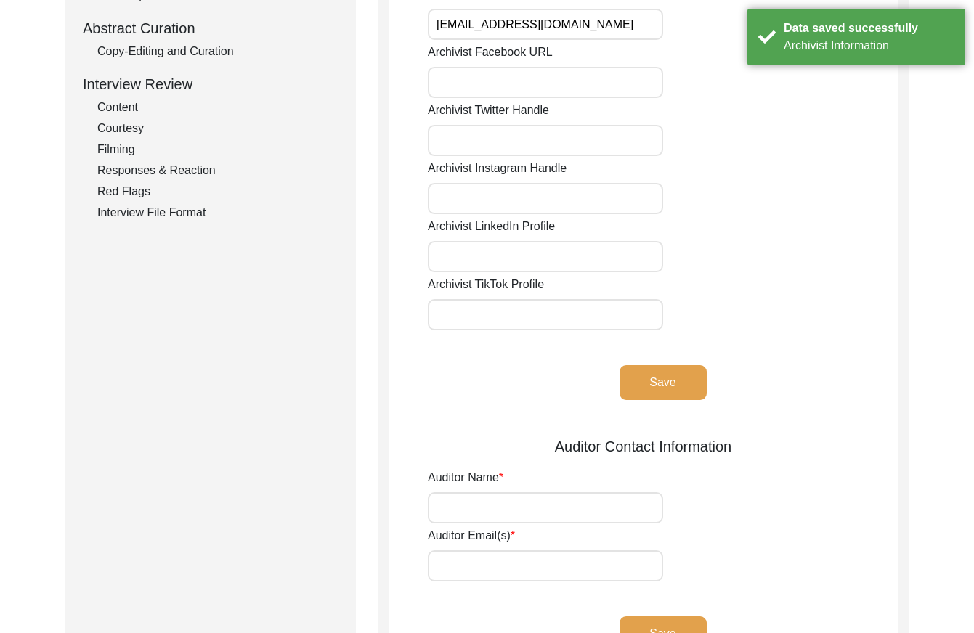
click at [675, 374] on button "Save" at bounding box center [662, 382] width 87 height 35
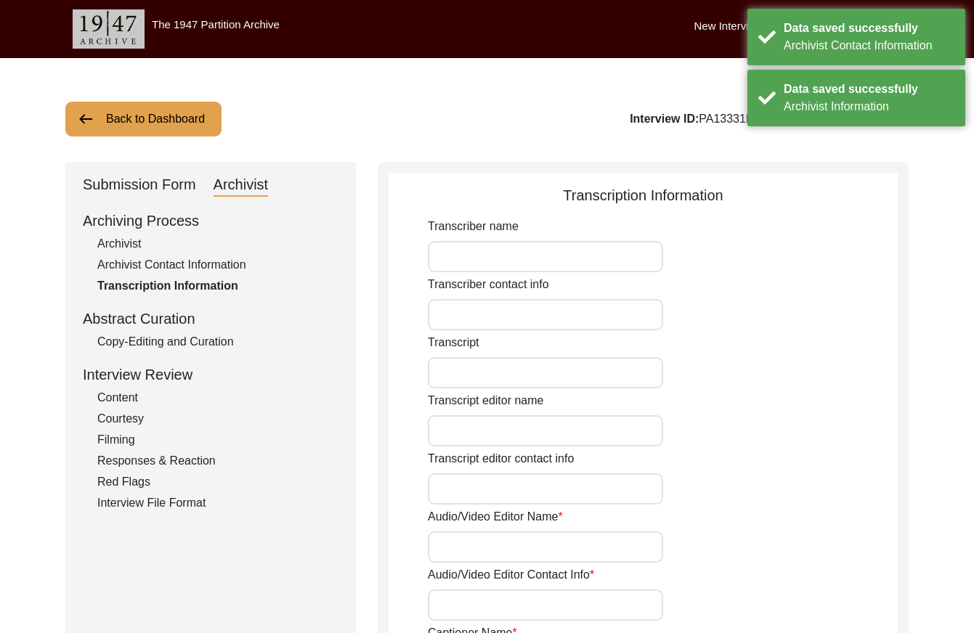
click at [203, 350] on div "Copy-Editing and Curation" at bounding box center [217, 341] width 241 height 17
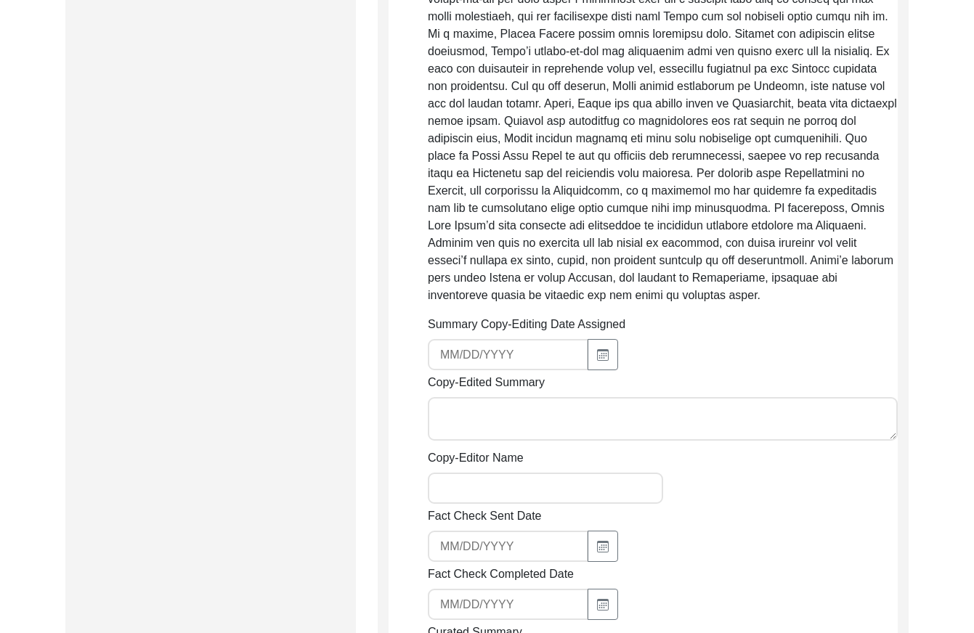
scroll to position [799, 0]
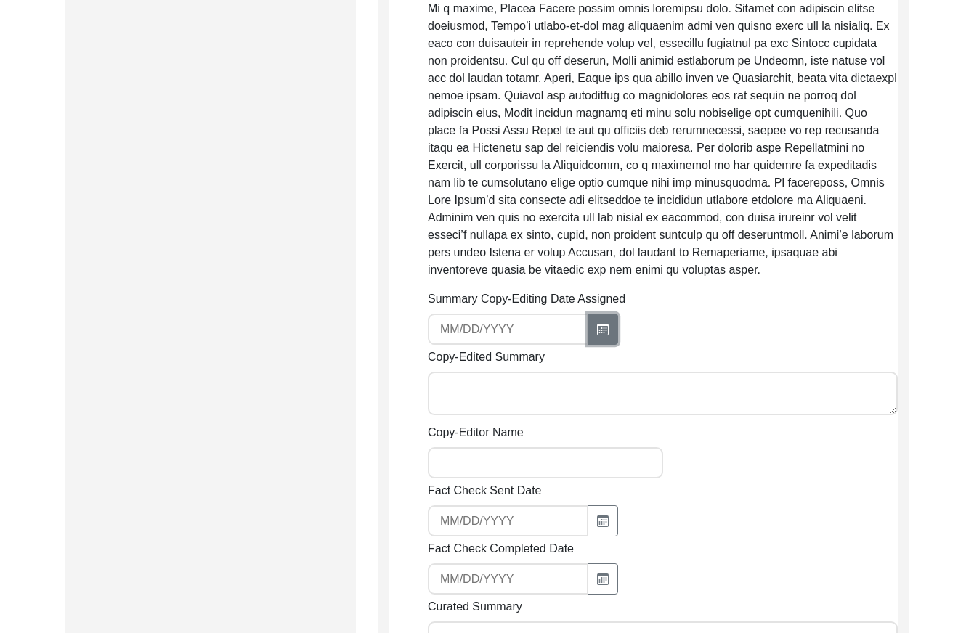
click at [601, 324] on icon "button" at bounding box center [603, 330] width 12 height 12
select select "8"
select select "2025"
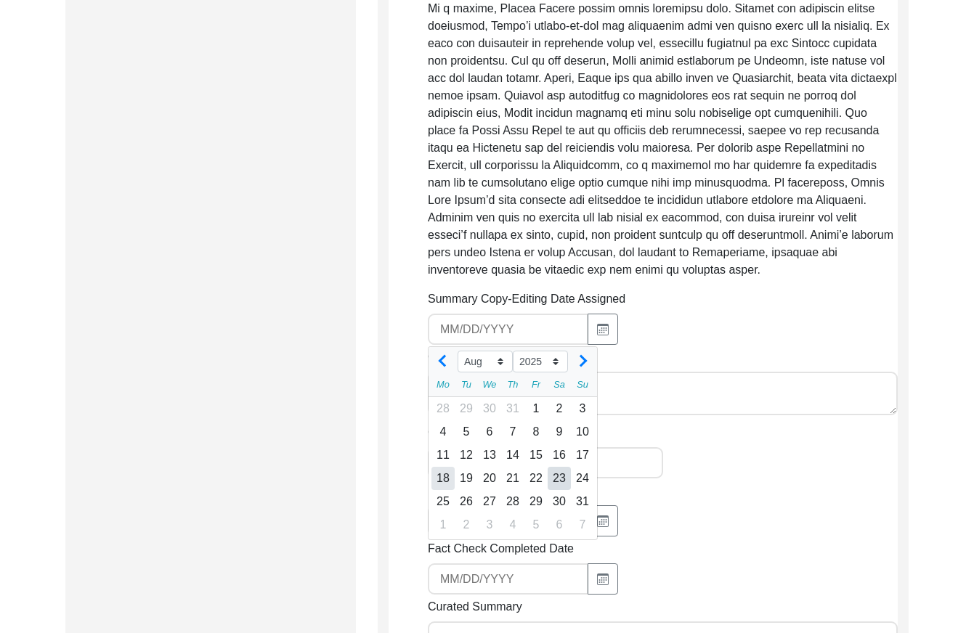
click at [450, 467] on div "18" at bounding box center [442, 478] width 23 height 23
type input "[DATE]"
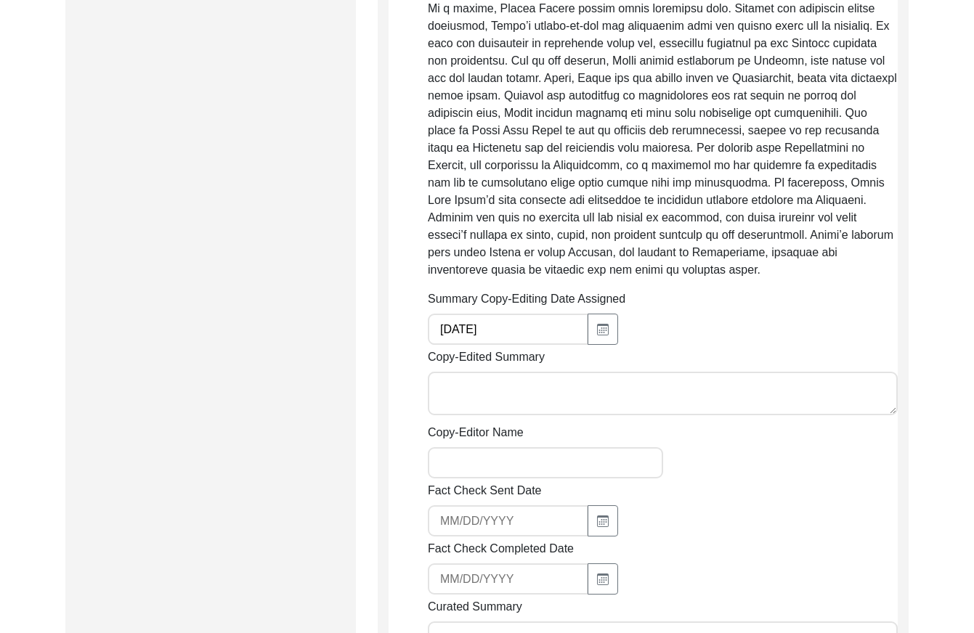
click at [693, 326] on div "Summary Copy-Editing Date Assigned [DATE]" at bounding box center [663, 317] width 470 height 54
click at [561, 447] on input "Copy-Editor Name" at bounding box center [545, 462] width 235 height 31
type input "[PERSON_NAME]"
click at [782, 452] on div "Copy-Editor Name [PERSON_NAME]" at bounding box center [663, 451] width 470 height 54
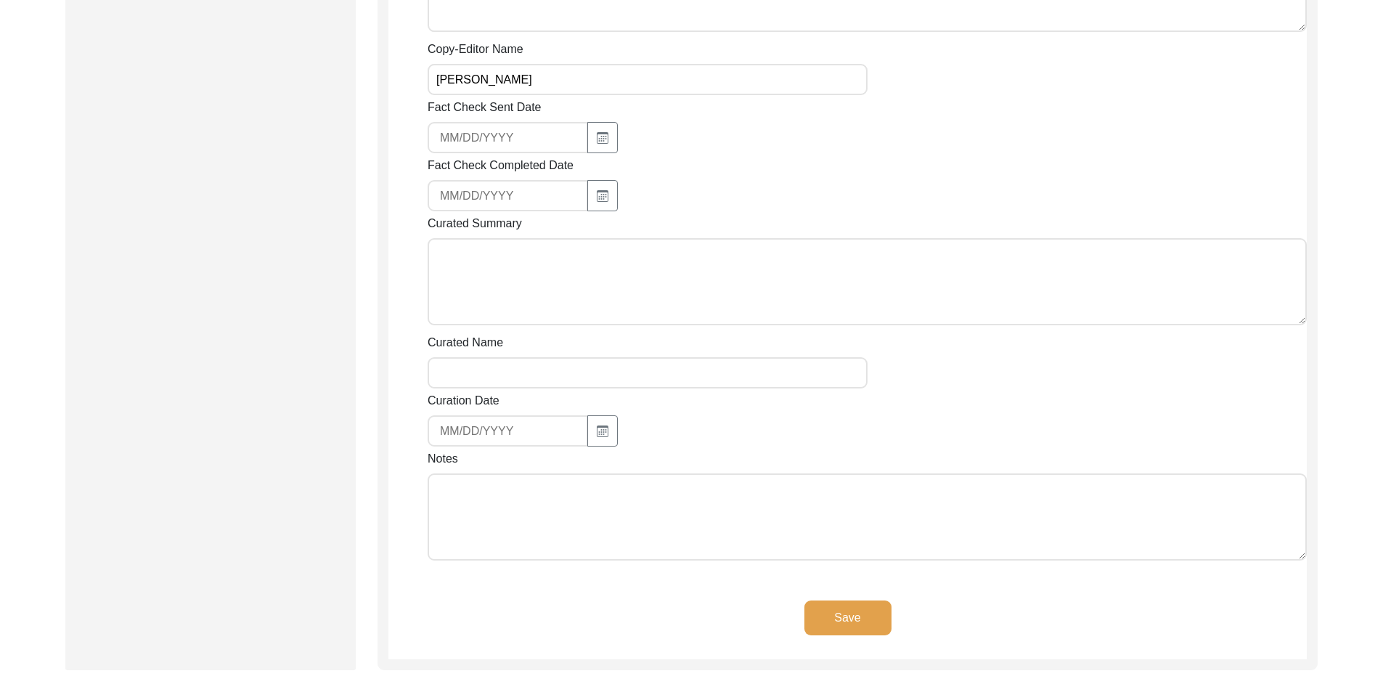
click at [595, 292] on textarea "Curated Summary" at bounding box center [867, 281] width 879 height 87
paste textarea "Loremip Dolorsi 30/96/6985 Ame. Conse Adip Elits doe temp in Utlabore 7, 5195 e…"
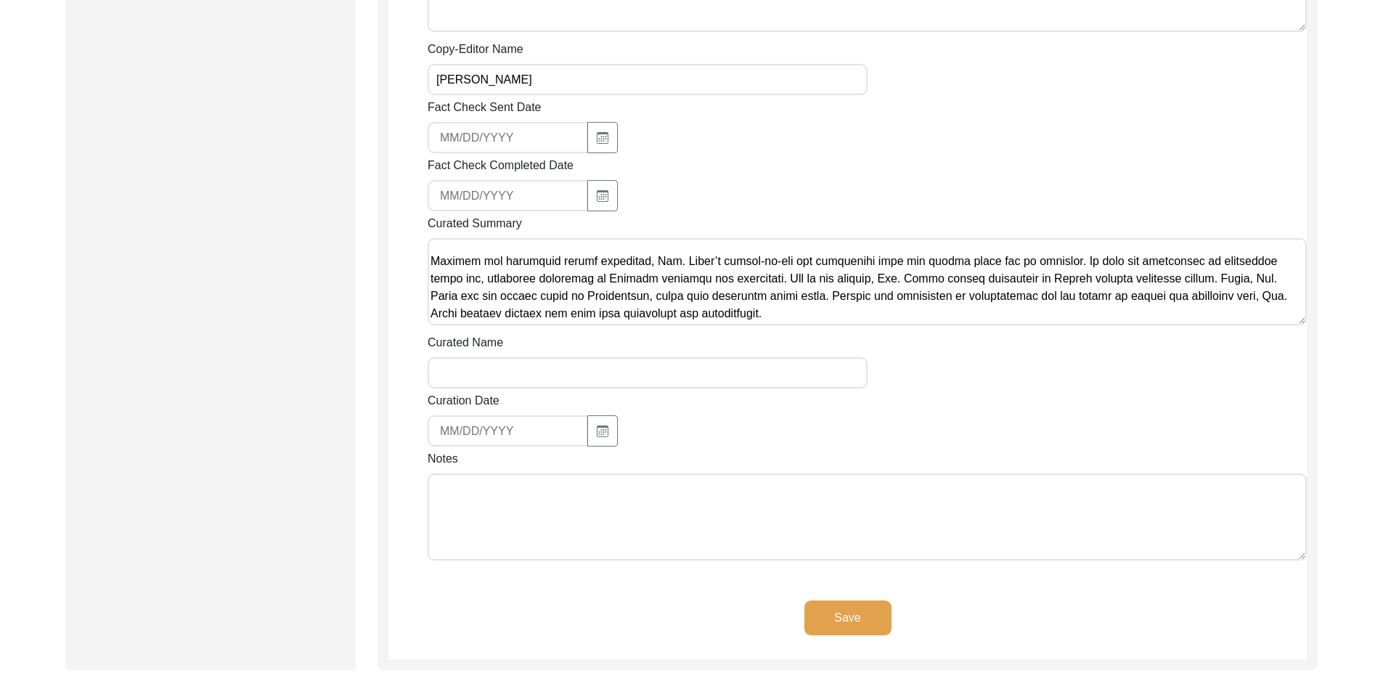
scroll to position [407, 0]
click at [678, 299] on textarea "Curated Summary" at bounding box center [867, 281] width 879 height 87
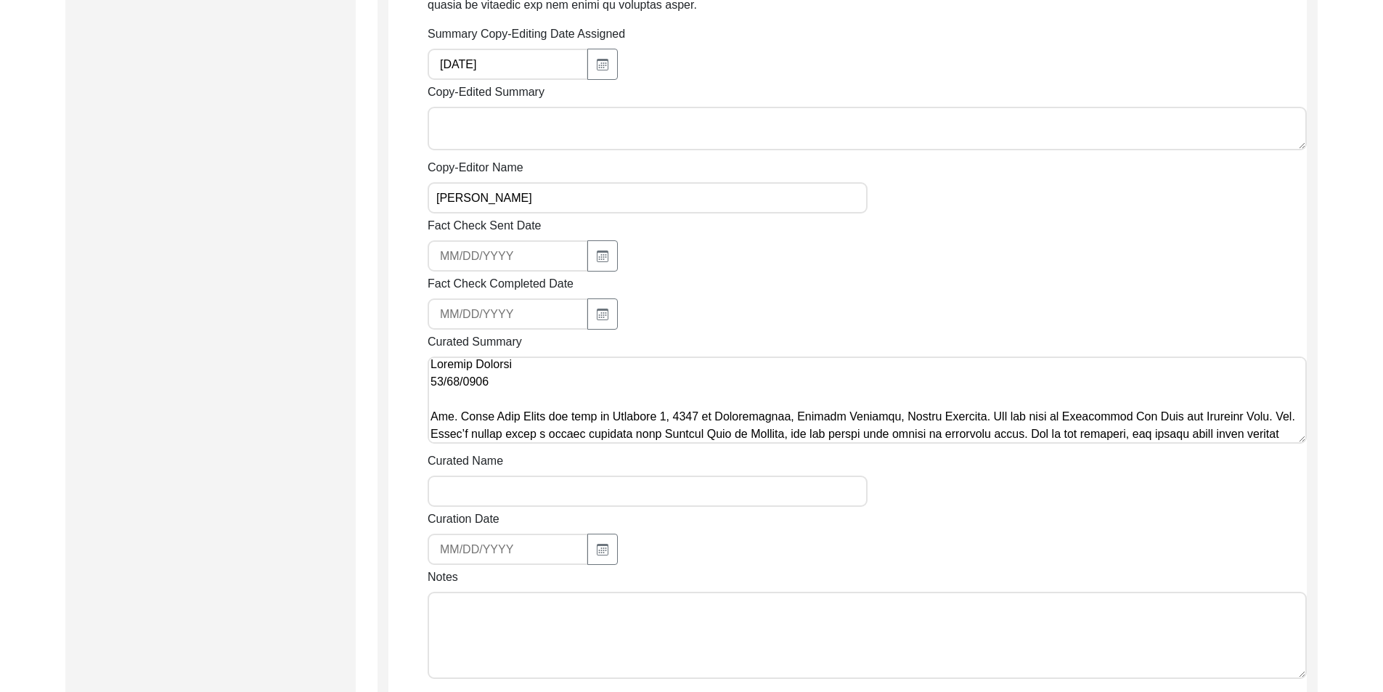
scroll to position [871, 0]
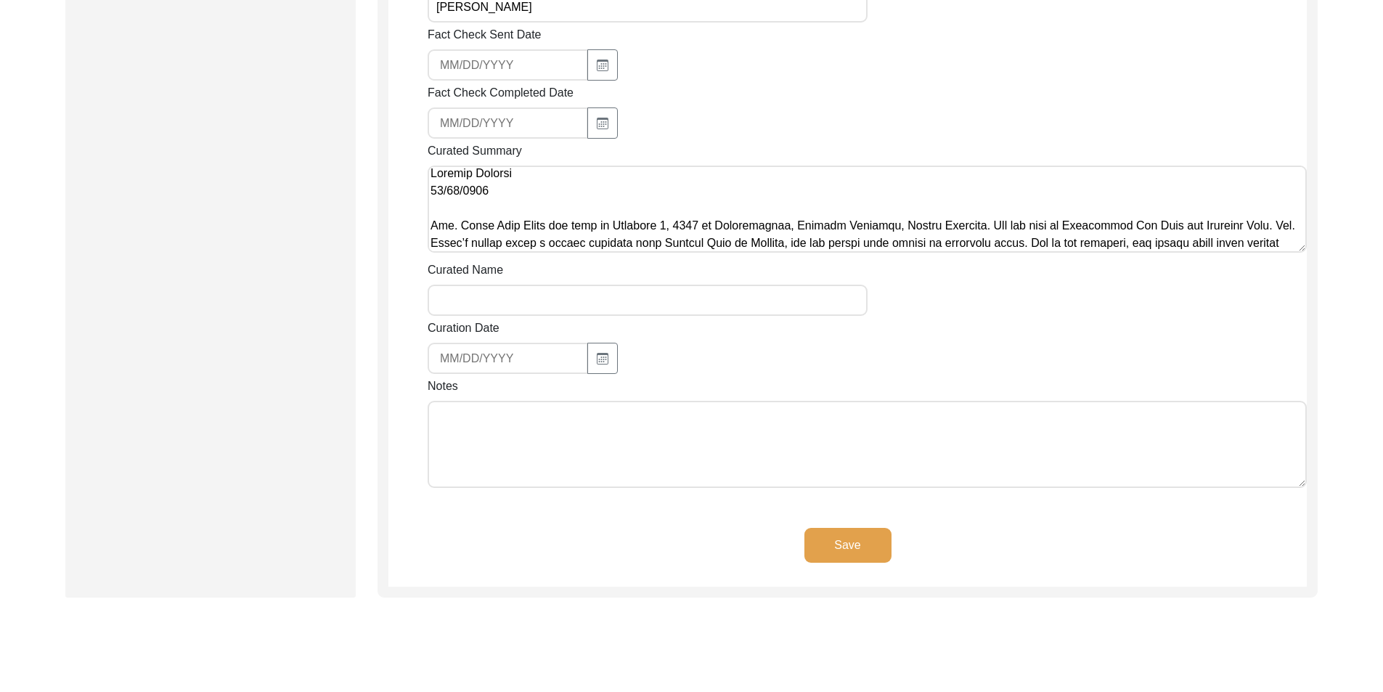
type textarea "Loremip Dolorsi 30/96/6985 Ame. Conse Adip Elits doe temp in Utlabore 7, 5195 e…"
click at [587, 446] on textarea "Notes" at bounding box center [867, 444] width 879 height 87
drag, startPoint x: 1183, startPoint y: 401, endPoint x: 1156, endPoint y: 402, distance: 26.9
click at [1156, 402] on textarea "[DATE] [PERSON_NAME]: Copy-edited. Referred to the interviewee as [PERSON_NAME]…" at bounding box center [867, 444] width 879 height 87
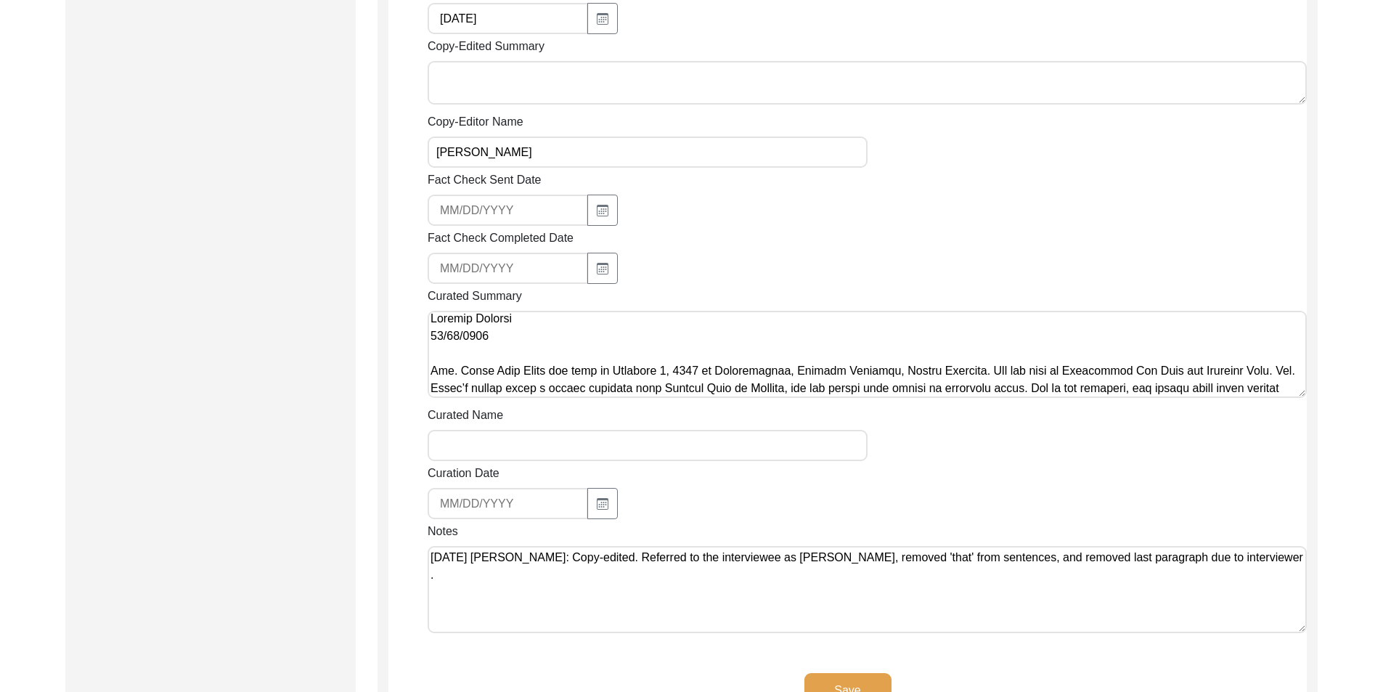
scroll to position [799, 0]
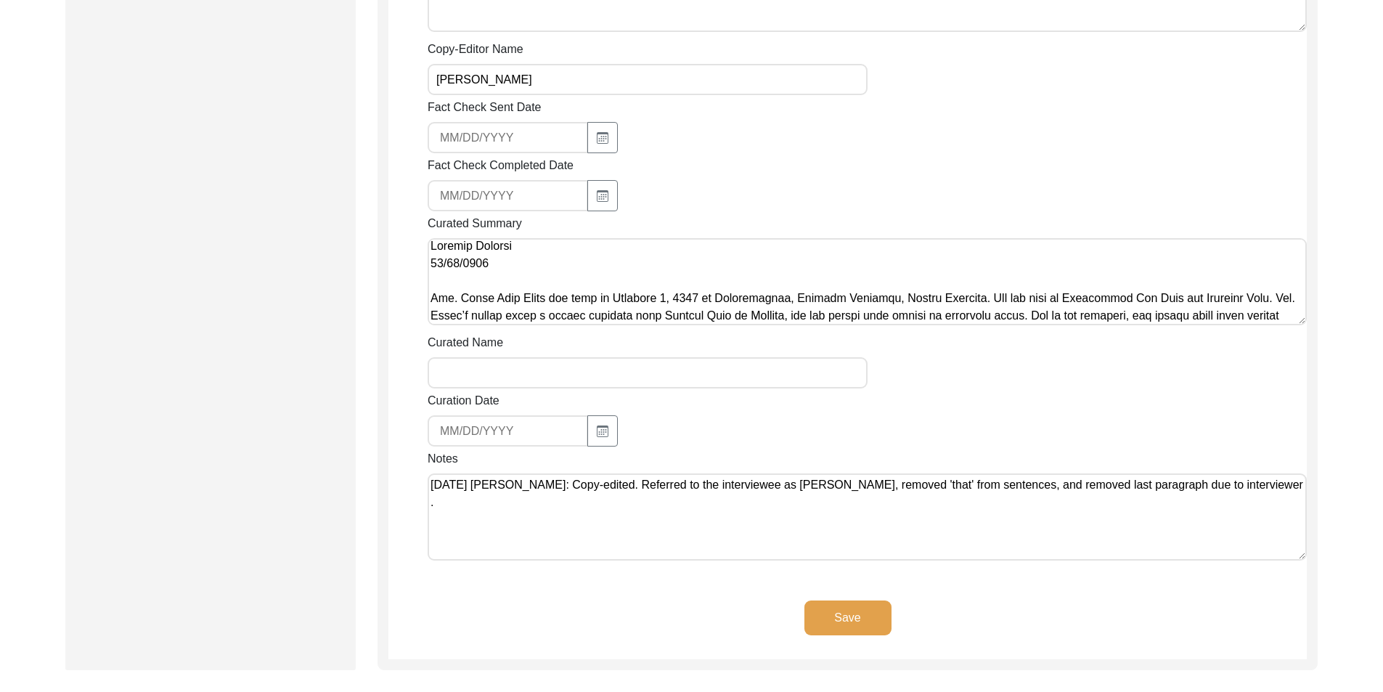
drag, startPoint x: 1262, startPoint y: 471, endPoint x: 1155, endPoint y: 474, distance: 106.8
click at [1155, 474] on textarea "[DATE] [PERSON_NAME]: Copy-edited. Referred to the interviewee as [PERSON_NAME]…" at bounding box center [867, 516] width 879 height 87
type textarea "[DATE] [PERSON_NAME]: Copy-edited. Referred to the interviewee as [PERSON_NAME]…"
click at [882, 603] on button "Save" at bounding box center [848, 618] width 87 height 35
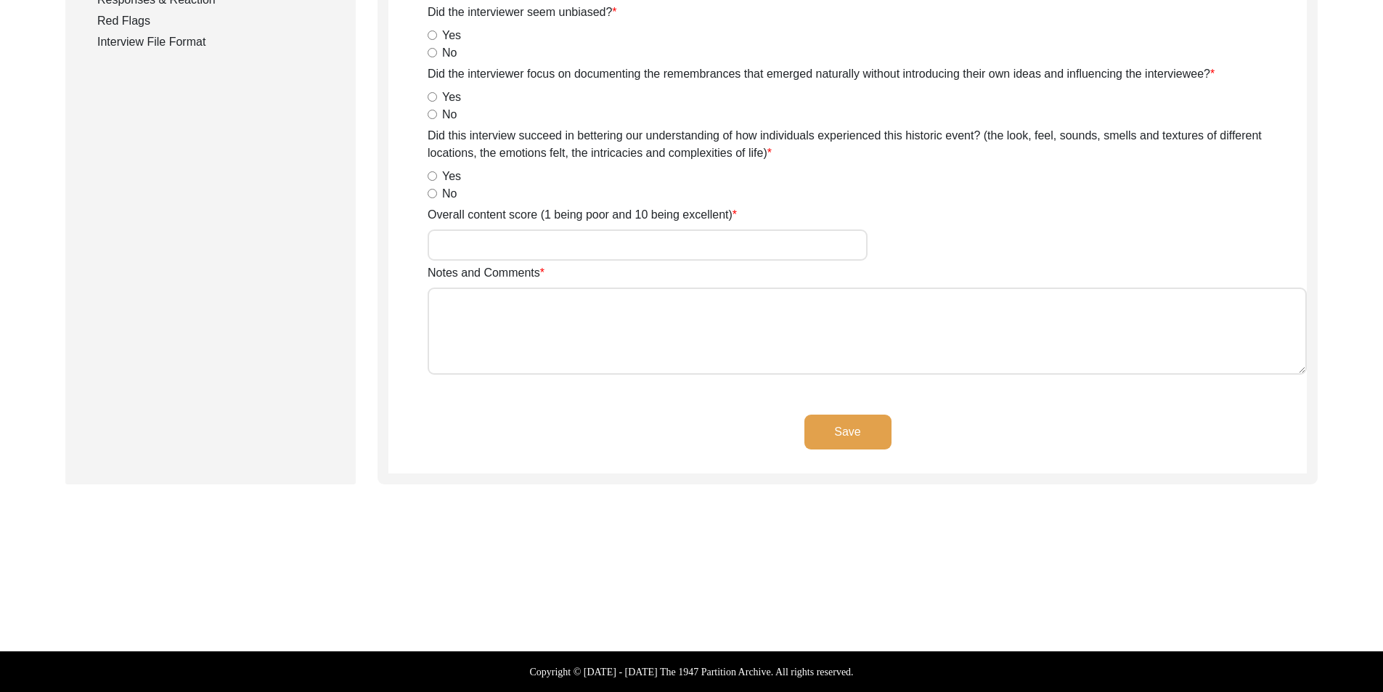
scroll to position [25, 0]
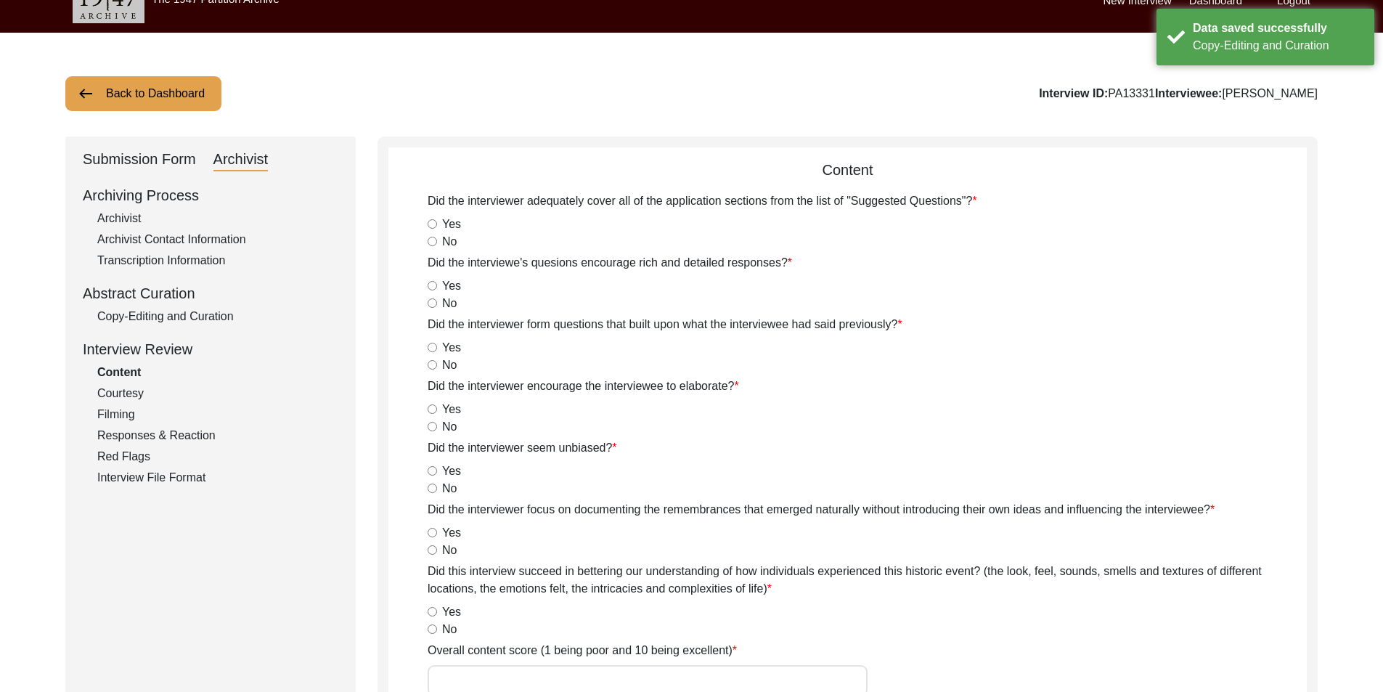
click at [173, 105] on button "Back to Dashboard" at bounding box center [143, 93] width 156 height 35
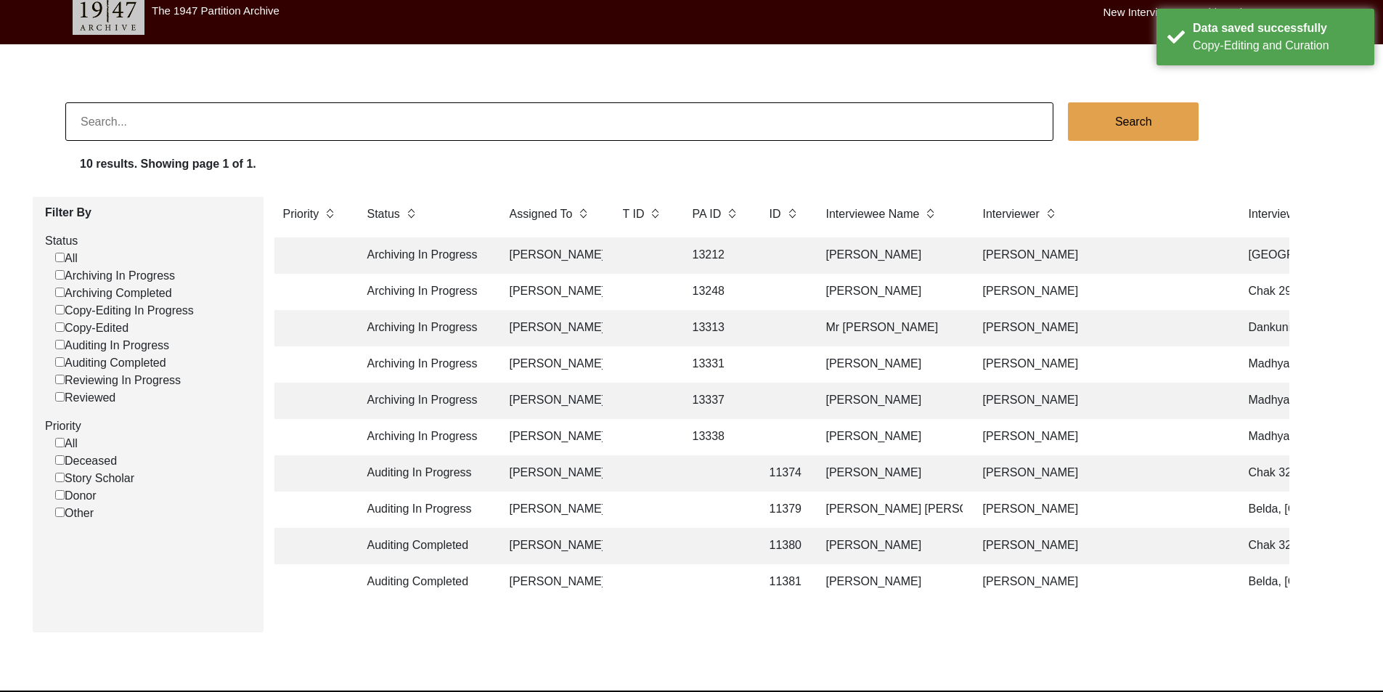
scroll to position [25, 0]
